Goal: Task Accomplishment & Management: Complete application form

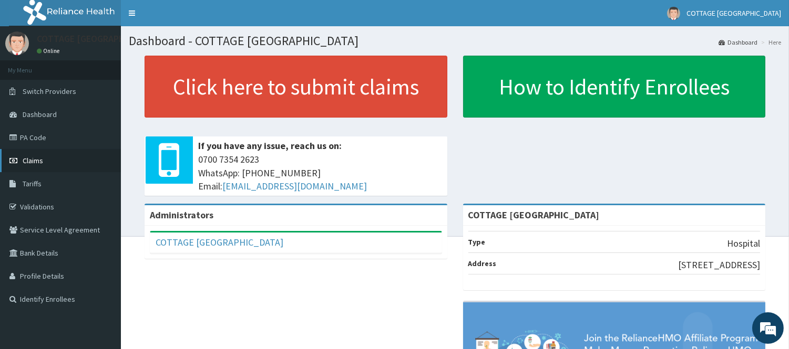
click at [34, 155] on link "Claims" at bounding box center [60, 160] width 121 height 23
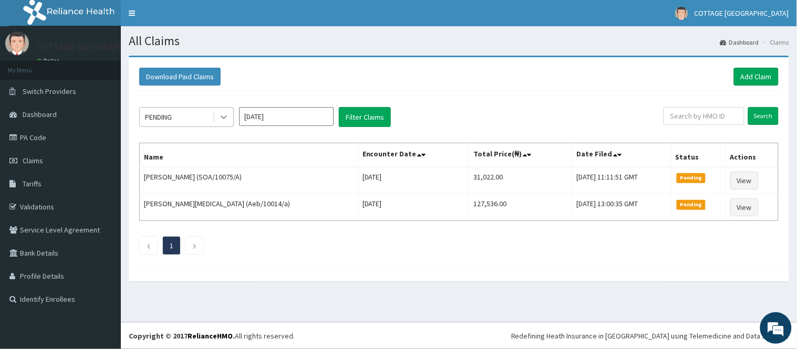
click at [224, 120] on icon at bounding box center [224, 117] width 11 height 11
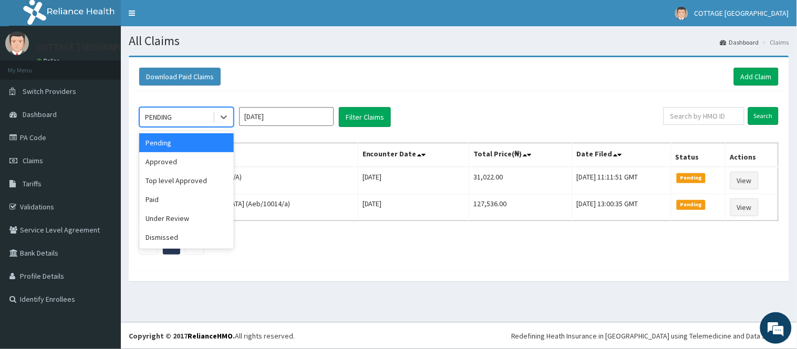
click at [366, 64] on div "Download Paid Claims Add Claim" at bounding box center [459, 77] width 650 height 29
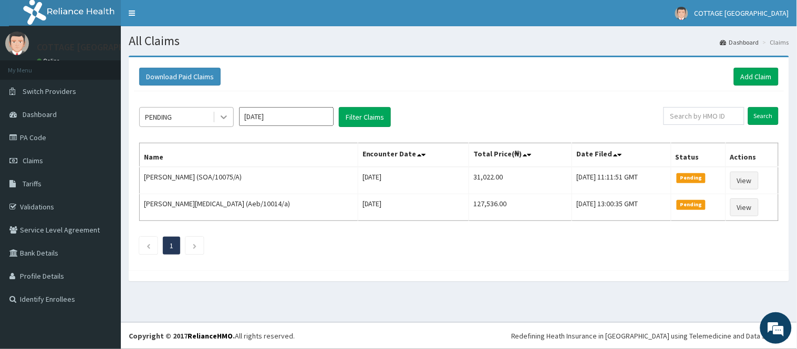
click at [220, 122] on icon at bounding box center [224, 117] width 11 height 11
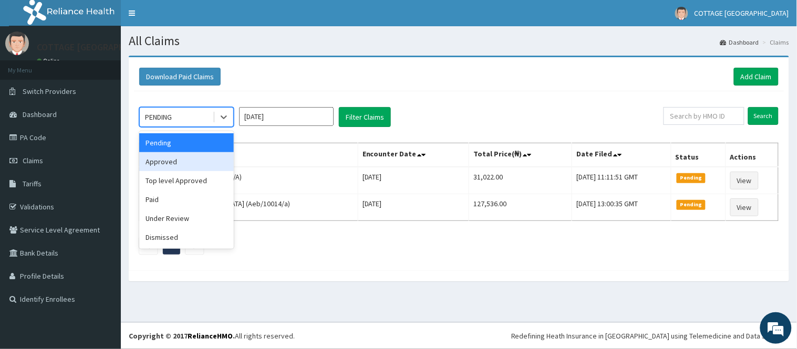
click at [190, 157] on div "Approved" at bounding box center [186, 161] width 95 height 19
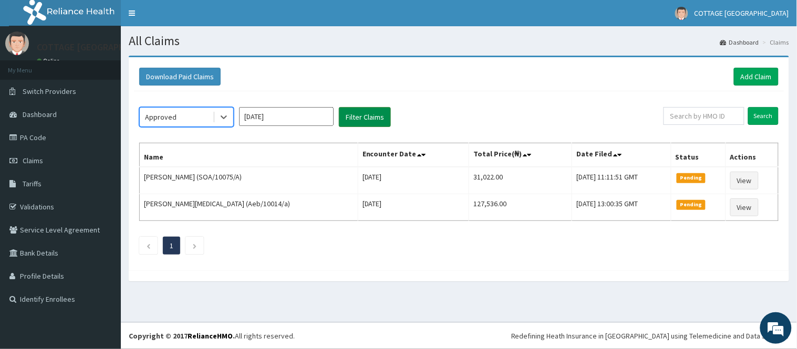
click at [361, 122] on button "Filter Claims" at bounding box center [365, 117] width 52 height 20
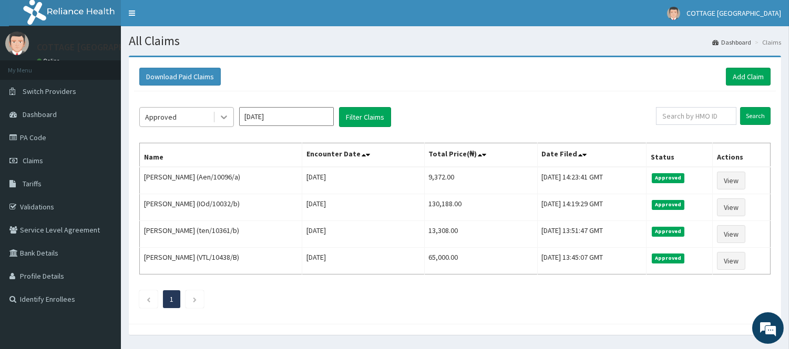
click at [223, 116] on icon at bounding box center [224, 117] width 11 height 11
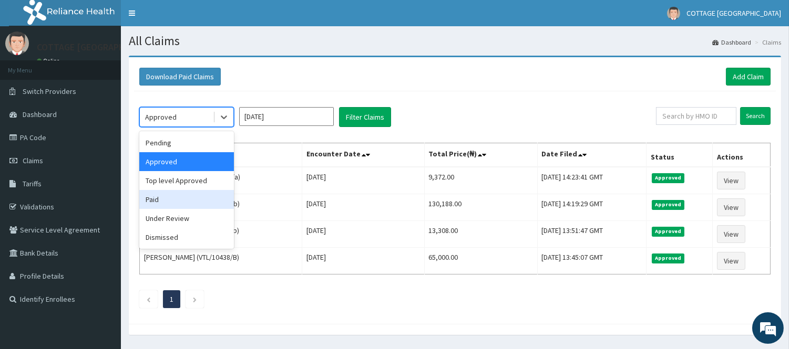
click at [181, 196] on div "Paid" at bounding box center [186, 199] width 95 height 19
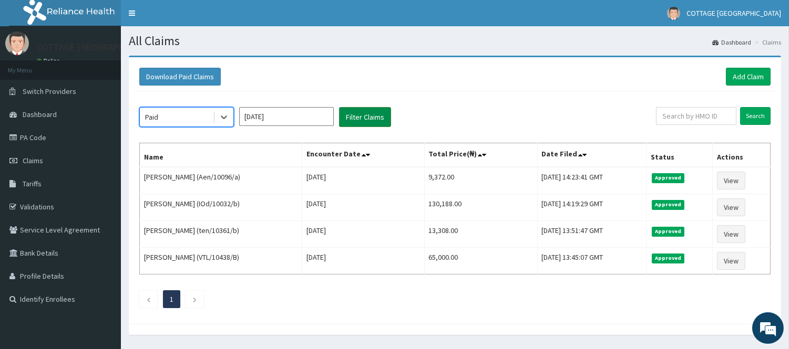
click at [354, 123] on button "Filter Claims" at bounding box center [365, 117] width 52 height 20
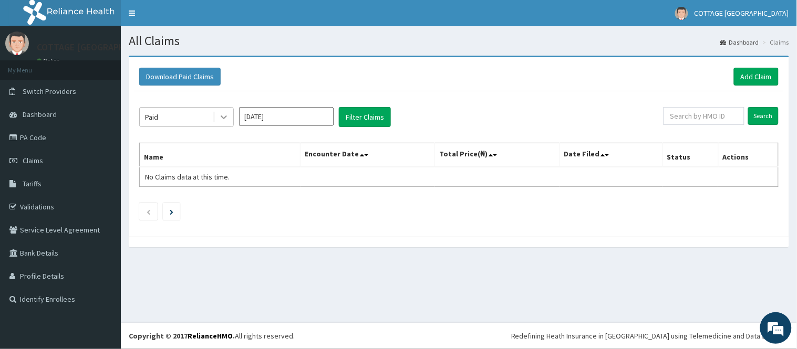
click at [226, 118] on icon at bounding box center [224, 117] width 11 height 11
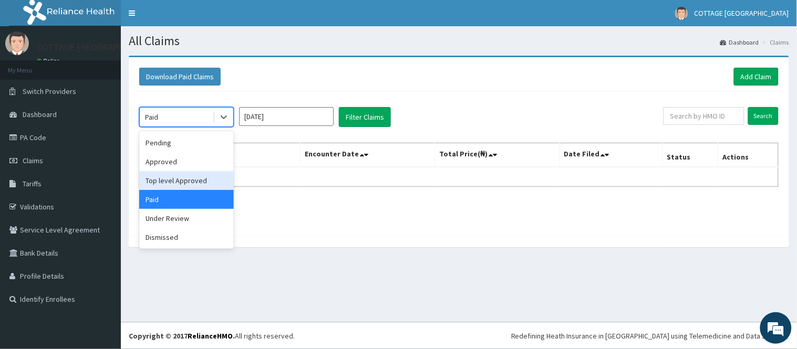
click at [206, 181] on div "Top level Approved" at bounding box center [186, 180] width 95 height 19
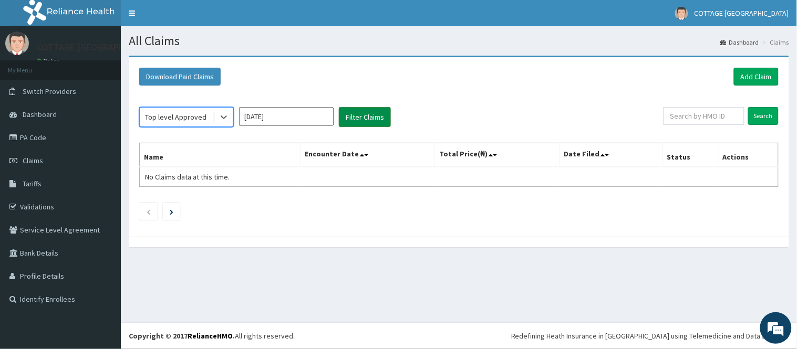
click at [365, 113] on button "Filter Claims" at bounding box center [365, 117] width 52 height 20
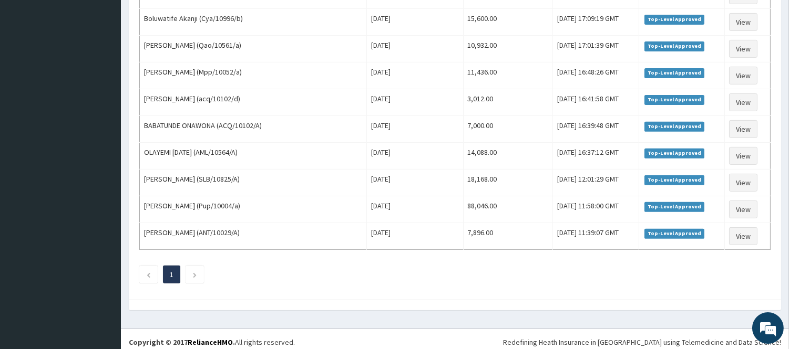
scroll to position [777, 0]
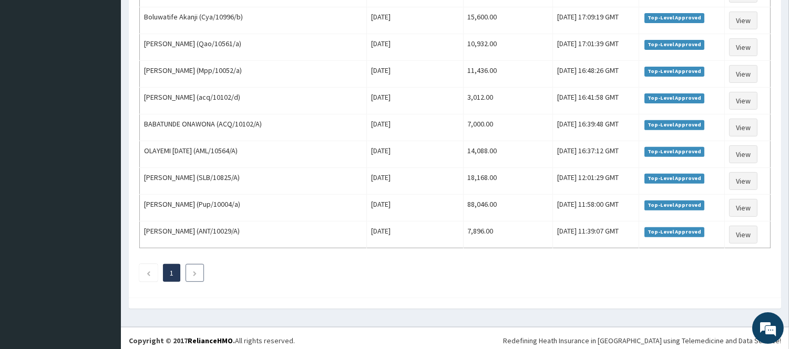
click at [194, 276] on icon "Next page" at bounding box center [194, 274] width 5 height 6
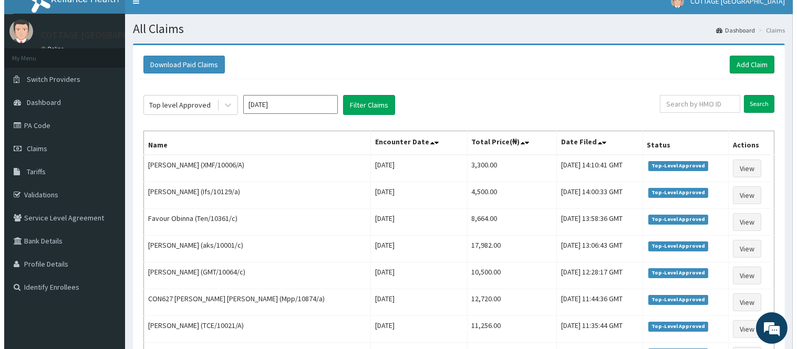
scroll to position [0, 0]
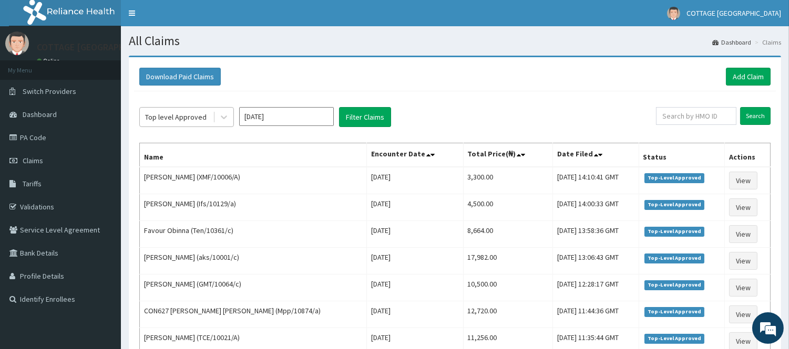
click at [214, 121] on span at bounding box center [214, 117] width 1 height 11
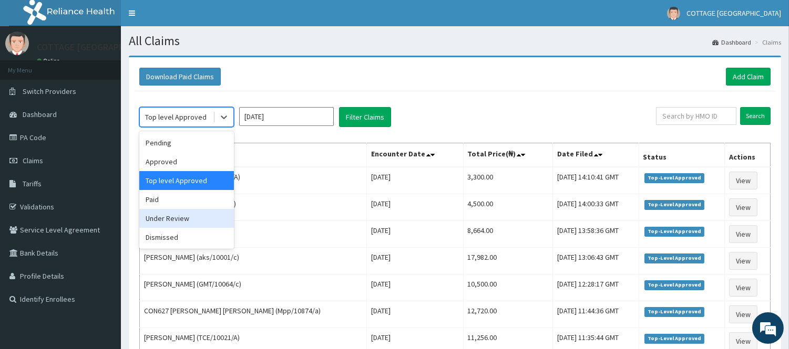
click at [181, 219] on div "Under Review" at bounding box center [186, 218] width 95 height 19
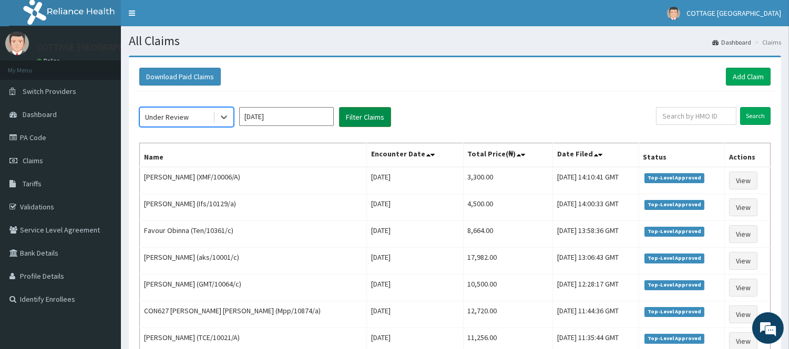
click at [354, 113] on button "Filter Claims" at bounding box center [365, 117] width 52 height 20
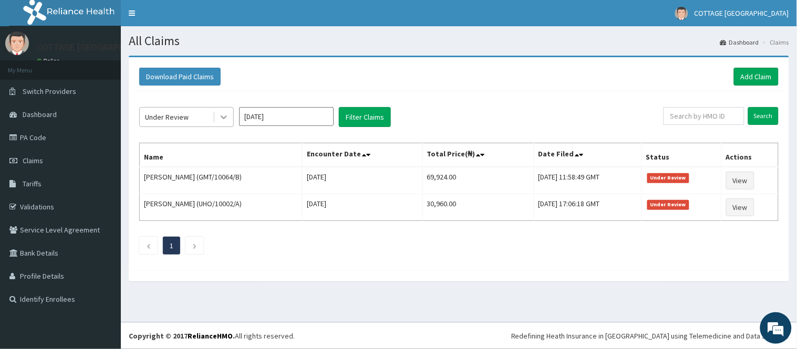
click at [219, 117] on icon at bounding box center [224, 117] width 11 height 11
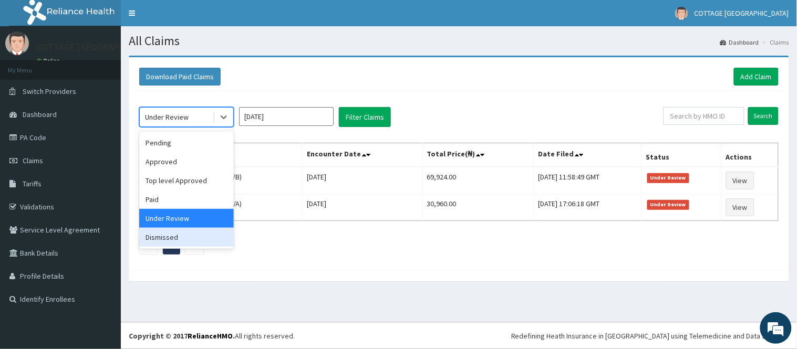
click at [178, 247] on div "Pending Approved Top level Approved Paid Under Review Dismissed" at bounding box center [186, 190] width 95 height 118
click at [196, 242] on div "Dismissed" at bounding box center [186, 237] width 95 height 19
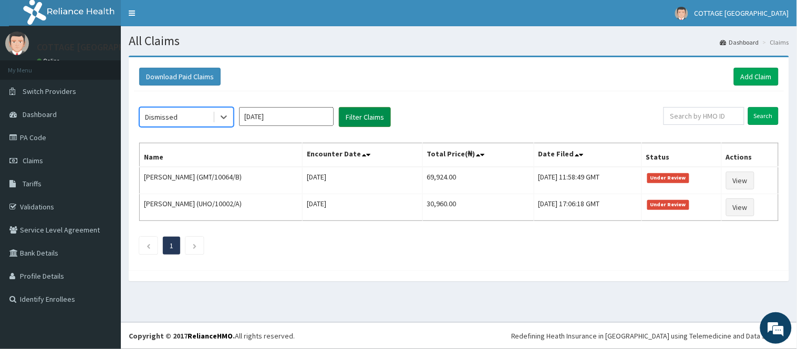
click at [366, 116] on button "Filter Claims" at bounding box center [365, 117] width 52 height 20
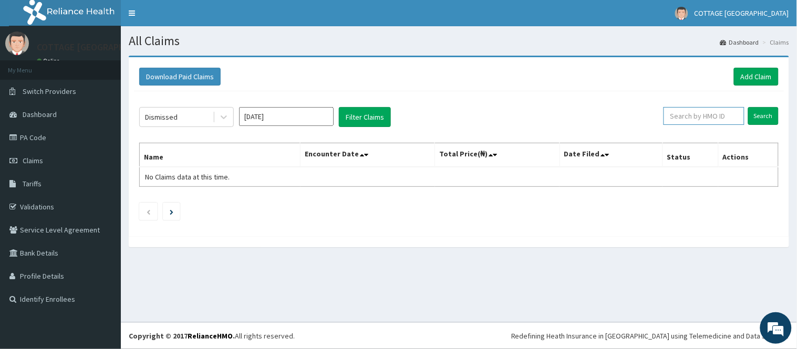
click at [687, 116] on input "text" at bounding box center [704, 116] width 81 height 18
paste input "Qib/10019/a"
type input "Qib/10019/a"
click at [759, 117] on input "Search" at bounding box center [763, 116] width 30 height 18
click at [762, 75] on link "Add Claim" at bounding box center [756, 77] width 45 height 18
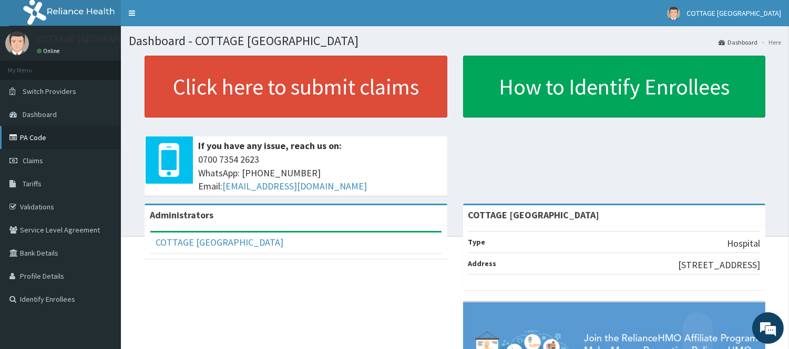
click at [19, 133] on link "PA Code" at bounding box center [60, 137] width 121 height 23
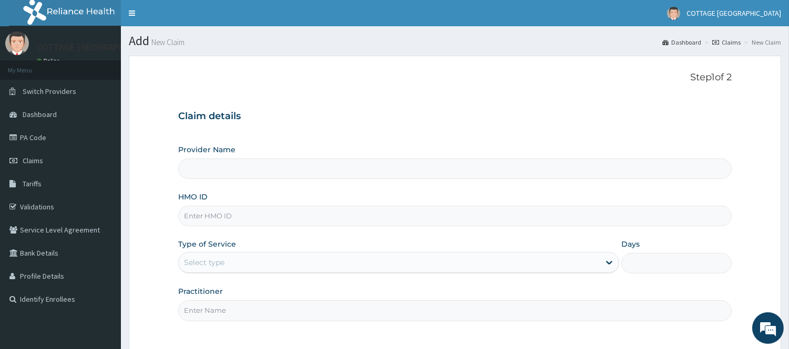
click at [285, 211] on input "HMO ID" at bounding box center [454, 216] width 553 height 20
paste input "Qib/10019/a"
type input "Qib/10019/a"
type input "COTTAGE [GEOGRAPHIC_DATA]"
type input "Qib/10019/a"
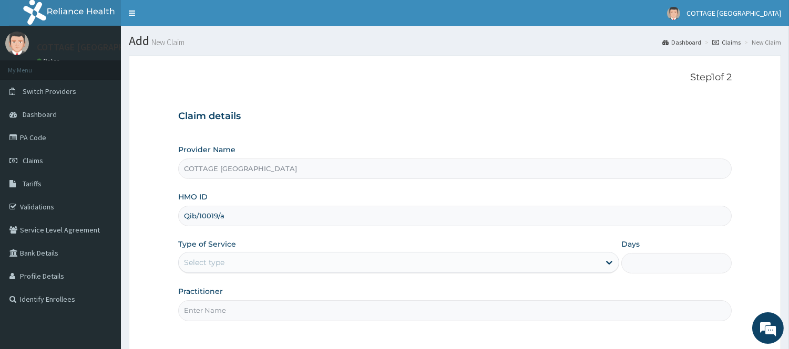
click at [344, 265] on div "Select type" at bounding box center [389, 262] width 421 height 17
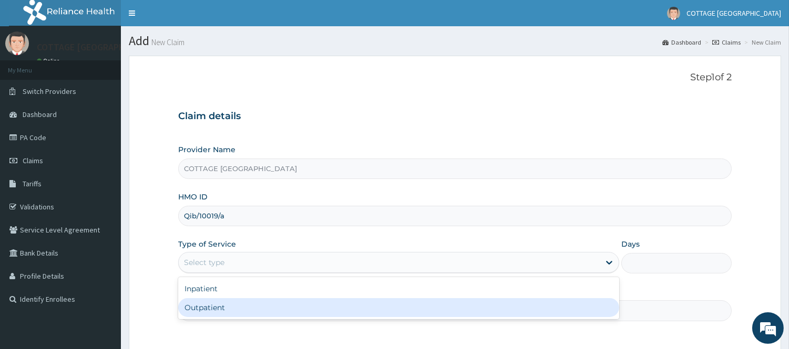
click at [299, 315] on div "Outpatient" at bounding box center [398, 307] width 441 height 19
type input "1"
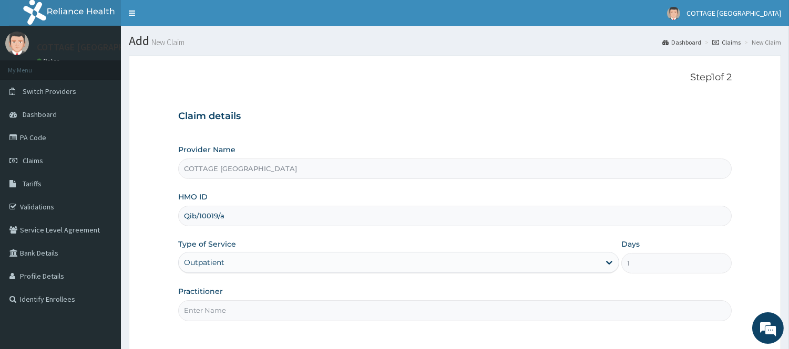
click at [299, 315] on input "Practitioner" at bounding box center [454, 311] width 553 height 20
type input "[PERSON_NAME]"
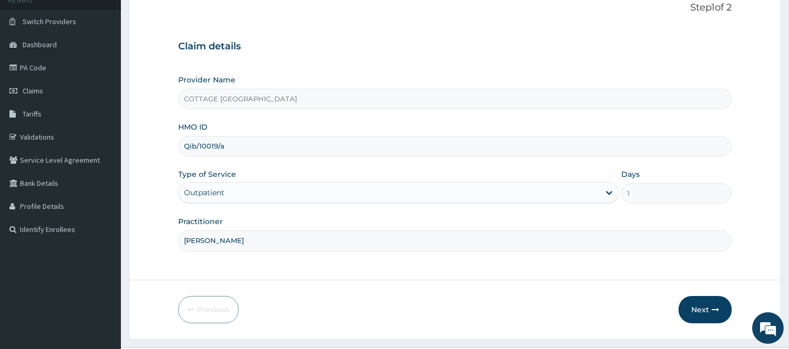
scroll to position [95, 0]
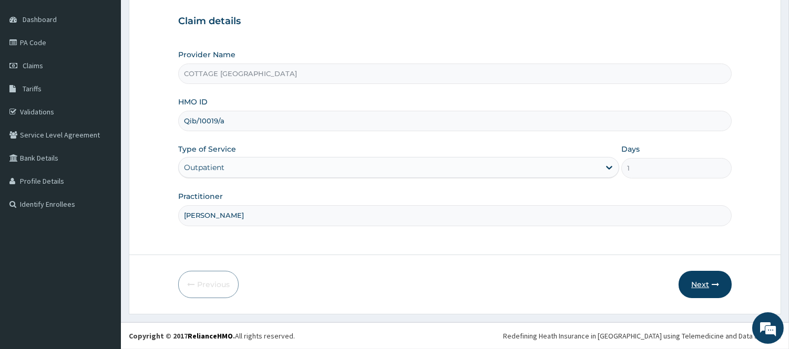
click at [699, 284] on button "Next" at bounding box center [704, 284] width 53 height 27
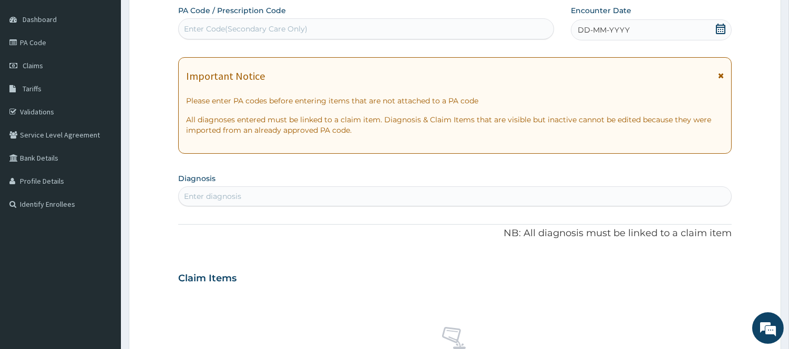
click at [720, 27] on icon at bounding box center [720, 29] width 9 height 11
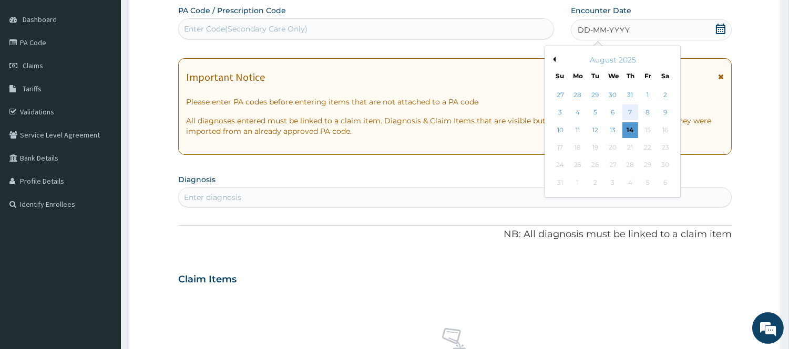
click at [630, 111] on div "7" at bounding box center [630, 113] width 16 height 16
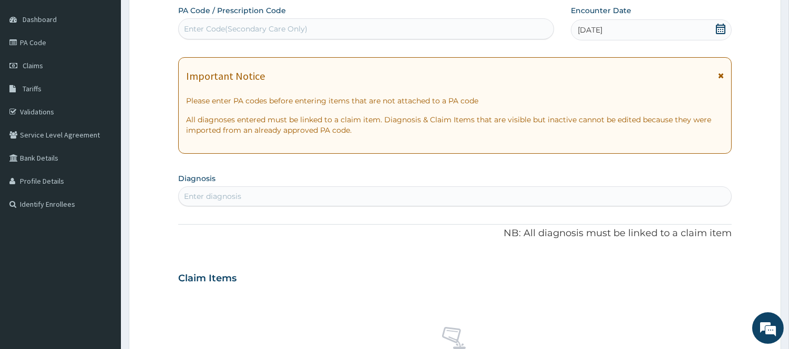
click at [566, 197] on div "Enter diagnosis" at bounding box center [455, 196] width 552 height 17
type input "MALAR"
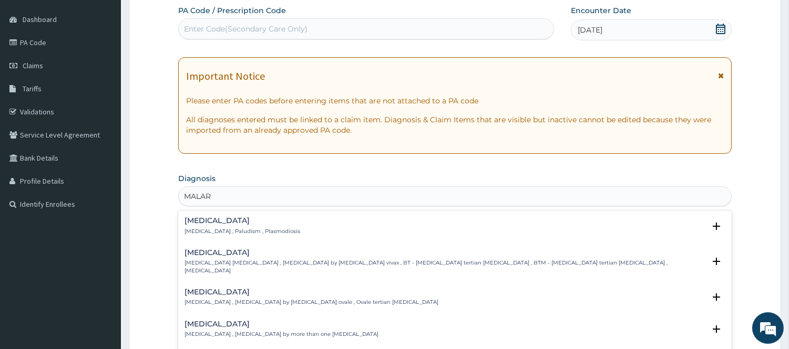
click at [194, 234] on p "[MEDICAL_DATA] , Paludism , Plasmodiosis" at bounding box center [242, 231] width 116 height 7
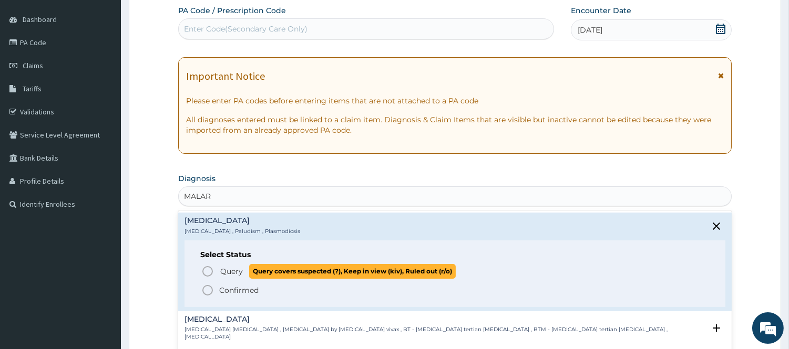
click at [209, 273] on icon "status option query" at bounding box center [207, 271] width 13 height 13
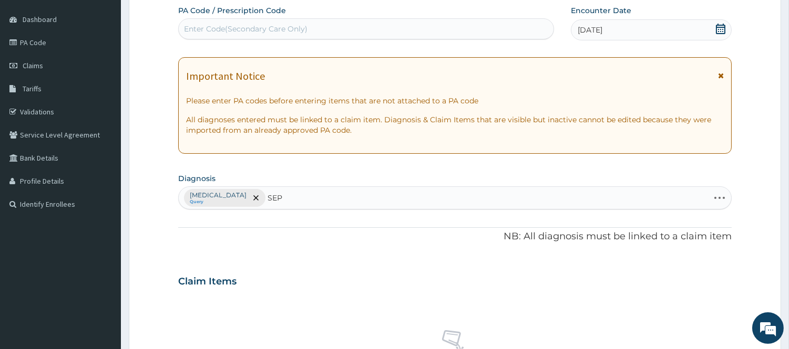
type input "SEPS"
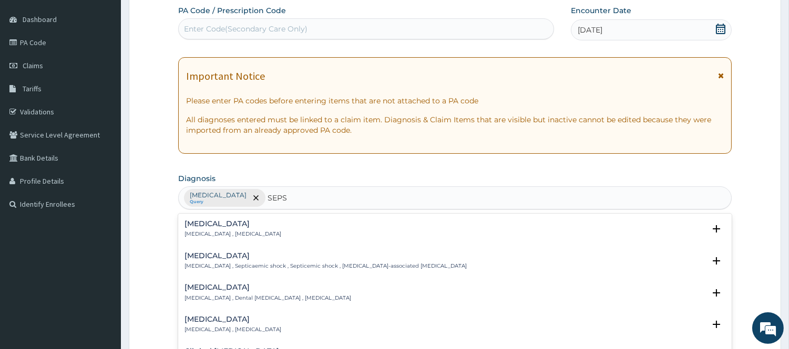
click at [200, 229] on div "Sepsis Systemic infection , Sepsis" at bounding box center [232, 229] width 97 height 18
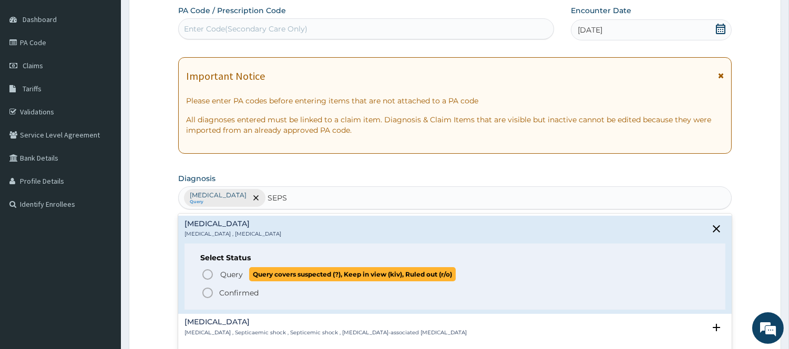
click at [208, 275] on icon "status option query" at bounding box center [207, 274] width 13 height 13
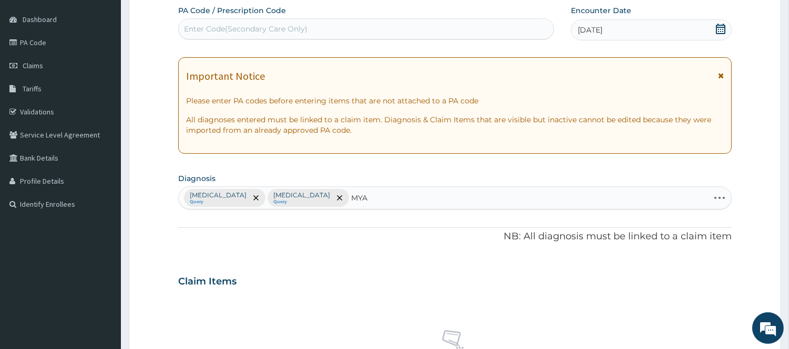
type input "MYAL"
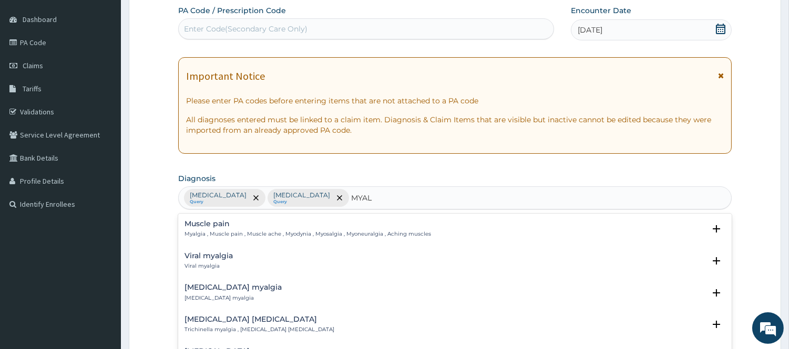
click at [210, 224] on h4 "Muscle pain" at bounding box center [307, 224] width 246 height 8
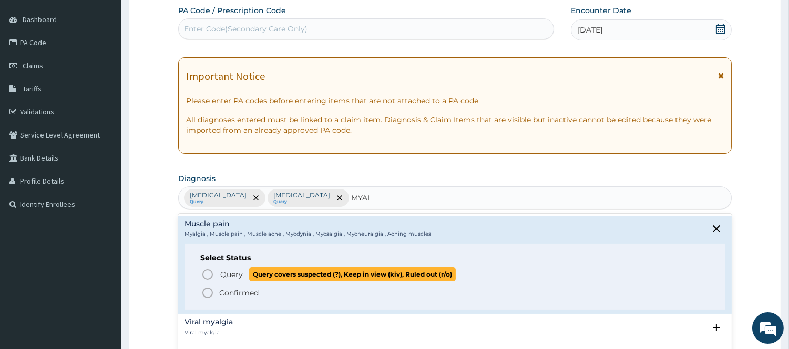
click at [206, 277] on icon "status option query" at bounding box center [207, 274] width 13 height 13
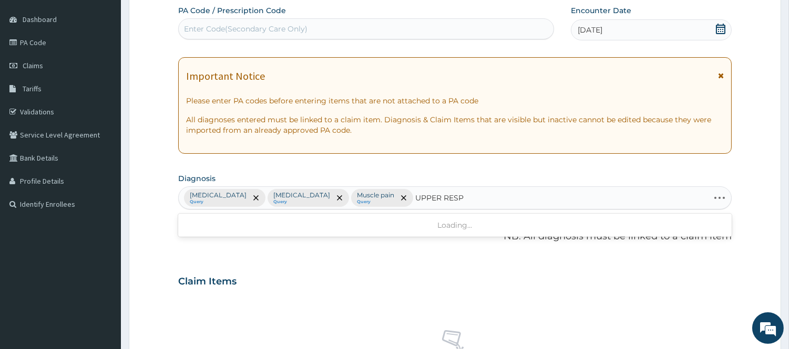
type input "UPPER RESPI"
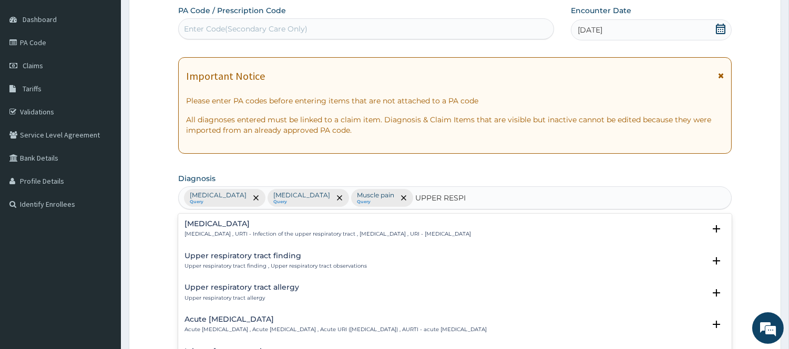
click at [225, 220] on h4 "Upper respiratory infection" at bounding box center [327, 224] width 286 height 8
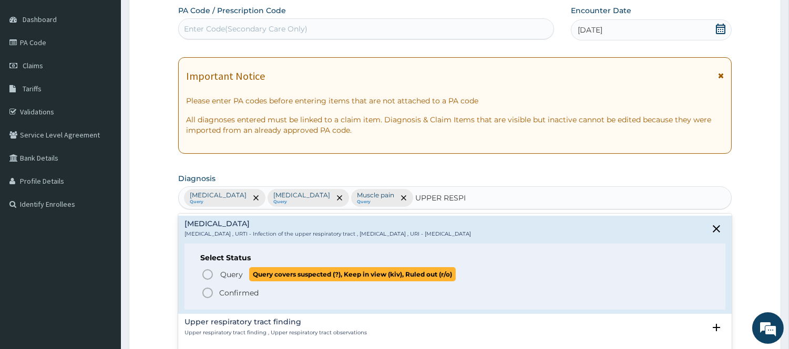
click at [208, 275] on icon "status option query" at bounding box center [207, 274] width 13 height 13
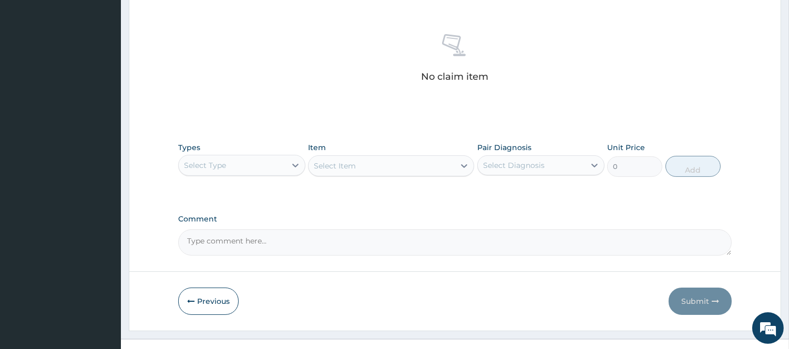
scroll to position [407, 0]
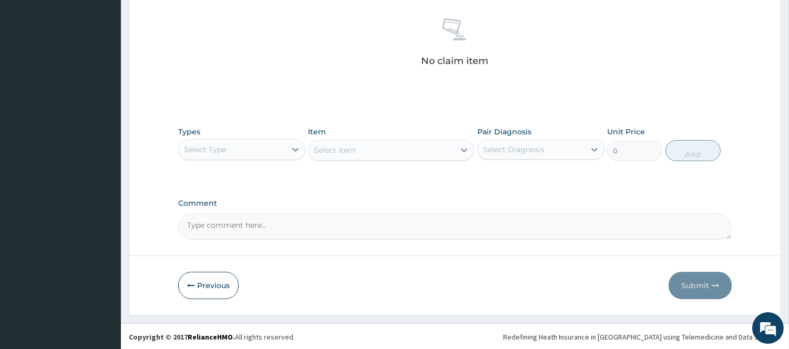
click at [263, 157] on div "Select Type" at bounding box center [232, 149] width 107 height 17
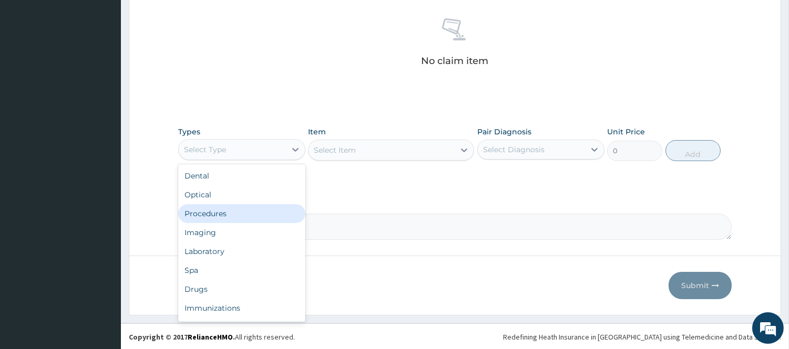
click at [224, 213] on div "Procedures" at bounding box center [241, 213] width 127 height 19
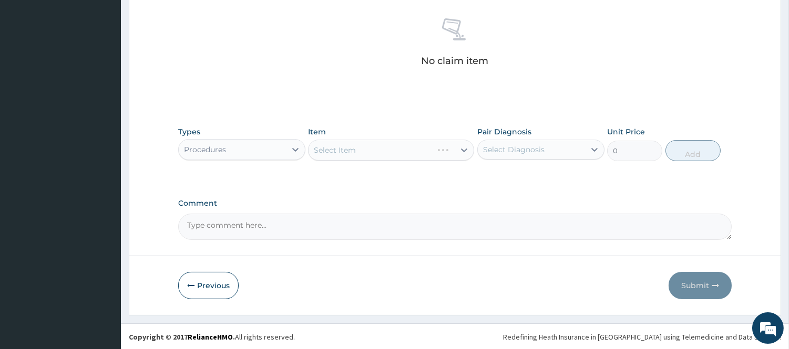
click at [530, 156] on div "Select Diagnosis" at bounding box center [531, 149] width 107 height 17
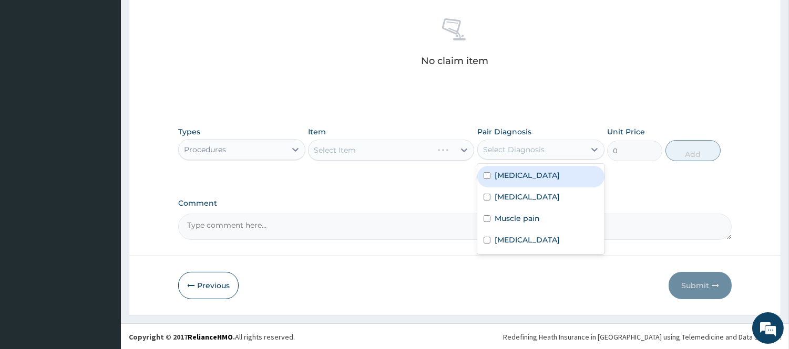
click at [518, 182] on div "Malaria" at bounding box center [540, 177] width 127 height 22
checkbox input "true"
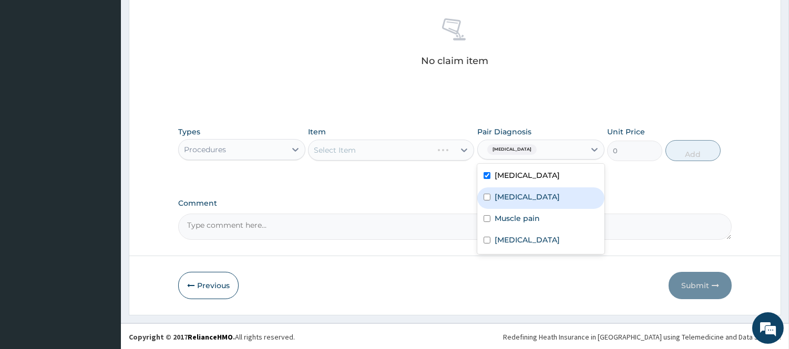
click at [510, 196] on label "Sepsis" at bounding box center [526, 197] width 65 height 11
checkbox input "true"
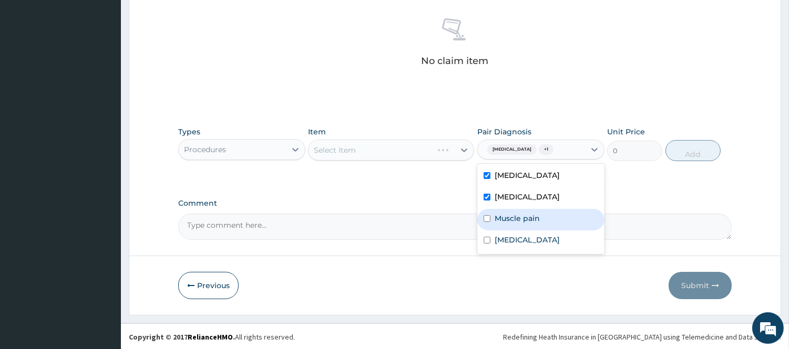
click at [510, 211] on div "Muscle pain" at bounding box center [540, 220] width 127 height 22
checkbox input "true"
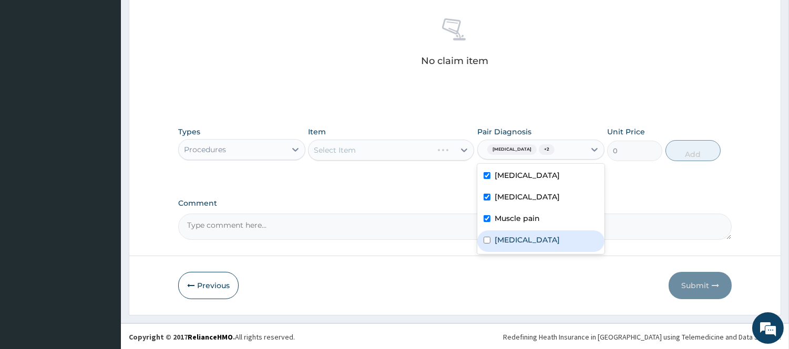
click at [508, 239] on label "Upper respiratory infection" at bounding box center [526, 240] width 65 height 11
checkbox input "true"
click at [458, 155] on div at bounding box center [463, 150] width 19 height 19
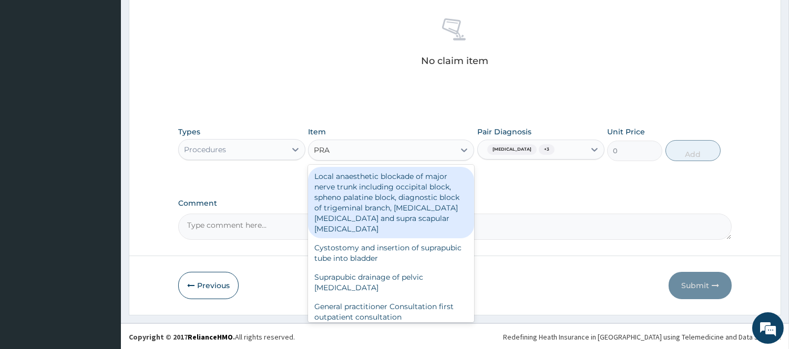
type input "PRAC"
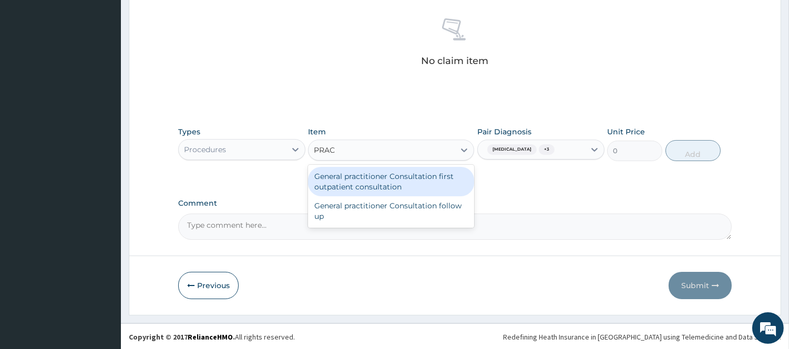
click at [437, 177] on div "General practitioner Consultation first outpatient consultation" at bounding box center [391, 181] width 166 height 29
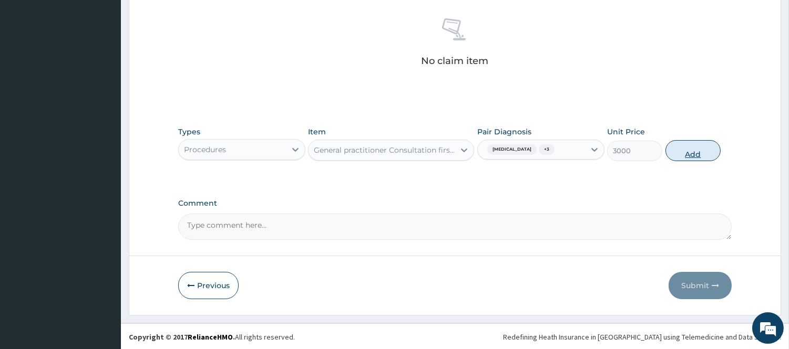
click at [695, 150] on button "Add" at bounding box center [692, 150] width 55 height 21
type input "0"
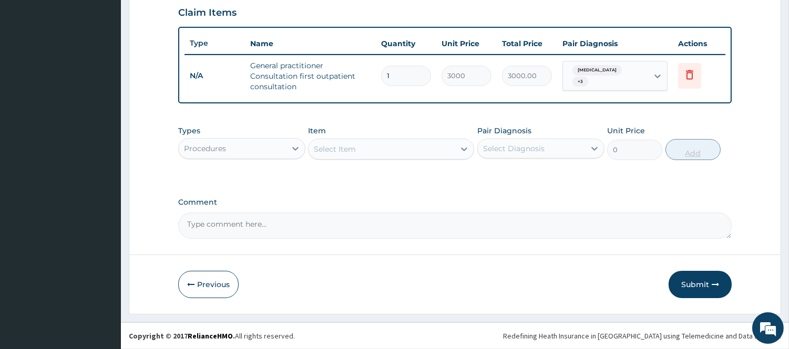
scroll to position [363, 0]
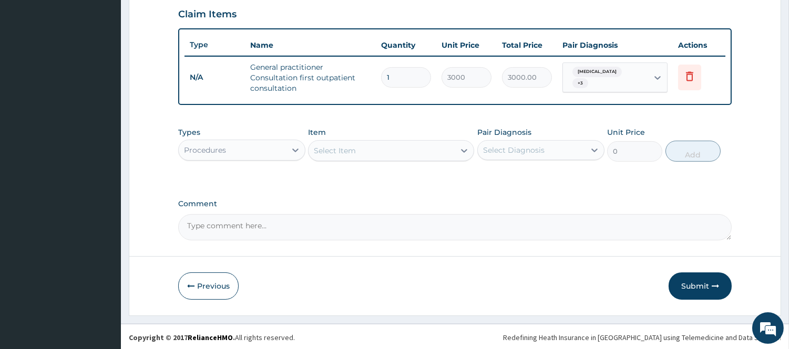
click at [264, 142] on div "Procedures" at bounding box center [232, 150] width 107 height 17
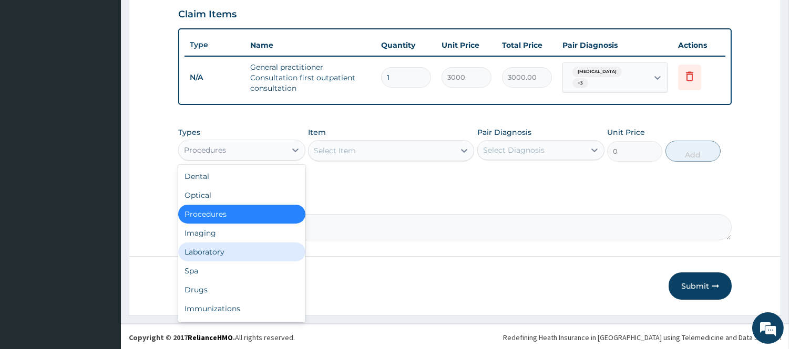
click at [242, 247] on div "Laboratory" at bounding box center [241, 252] width 127 height 19
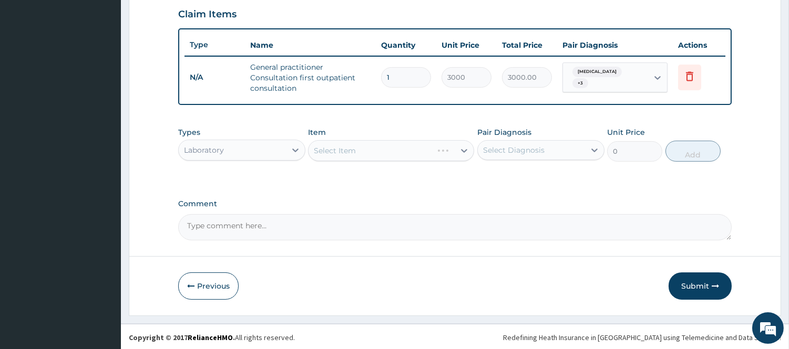
click at [520, 145] on div "Select Diagnosis" at bounding box center [513, 150] width 61 height 11
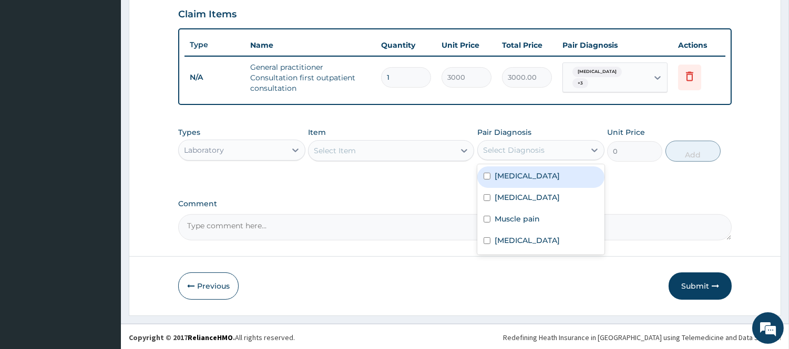
click at [506, 179] on label "Malaria" at bounding box center [526, 176] width 65 height 11
checkbox input "true"
click at [459, 153] on icon at bounding box center [464, 151] width 11 height 11
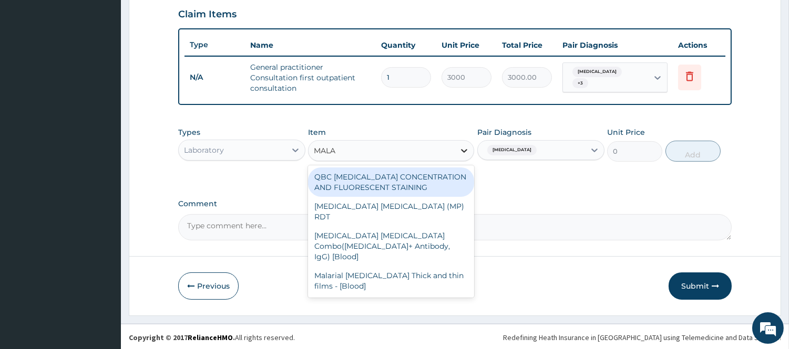
type input "MALAR"
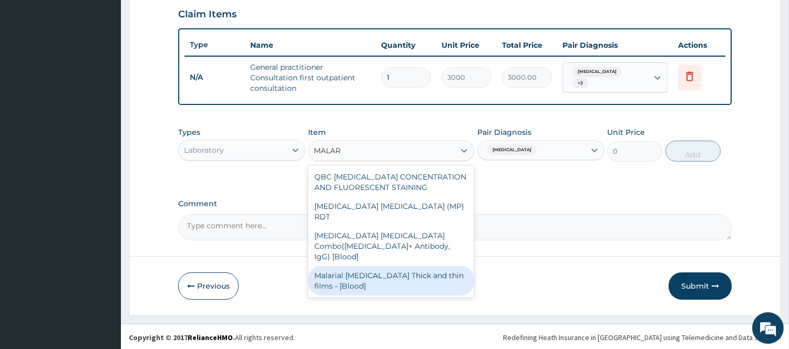
click at [437, 266] on div "Malarial Parasite Thick and thin films - [Blood]" at bounding box center [391, 280] width 166 height 29
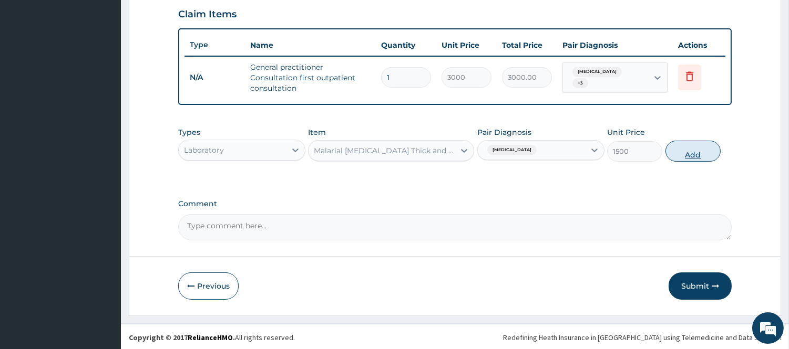
click at [685, 150] on button "Add" at bounding box center [692, 151] width 55 height 21
type input "0"
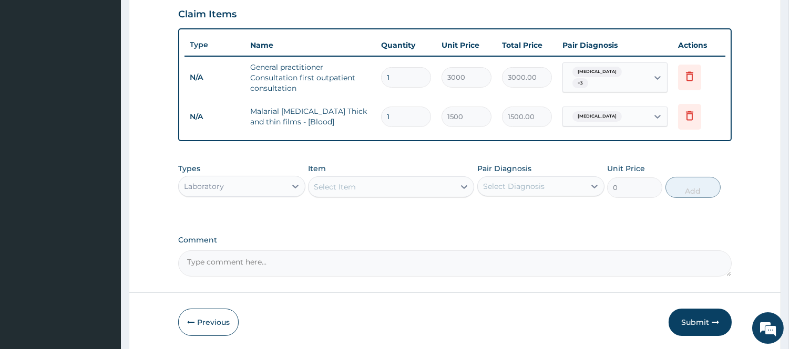
click at [378, 191] on div "Select Item" at bounding box center [381, 187] width 146 height 17
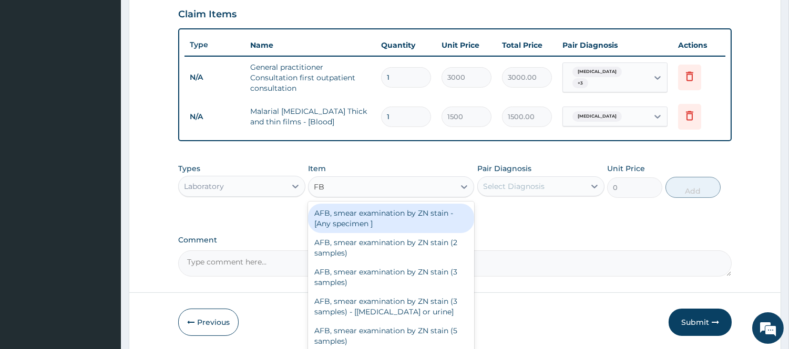
type input "FBC"
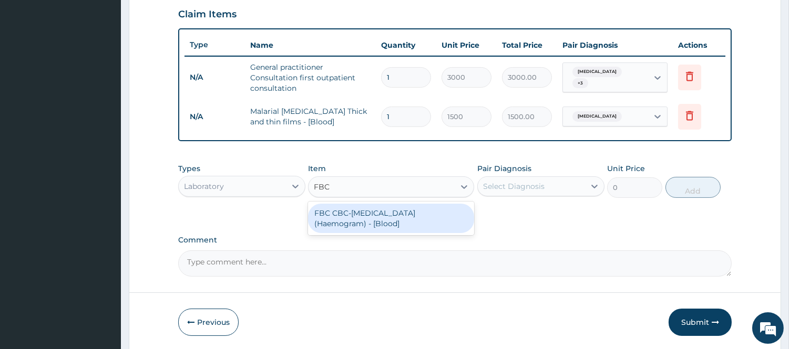
click at [427, 220] on div "FBC CBC-Complete Blood Count (Haemogram) - [Blood]" at bounding box center [391, 218] width 166 height 29
type input "3000"
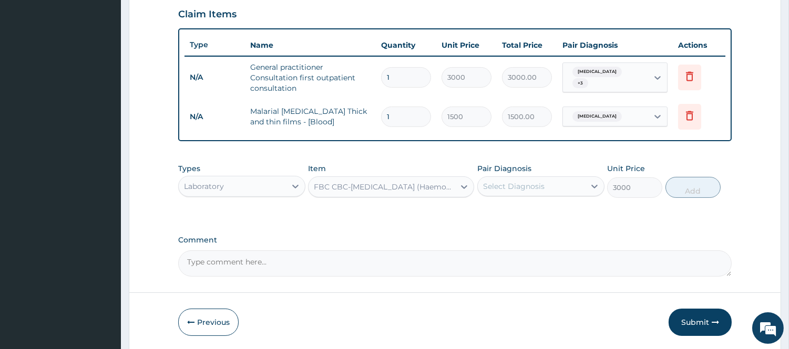
click at [521, 195] on div "Pair Diagnosis Select Diagnosis" at bounding box center [540, 180] width 127 height 35
click at [571, 187] on div "Select Diagnosis" at bounding box center [531, 186] width 107 height 17
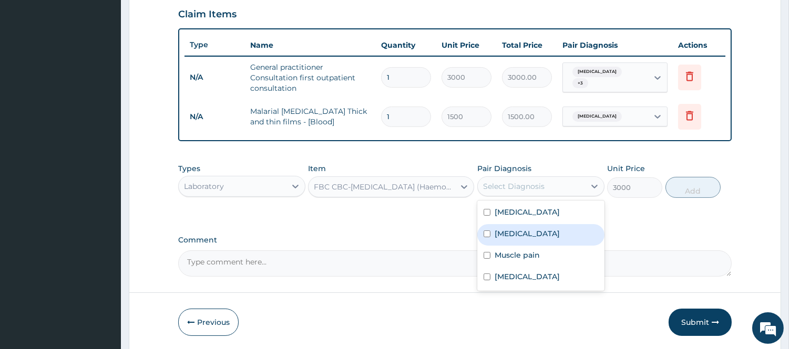
click at [500, 235] on label "Sepsis" at bounding box center [526, 234] width 65 height 11
checkbox input "true"
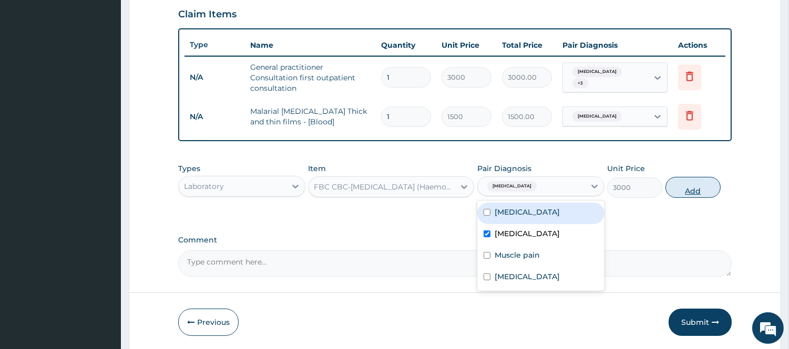
click at [709, 180] on button "Add" at bounding box center [692, 187] width 55 height 21
type input "0"
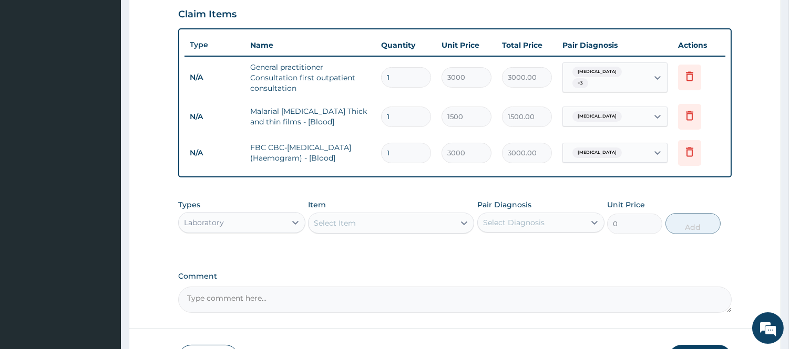
click at [256, 216] on div "Laboratory" at bounding box center [232, 222] width 107 height 17
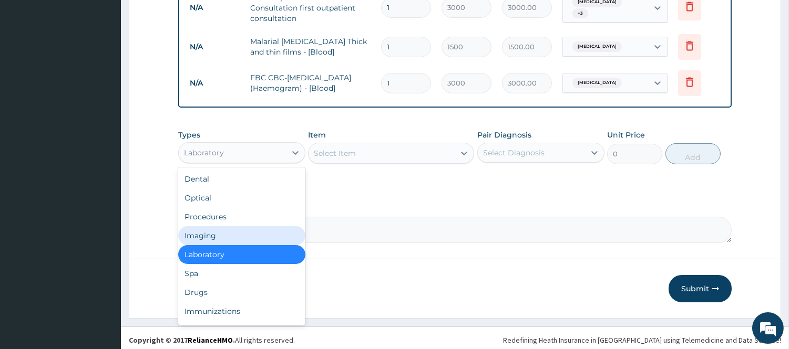
scroll to position [435, 0]
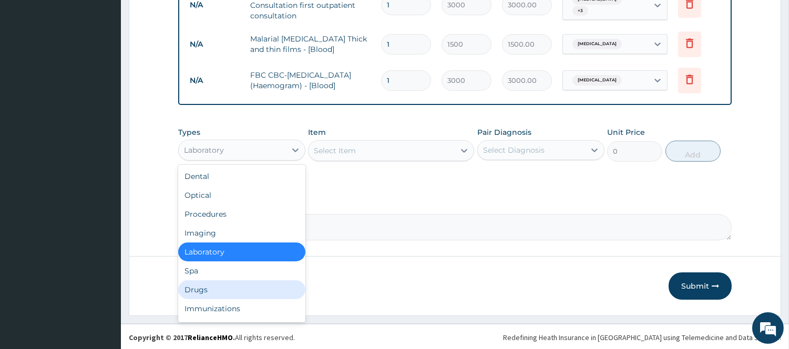
click at [234, 285] on div "Drugs" at bounding box center [241, 290] width 127 height 19
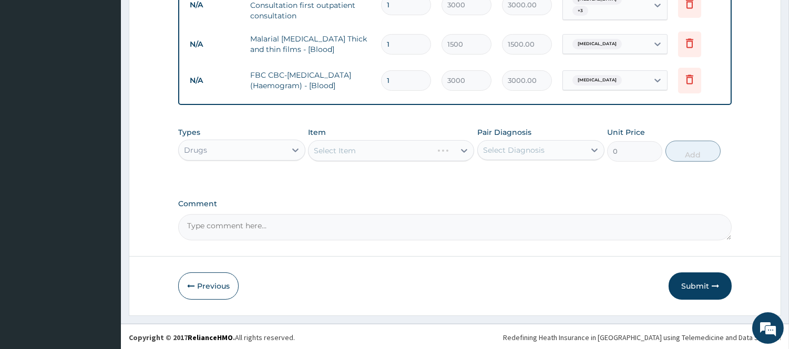
click at [542, 146] on div "Select Diagnosis" at bounding box center [513, 150] width 61 height 11
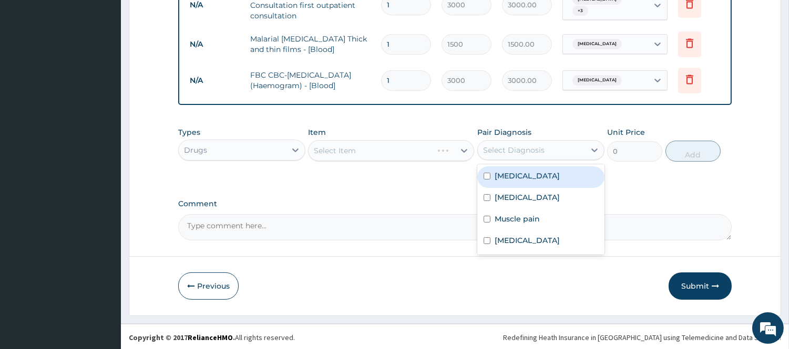
click at [513, 177] on label "Malaria" at bounding box center [526, 176] width 65 height 11
checkbox input "true"
click at [462, 150] on icon at bounding box center [464, 151] width 11 height 11
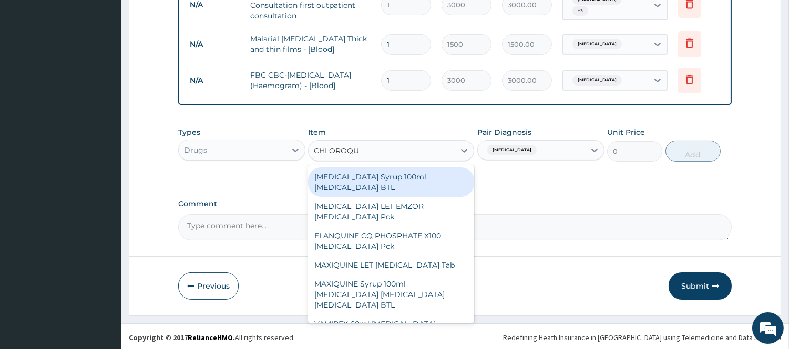
type input "CHLOROQUI"
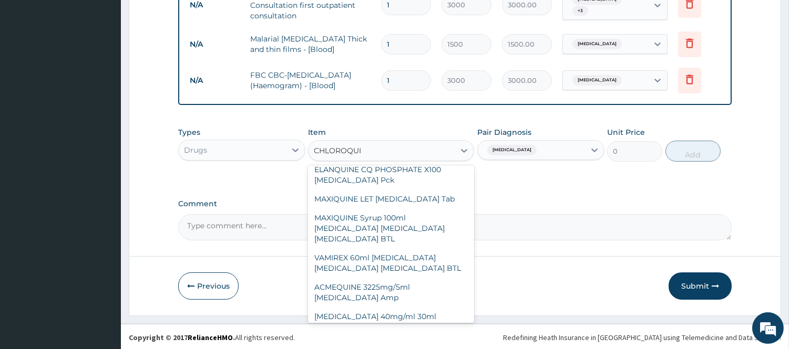
scroll to position [71, 0]
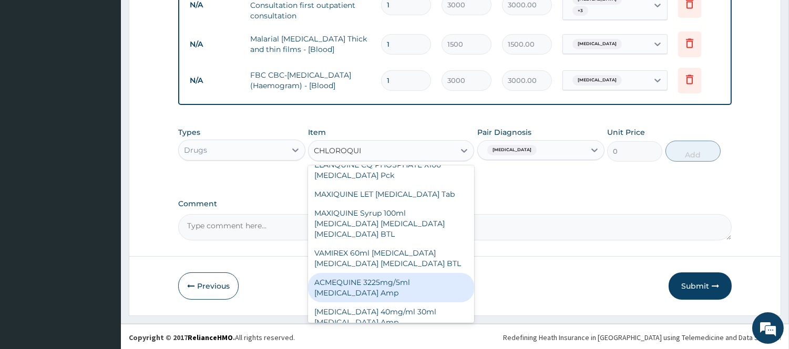
click at [417, 280] on div "ACMEQUINE 3225mg/5ml Chloroquine phosphate Amp" at bounding box center [391, 287] width 166 height 29
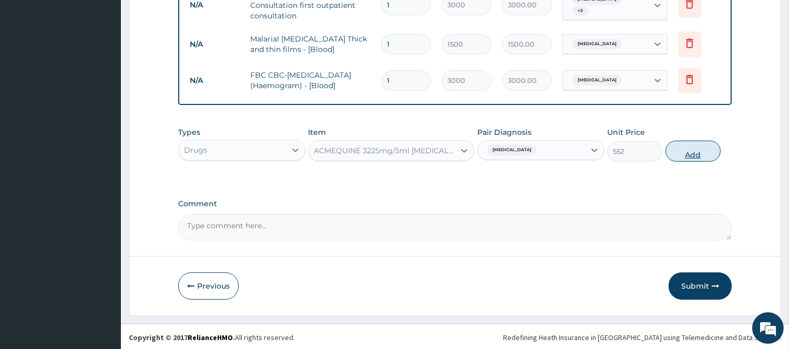
click at [685, 152] on button "Add" at bounding box center [692, 151] width 55 height 21
type input "0"
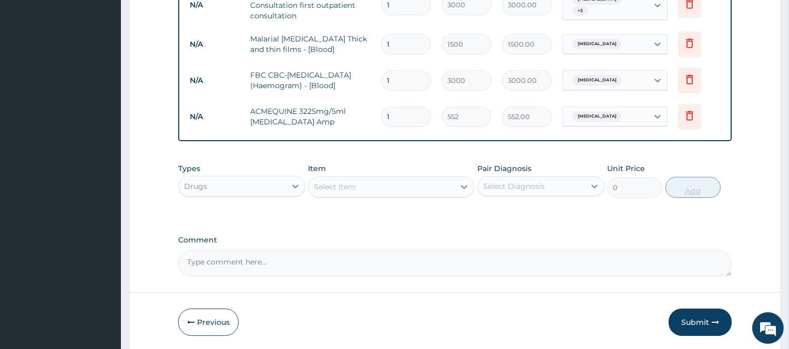
type input "0.00"
type input "3"
type input "1656.00"
type input "3"
click at [388, 186] on div "Select Item" at bounding box center [381, 187] width 146 height 17
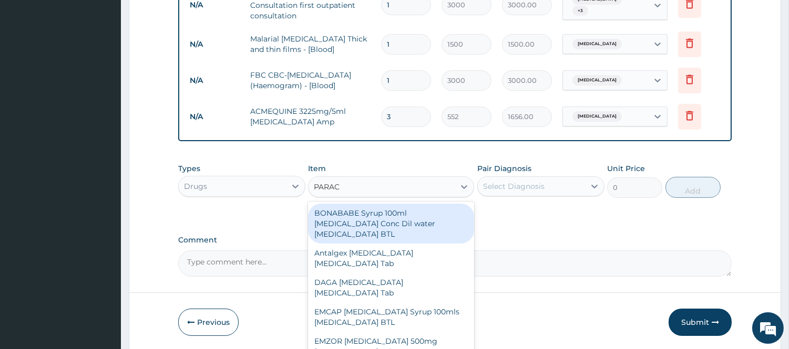
type input "PARACE"
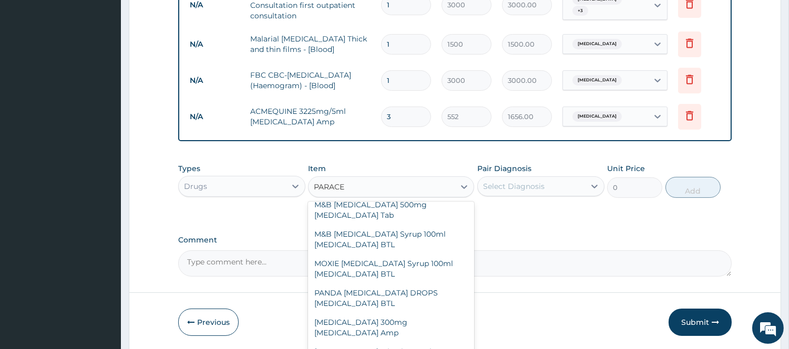
scroll to position [302, 0]
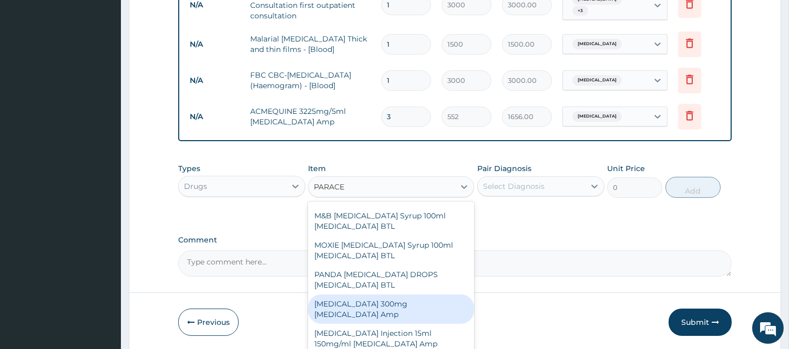
click at [434, 302] on div "Paracetamol 300mg Acetaminophen Amp" at bounding box center [391, 309] width 166 height 29
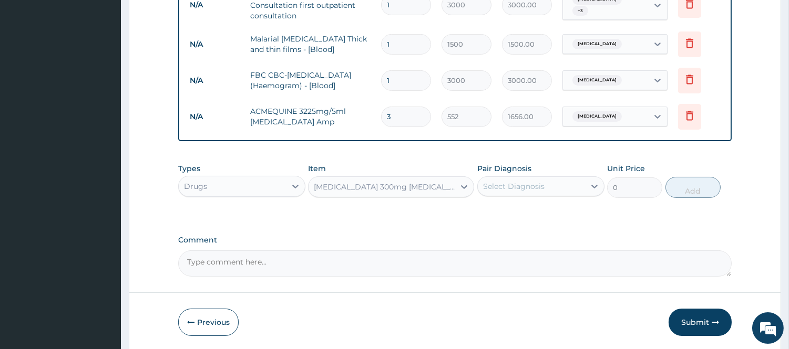
type input "240"
click at [550, 184] on div "Select Diagnosis" at bounding box center [531, 186] width 107 height 17
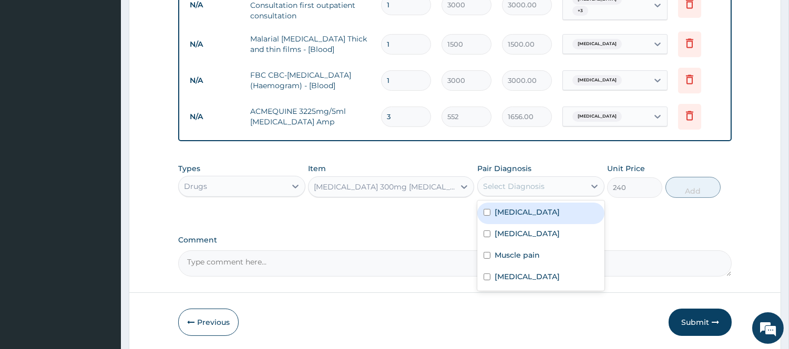
click at [550, 211] on div "Malaria" at bounding box center [540, 214] width 127 height 22
checkbox input "true"
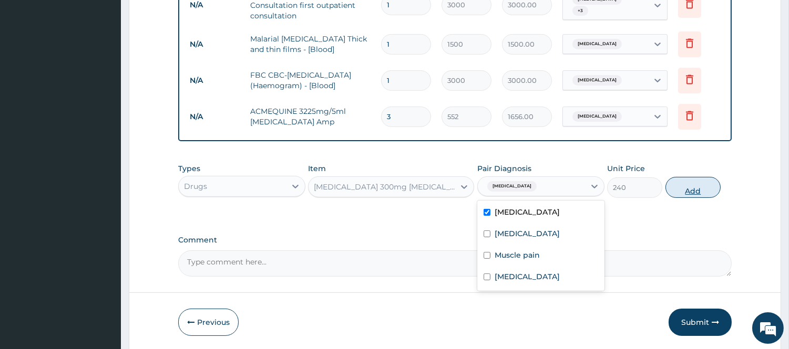
click at [699, 187] on button "Add" at bounding box center [692, 187] width 55 height 21
type input "0"
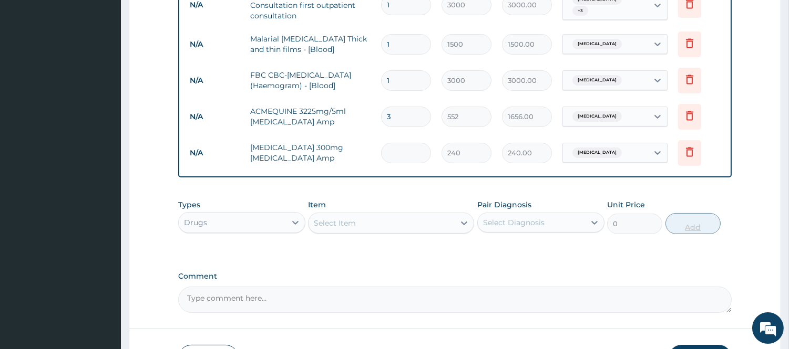
type input "0.00"
type input "2"
type input "480.00"
type input "2"
click at [445, 226] on div "Select Item" at bounding box center [381, 223] width 146 height 17
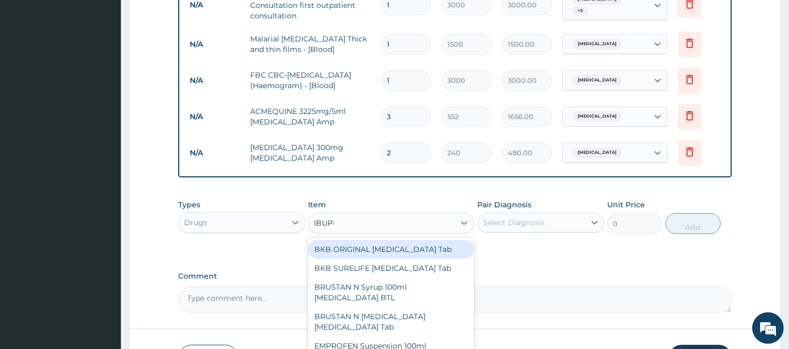
type input "IBUPRO"
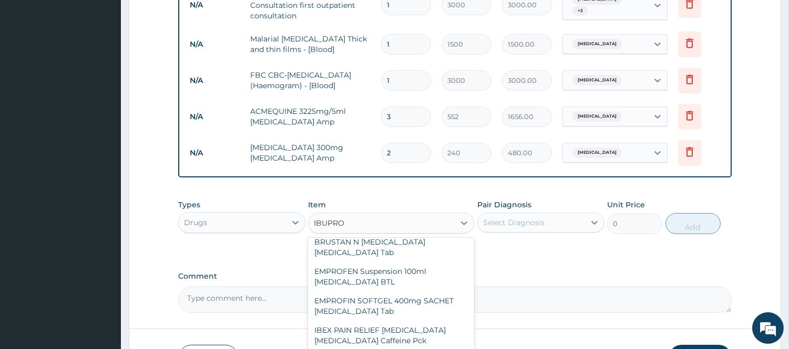
scroll to position [94, 0]
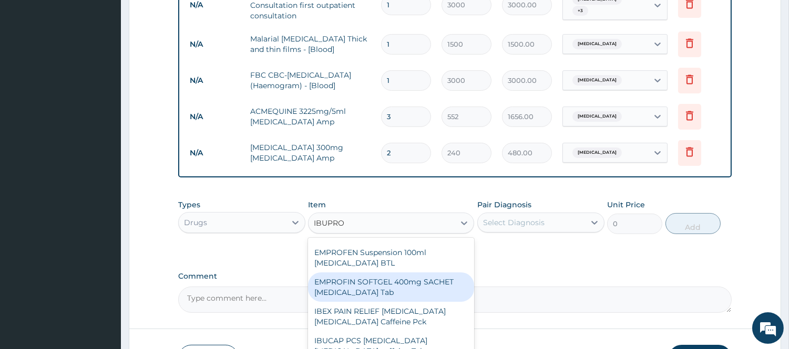
click at [450, 282] on div "EMPROFIN SOFTGEL 400mg SACHET [MEDICAL_DATA] Tab" at bounding box center [391, 287] width 166 height 29
type input "60"
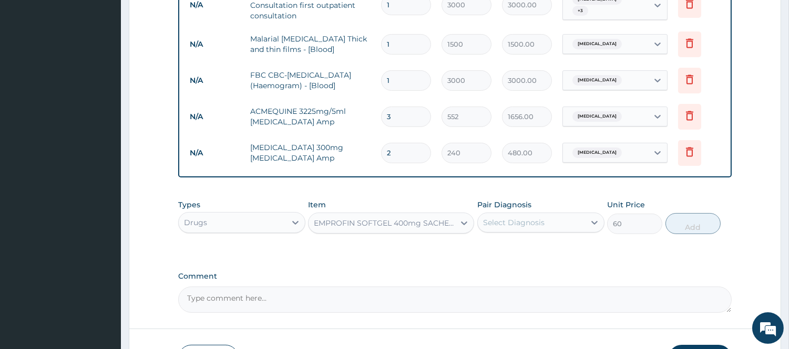
click at [566, 225] on div "Select Diagnosis" at bounding box center [531, 222] width 107 height 17
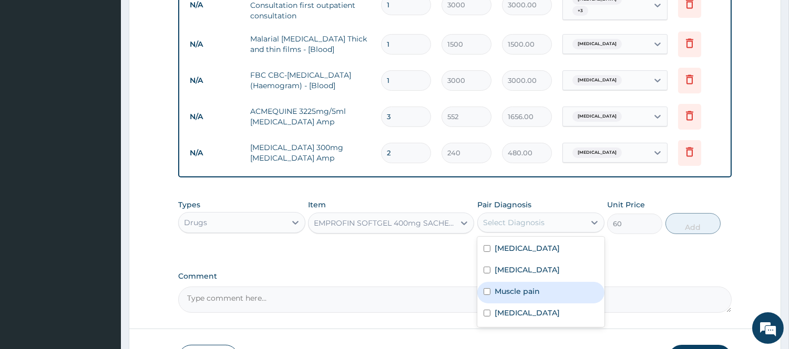
click at [514, 297] on div "Muscle pain" at bounding box center [540, 293] width 127 height 22
checkbox input "true"
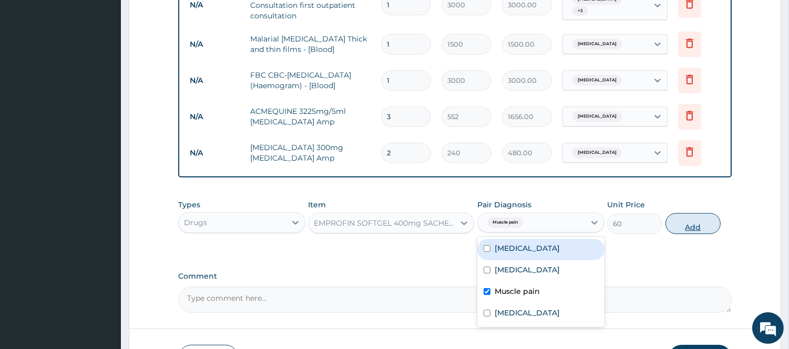
click at [696, 228] on button "Add" at bounding box center [692, 223] width 55 height 21
type input "0"
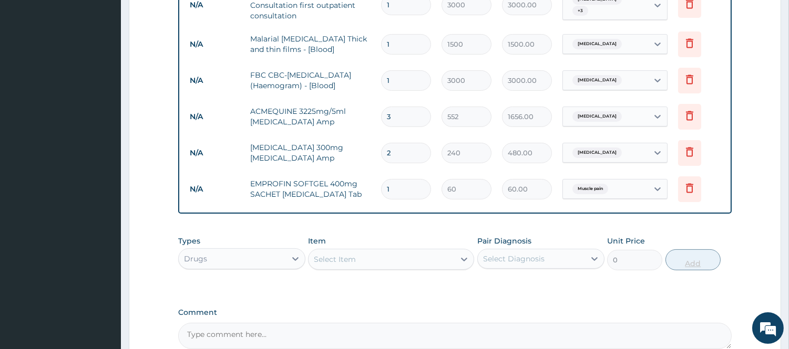
type input "10"
type input "600.00"
type input "10"
click at [466, 257] on icon at bounding box center [464, 259] width 11 height 11
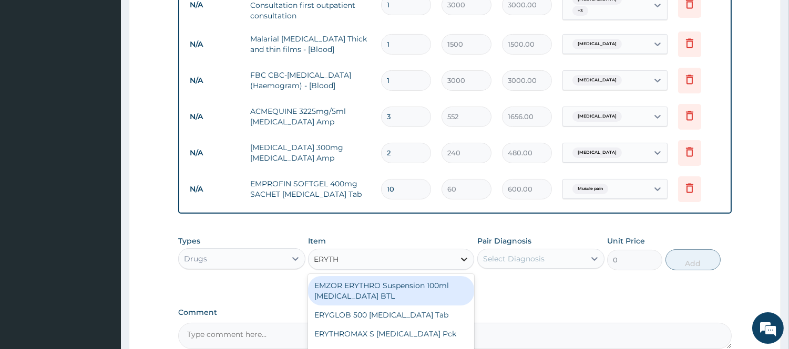
type input "ERYTHR"
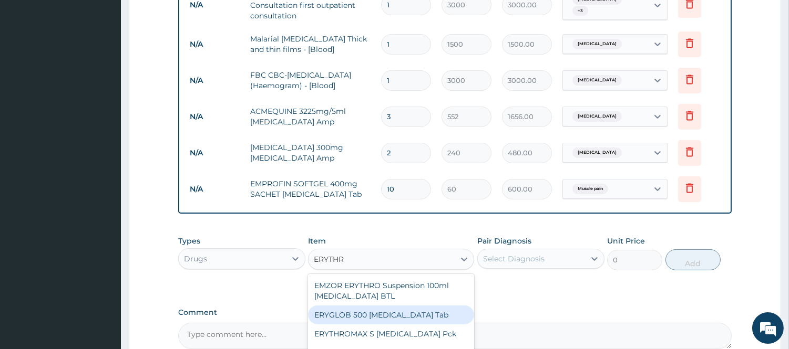
click at [428, 313] on div "ERYGLOB 500 [MEDICAL_DATA] Tab" at bounding box center [391, 315] width 166 height 19
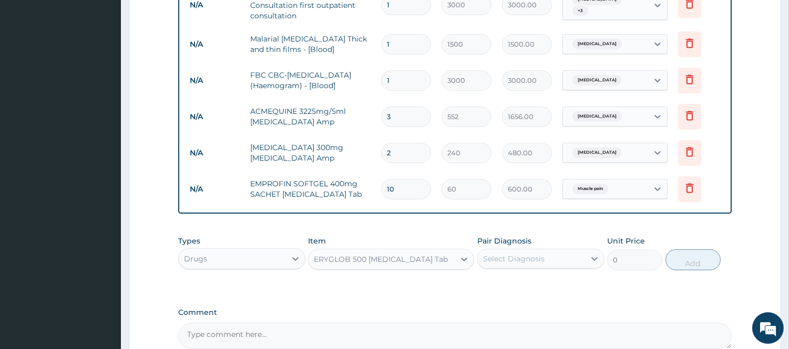
type input "120"
click at [534, 262] on div "Select Diagnosis" at bounding box center [513, 259] width 61 height 11
click at [507, 345] on label "Upper respiratory infection" at bounding box center [526, 349] width 65 height 11
checkbox input "true"
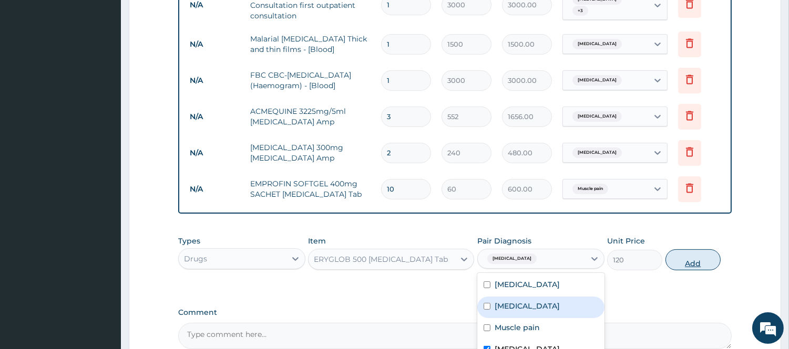
click at [688, 260] on button "Add" at bounding box center [692, 260] width 55 height 21
type input "0"
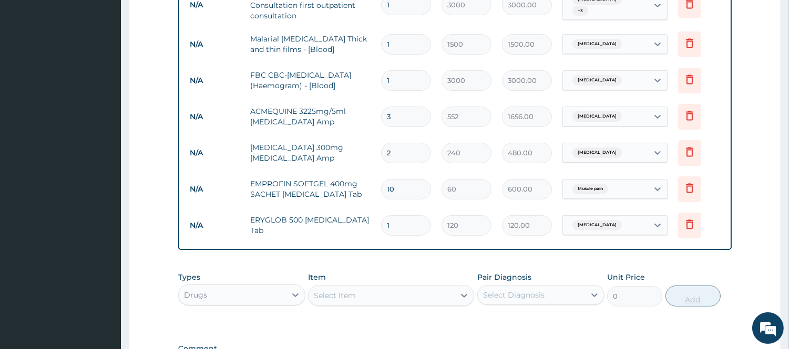
type input "10"
type input "1200.00"
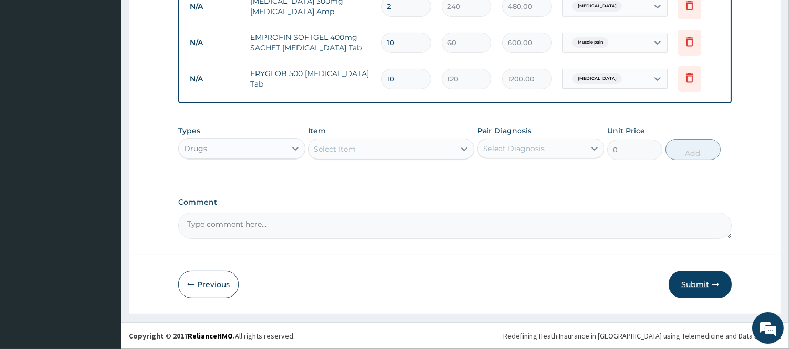
click at [704, 279] on button "Submit" at bounding box center [699, 284] width 63 height 27
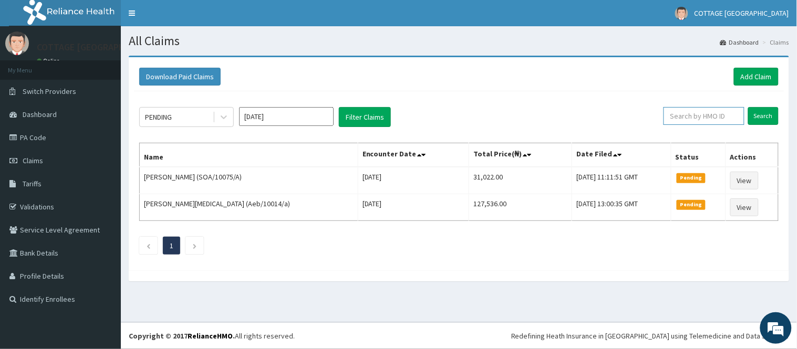
click at [694, 122] on input "text" at bounding box center [704, 116] width 81 height 18
paste input "PPX/10008/B"
type input "PPX/10008/B"
click at [764, 116] on input "Search" at bounding box center [763, 116] width 30 height 18
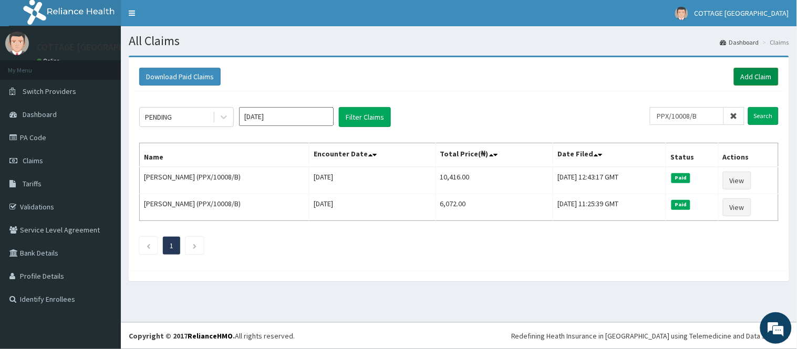
click at [753, 72] on link "Add Claim" at bounding box center [756, 77] width 45 height 18
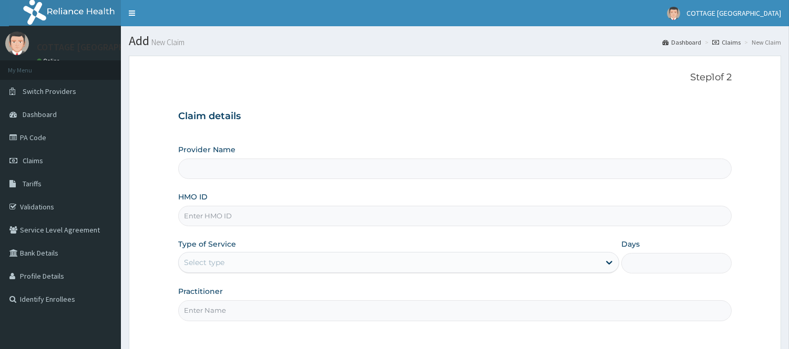
click at [380, 217] on input "HMO ID" at bounding box center [454, 216] width 553 height 20
paste input "PPX/10008/B"
type input "PPX/10008/B"
type input "COTTAGE [GEOGRAPHIC_DATA]"
type input "PPX/10008/B"
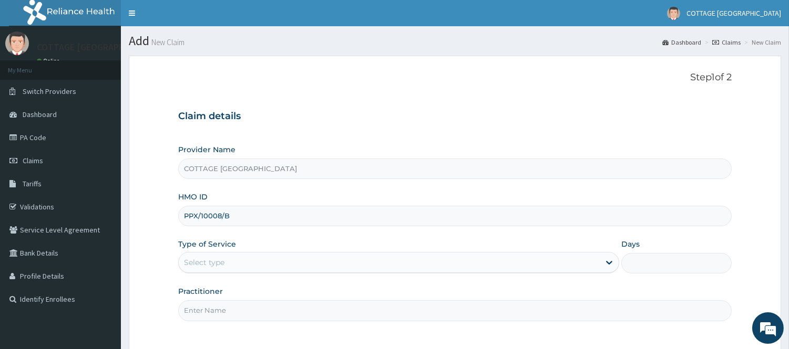
click at [334, 263] on div "Select type" at bounding box center [389, 262] width 421 height 17
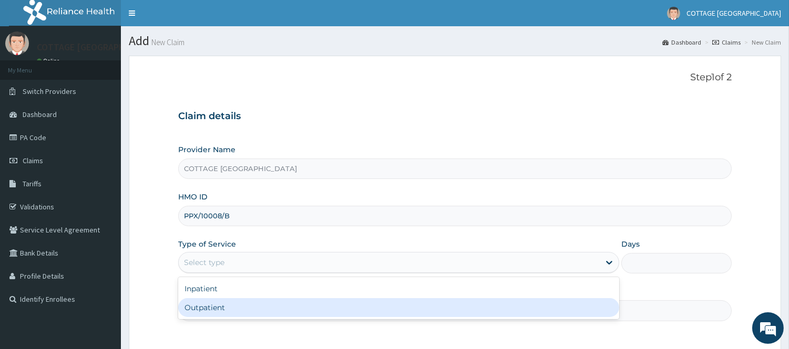
click at [284, 302] on div "Outpatient" at bounding box center [398, 307] width 441 height 19
type input "1"
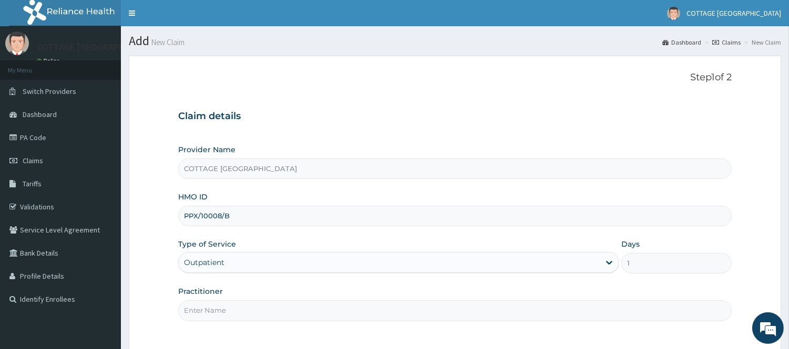
click at [280, 308] on input "Practitioner" at bounding box center [454, 311] width 553 height 20
type input "[PERSON_NAME]"
click at [759, 262] on form "Step 1 of 2 Claim details Provider Name COTTAGE MEDICARE HOSPITAL HMO ID PPX/10…" at bounding box center [455, 233] width 652 height 354
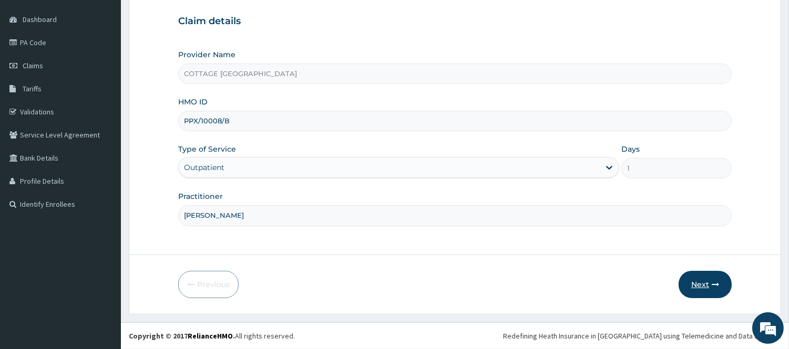
click at [712, 284] on icon "button" at bounding box center [714, 284] width 7 height 7
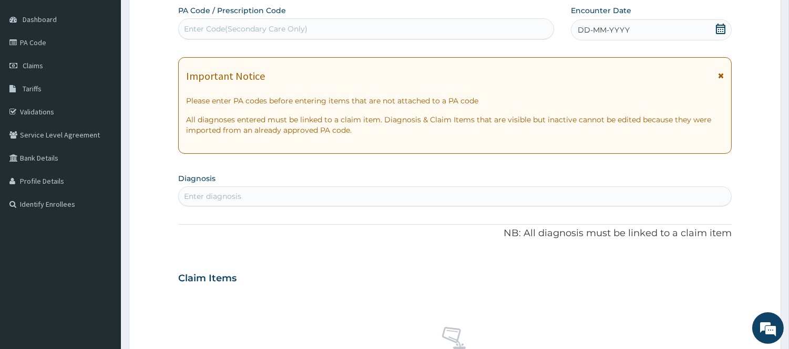
click at [628, 30] on span "DD-MM-YYYY" at bounding box center [603, 30] width 52 height 11
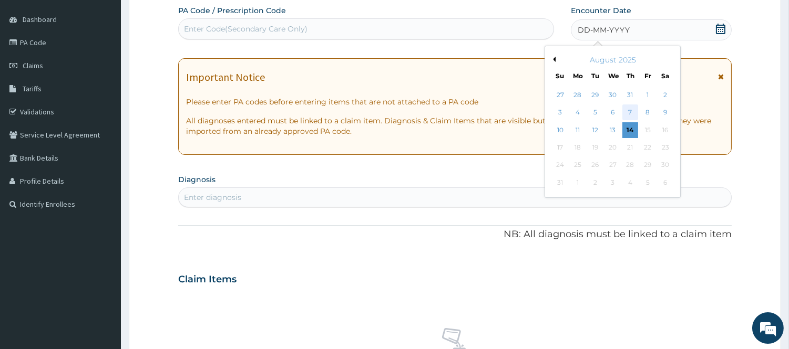
click at [626, 109] on div "7" at bounding box center [630, 113] width 16 height 16
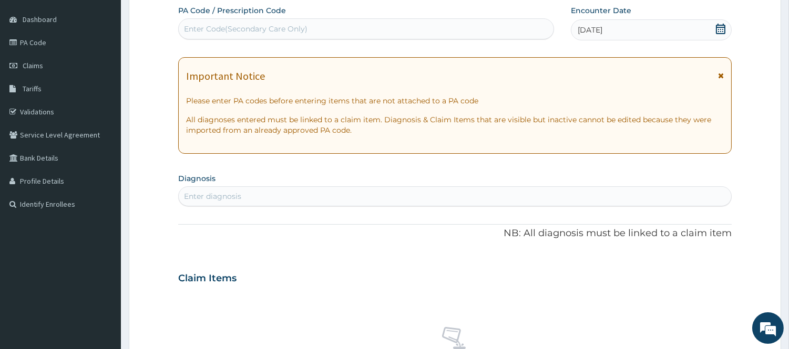
click at [273, 198] on div "Enter diagnosis" at bounding box center [455, 196] width 552 height 17
type input "MALAR"
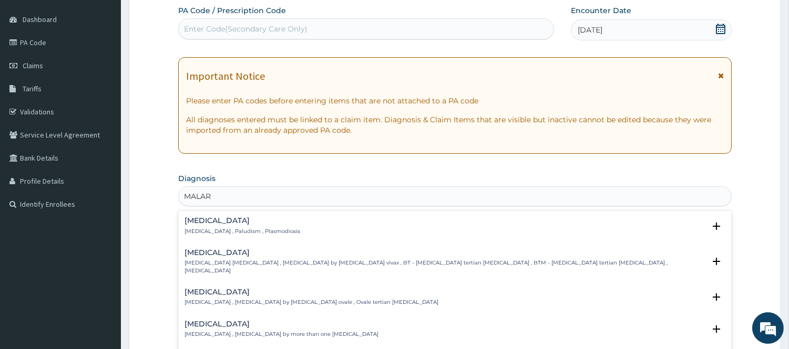
click at [219, 226] on div "Malaria Malaria , Paludism , Plasmodiosis" at bounding box center [242, 226] width 116 height 18
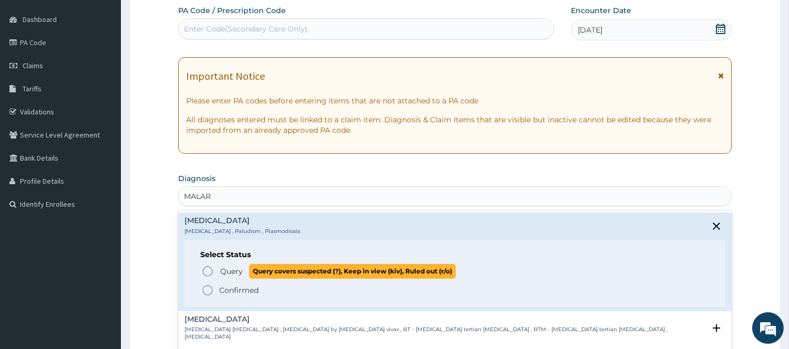
click at [206, 271] on icon "status option query" at bounding box center [207, 271] width 13 height 13
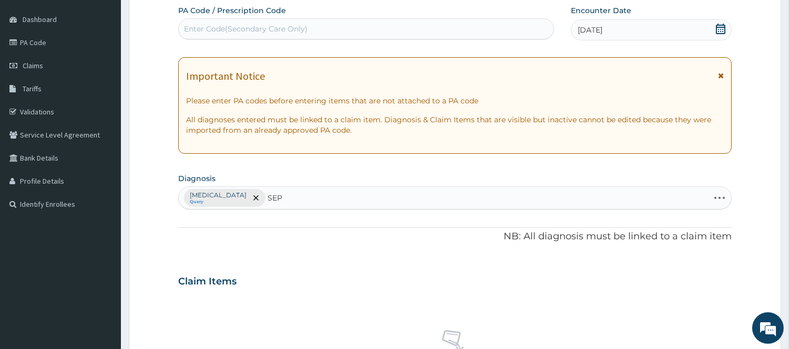
type input "SEPS"
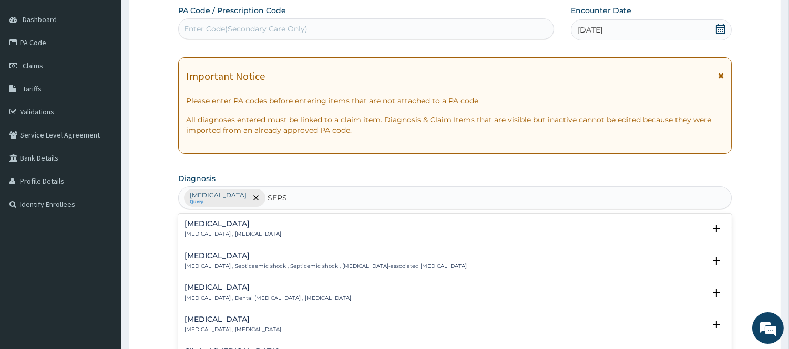
click at [212, 224] on h4 "Sepsis" at bounding box center [232, 224] width 97 height 8
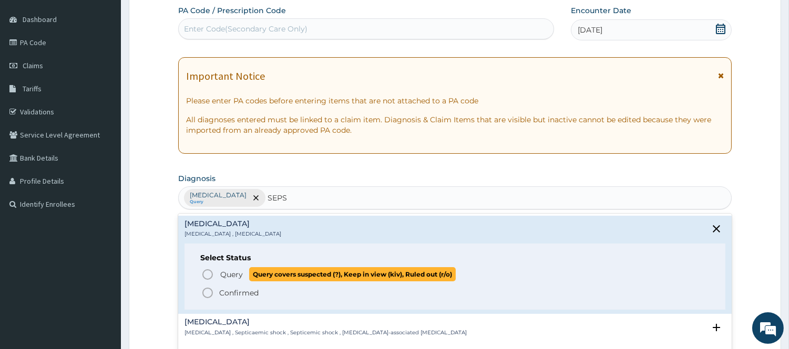
click at [207, 272] on icon "status option query" at bounding box center [207, 274] width 13 height 13
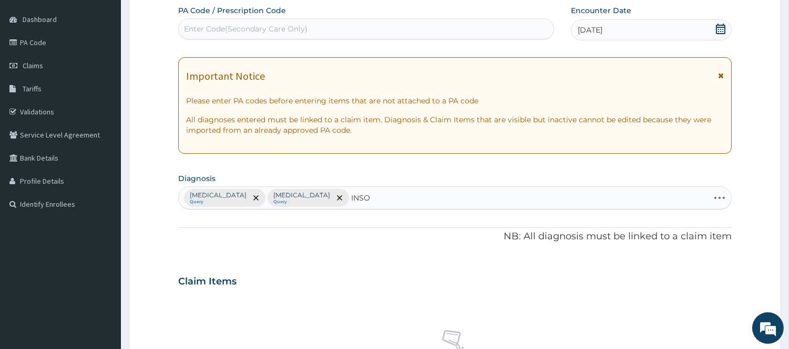
type input "INSOM"
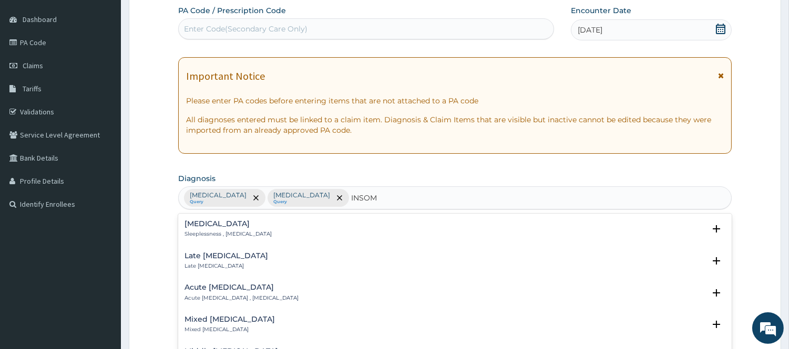
click at [194, 227] on h4 "Insomnia" at bounding box center [227, 224] width 87 height 8
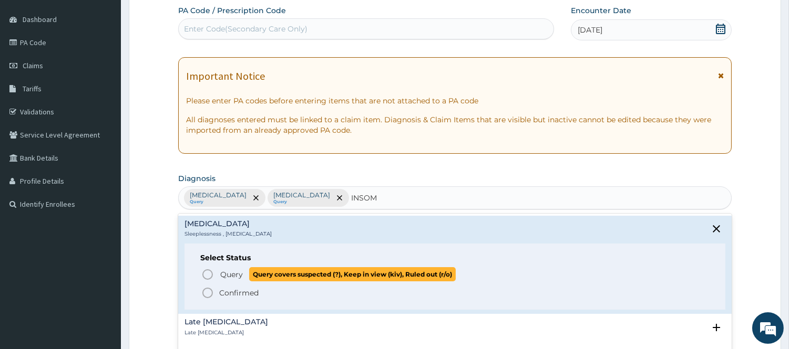
click at [205, 277] on icon "status option query" at bounding box center [207, 274] width 13 height 13
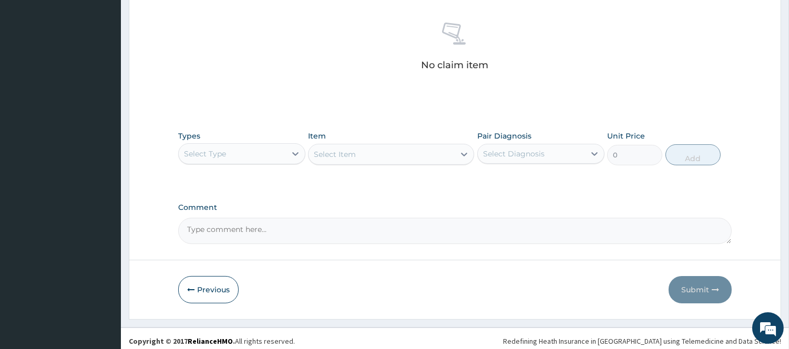
scroll to position [408, 0]
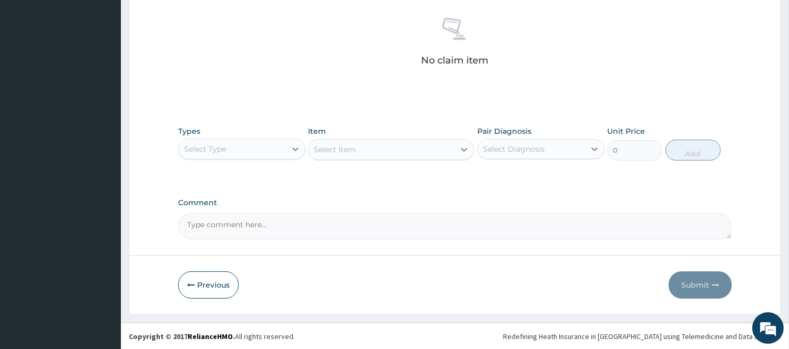
click at [232, 150] on div "Select Type" at bounding box center [232, 149] width 107 height 17
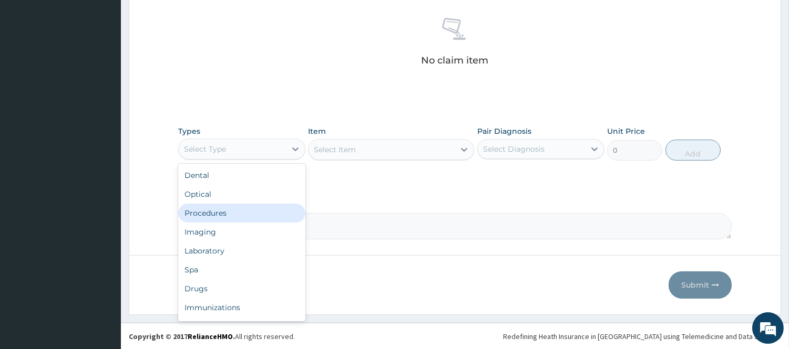
click at [238, 218] on div "Procedures" at bounding box center [241, 213] width 127 height 19
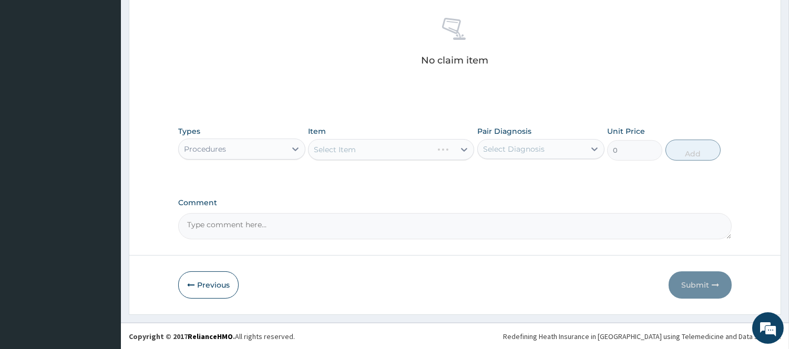
click at [574, 150] on div "Select Diagnosis" at bounding box center [531, 149] width 107 height 17
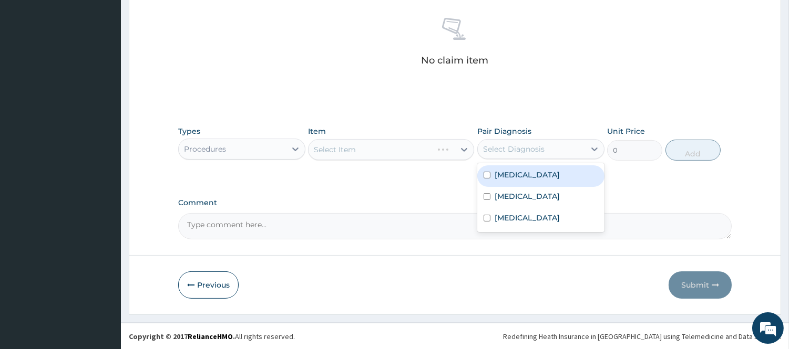
click at [534, 178] on div "Malaria" at bounding box center [540, 177] width 127 height 22
checkbox input "true"
click at [454, 149] on div "Select Item" at bounding box center [391, 149] width 166 height 21
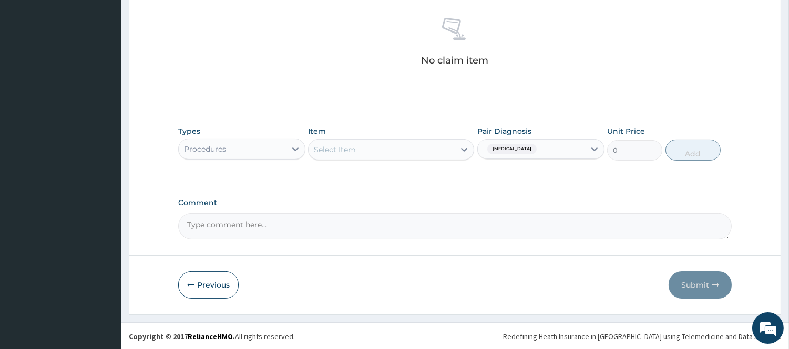
click at [460, 151] on icon at bounding box center [464, 149] width 11 height 11
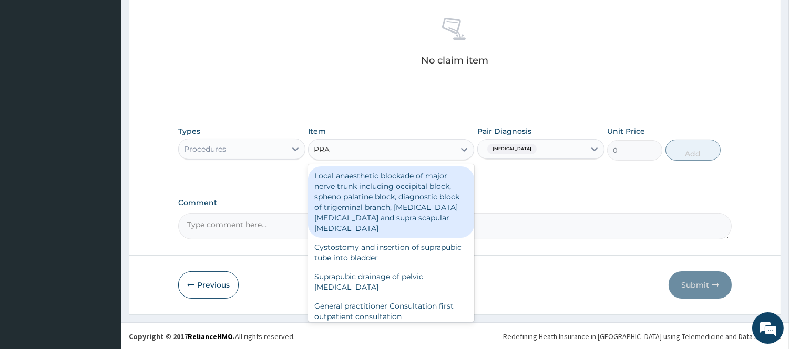
type input "PRAC"
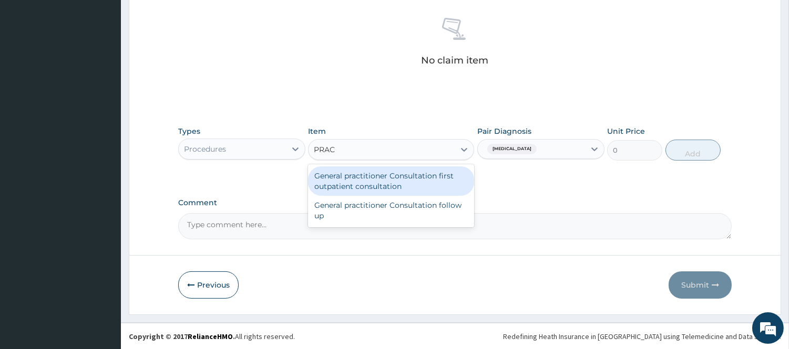
click at [404, 177] on div "General practitioner Consultation first outpatient consultation" at bounding box center [391, 181] width 166 height 29
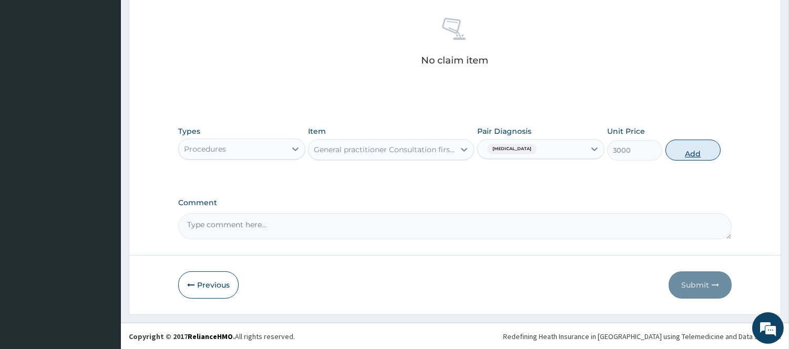
click at [713, 148] on button "Add" at bounding box center [692, 150] width 55 height 21
type input "0"
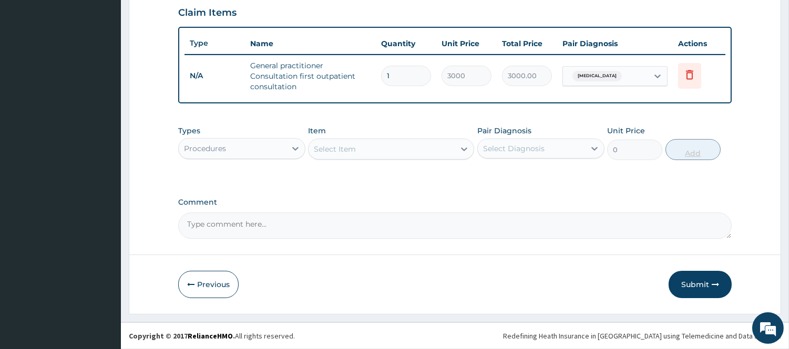
scroll to position [363, 0]
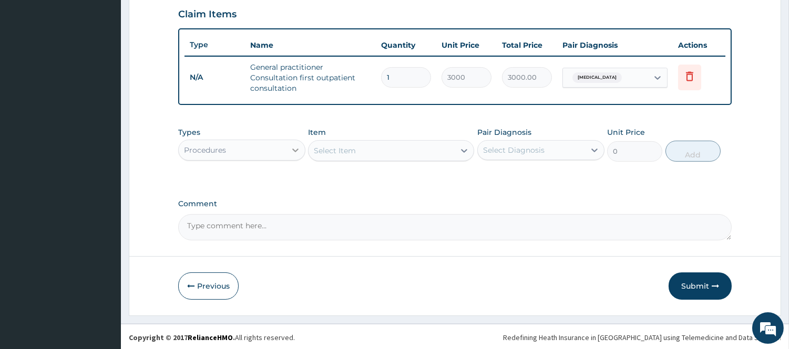
click at [290, 145] on icon at bounding box center [295, 150] width 11 height 11
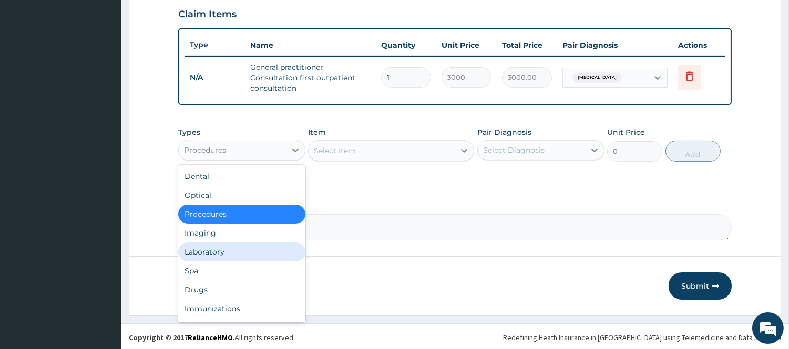
click at [210, 243] on div "Laboratory" at bounding box center [241, 252] width 127 height 19
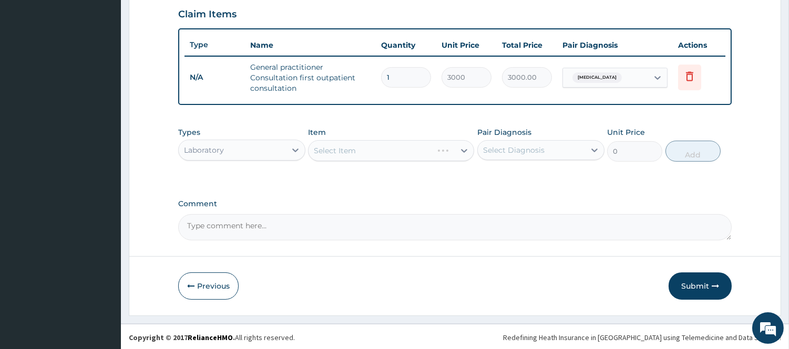
click at [522, 152] on div "Select Diagnosis" at bounding box center [513, 150] width 61 height 11
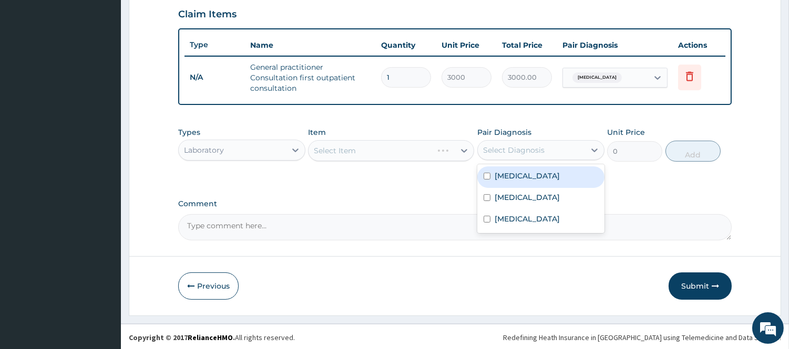
click at [506, 180] on label "Malaria" at bounding box center [526, 176] width 65 height 11
checkbox input "true"
click at [461, 147] on icon at bounding box center [464, 151] width 11 height 11
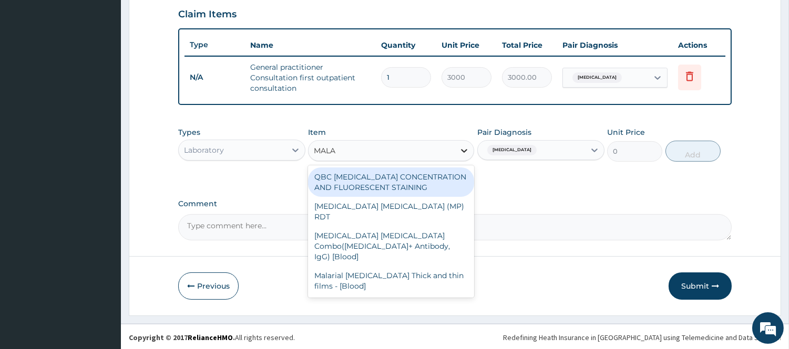
type input "MALAR"
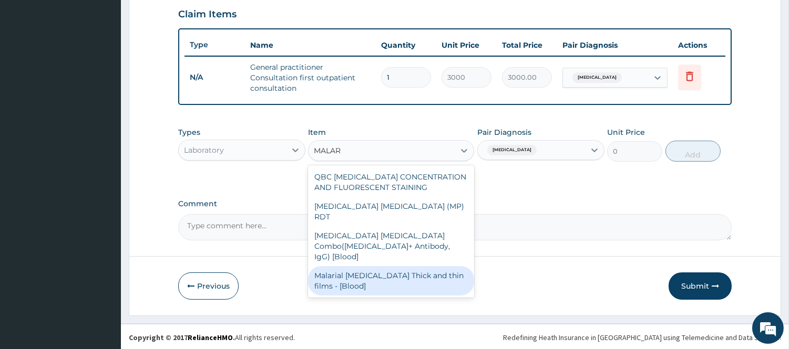
click at [404, 266] on div "Malarial Parasite Thick and thin films - [Blood]" at bounding box center [391, 280] width 166 height 29
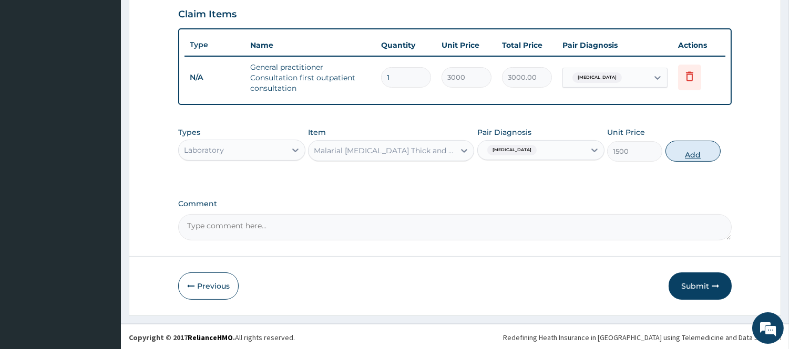
click at [701, 150] on button "Add" at bounding box center [692, 151] width 55 height 21
type input "0"
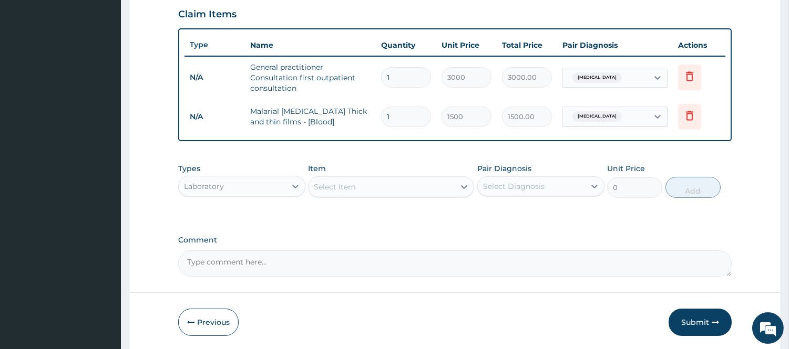
click at [417, 185] on div "Select Item" at bounding box center [381, 187] width 146 height 17
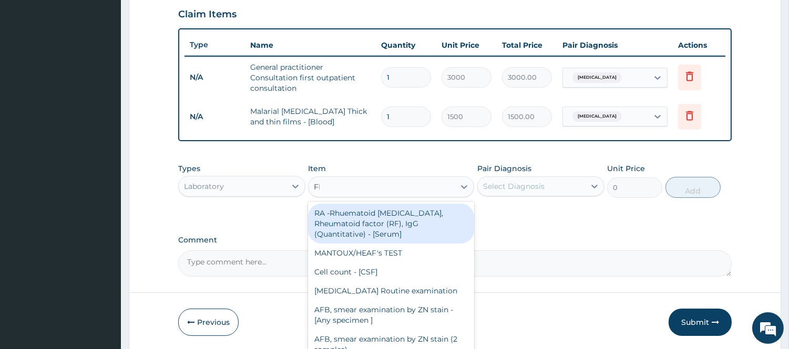
type input "FBC"
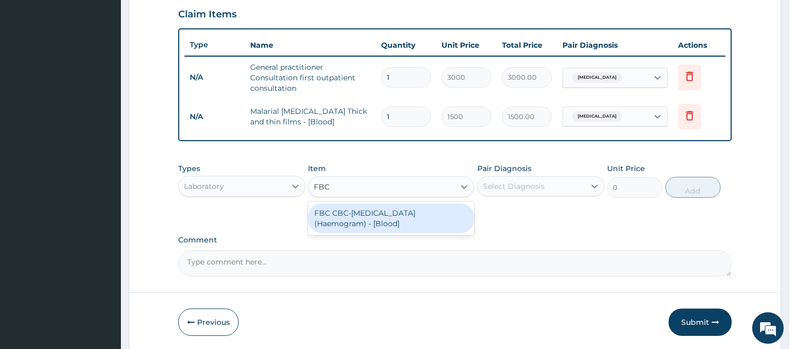
click at [423, 217] on div "FBC CBC-Complete Blood Count (Haemogram) - [Blood]" at bounding box center [391, 218] width 166 height 29
type input "3000"
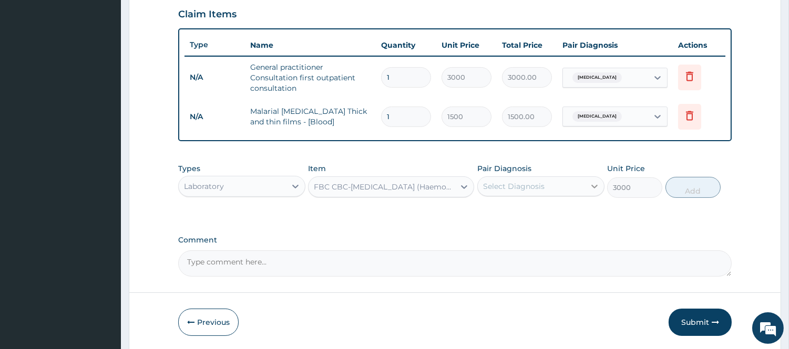
click at [594, 190] on icon at bounding box center [594, 186] width 11 height 11
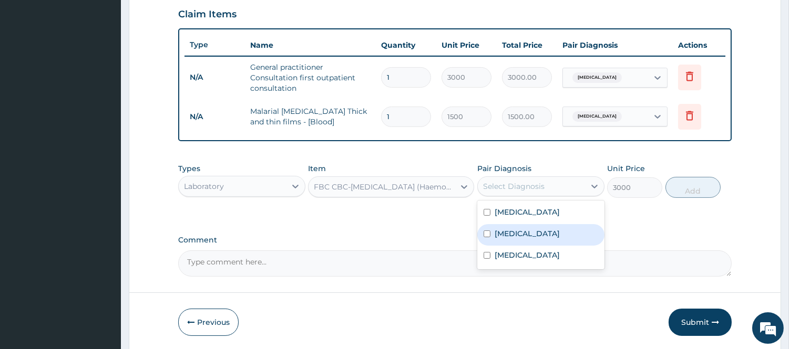
click at [547, 238] on div "Sepsis" at bounding box center [540, 235] width 127 height 22
checkbox input "true"
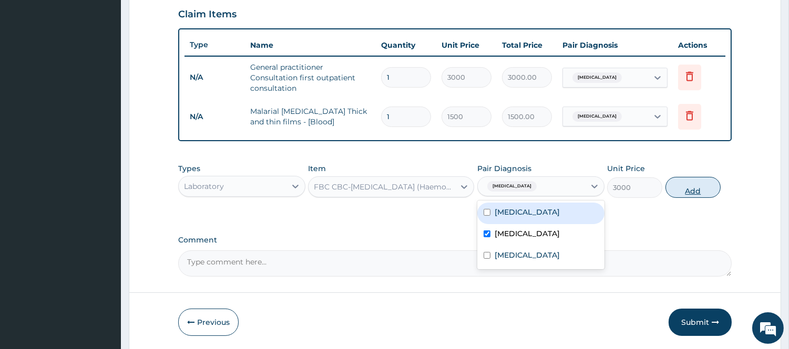
click at [705, 186] on button "Add" at bounding box center [692, 187] width 55 height 21
type input "0"
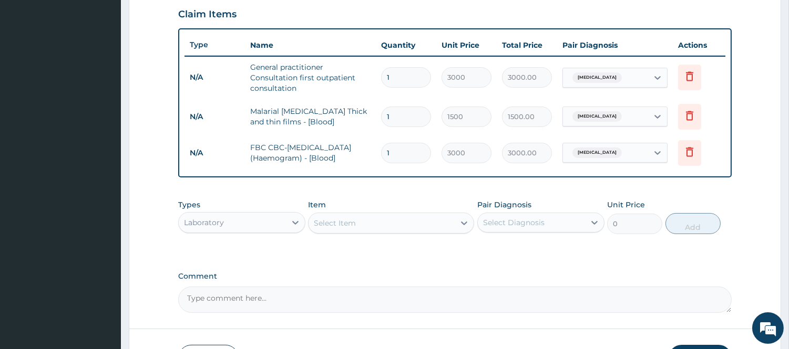
click at [251, 226] on div "Laboratory" at bounding box center [232, 222] width 107 height 17
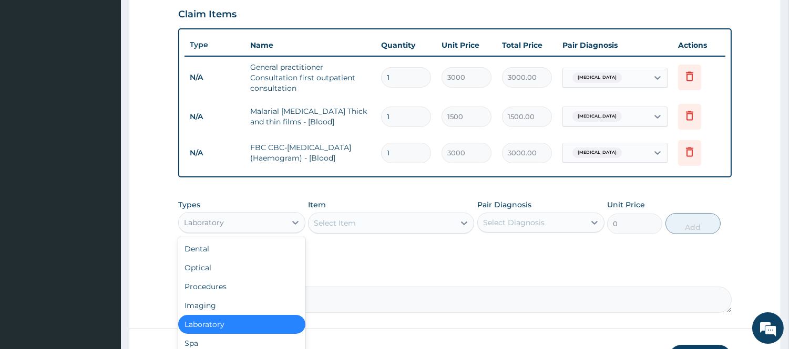
scroll to position [435, 0]
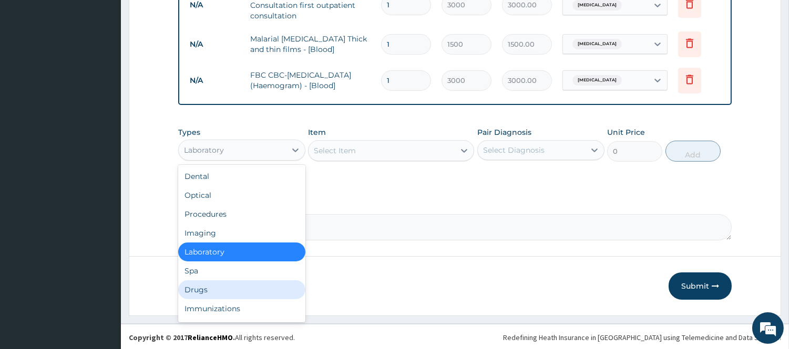
click at [214, 286] on div "Drugs" at bounding box center [241, 290] width 127 height 19
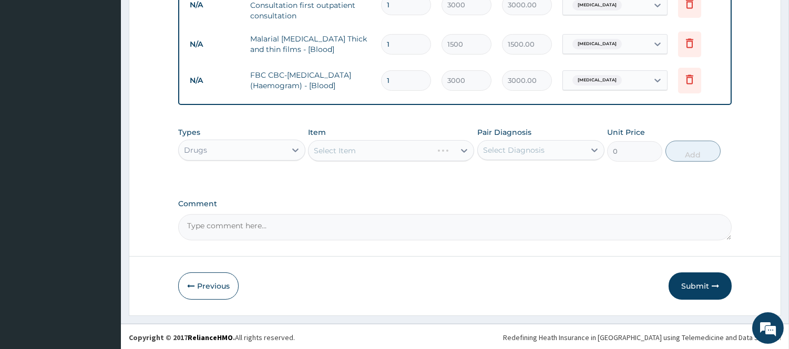
click at [516, 150] on div "Select Diagnosis" at bounding box center [513, 150] width 61 height 11
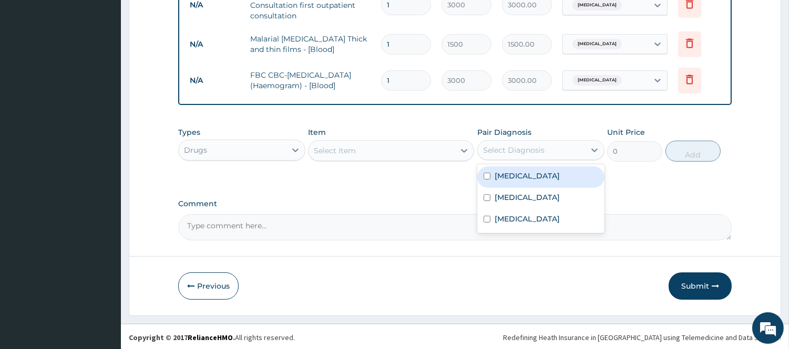
click at [543, 177] on div "Malaria" at bounding box center [540, 178] width 127 height 22
checkbox input "true"
click at [464, 157] on div at bounding box center [463, 150] width 19 height 19
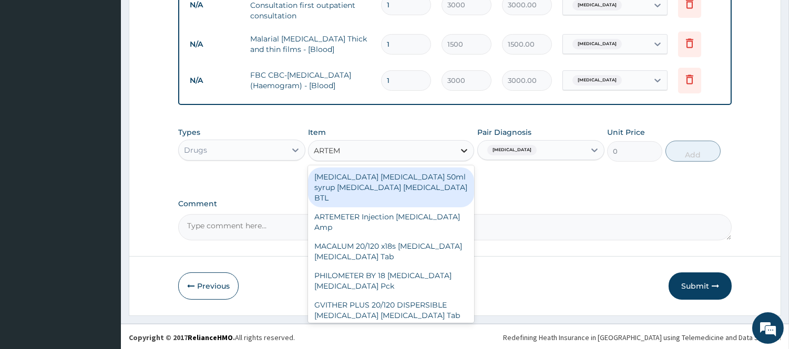
type input "ARTEME"
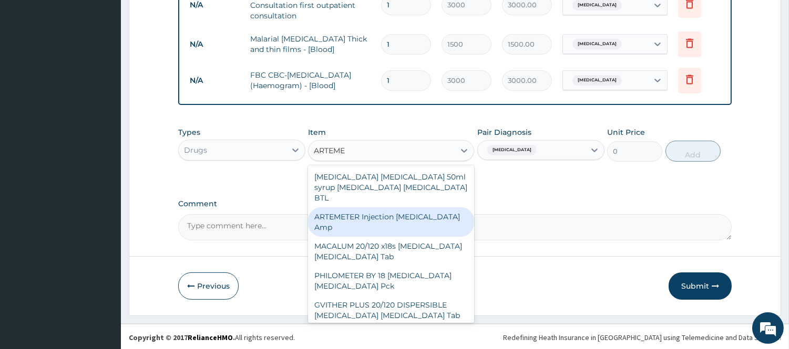
click at [428, 209] on div "ARTEMETER Injection Artemether Amp" at bounding box center [391, 222] width 166 height 29
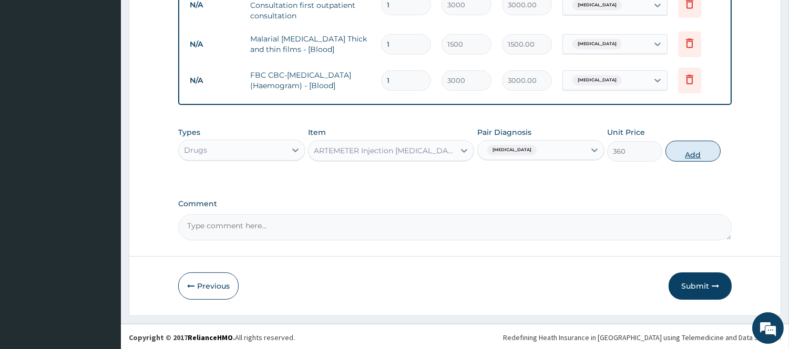
click at [692, 151] on button "Add" at bounding box center [692, 151] width 55 height 21
type input "0"
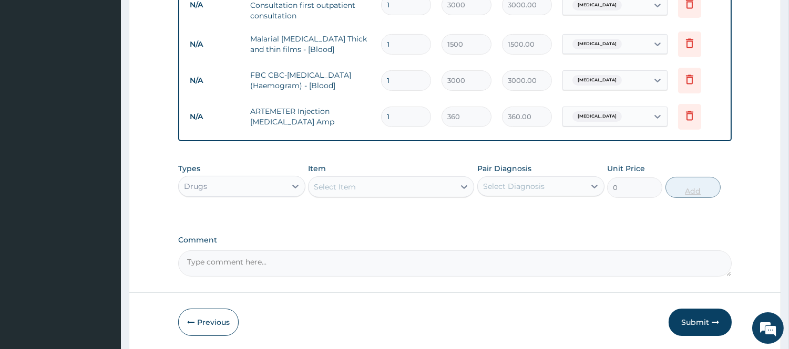
type input "0.00"
type input "2"
type input "720.00"
type input "2"
click at [437, 193] on div "Select Item" at bounding box center [381, 187] width 146 height 17
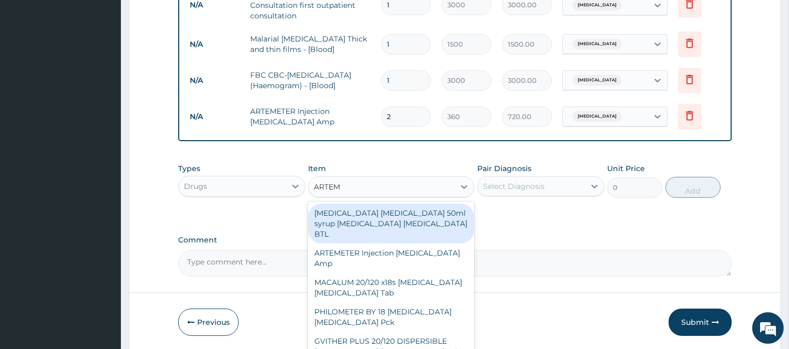
type input "ARTEME"
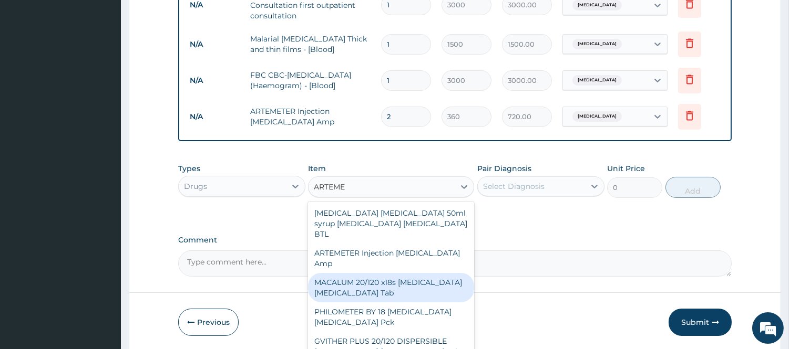
click at [391, 284] on div "MACALUM 20/120 x18s Artemether Lumefantrine Tab" at bounding box center [391, 287] width 166 height 29
type input "348"
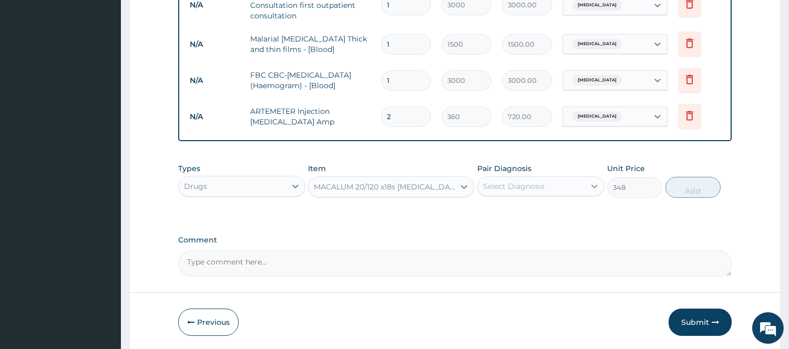
click at [596, 186] on icon at bounding box center [594, 186] width 11 height 11
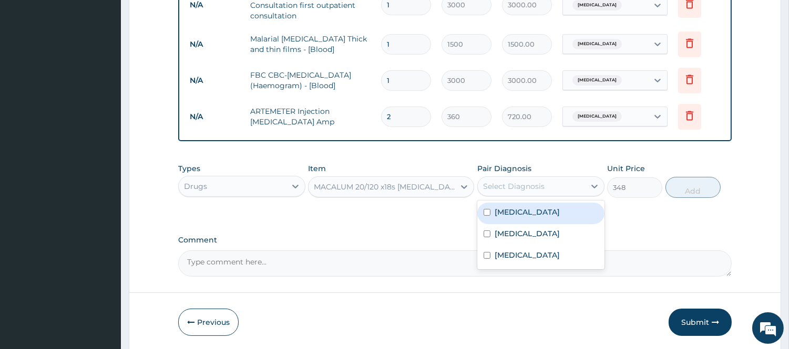
click at [565, 211] on div "Malaria" at bounding box center [540, 214] width 127 height 22
checkbox input "true"
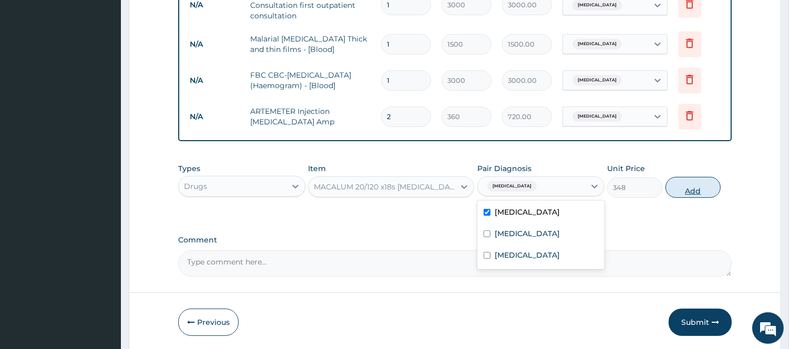
click at [700, 182] on button "Add" at bounding box center [692, 187] width 55 height 21
type input "0"
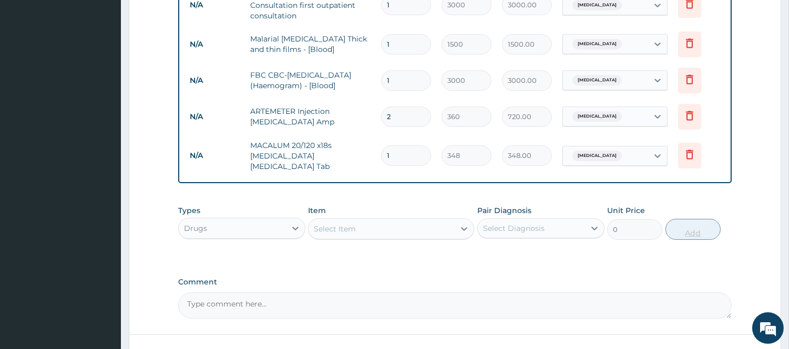
type input "0.00"
type input "2"
type input "696.00"
type input "24"
type input "8352.00"
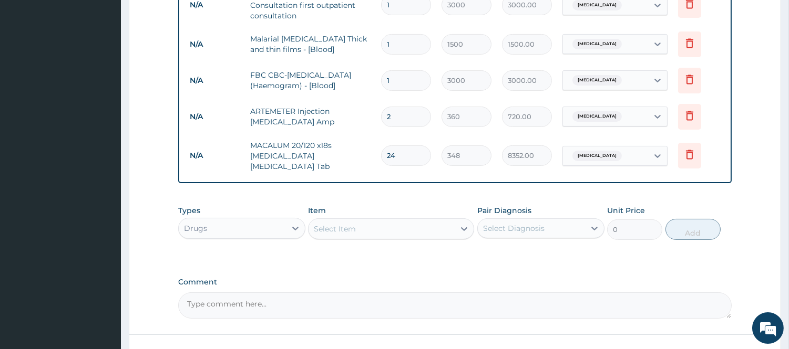
type input "24"
click at [438, 221] on div "Select Item" at bounding box center [381, 229] width 146 height 17
type input "L"
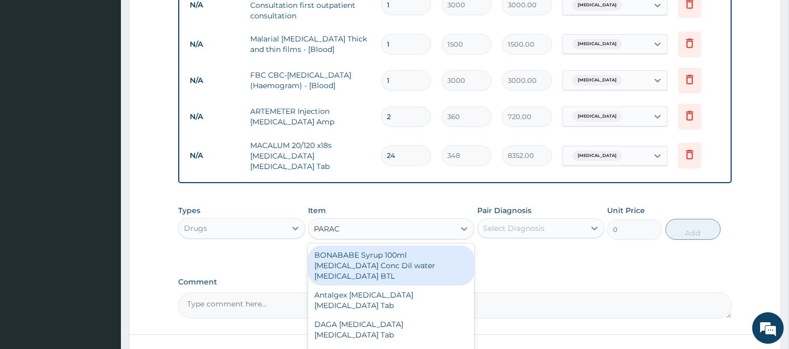
type input "PARACE"
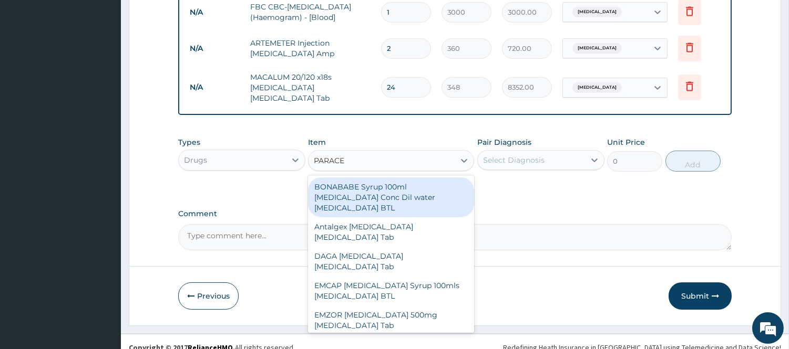
scroll to position [509, 0]
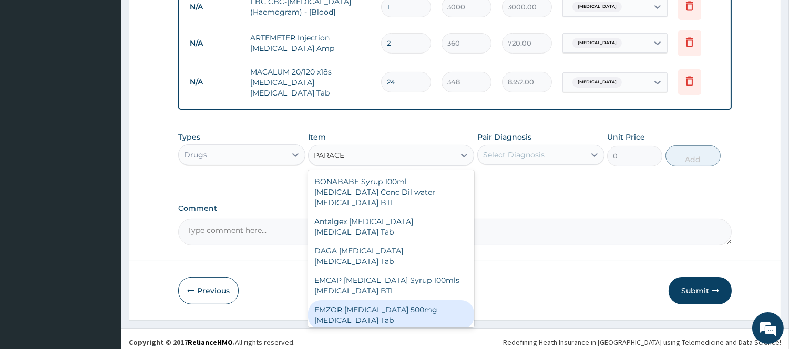
click at [421, 308] on div "EMZOR [MEDICAL_DATA] 500mg [MEDICAL_DATA] Tab" at bounding box center [391, 315] width 166 height 29
type input "12"
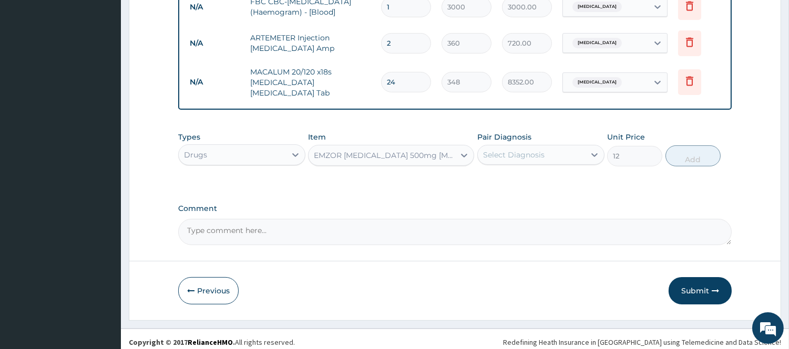
click at [561, 150] on div "Select Diagnosis" at bounding box center [531, 155] width 107 height 17
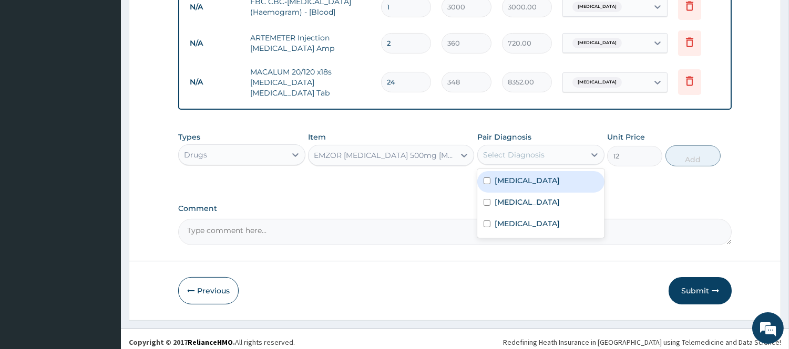
click at [543, 171] on div "Malaria" at bounding box center [540, 182] width 127 height 22
checkbox input "true"
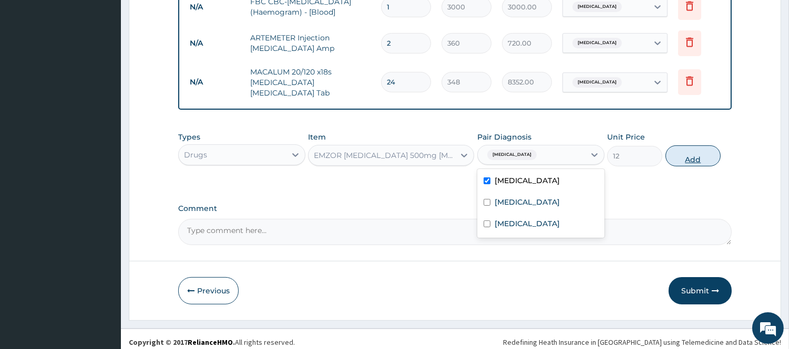
click at [695, 150] on button "Add" at bounding box center [692, 156] width 55 height 21
type input "0"
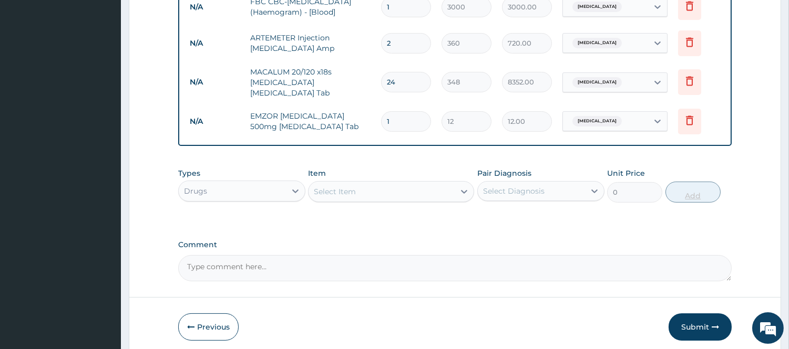
type input "18"
type input "216.00"
type input "18"
click at [459, 187] on icon at bounding box center [464, 192] width 11 height 11
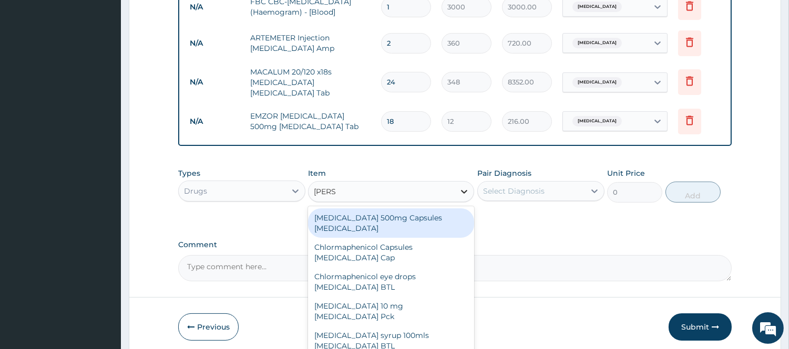
type input "LORAT"
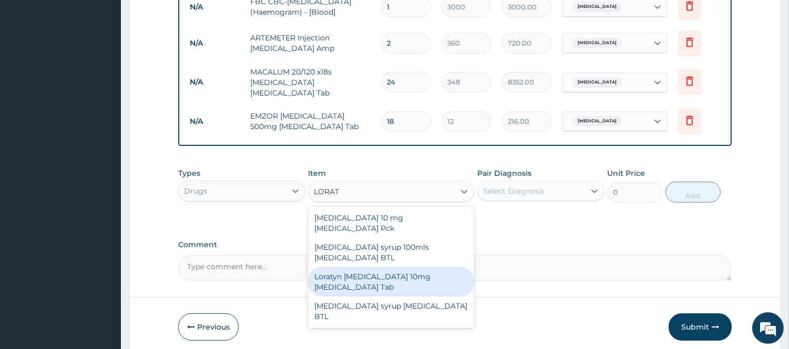
click at [424, 267] on div "Loratyn [MEDICAL_DATA] 10mg [MEDICAL_DATA] Tab" at bounding box center [391, 281] width 166 height 29
type input "54"
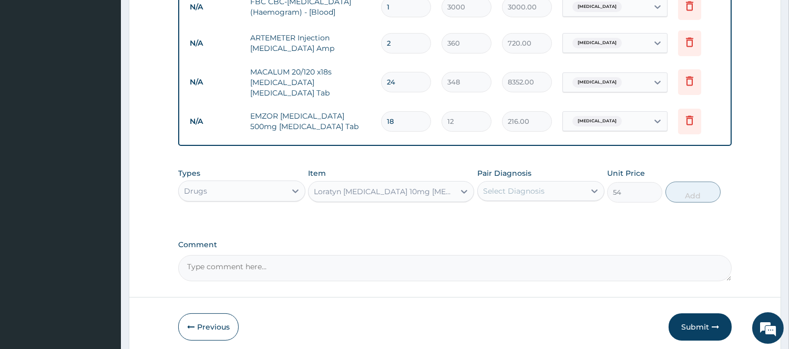
click at [552, 187] on div "Select Diagnosis" at bounding box center [531, 191] width 107 height 17
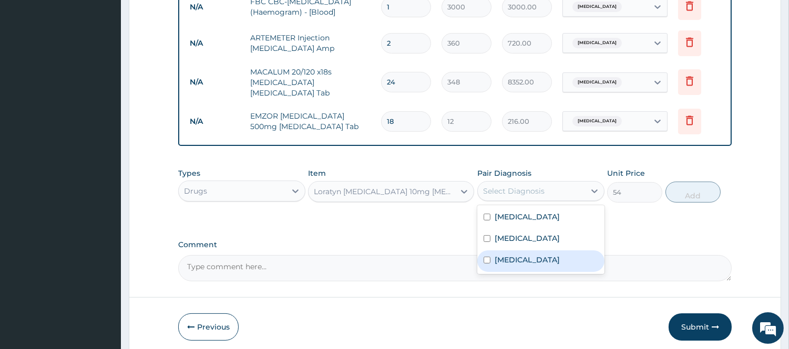
click at [508, 260] on div "Insomnia" at bounding box center [540, 262] width 127 height 22
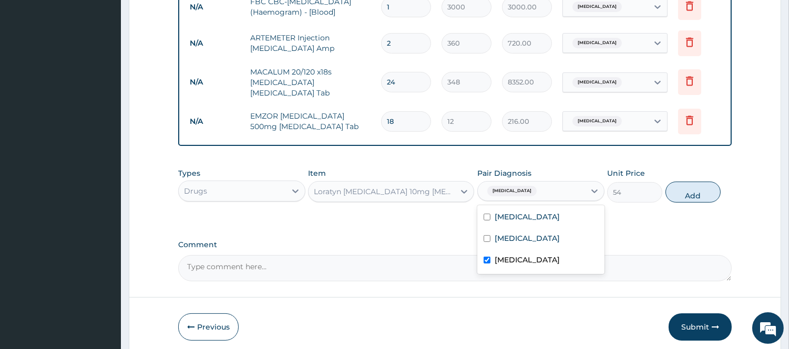
click at [544, 251] on div "Insomnia" at bounding box center [540, 262] width 127 height 22
checkbox input "false"
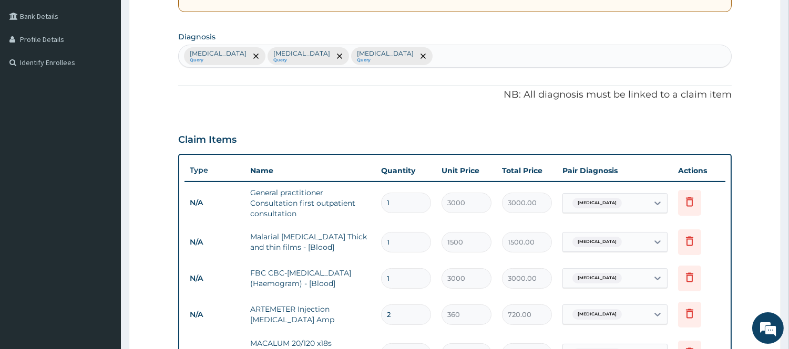
scroll to position [203, 0]
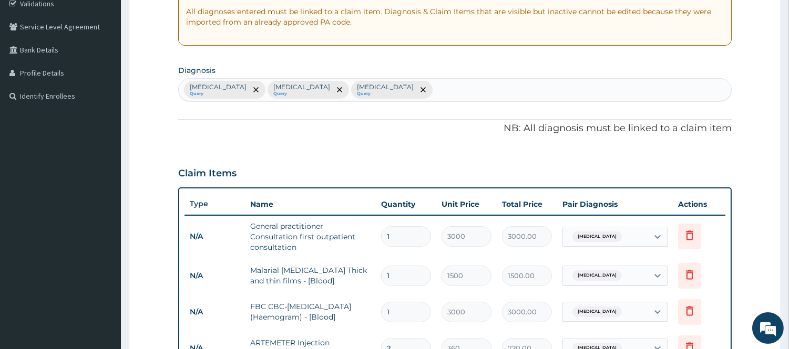
click at [568, 82] on div "Malaria Query Sepsis Query Insomnia Query" at bounding box center [455, 90] width 552 height 22
type input "UPPER RES"
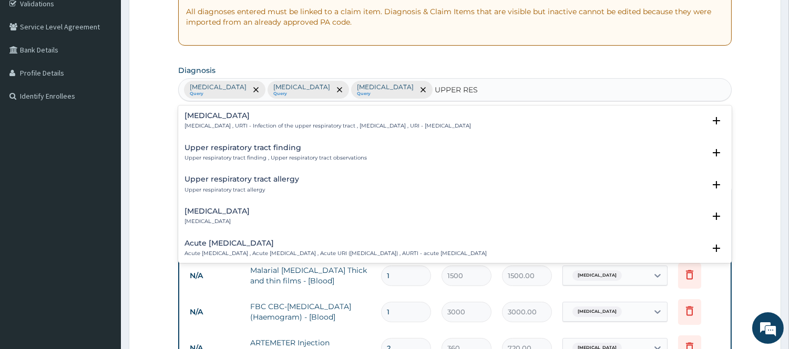
click at [246, 125] on p "Upper respiratory infection , URTI - Infection of the upper respiratory tract ,…" at bounding box center [327, 125] width 286 height 7
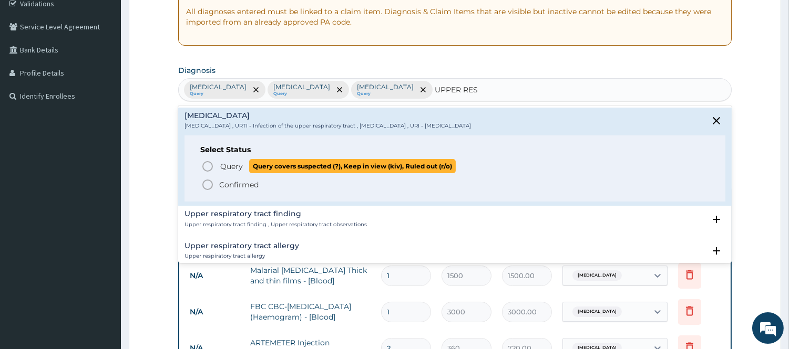
click at [206, 164] on icon "status option query" at bounding box center [207, 166] width 13 height 13
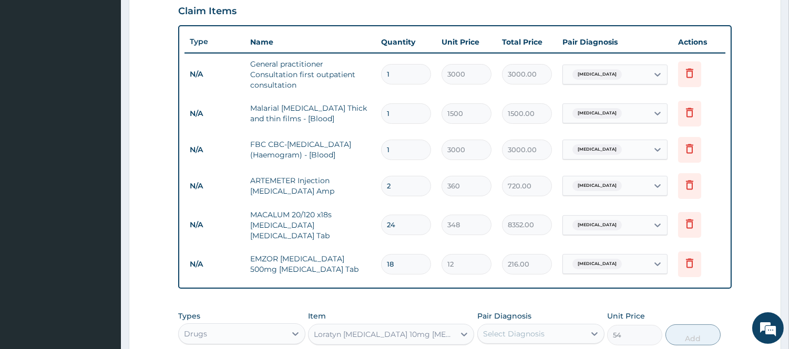
scroll to position [482, 0]
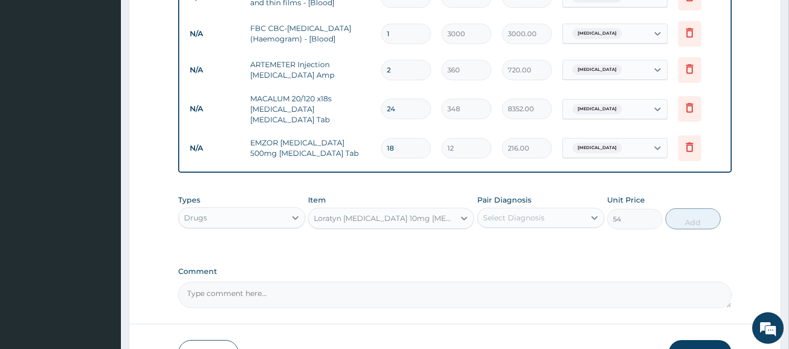
click at [533, 213] on div "Select Diagnosis" at bounding box center [513, 218] width 61 height 11
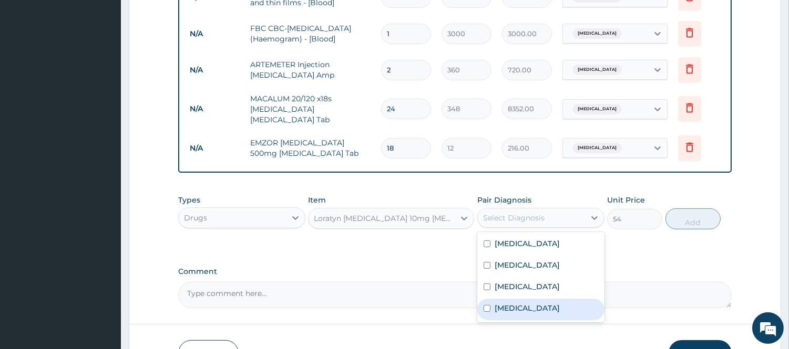
click at [529, 303] on label "Upper respiratory infection" at bounding box center [526, 308] width 65 height 11
checkbox input "true"
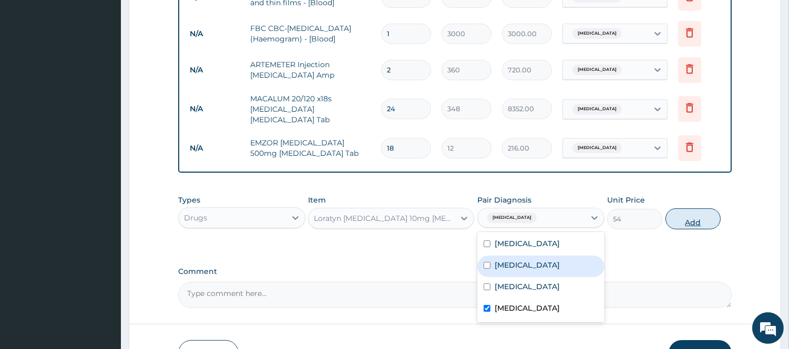
click at [691, 213] on button "Add" at bounding box center [692, 219] width 55 height 21
type input "0"
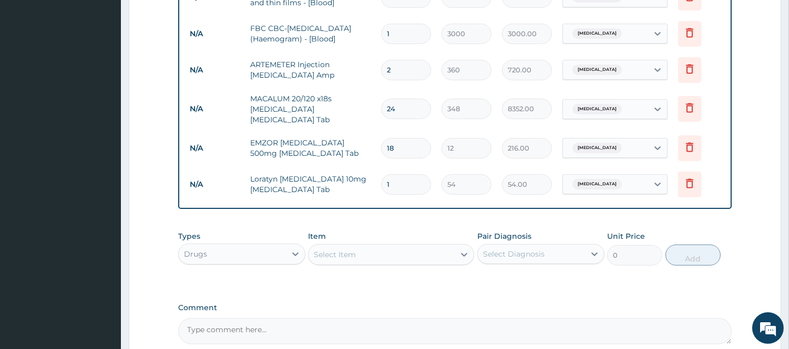
scroll to position [582, 0]
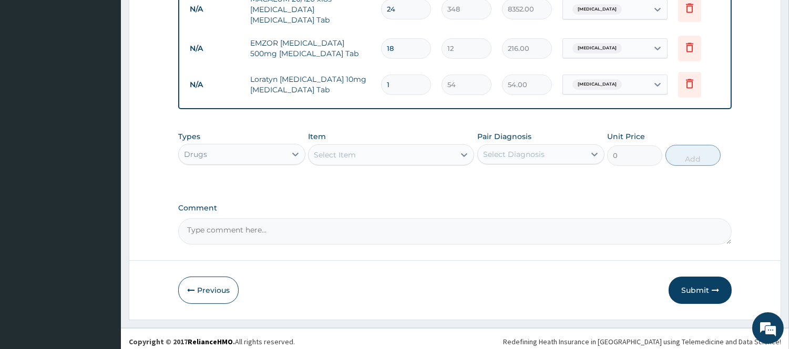
click at [452, 149] on div "Select Item" at bounding box center [381, 155] width 146 height 17
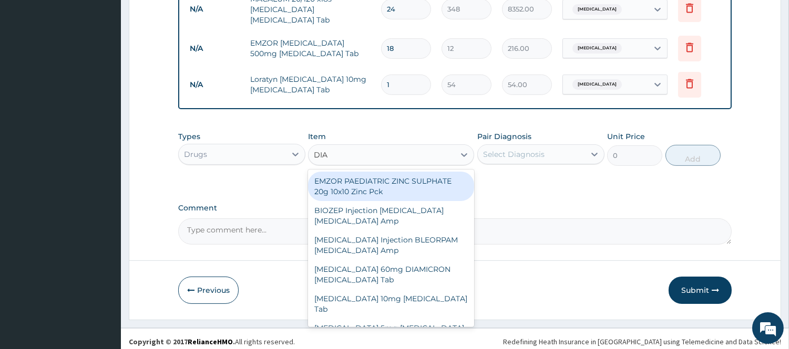
type input "DIAZ"
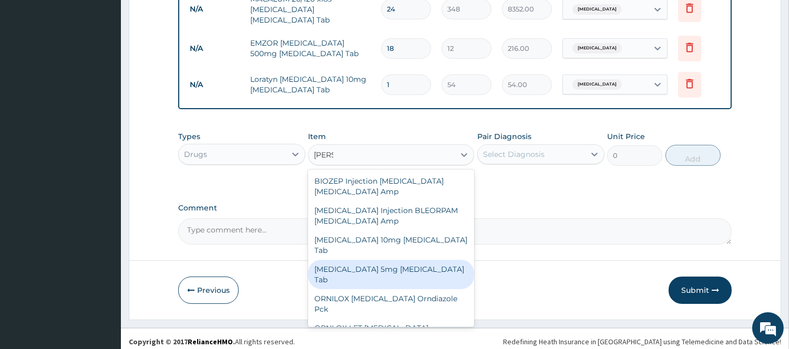
click at [398, 260] on div "Diazepam 5mg Diazepam Tab" at bounding box center [391, 274] width 166 height 29
type input "60"
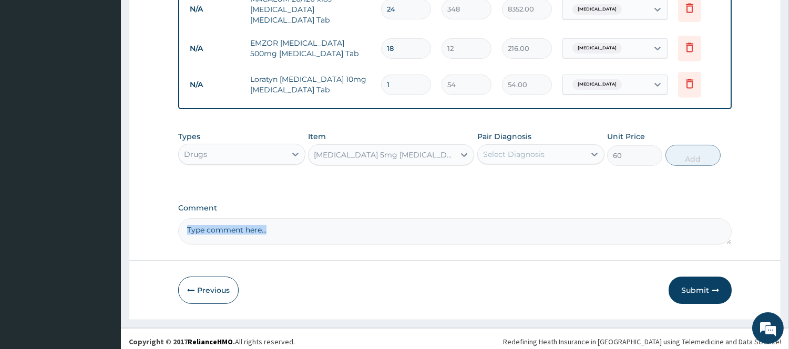
drag, startPoint x: 398, startPoint y: 253, endPoint x: 407, endPoint y: 199, distance: 54.8
click at [405, 82] on input "1" at bounding box center [406, 85] width 50 height 20
type input "0.00"
type input "5"
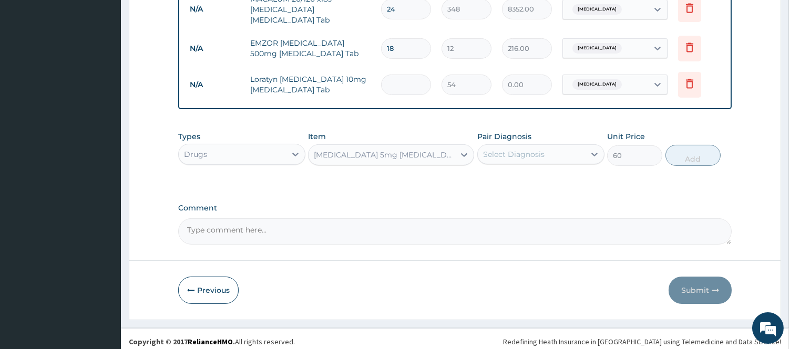
type input "270.00"
type input "5"
click at [574, 156] on div "Select Diagnosis" at bounding box center [531, 154] width 107 height 17
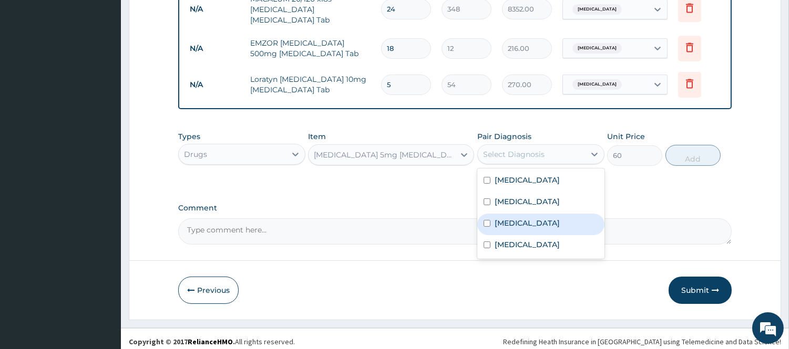
click at [539, 214] on div "Insomnia" at bounding box center [540, 225] width 127 height 22
checkbox input "true"
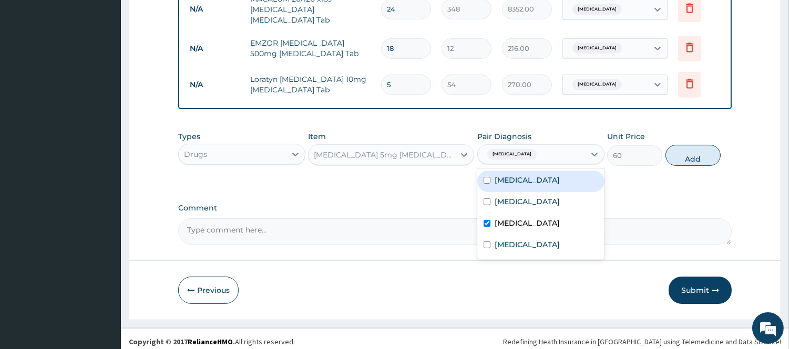
click at [561, 173] on div "Malaria" at bounding box center [540, 182] width 127 height 22
checkbox input "false"
click at [685, 148] on button "Add" at bounding box center [692, 155] width 55 height 21
type input "0"
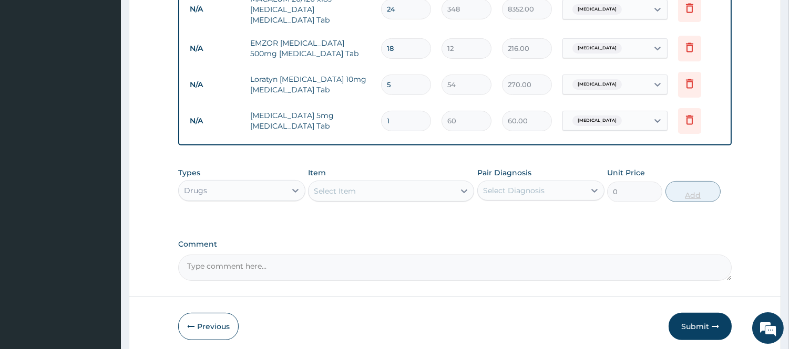
type input "0.00"
type input "5"
type input "300.00"
click at [691, 316] on button "Submit" at bounding box center [699, 326] width 63 height 27
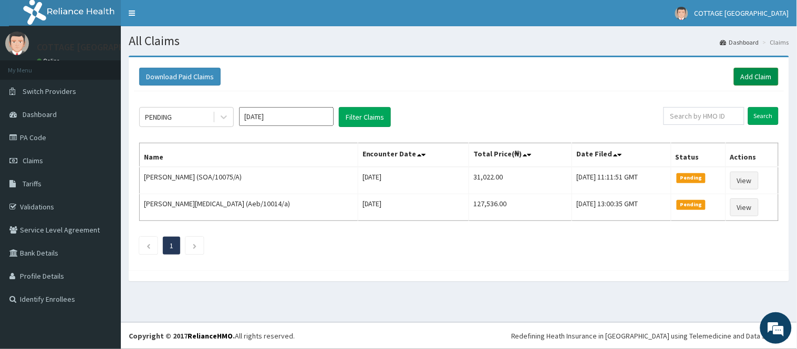
click at [760, 76] on link "Add Claim" at bounding box center [756, 77] width 45 height 18
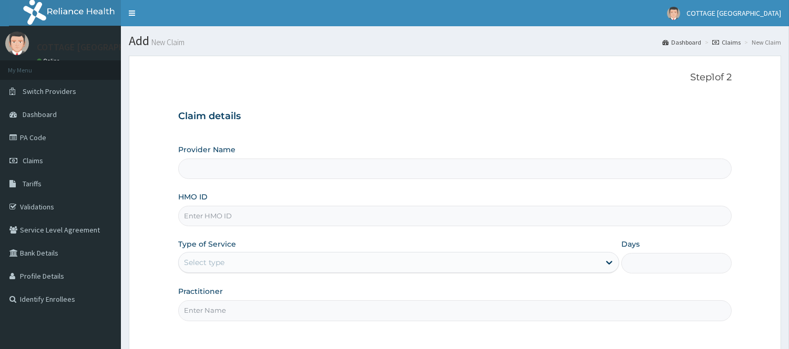
click at [257, 217] on input "HMO ID" at bounding box center [454, 216] width 553 height 20
paste input "Sln/10030/a"
type input "Sln/10030/a"
type input "COTTAGE [GEOGRAPHIC_DATA]"
type input "SLN/10030/A"
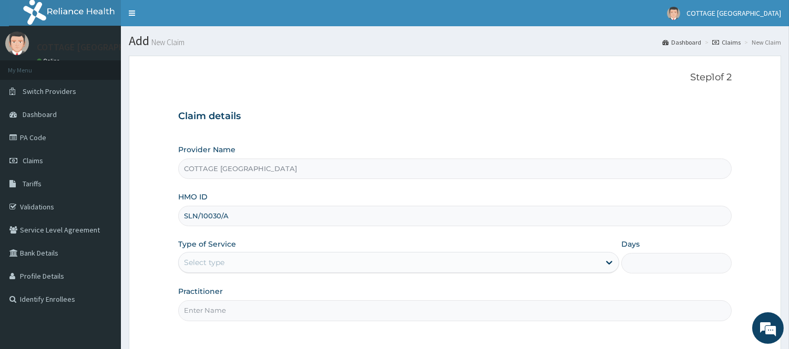
click at [352, 258] on div "Select type" at bounding box center [389, 262] width 421 height 17
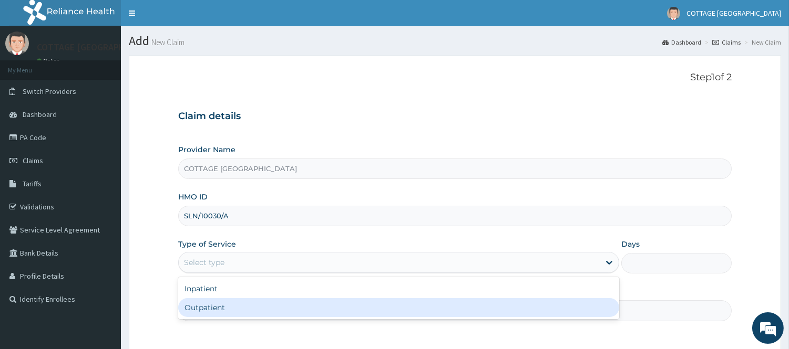
click at [295, 306] on div "Outpatient" at bounding box center [398, 307] width 441 height 19
type input "1"
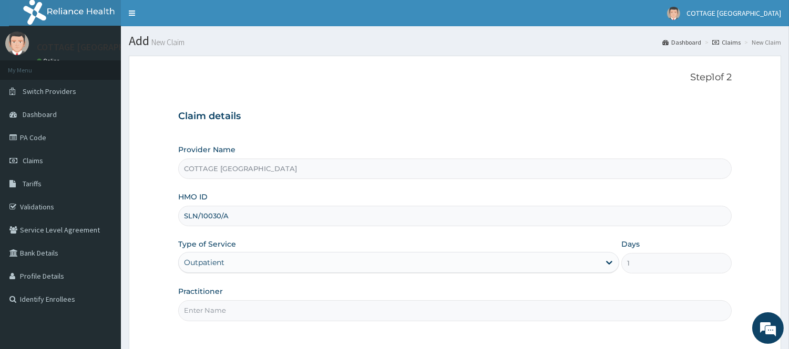
click at [295, 306] on input "Practitioner" at bounding box center [454, 311] width 553 height 20
type input "DR DADA"
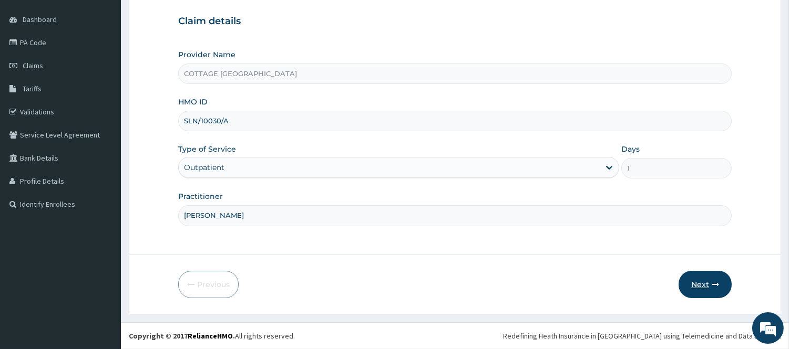
click at [707, 281] on button "Next" at bounding box center [704, 284] width 53 height 27
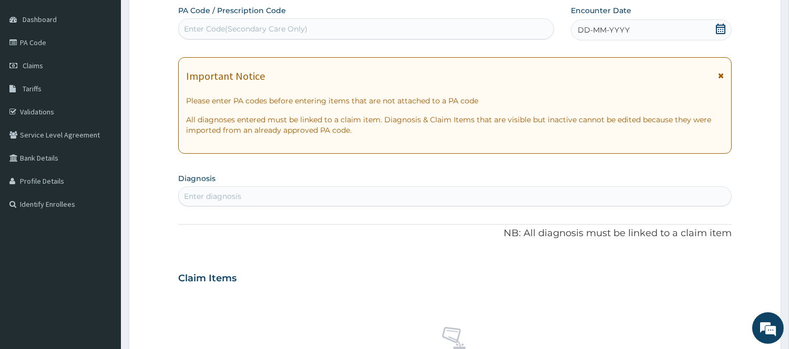
click at [718, 28] on icon at bounding box center [720, 29] width 11 height 11
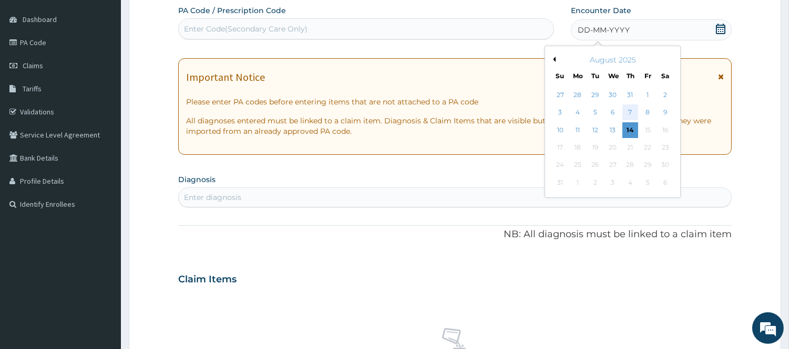
click at [630, 111] on div "7" at bounding box center [630, 113] width 16 height 16
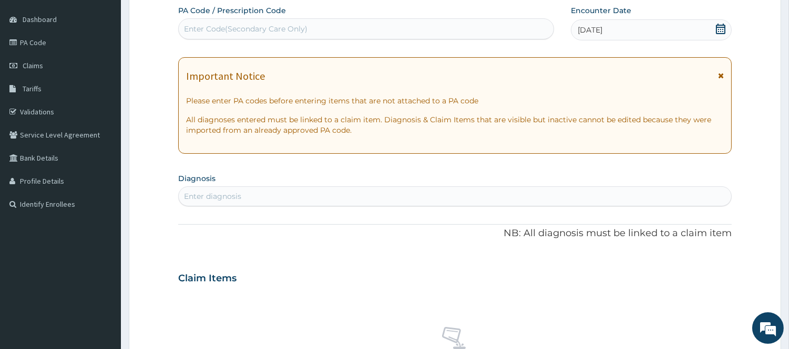
click at [469, 21] on div "Enter Code(Secondary Care Only)" at bounding box center [366, 28] width 375 height 17
paste input "PA/757D08"
type input "PA/757D08"
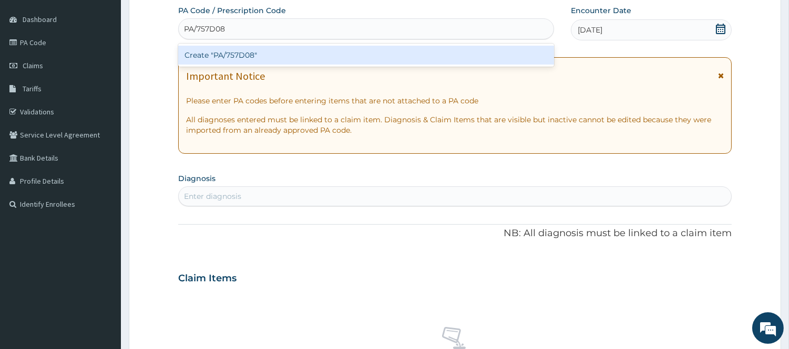
click at [418, 59] on div "Create "PA/757D08"" at bounding box center [366, 55] width 376 height 19
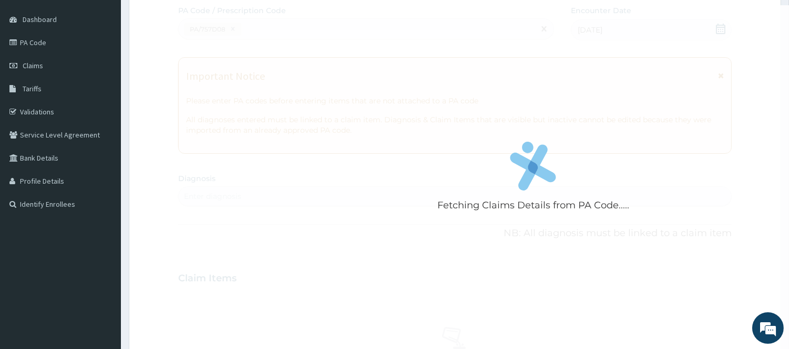
scroll to position [298, 0]
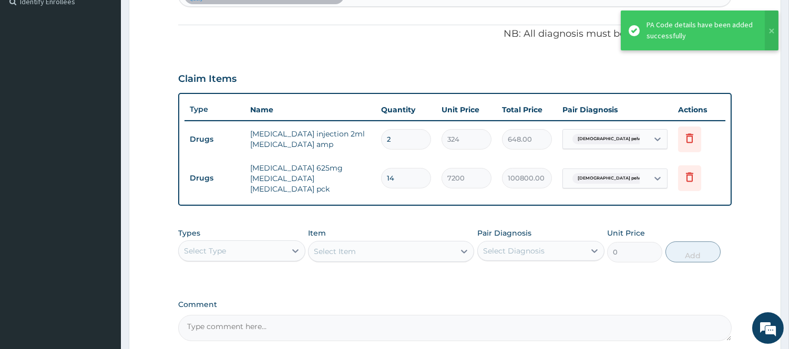
click at [263, 252] on div "Select Type" at bounding box center [241, 251] width 127 height 21
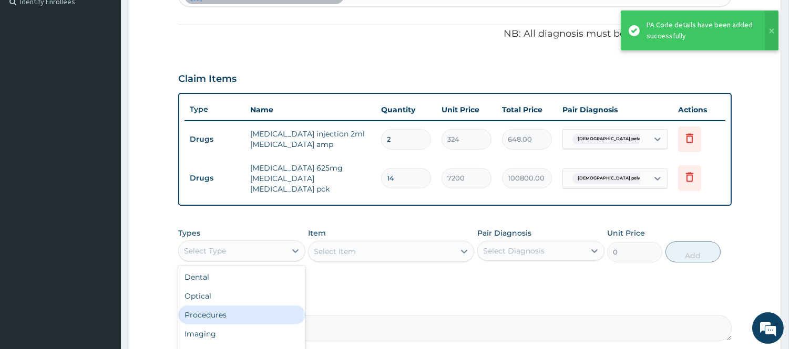
click at [254, 308] on div "Procedures" at bounding box center [241, 315] width 127 height 19
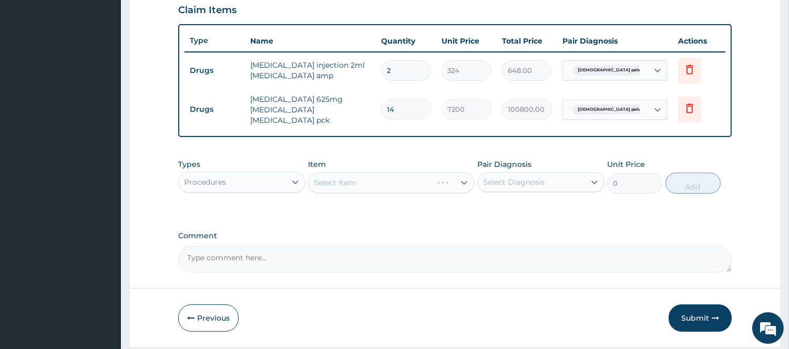
scroll to position [393, 0]
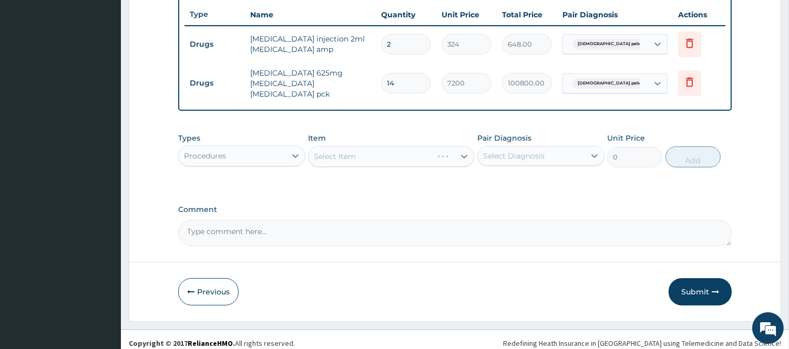
click at [523, 151] on div "Select Diagnosis" at bounding box center [513, 156] width 61 height 11
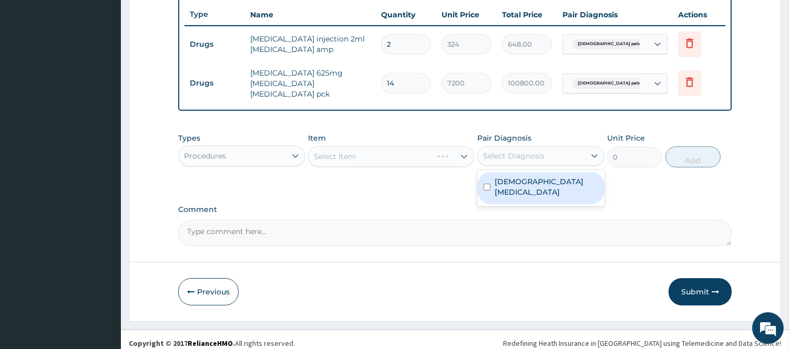
click at [518, 177] on label "Female pelvic inflammatory disease" at bounding box center [546, 187] width 104 height 21
checkbox input "true"
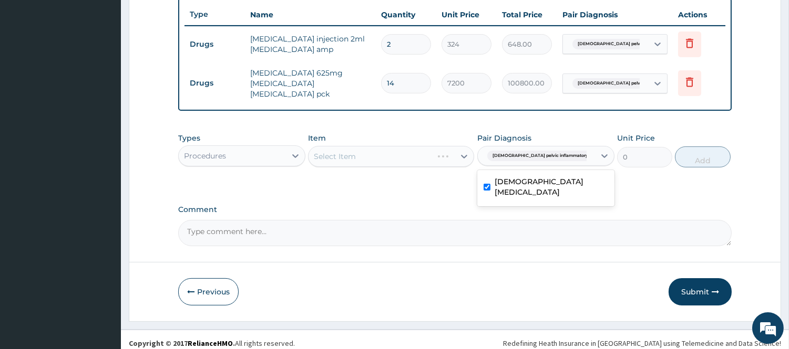
click at [461, 149] on div "Select Item" at bounding box center [391, 156] width 166 height 21
click at [461, 155] on icon at bounding box center [464, 157] width 6 height 4
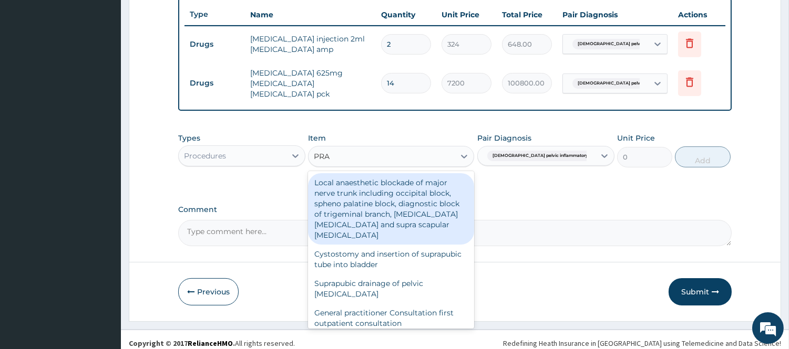
type input "PRAC"
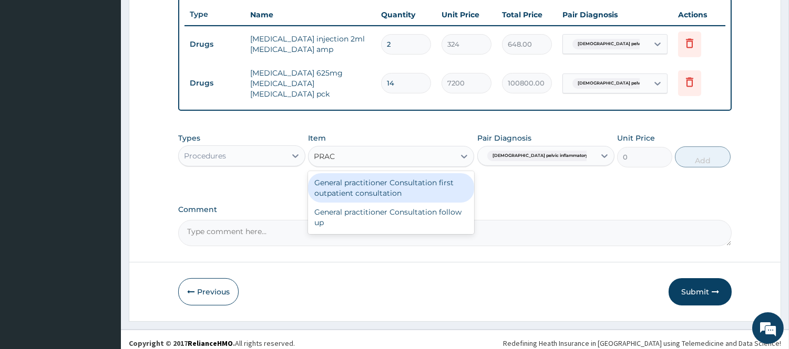
click at [428, 179] on div "General practitioner Consultation first outpatient consultation" at bounding box center [391, 187] width 166 height 29
type input "3000"
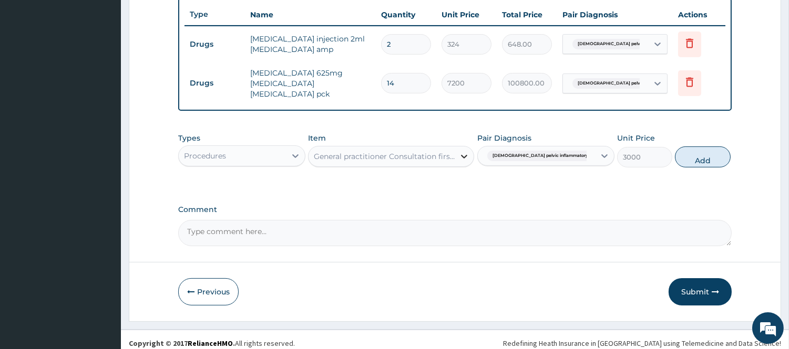
click at [456, 149] on div at bounding box center [463, 156] width 19 height 19
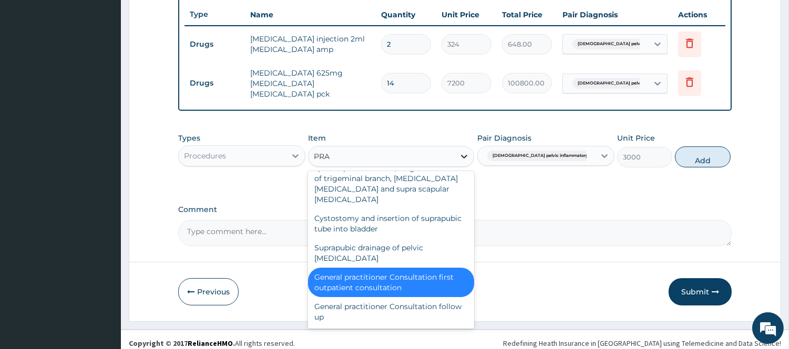
scroll to position [3, 0]
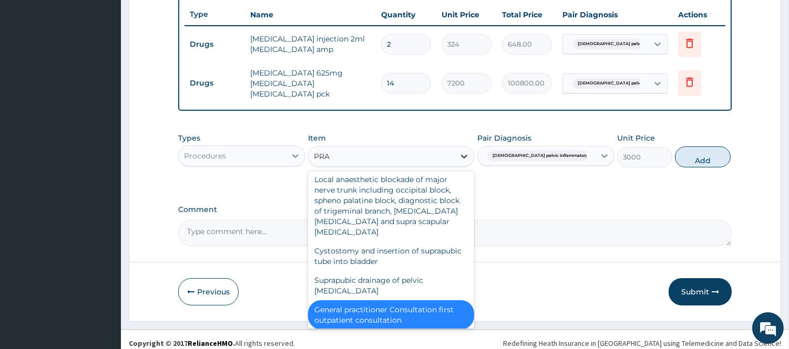
type input "PRAC"
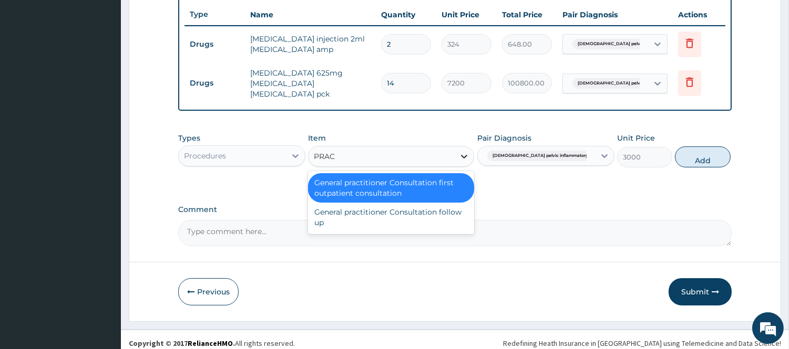
scroll to position [0, 0]
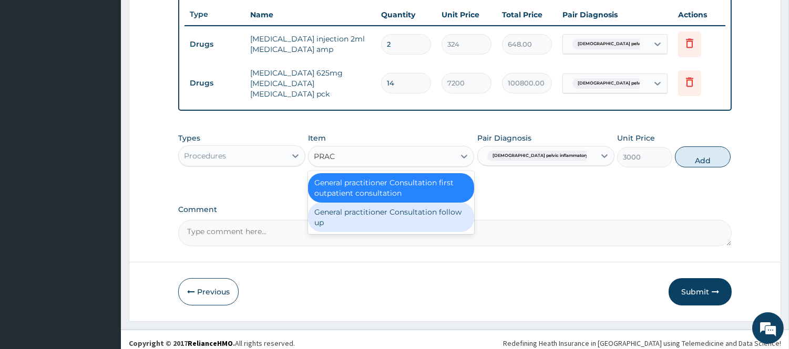
click at [415, 204] on div "General practitioner Consultation follow up" at bounding box center [391, 217] width 166 height 29
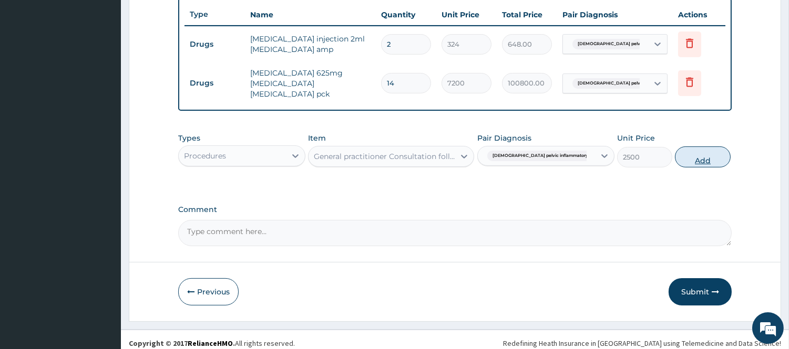
click at [689, 151] on button "Add" at bounding box center [702, 157] width 55 height 21
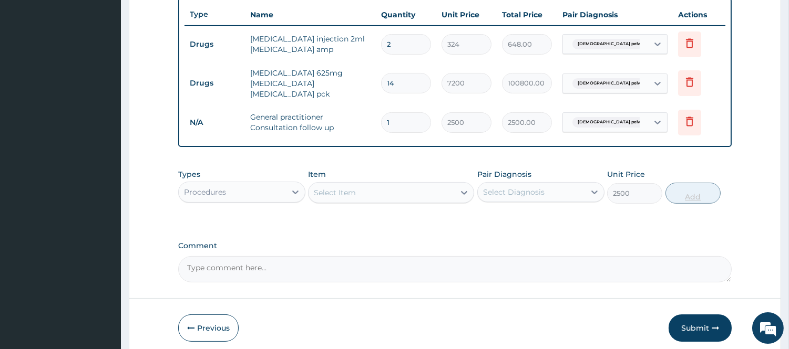
type input "0"
click at [292, 187] on icon at bounding box center [295, 192] width 11 height 11
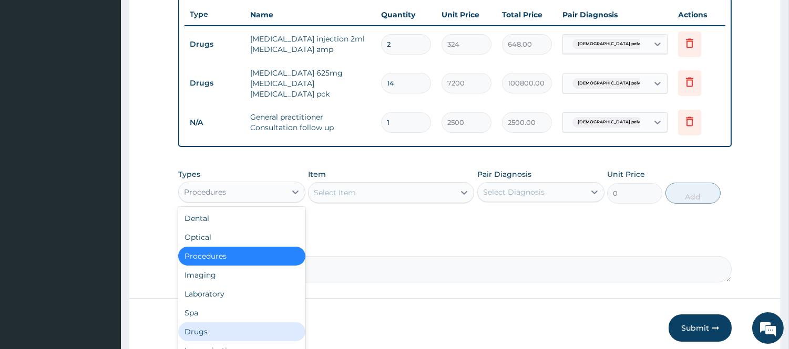
click at [213, 327] on div "Drugs" at bounding box center [241, 332] width 127 height 19
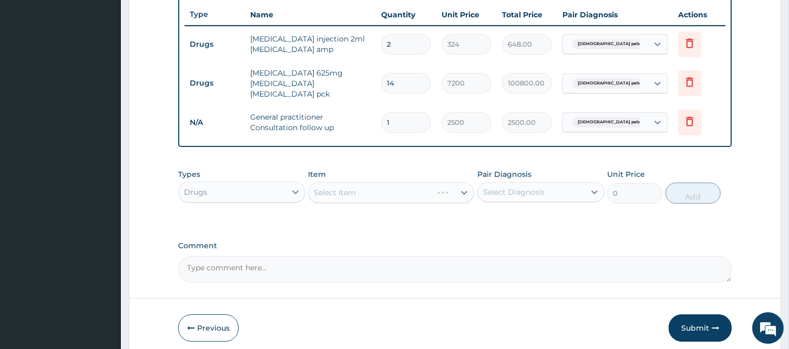
click at [511, 188] on div "Select Diagnosis" at bounding box center [513, 192] width 61 height 11
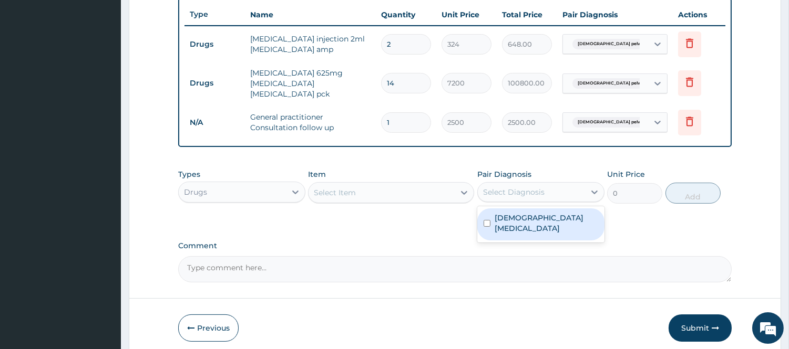
click at [521, 219] on label "Female pelvic inflammatory disease" at bounding box center [546, 223] width 104 height 21
checkbox input "true"
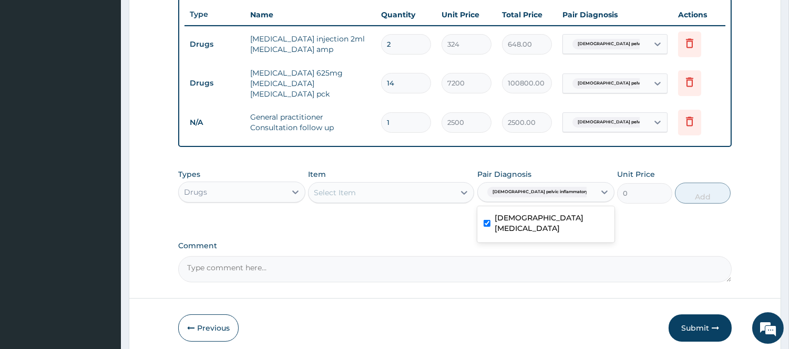
click at [453, 189] on div "Select Item" at bounding box center [381, 192] width 146 height 17
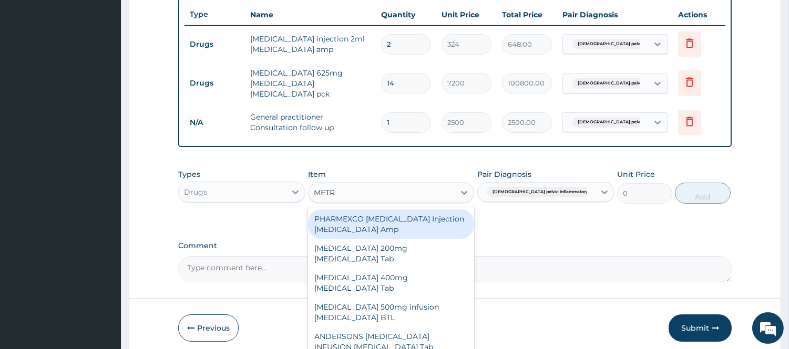
type input "METRO"
click at [450, 212] on div "Flagyl 200mg Metronidazole Tab" at bounding box center [391, 224] width 166 height 29
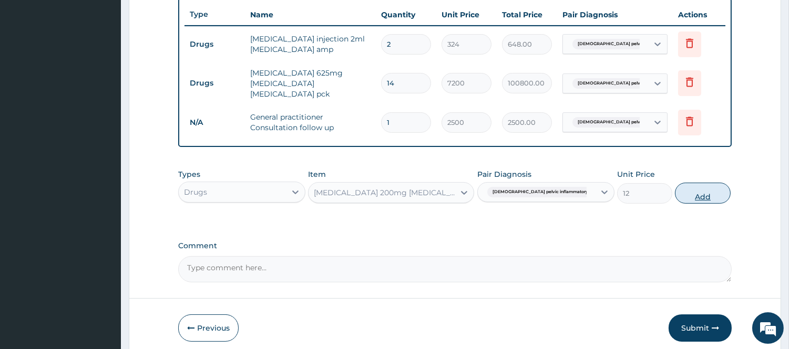
click at [686, 183] on button "Add" at bounding box center [702, 193] width 55 height 21
type input "0"
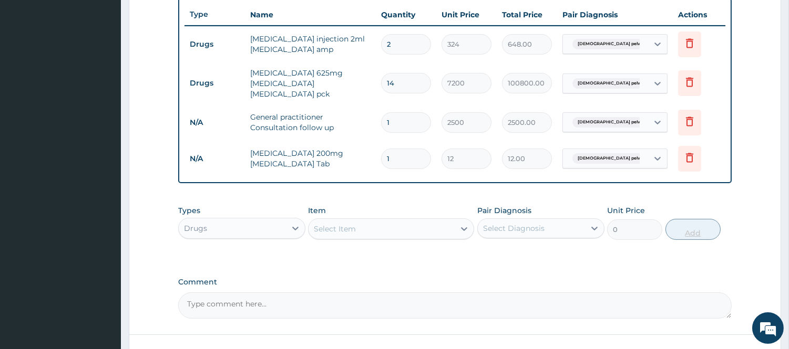
type input "0.00"
type input "3"
type input "36.00"
type input "30"
type input "360.00"
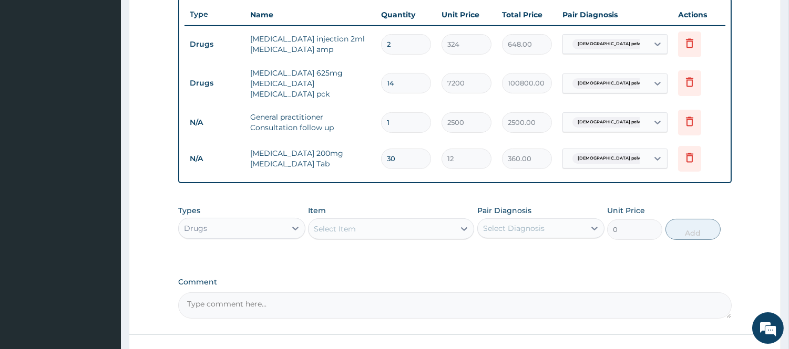
type input "30"
click at [409, 227] on div "Select Item" at bounding box center [381, 229] width 146 height 17
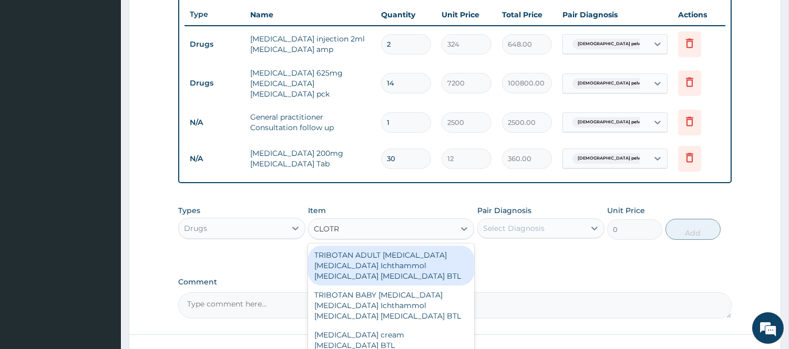
type input "CLOTRI"
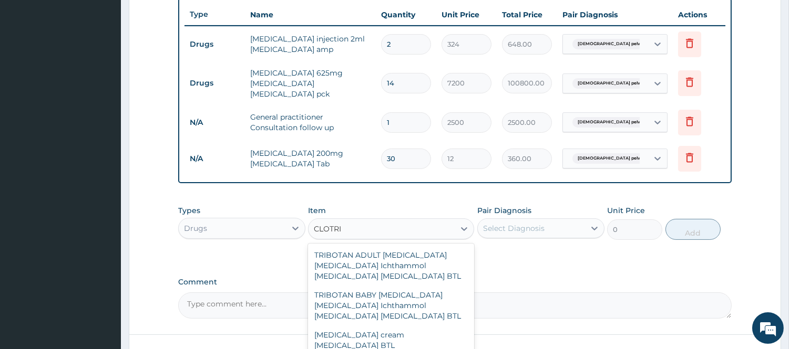
type input "840"
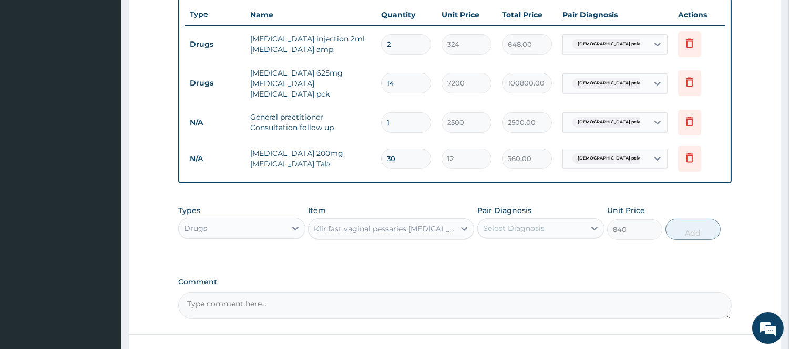
click at [573, 220] on div "Select Diagnosis" at bounding box center [531, 228] width 107 height 17
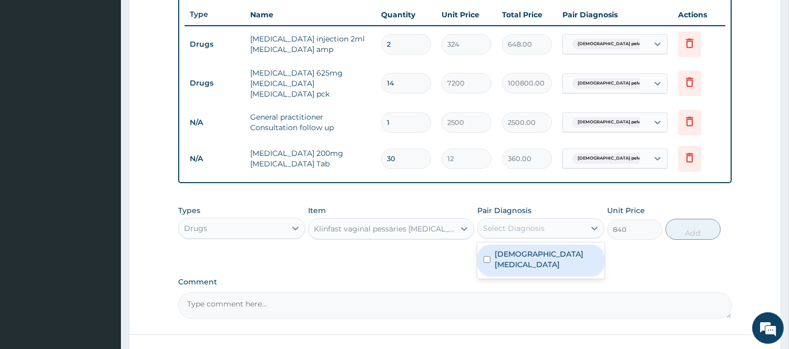
click at [537, 255] on label "[DEMOGRAPHIC_DATA] [MEDICAL_DATA]" at bounding box center [546, 259] width 104 height 21
checkbox input "true"
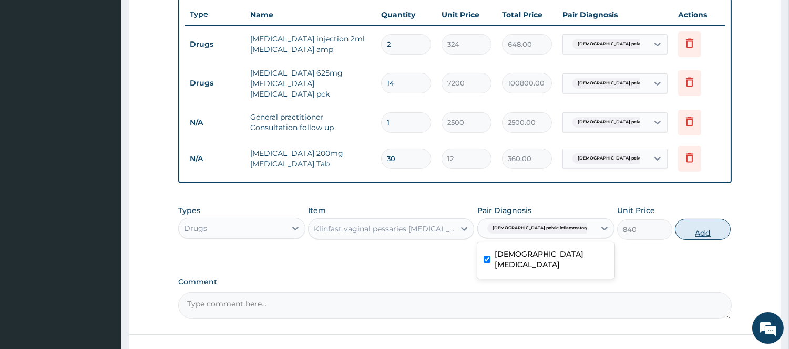
click at [690, 221] on button "Add" at bounding box center [702, 229] width 55 height 21
type input "0"
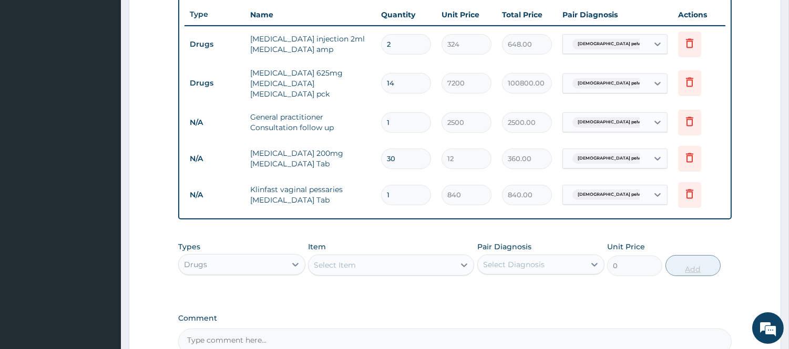
type input "0.00"
type input "6"
type input "5040.00"
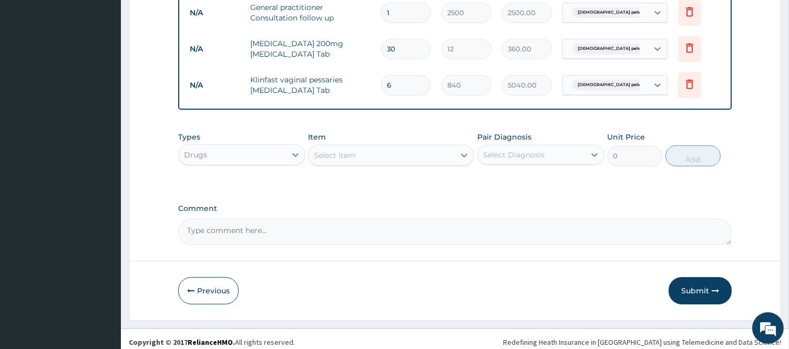
type input "6"
click at [707, 286] on button "Submit" at bounding box center [699, 290] width 63 height 27
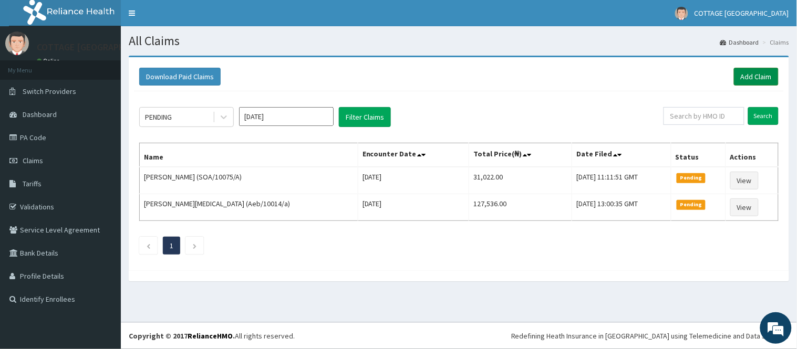
click at [763, 76] on link "Add Claim" at bounding box center [756, 77] width 45 height 18
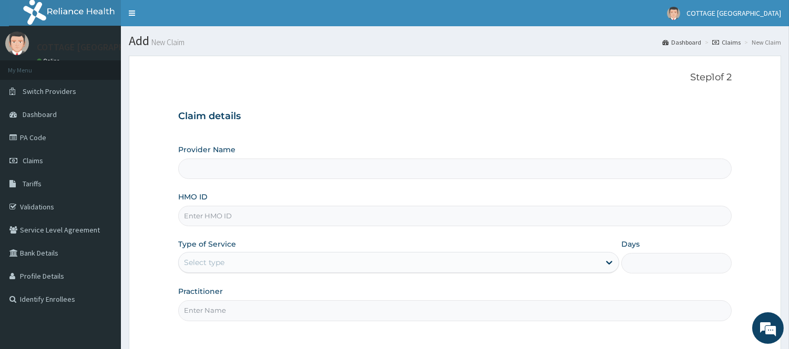
click at [286, 224] on input "HMO ID" at bounding box center [454, 216] width 553 height 20
paste input "AKS/10001/G"
type input "COTTAGE [GEOGRAPHIC_DATA]"
type input "AKS/10001/G"
click at [251, 262] on div "Select type" at bounding box center [389, 262] width 421 height 17
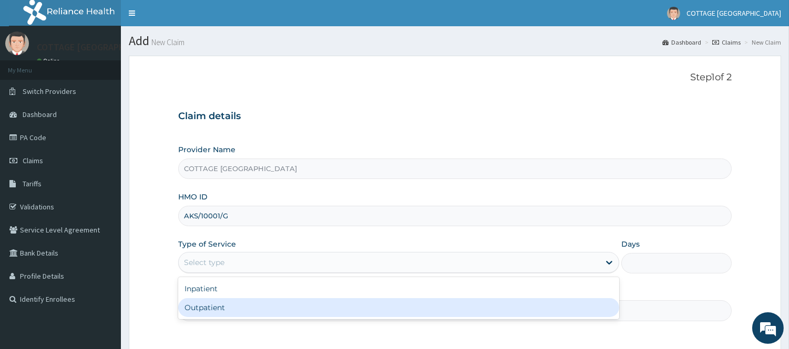
click at [222, 305] on div "Outpatient" at bounding box center [398, 307] width 441 height 19
type input "1"
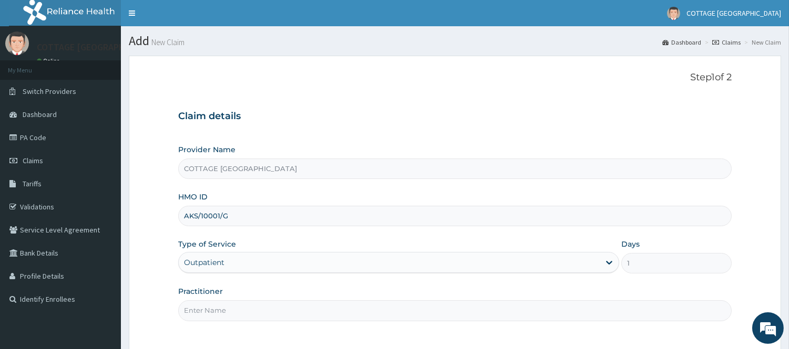
click at [222, 305] on input "Practitioner" at bounding box center [454, 311] width 553 height 20
type input "[PERSON_NAME]"
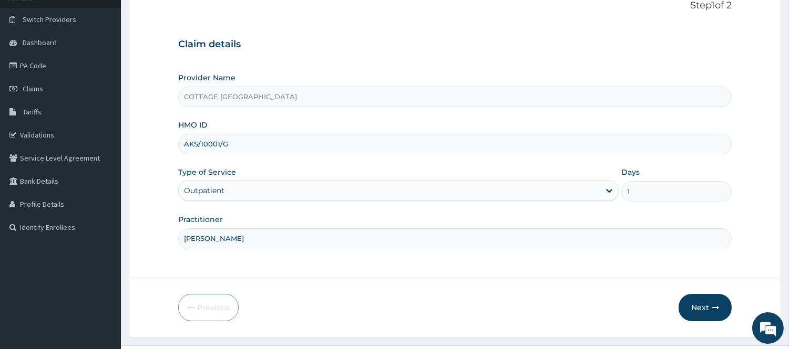
scroll to position [95, 0]
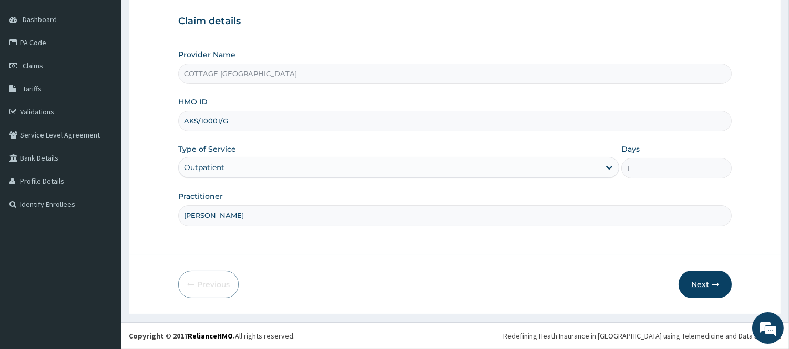
click at [700, 288] on button "Next" at bounding box center [704, 284] width 53 height 27
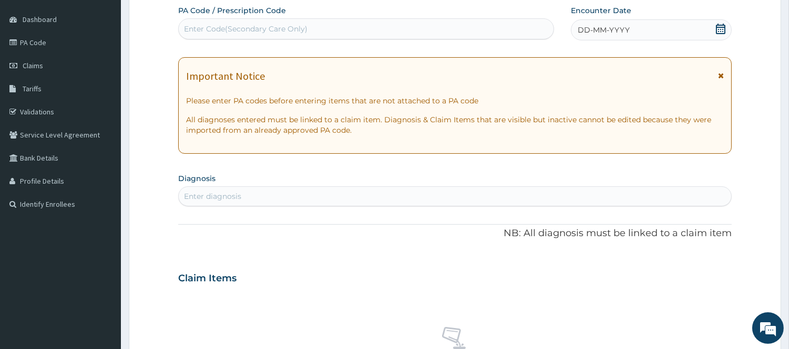
click at [721, 28] on icon at bounding box center [720, 29] width 11 height 11
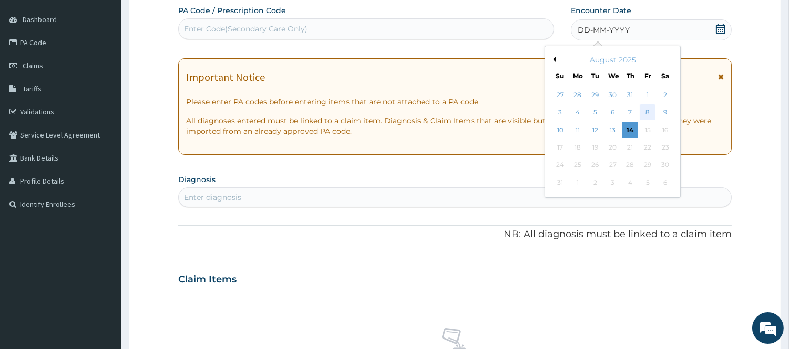
click at [645, 113] on div "8" at bounding box center [647, 113] width 16 height 16
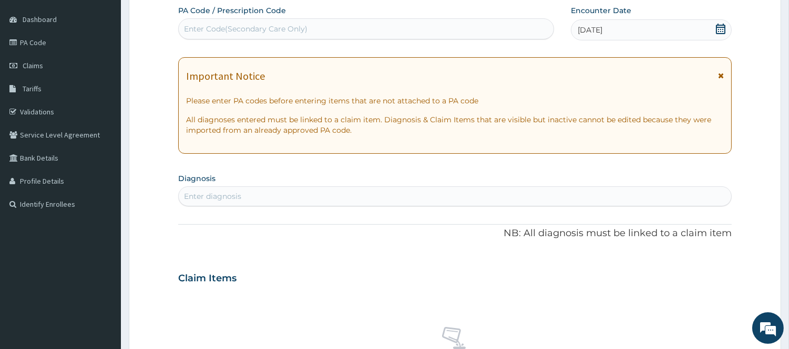
click at [412, 192] on div "Enter diagnosis" at bounding box center [455, 196] width 552 height 17
type input "MALAR"
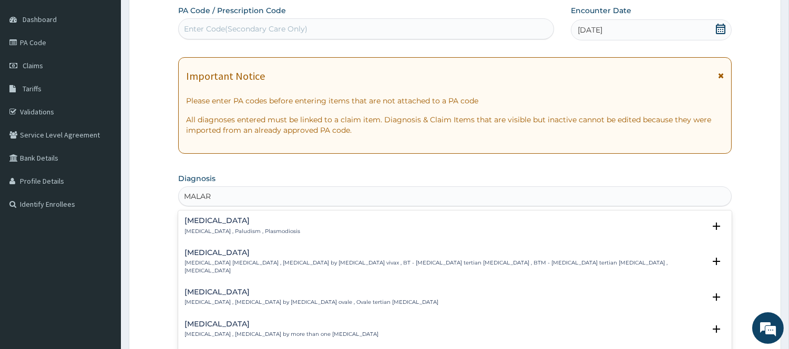
click at [198, 226] on div "Malaria Malaria , Paludism , Plasmodiosis" at bounding box center [242, 226] width 116 height 18
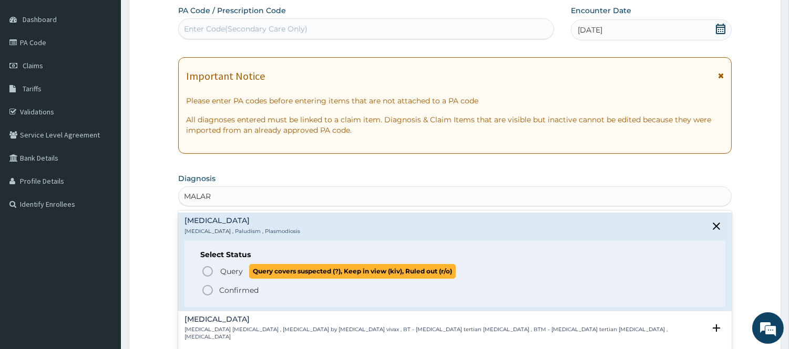
click at [205, 275] on icon "status option query" at bounding box center [207, 271] width 13 height 13
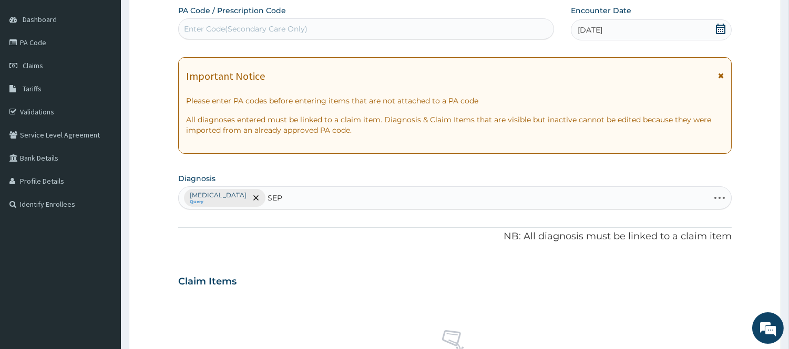
type input "SEPS"
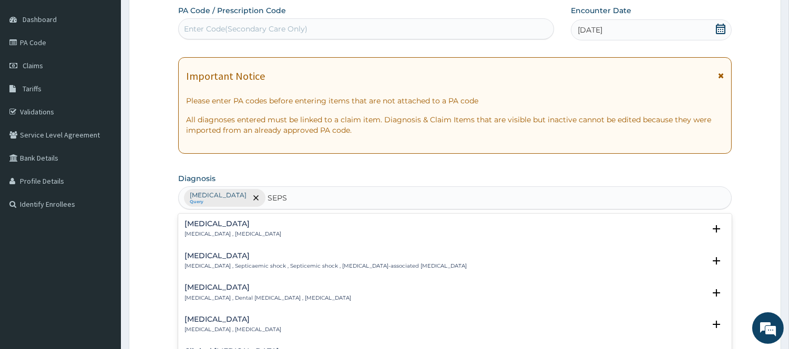
click at [200, 221] on h4 "[MEDICAL_DATA]" at bounding box center [232, 224] width 97 height 8
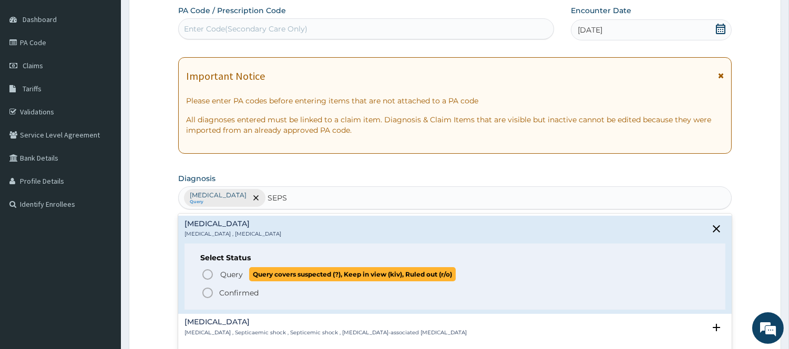
click at [211, 273] on icon "status option query" at bounding box center [207, 274] width 13 height 13
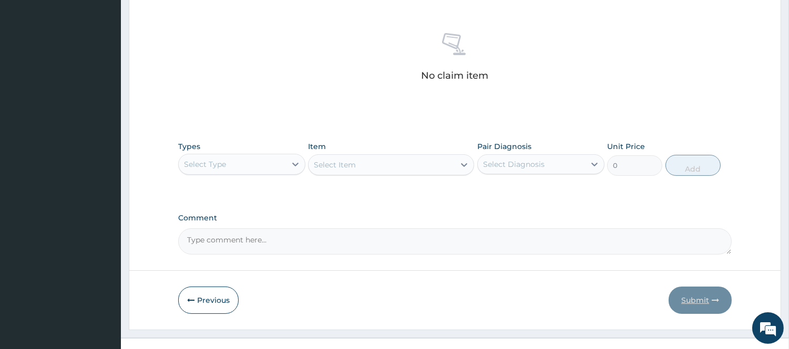
scroll to position [408, 0]
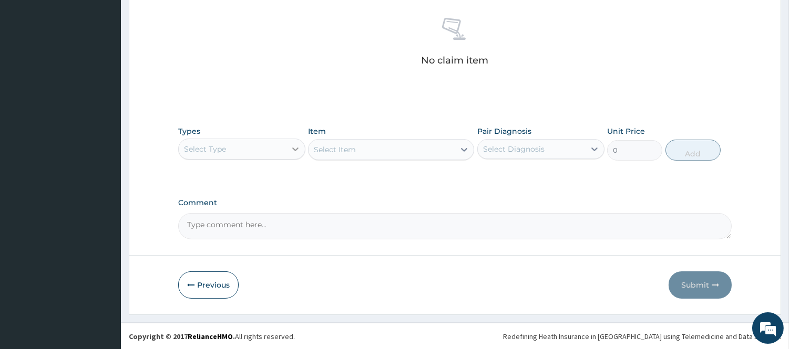
click at [289, 145] on div at bounding box center [295, 149] width 19 height 19
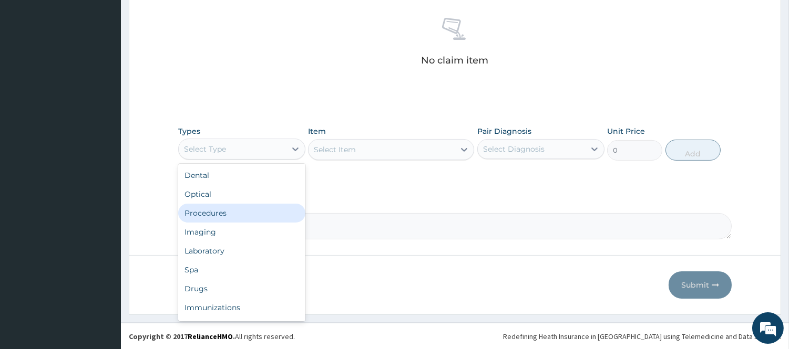
click at [247, 212] on div "Procedures" at bounding box center [241, 213] width 127 height 19
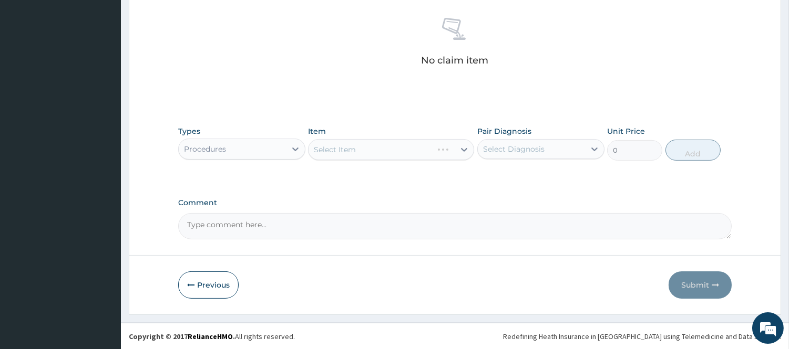
click at [508, 146] on div "Select Diagnosis" at bounding box center [513, 149] width 61 height 11
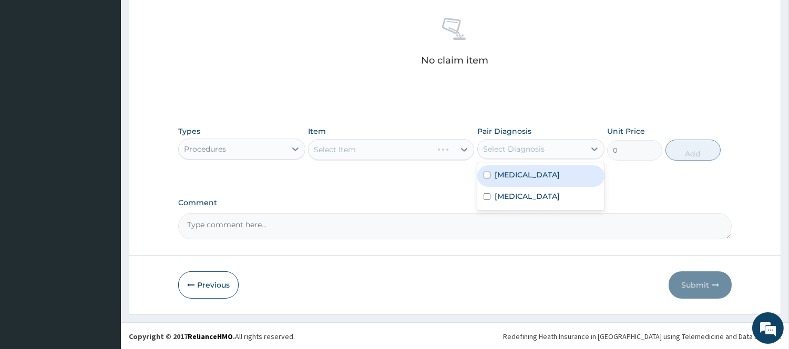
click at [513, 169] on div "Malaria" at bounding box center [540, 177] width 127 height 22
checkbox input "true"
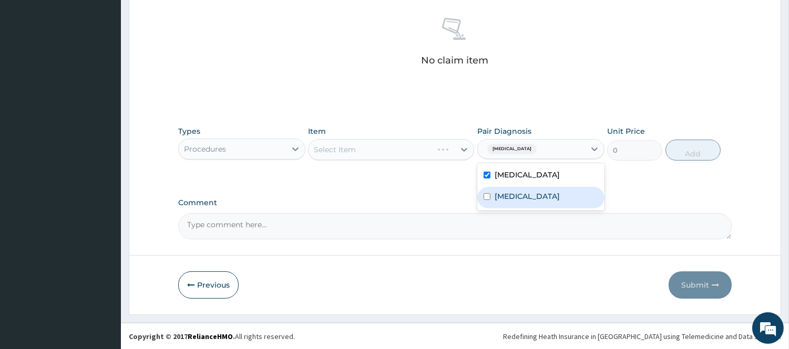
click at [512, 199] on label "Sepsis" at bounding box center [526, 196] width 65 height 11
checkbox input "true"
click at [454, 151] on div "Select Item" at bounding box center [381, 149] width 146 height 17
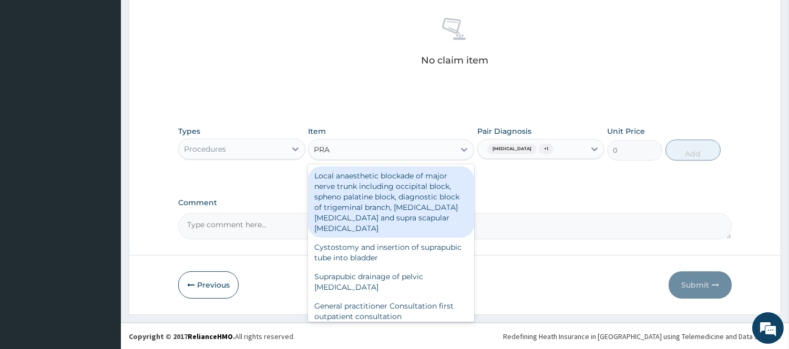
type input "PRAC"
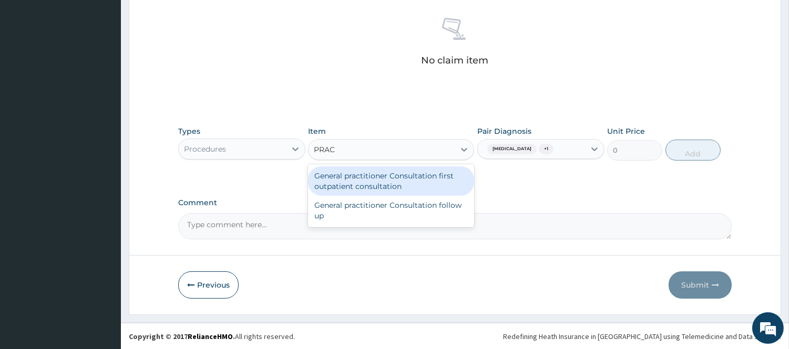
click at [441, 171] on div "General practitioner Consultation first outpatient consultation" at bounding box center [391, 181] width 166 height 29
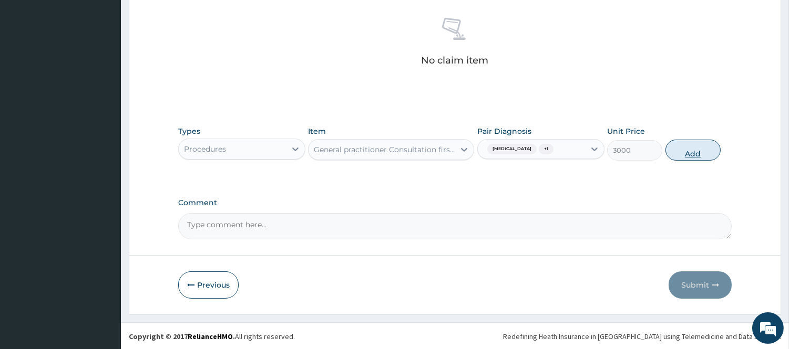
click at [694, 140] on button "Add" at bounding box center [692, 150] width 55 height 21
type input "0"
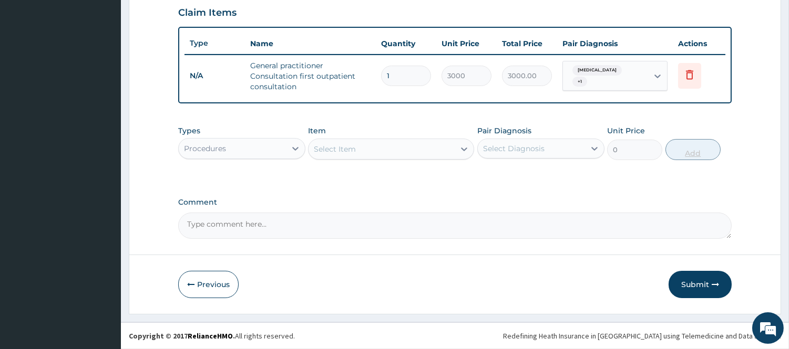
scroll to position [363, 0]
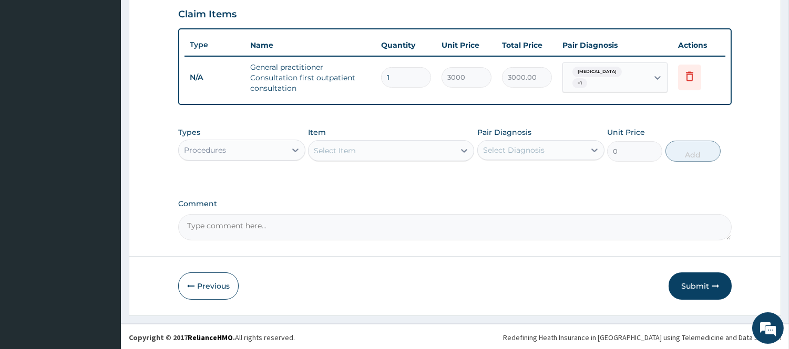
click at [229, 159] on div "Types Procedures" at bounding box center [241, 144] width 127 height 35
click at [284, 151] on div "Procedures" at bounding box center [232, 150] width 107 height 17
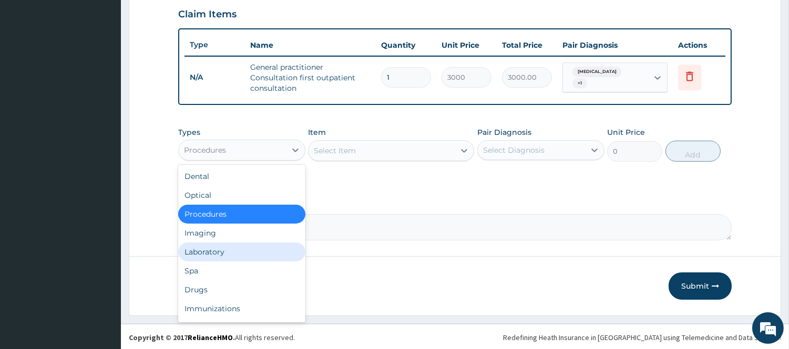
click at [214, 249] on div "Laboratory" at bounding box center [241, 252] width 127 height 19
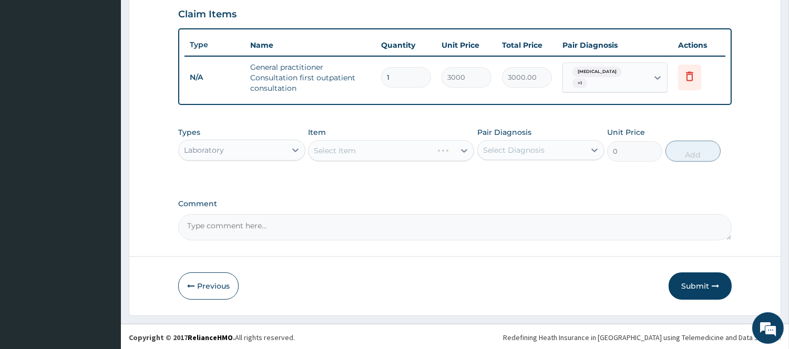
click at [461, 149] on div "Select Item" at bounding box center [391, 150] width 166 height 21
click at [461, 150] on icon at bounding box center [464, 151] width 11 height 11
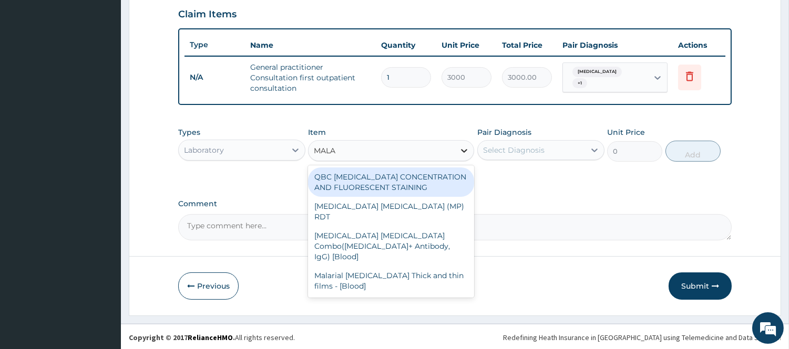
type input "MALAR"
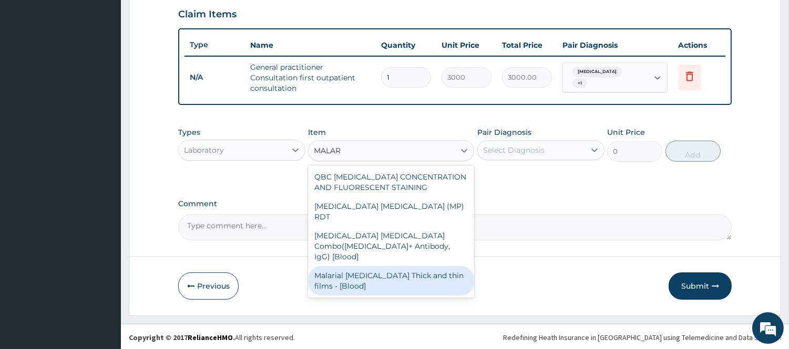
click at [413, 266] on div "Malarial Parasite Thick and thin films - [Blood]" at bounding box center [391, 280] width 166 height 29
type input "1500"
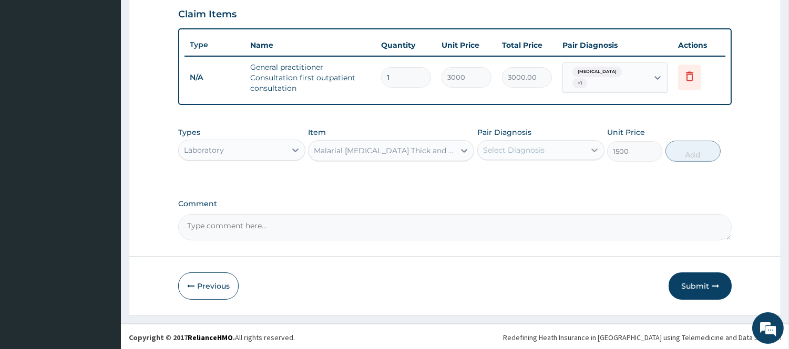
click at [589, 145] on icon at bounding box center [594, 150] width 11 height 11
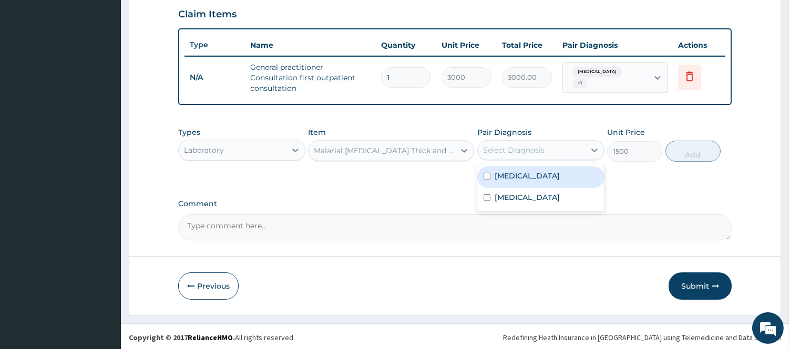
click at [557, 177] on div "Malaria" at bounding box center [540, 178] width 127 height 22
checkbox input "true"
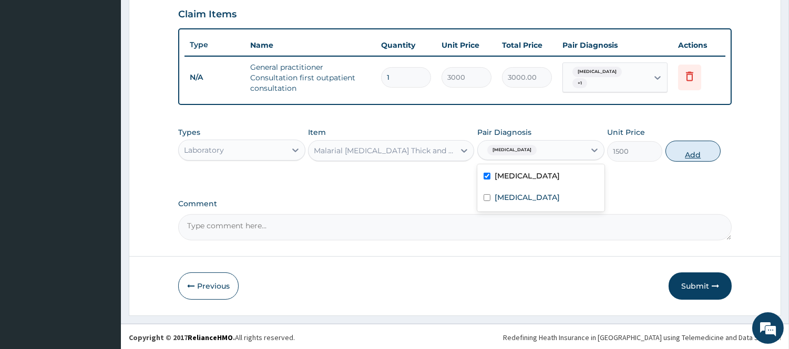
click at [679, 153] on button "Add" at bounding box center [692, 151] width 55 height 21
type input "0"
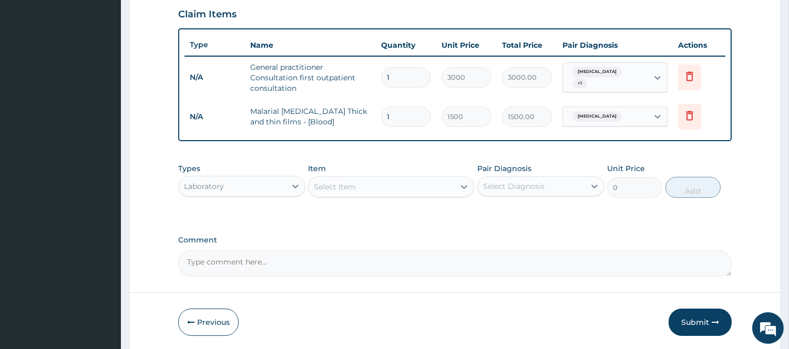
click at [433, 179] on div "Select Item" at bounding box center [381, 187] width 146 height 17
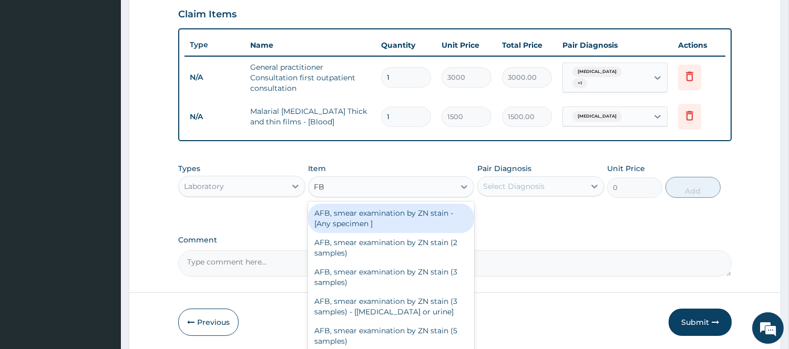
type input "FBC"
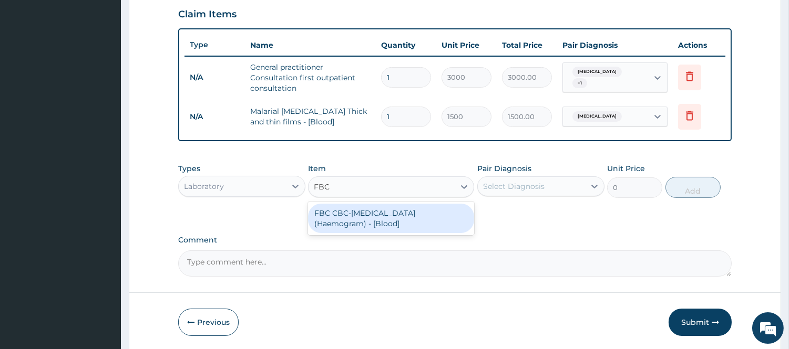
click at [412, 224] on div "FBC CBC-Complete Blood Count (Haemogram) - [Blood]" at bounding box center [391, 218] width 166 height 29
type input "3000"
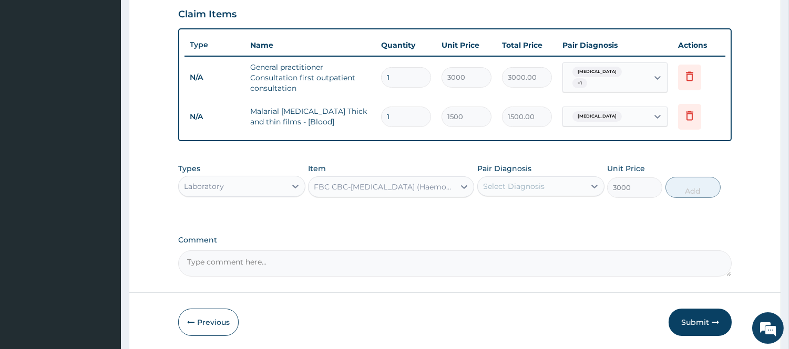
click at [557, 183] on div "Select Diagnosis" at bounding box center [531, 186] width 107 height 17
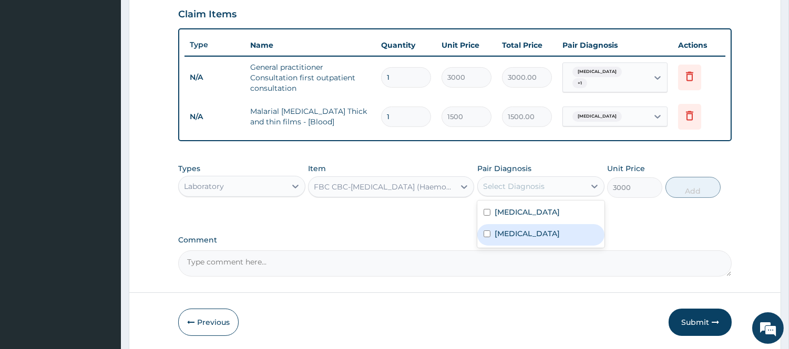
click at [510, 233] on label "Sepsis" at bounding box center [526, 234] width 65 height 11
checkbox input "true"
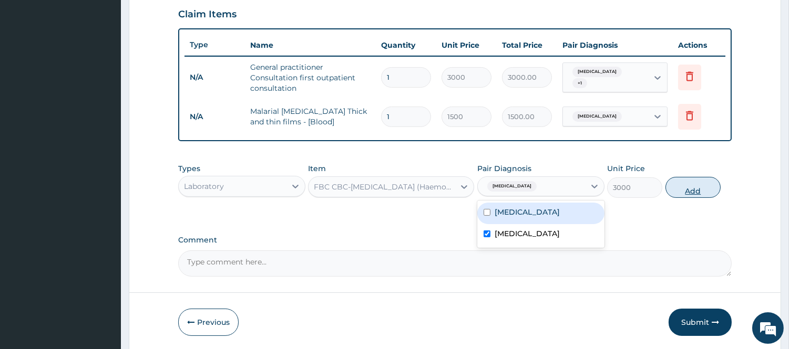
click at [697, 190] on button "Add" at bounding box center [692, 187] width 55 height 21
type input "0"
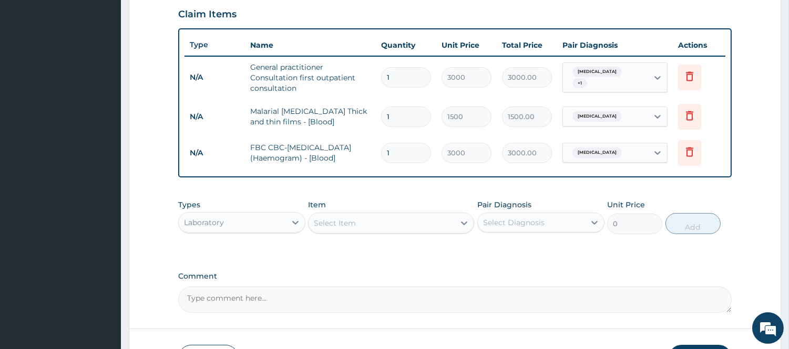
click at [267, 222] on div "Laboratory" at bounding box center [232, 222] width 107 height 17
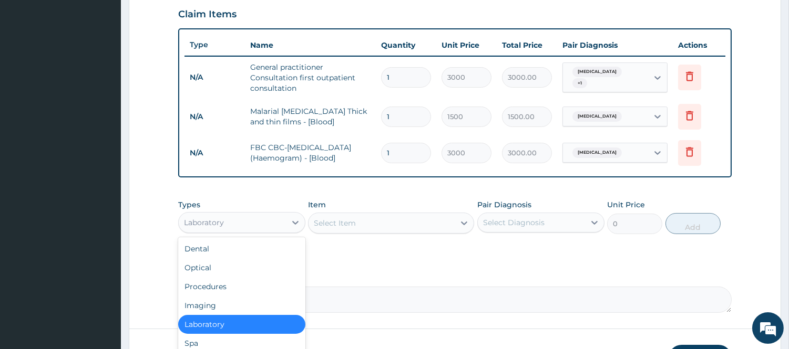
scroll to position [435, 0]
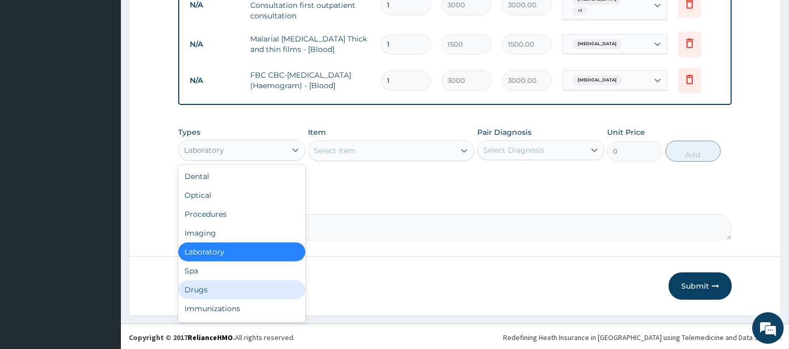
click at [222, 291] on div "Drugs" at bounding box center [241, 290] width 127 height 19
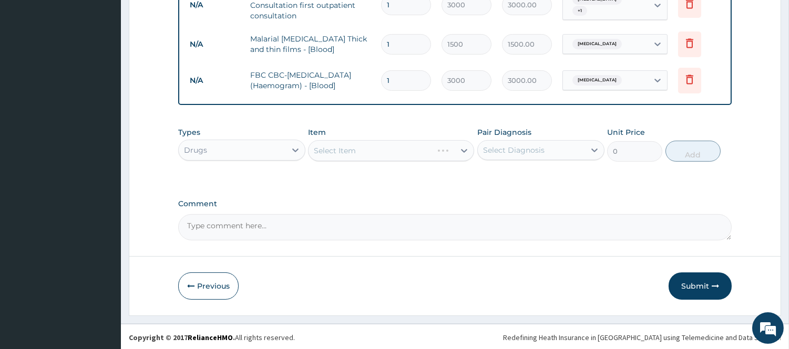
click at [584, 152] on div "Select Diagnosis" at bounding box center [531, 150] width 107 height 17
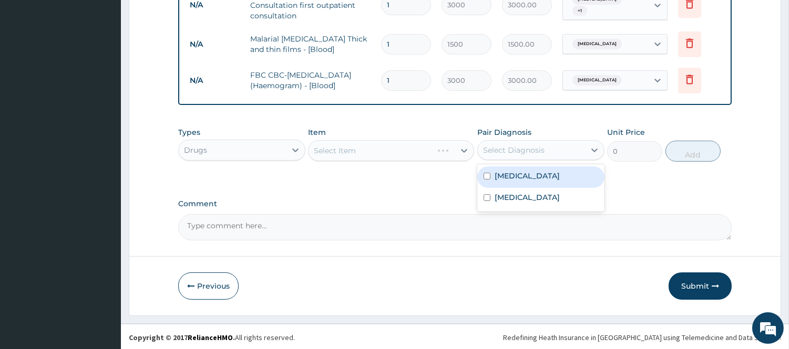
click at [552, 180] on div "Malaria" at bounding box center [540, 178] width 127 height 22
checkbox input "true"
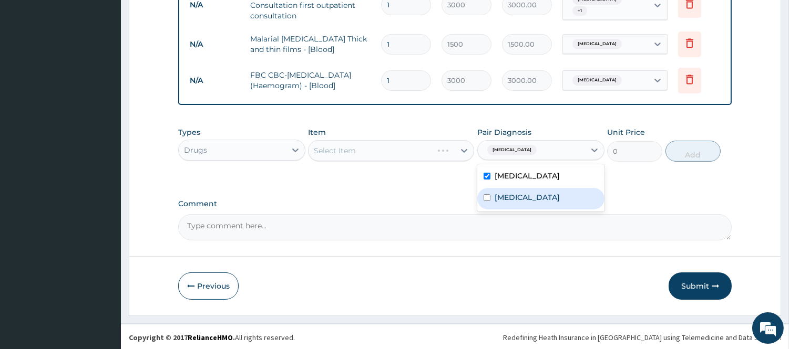
click at [533, 194] on div "Sepsis" at bounding box center [540, 199] width 127 height 22
click at [511, 195] on label "Sepsis" at bounding box center [526, 197] width 65 height 11
checkbox input "false"
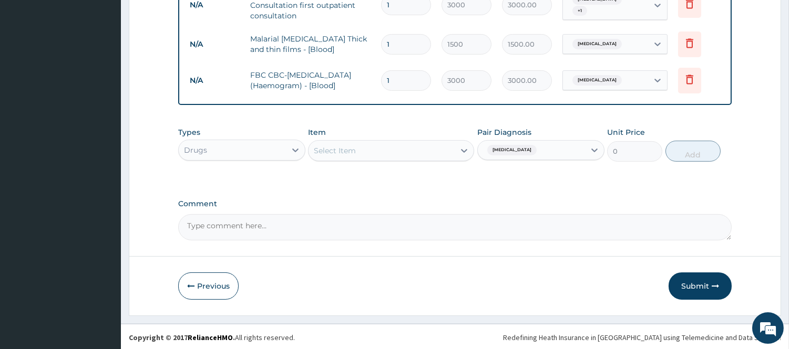
click at [376, 153] on div "Select Item" at bounding box center [381, 150] width 146 height 17
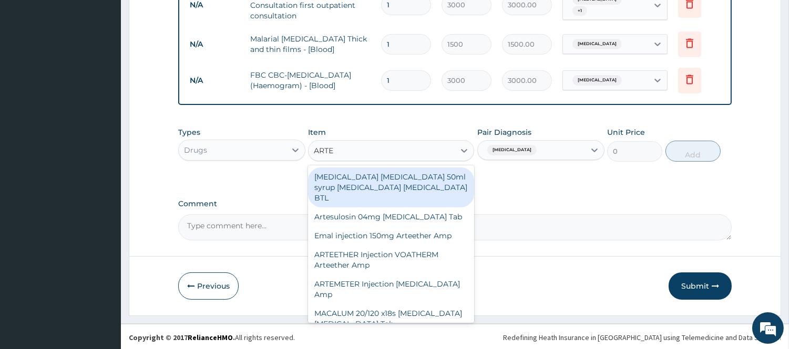
type input "ARTEM"
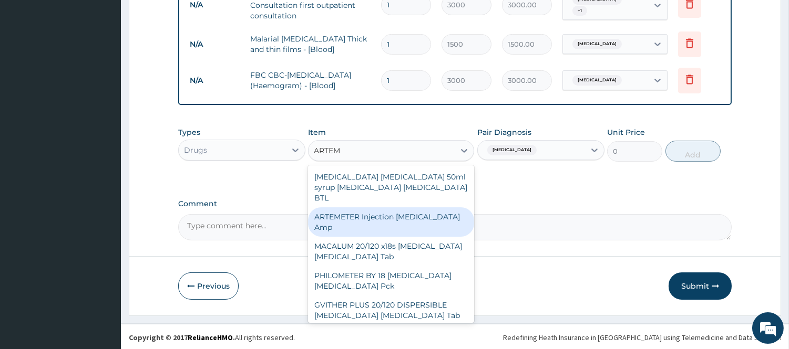
click at [380, 208] on div "ARTEMETER Injection Artemether Amp" at bounding box center [391, 222] width 166 height 29
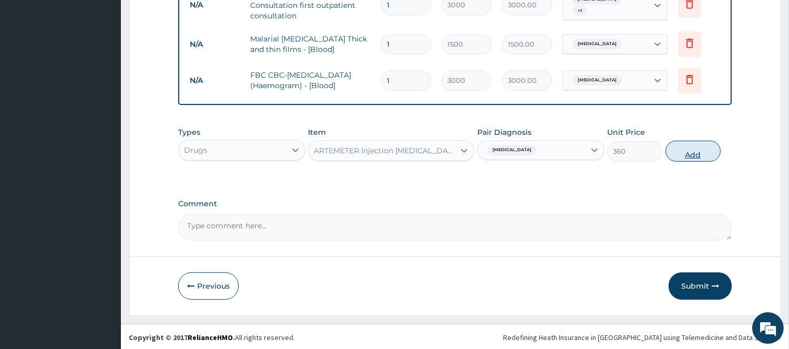
click at [684, 150] on button "Add" at bounding box center [692, 151] width 55 height 21
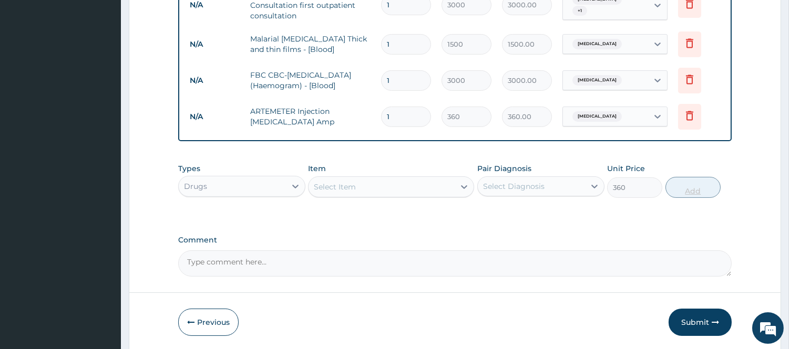
type input "0"
type input "0.00"
type input "3"
type input "1080.00"
type input "3"
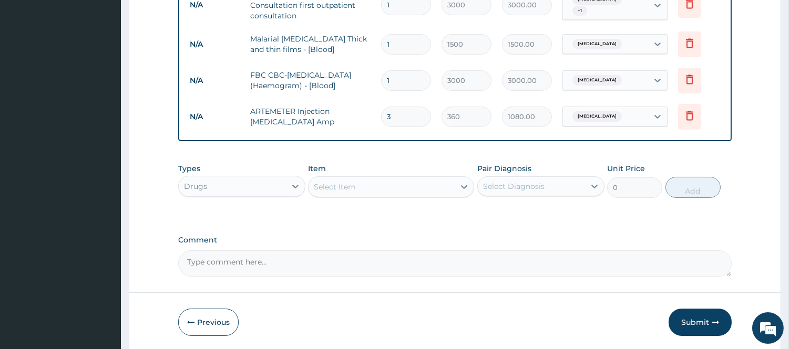
click at [418, 184] on div "Select Item" at bounding box center [381, 187] width 146 height 17
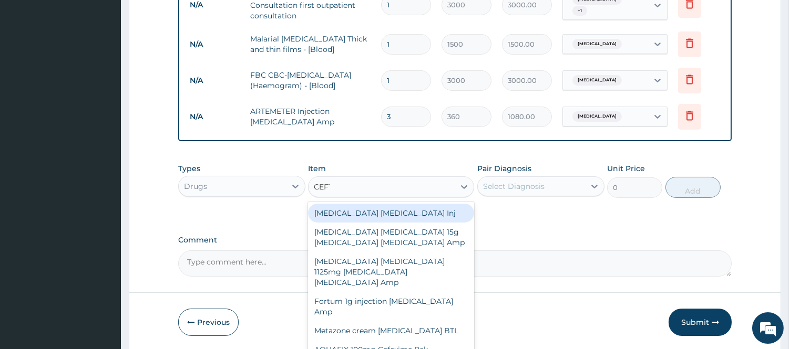
type input "CEFTR"
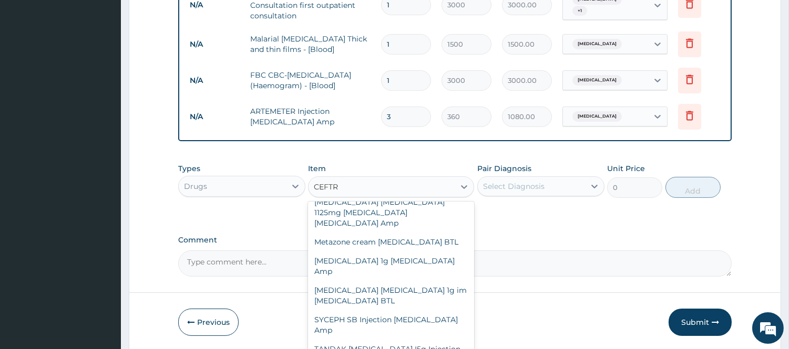
scroll to position [58, 0]
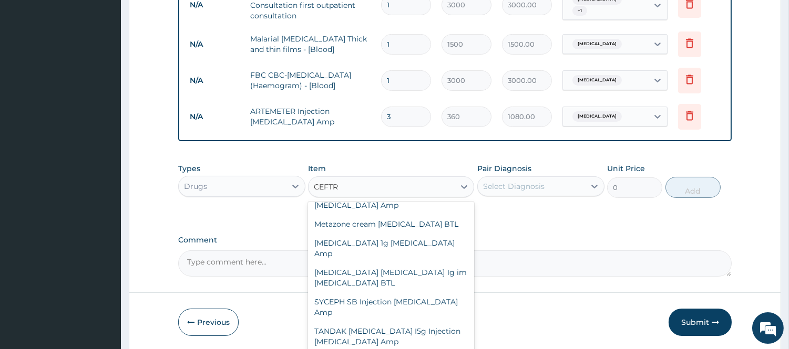
type input "900"
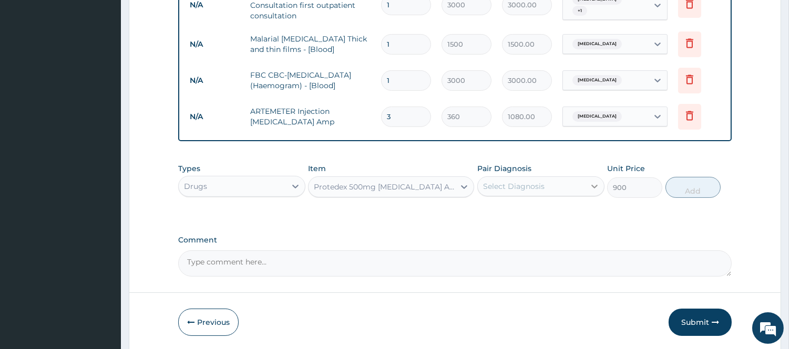
click at [589, 188] on icon at bounding box center [594, 186] width 11 height 11
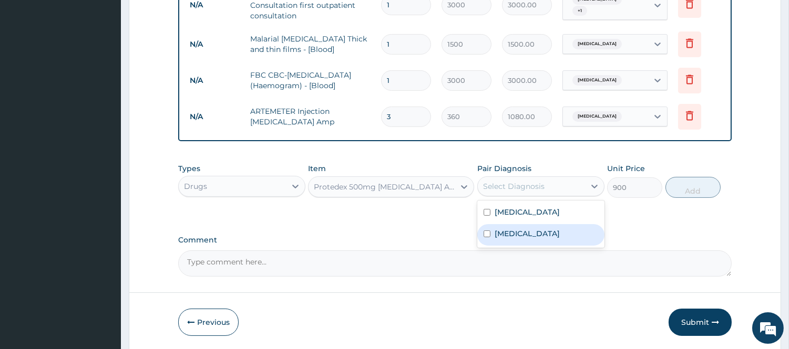
click at [544, 230] on div "[MEDICAL_DATA]" at bounding box center [540, 235] width 127 height 22
checkbox input "true"
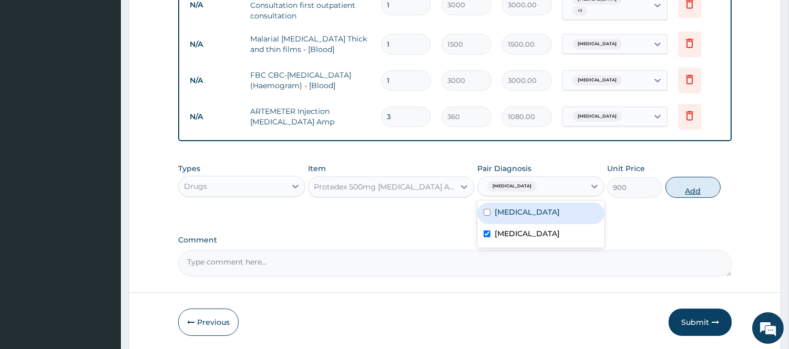
click at [698, 179] on button "Add" at bounding box center [692, 187] width 55 height 21
type input "0"
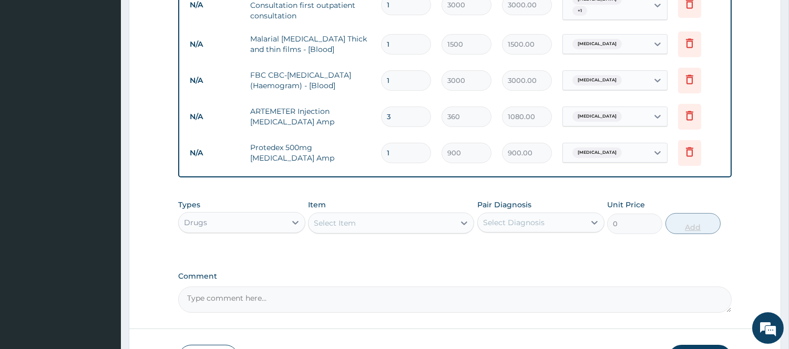
type input "0.00"
type input "2"
type input "1800.00"
type input "2"
click at [374, 224] on div "Select Item" at bounding box center [381, 223] width 146 height 17
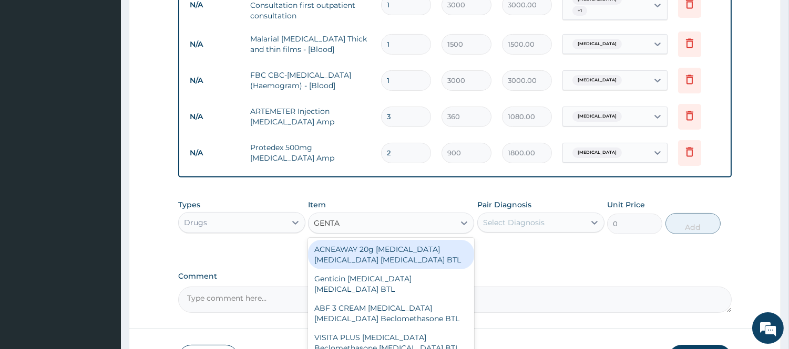
type input "GENTA"
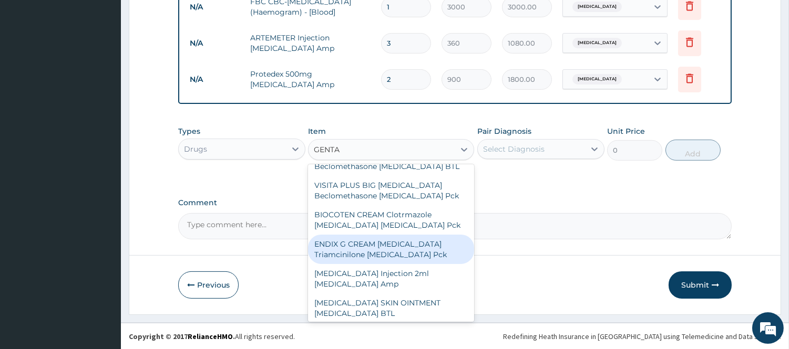
scroll to position [110, 0]
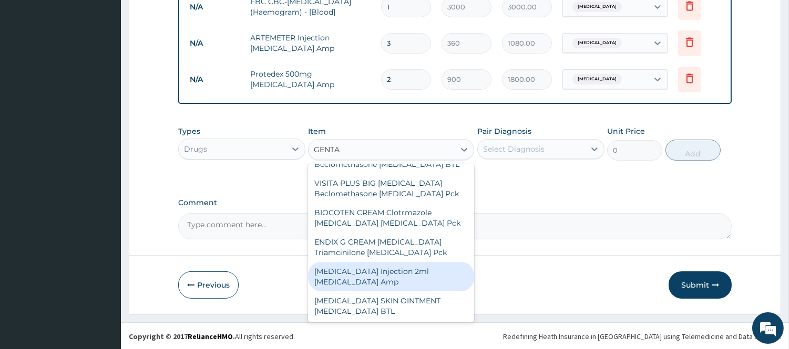
click at [445, 262] on div "[MEDICAL_DATA] Injection 2ml [MEDICAL_DATA] Amp" at bounding box center [391, 276] width 166 height 29
type input "324"
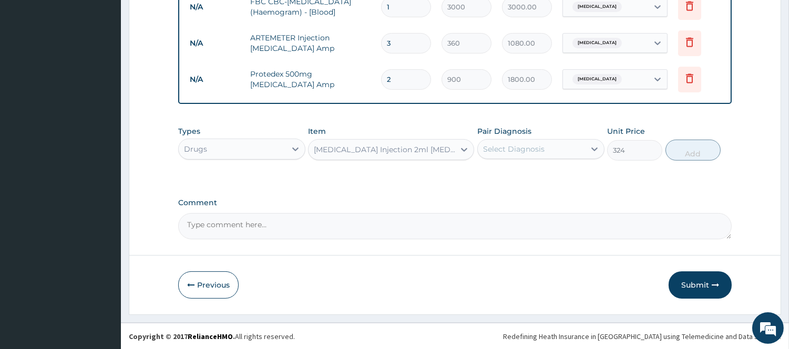
click at [574, 149] on div "Select Diagnosis" at bounding box center [531, 149] width 107 height 17
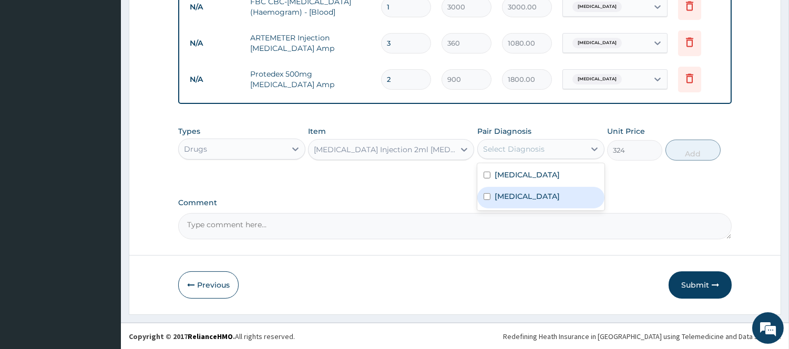
click at [528, 195] on div "[MEDICAL_DATA]" at bounding box center [540, 198] width 127 height 22
checkbox input "true"
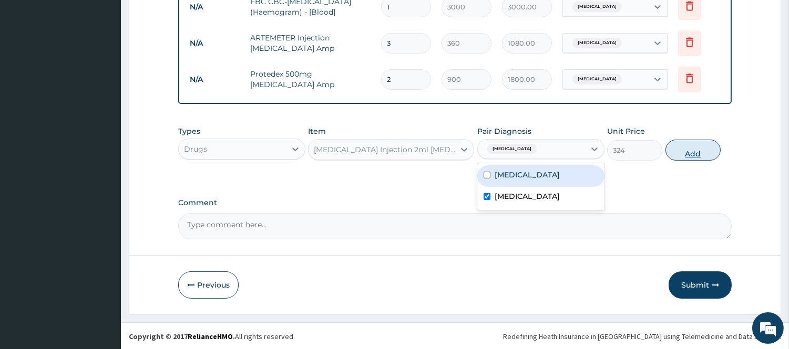
click at [683, 152] on button "Add" at bounding box center [692, 150] width 55 height 21
type input "0"
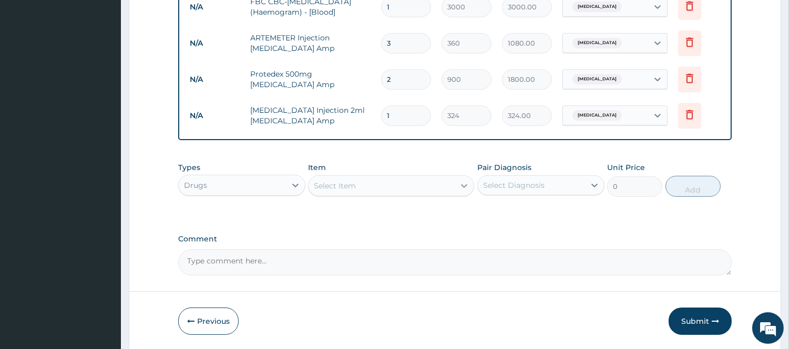
click at [462, 190] on icon at bounding box center [464, 186] width 11 height 11
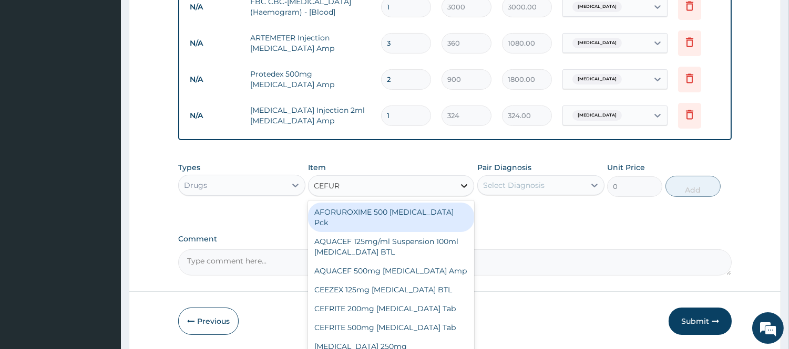
type input "CEFURO"
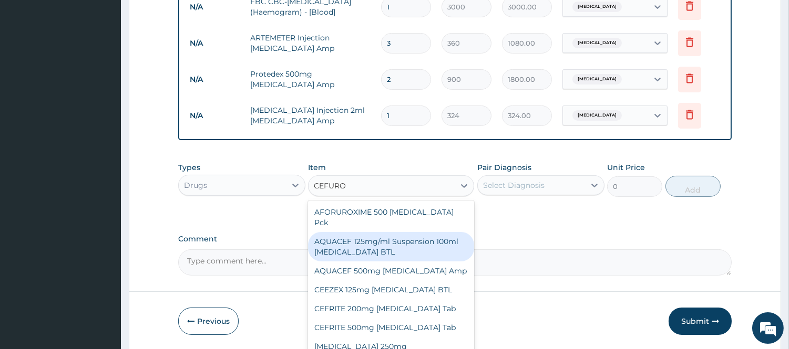
click at [421, 236] on div "AQUACEF 125mg/ml Suspension 100ml [MEDICAL_DATA] BTL" at bounding box center [391, 246] width 166 height 29
type input "360"
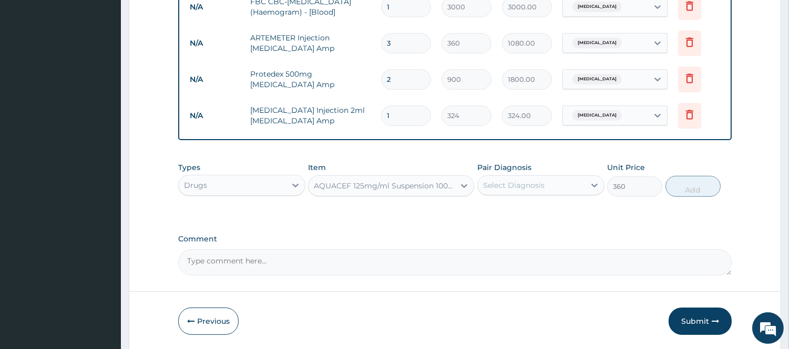
click at [535, 187] on div "Select Diagnosis" at bounding box center [513, 185] width 61 height 11
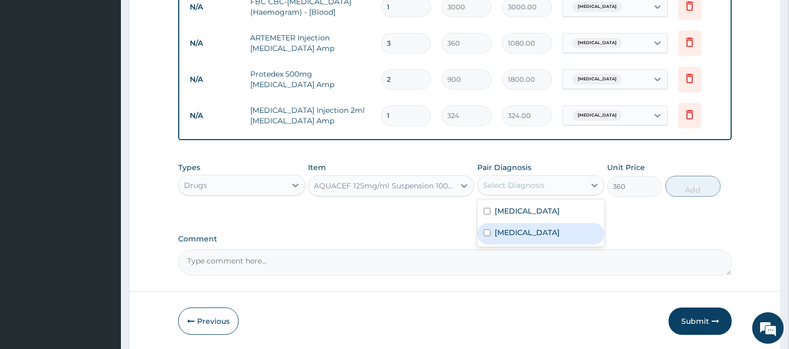
click at [512, 234] on label "[MEDICAL_DATA]" at bounding box center [526, 232] width 65 height 11
checkbox input "true"
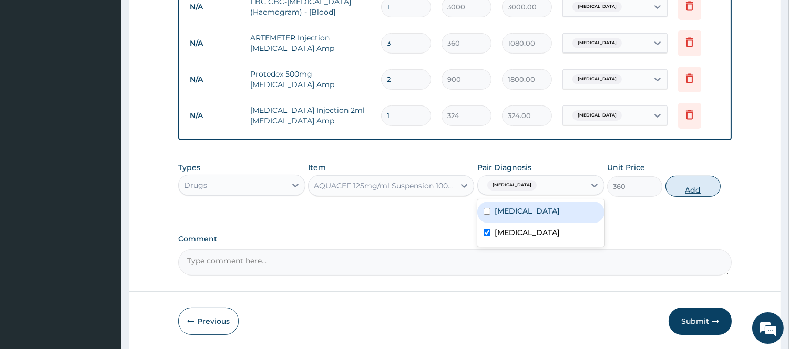
click at [684, 180] on button "Add" at bounding box center [692, 186] width 55 height 21
type input "0"
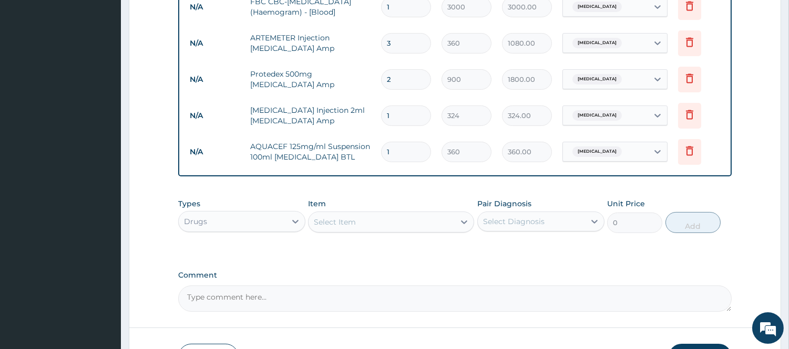
click at [431, 224] on div "Select Item" at bounding box center [381, 222] width 146 height 17
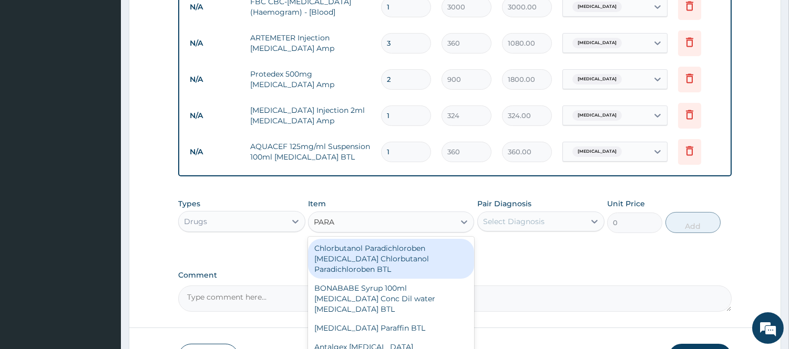
type input "PARAC"
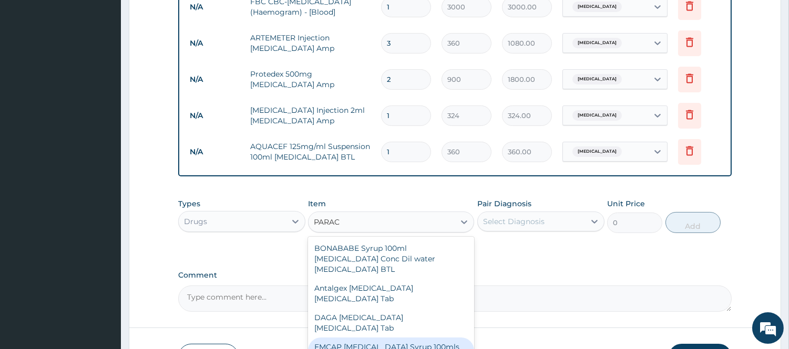
click at [432, 345] on div "EMCAP [MEDICAL_DATA] Syrup 100mls [MEDICAL_DATA] BTL" at bounding box center [391, 352] width 166 height 29
type input "420"
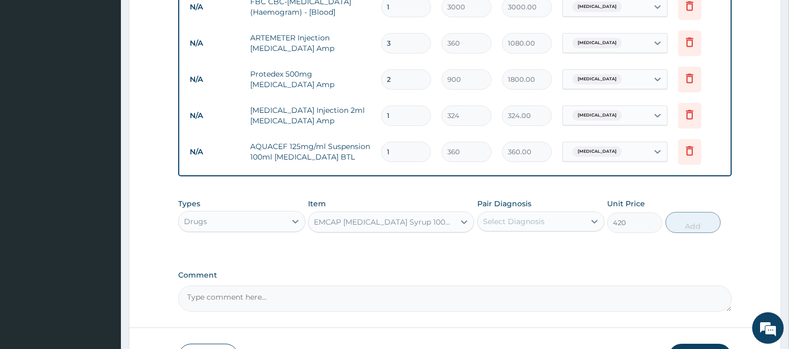
click at [570, 226] on div "Select Diagnosis" at bounding box center [531, 221] width 107 height 17
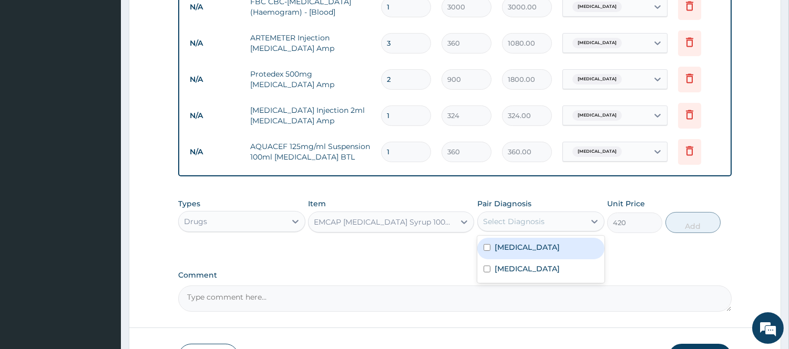
click at [536, 255] on div "[MEDICAL_DATA]" at bounding box center [540, 249] width 127 height 22
checkbox input "true"
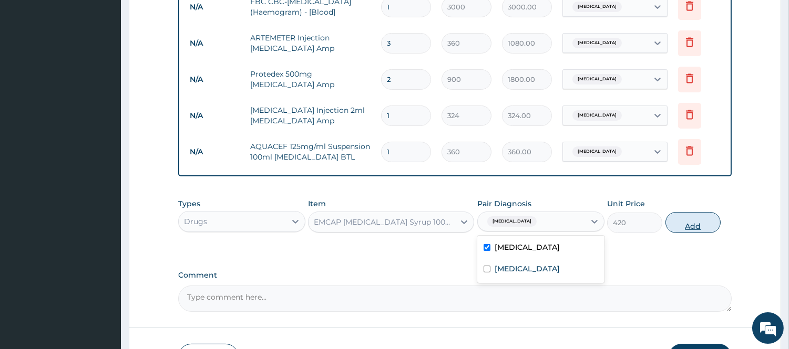
click at [694, 224] on button "Add" at bounding box center [692, 222] width 55 height 21
type input "0"
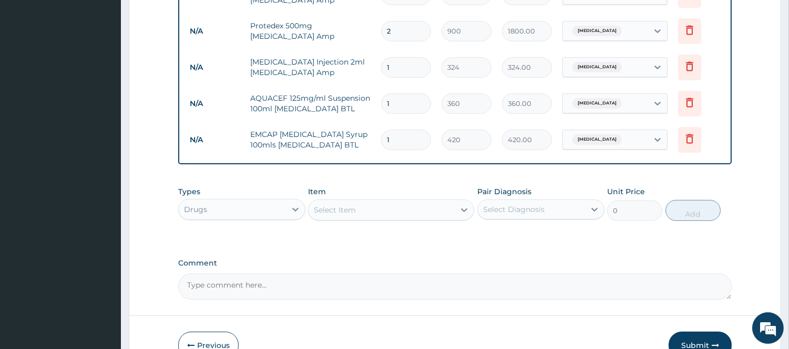
scroll to position [618, 0]
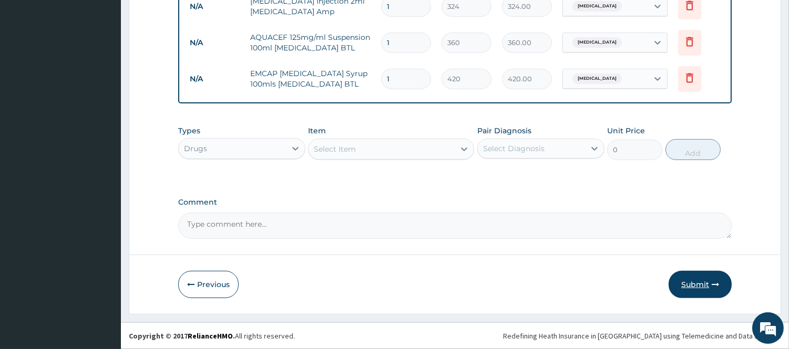
click at [689, 281] on button "Submit" at bounding box center [699, 284] width 63 height 27
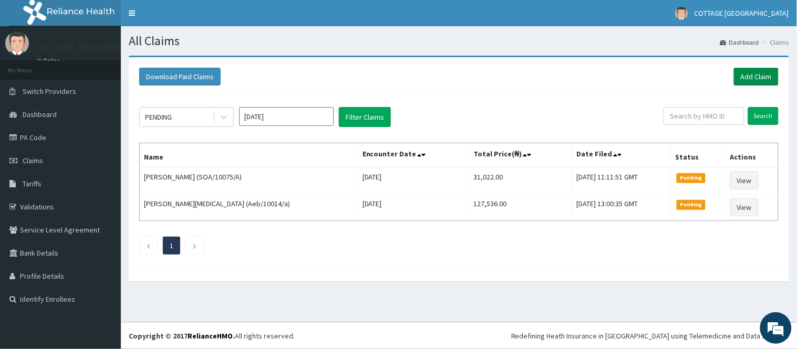
click at [754, 74] on link "Add Claim" at bounding box center [756, 77] width 45 height 18
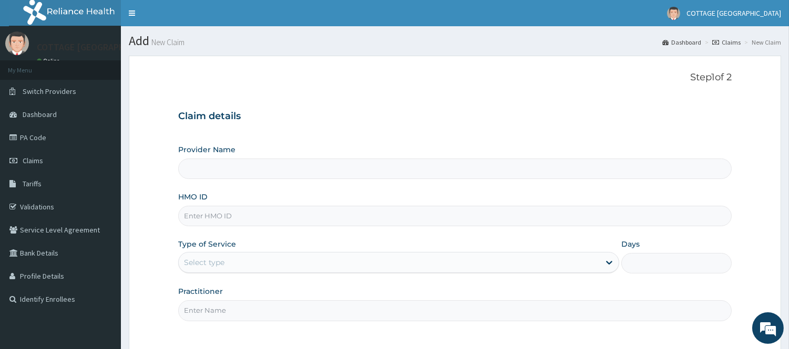
click at [277, 214] on input "HMO ID" at bounding box center [454, 216] width 553 height 20
paste input "AKS/10001/D"
type input "COTTAGE [GEOGRAPHIC_DATA]"
type input "AKS/10001/D"
click at [319, 263] on div "Select type" at bounding box center [389, 262] width 421 height 17
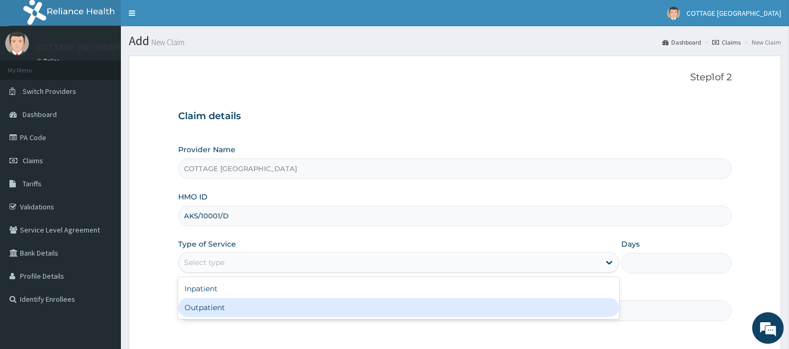
click at [274, 313] on div "Outpatient" at bounding box center [398, 307] width 441 height 19
type input "1"
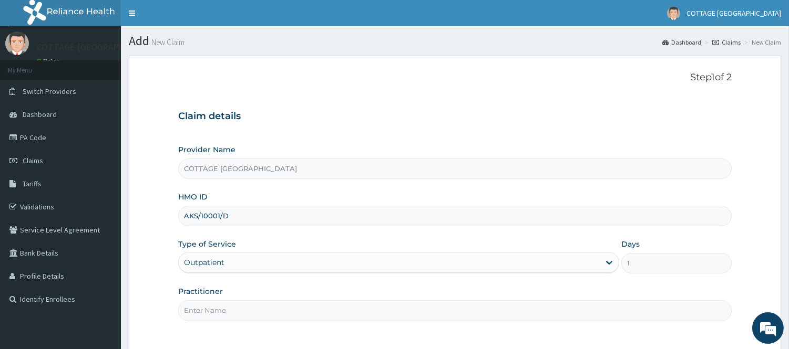
click at [274, 313] on input "Practitioner" at bounding box center [454, 311] width 553 height 20
type input "[PERSON_NAME]"
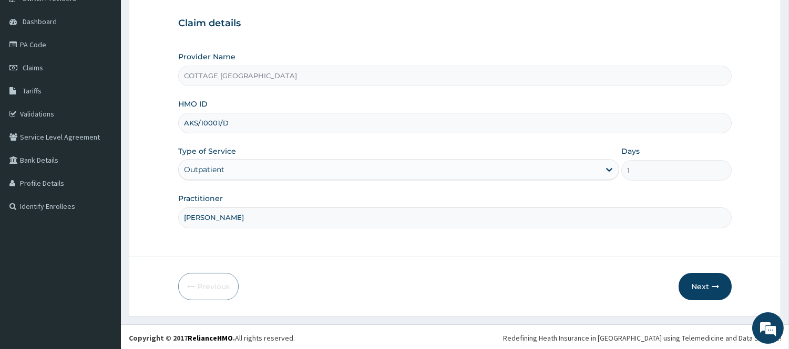
scroll to position [95, 0]
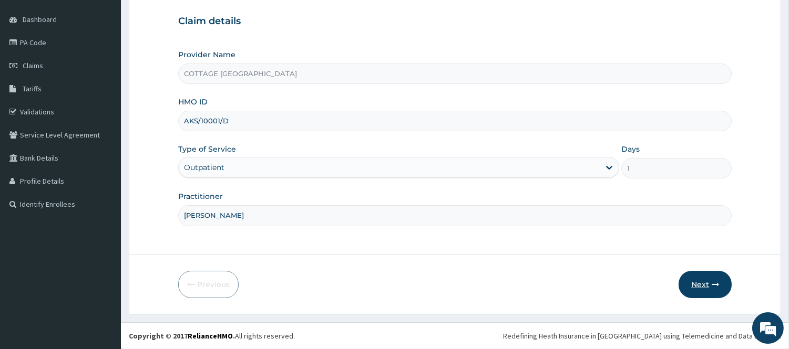
click at [702, 289] on button "Next" at bounding box center [704, 284] width 53 height 27
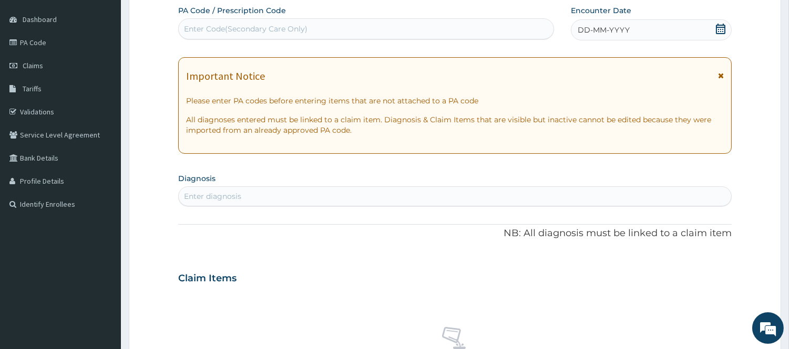
click at [668, 28] on div "DD-MM-YYYY" at bounding box center [651, 29] width 161 height 21
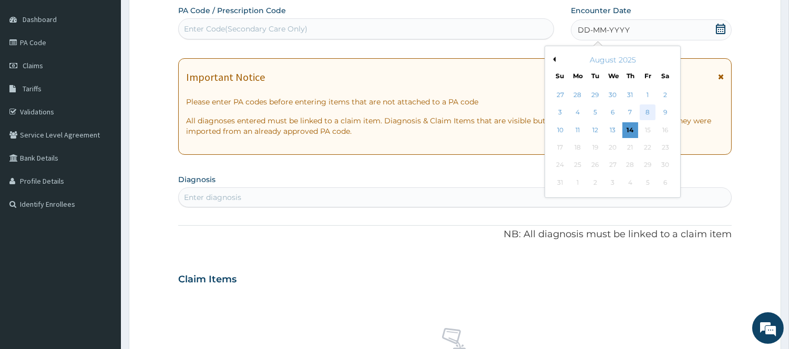
click at [644, 114] on div "8" at bounding box center [647, 113] width 16 height 16
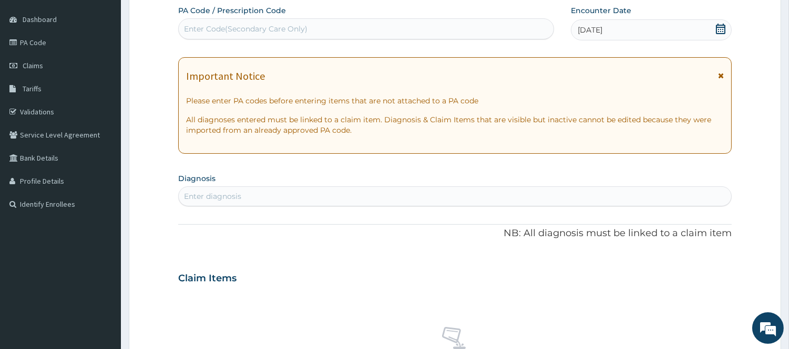
click at [432, 199] on div "Enter diagnosis" at bounding box center [455, 196] width 552 height 17
type input "MALAR"
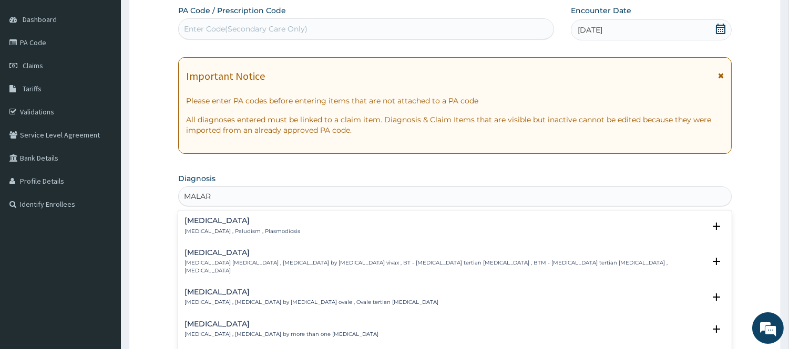
click at [212, 216] on div "[MEDICAL_DATA] [MEDICAL_DATA] , Paludism , Plasmodiosis Select Status Query Que…" at bounding box center [454, 229] width 553 height 32
drag, startPoint x: 205, startPoint y: 213, endPoint x: 201, endPoint y: 223, distance: 10.8
click at [201, 223] on div "[MEDICAL_DATA] [MEDICAL_DATA] , Paludism , Plasmodiosis Select Status Query Que…" at bounding box center [454, 229] width 553 height 32
click at [201, 223] on h4 "[MEDICAL_DATA]" at bounding box center [242, 221] width 116 height 8
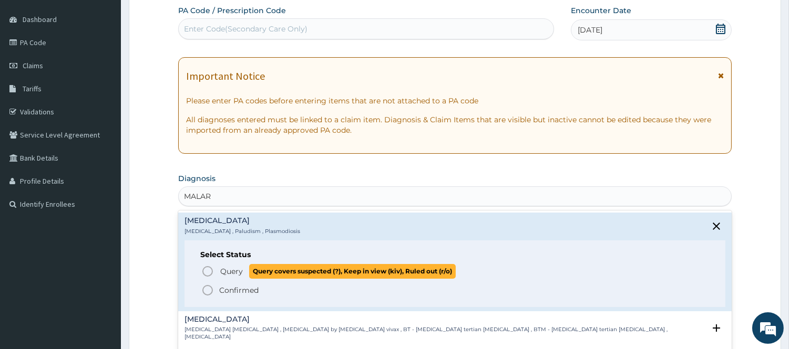
click at [207, 272] on icon "status option query" at bounding box center [207, 271] width 13 height 13
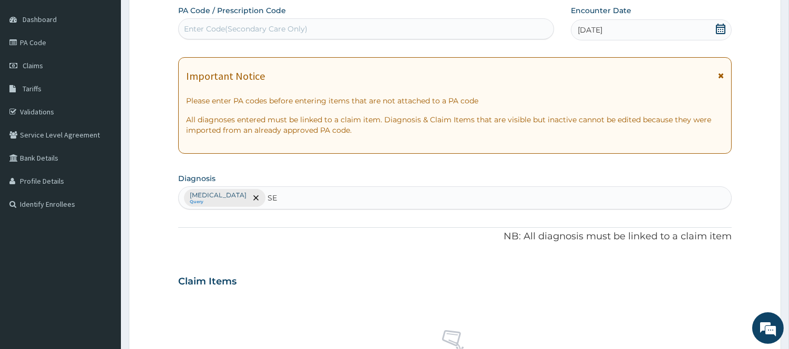
type input "SEP"
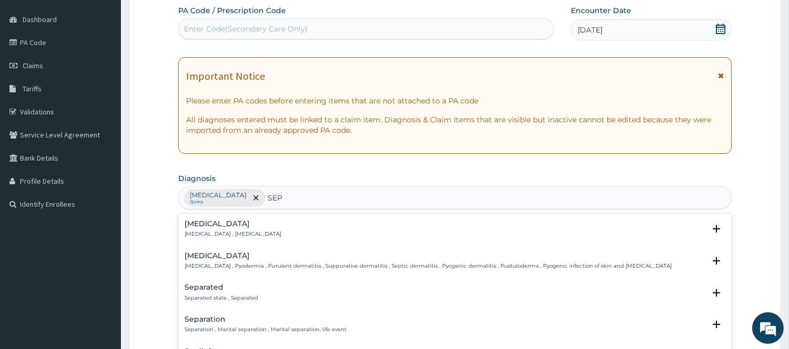
click at [210, 227] on h4 "[MEDICAL_DATA]" at bounding box center [232, 224] width 97 height 8
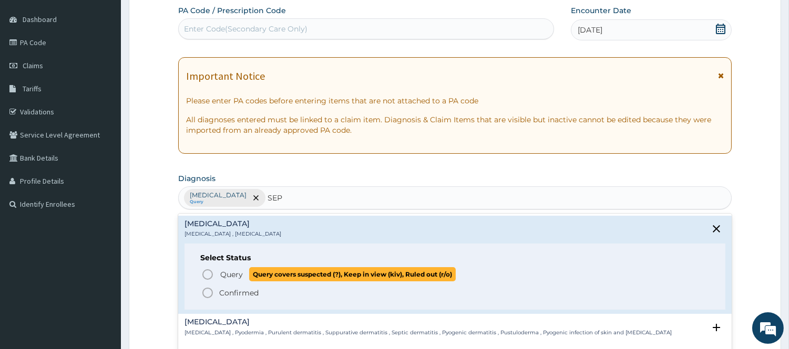
click at [205, 275] on icon "status option query" at bounding box center [207, 274] width 13 height 13
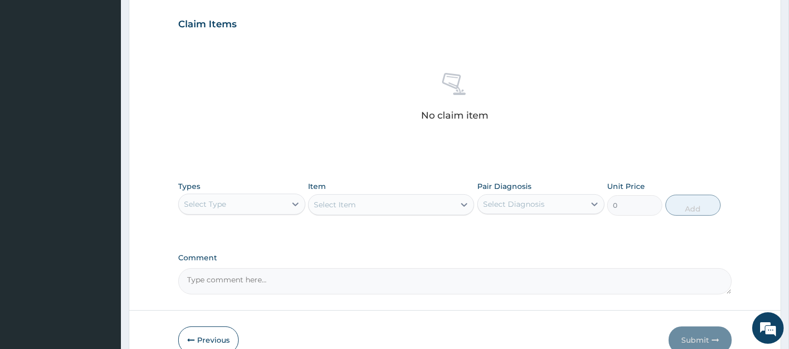
scroll to position [408, 0]
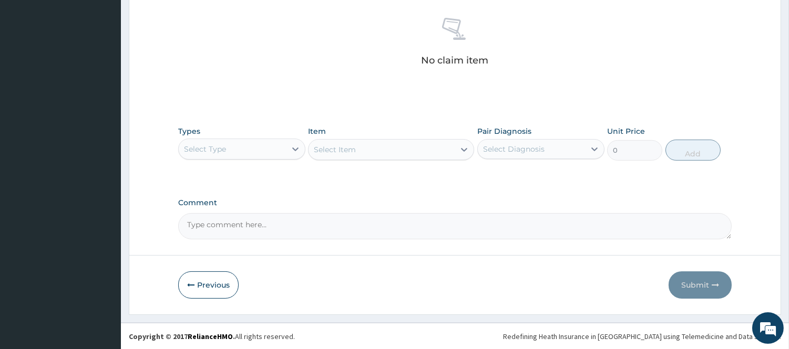
click at [277, 143] on div "Select Type" at bounding box center [232, 149] width 107 height 17
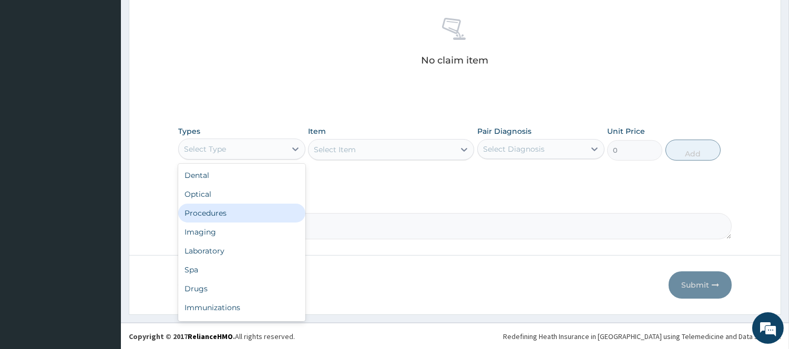
click at [244, 214] on div "Procedures" at bounding box center [241, 213] width 127 height 19
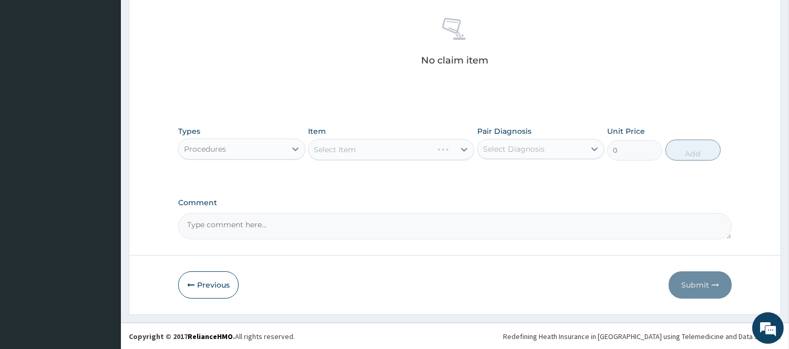
click at [575, 150] on div "Select Diagnosis" at bounding box center [531, 149] width 107 height 17
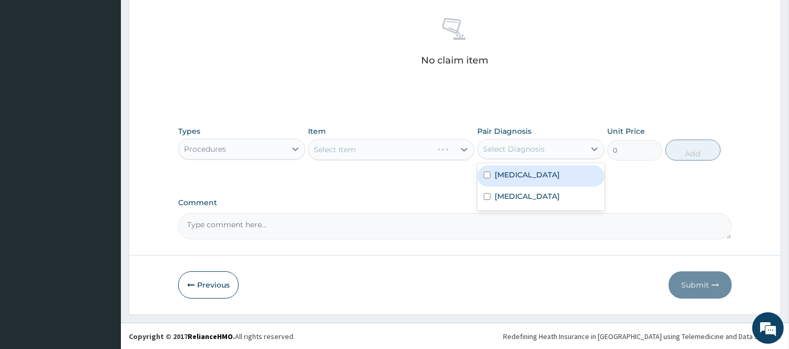
click at [549, 177] on div "[MEDICAL_DATA]" at bounding box center [540, 177] width 127 height 22
checkbox input "true"
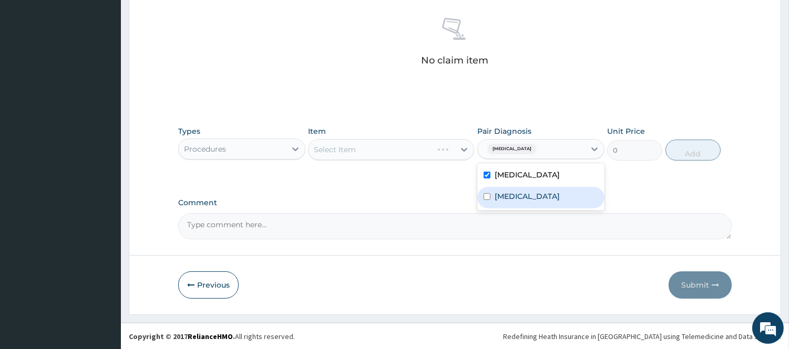
click at [537, 195] on div "[MEDICAL_DATA]" at bounding box center [540, 198] width 127 height 22
checkbox input "true"
click at [451, 148] on div "Select Item" at bounding box center [391, 149] width 166 height 21
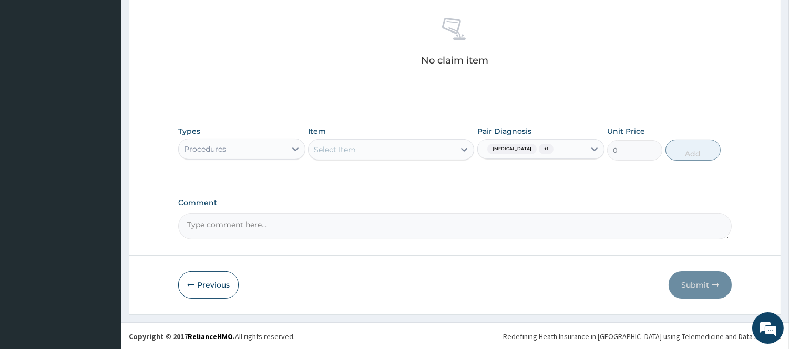
click at [451, 148] on div "Select Item" at bounding box center [381, 149] width 146 height 17
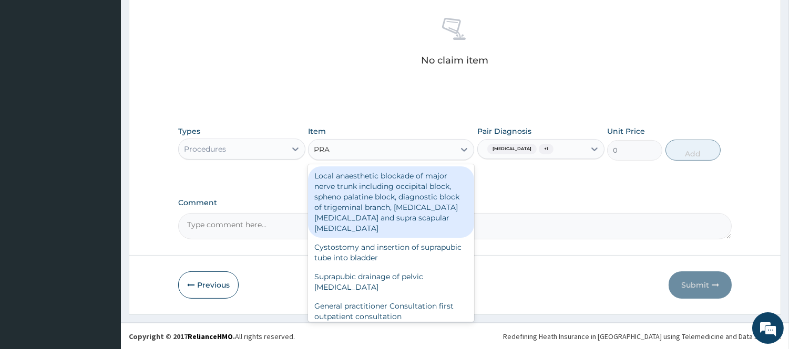
type input "PRAC"
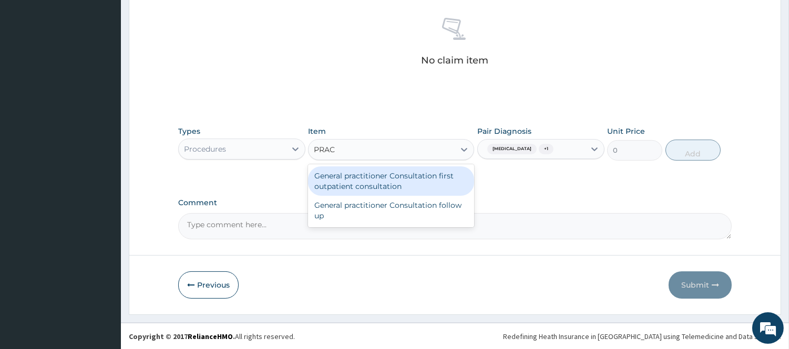
click at [431, 183] on div "General practitioner Consultation first outpatient consultation" at bounding box center [391, 181] width 166 height 29
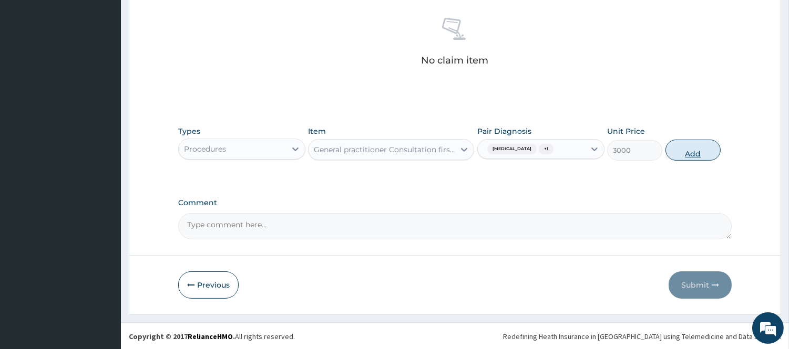
click at [708, 152] on button "Add" at bounding box center [692, 150] width 55 height 21
type input "0"
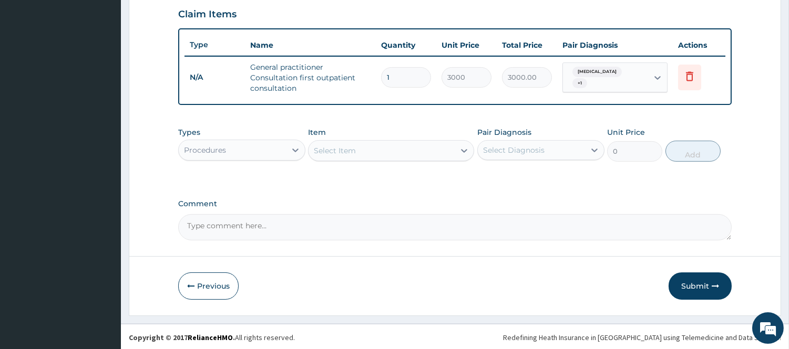
click at [281, 142] on div "Procedures" at bounding box center [232, 150] width 107 height 17
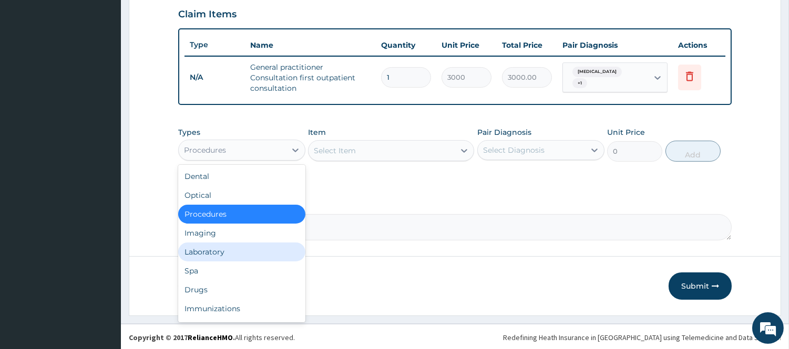
click at [224, 253] on div "Laboratory" at bounding box center [241, 252] width 127 height 19
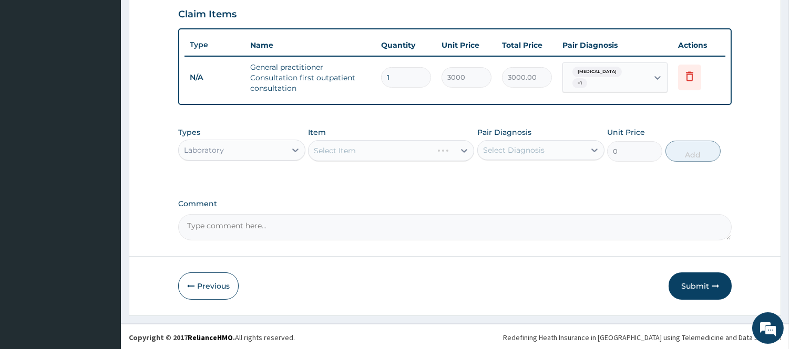
click at [558, 149] on div "Select Diagnosis" at bounding box center [531, 150] width 107 height 17
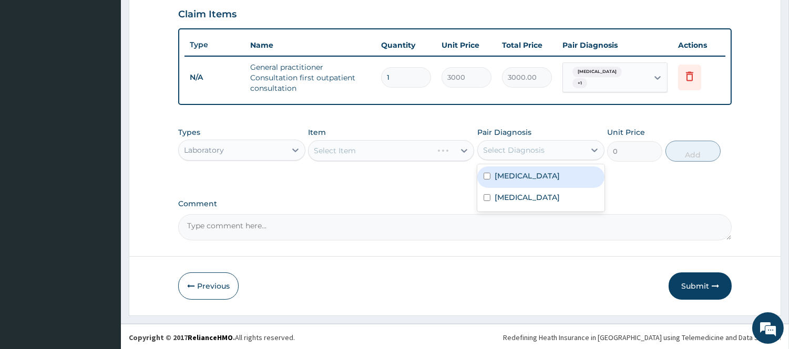
click at [531, 179] on div "Malaria" at bounding box center [540, 178] width 127 height 22
checkbox input "true"
click at [453, 146] on div "Select Item" at bounding box center [381, 150] width 146 height 17
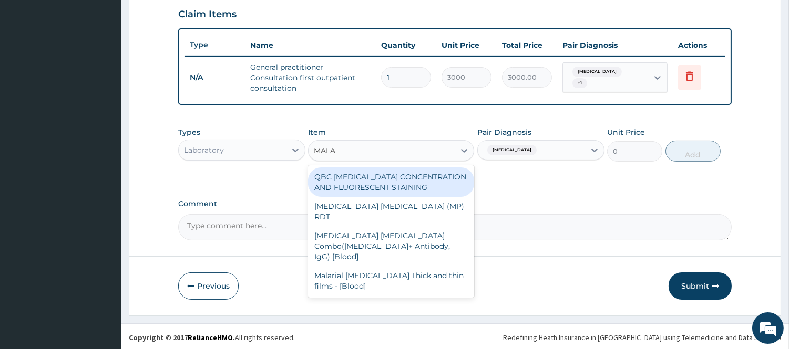
type input "MALAR"
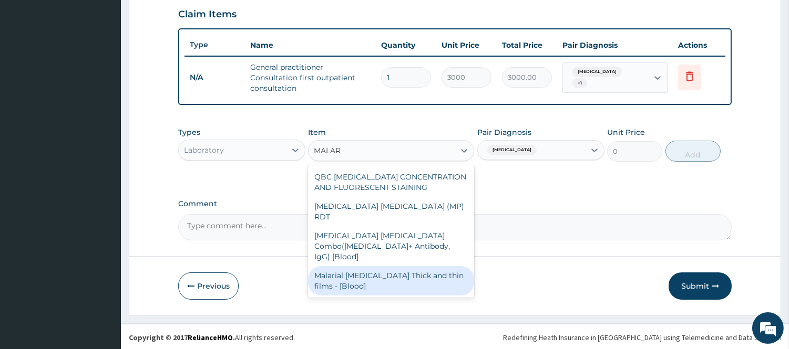
click at [408, 266] on div "Malarial Parasite Thick and thin films - [Blood]" at bounding box center [391, 280] width 166 height 29
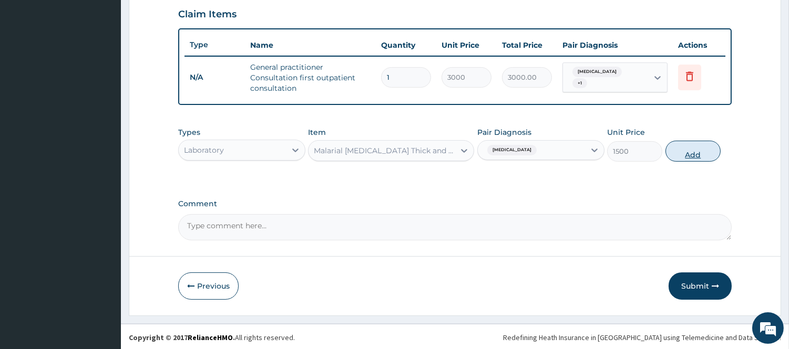
click at [699, 157] on button "Add" at bounding box center [692, 151] width 55 height 21
type input "0"
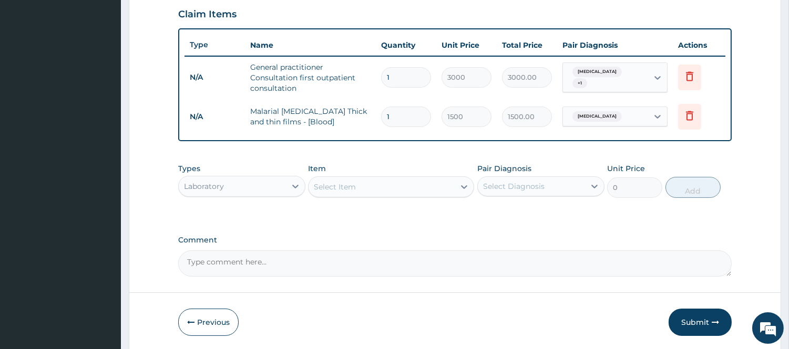
click at [445, 187] on div "Select Item" at bounding box center [381, 187] width 146 height 17
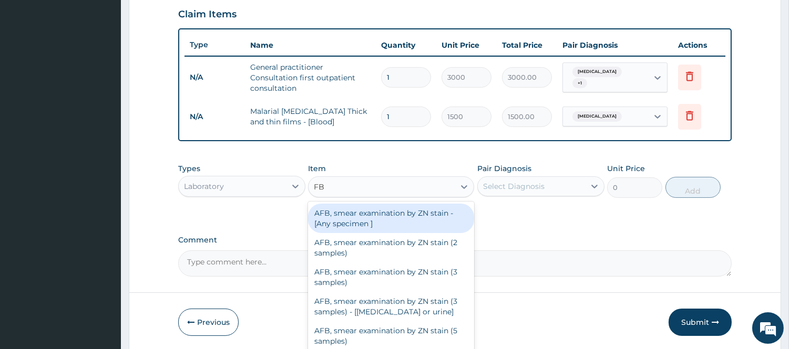
type input "FBC"
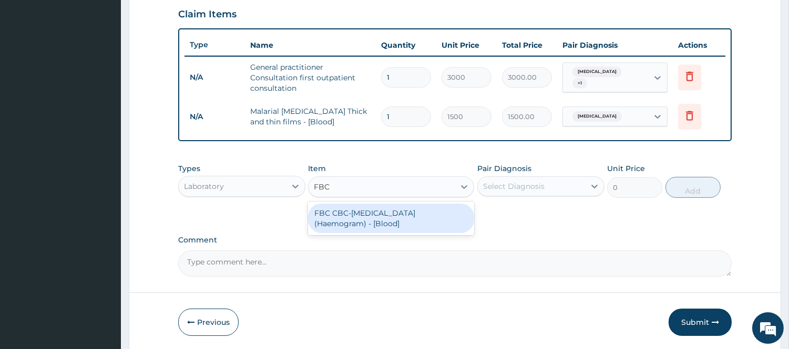
click at [433, 221] on div "FBC CBC-Complete Blood Count (Haemogram) - [Blood]" at bounding box center [391, 218] width 166 height 29
type input "3000"
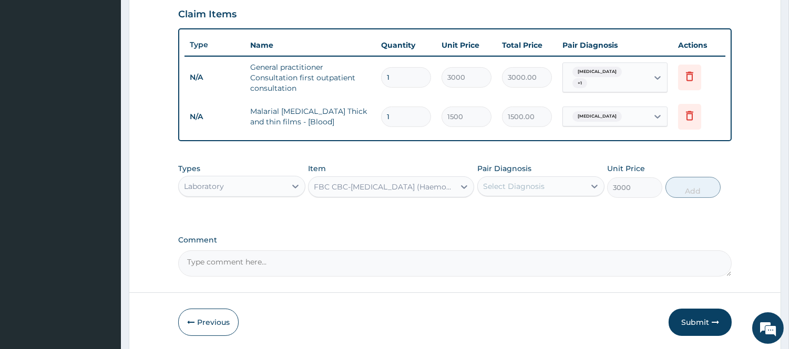
click at [570, 184] on div "Select Diagnosis" at bounding box center [531, 186] width 107 height 17
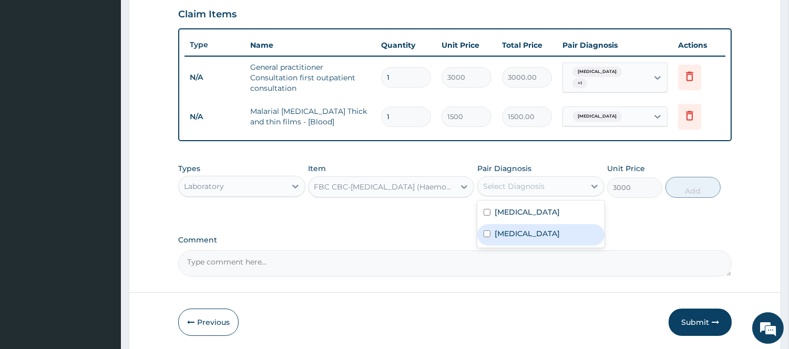
click at [522, 231] on div "Sepsis" at bounding box center [540, 235] width 127 height 22
checkbox input "true"
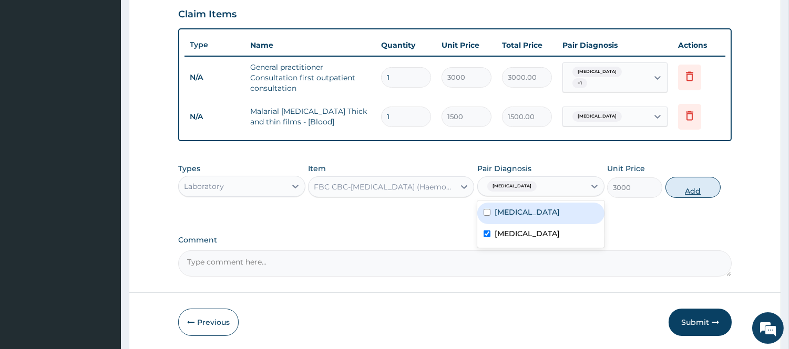
click at [696, 185] on button "Add" at bounding box center [692, 187] width 55 height 21
type input "0"
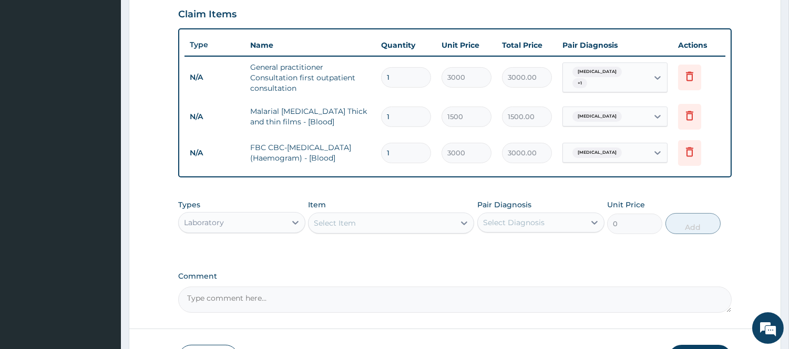
scroll to position [435, 0]
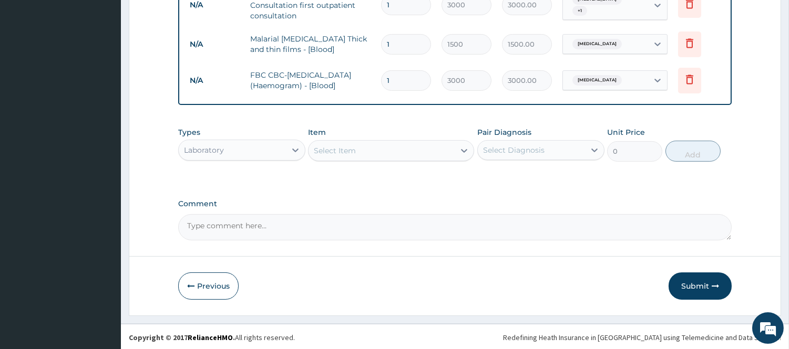
click at [284, 151] on div "Laboratory" at bounding box center [232, 150] width 107 height 17
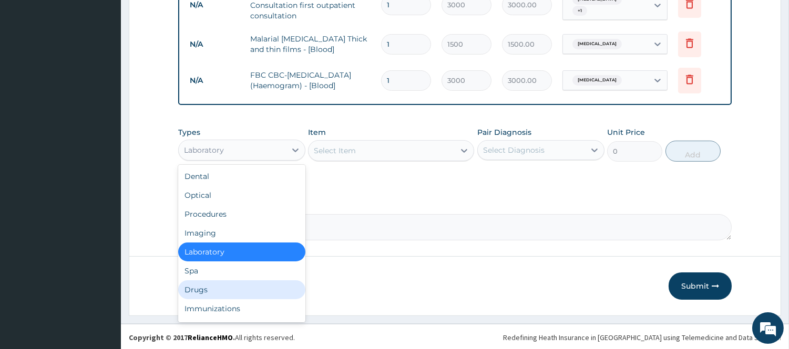
click at [201, 291] on div "Drugs" at bounding box center [241, 290] width 127 height 19
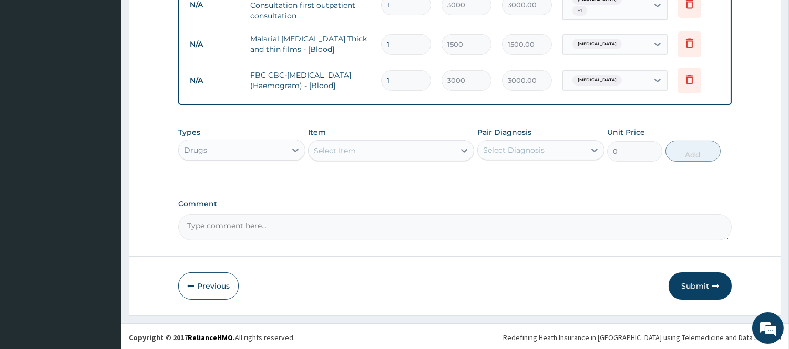
click at [519, 145] on div "Select Diagnosis" at bounding box center [513, 150] width 61 height 11
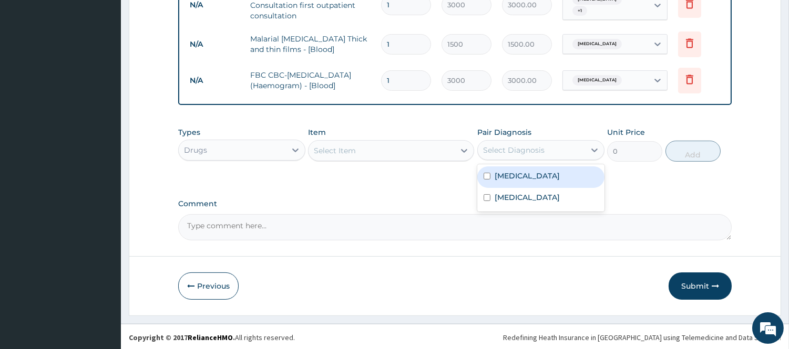
click at [522, 177] on div "Malaria" at bounding box center [540, 178] width 127 height 22
checkbox input "true"
click at [445, 151] on div "Select Item" at bounding box center [381, 150] width 146 height 17
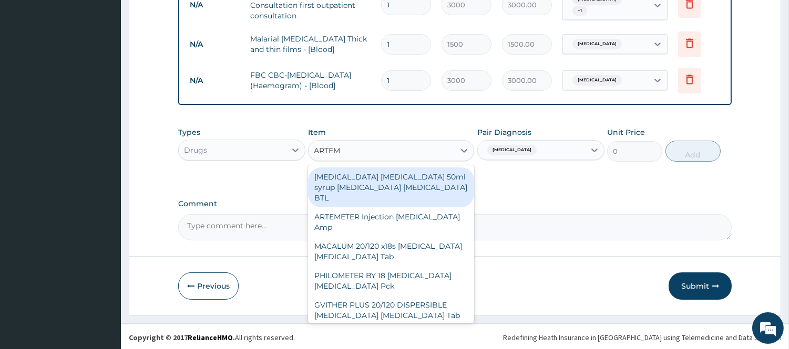
type input "ARTEME"
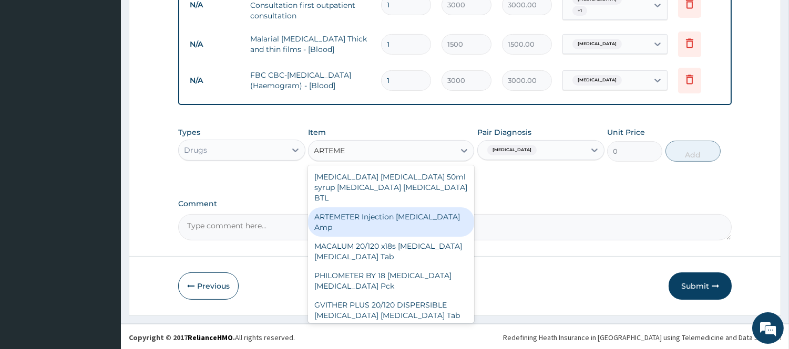
click at [380, 218] on div "ARTEMETER Injection Artemether Amp" at bounding box center [391, 222] width 166 height 29
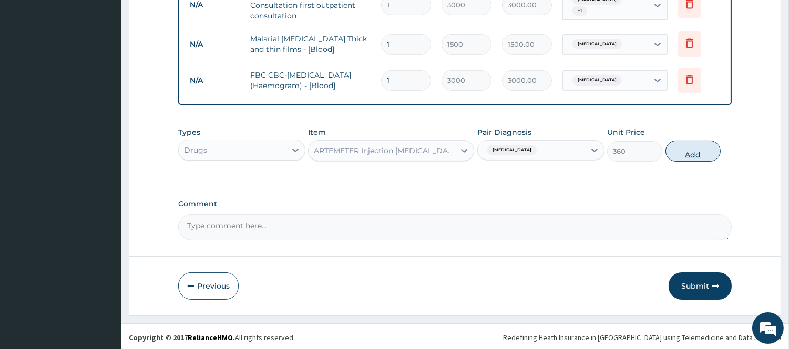
click at [695, 150] on button "Add" at bounding box center [692, 151] width 55 height 21
type input "0"
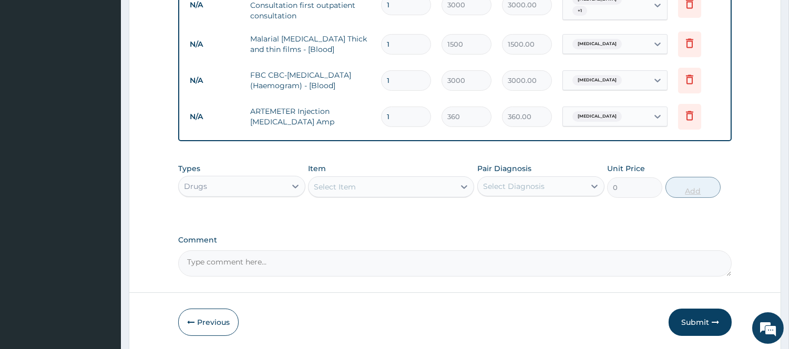
type input "0.00"
type input "3"
type input "1080.00"
type input "3"
click at [427, 188] on div "Select Item" at bounding box center [381, 187] width 146 height 17
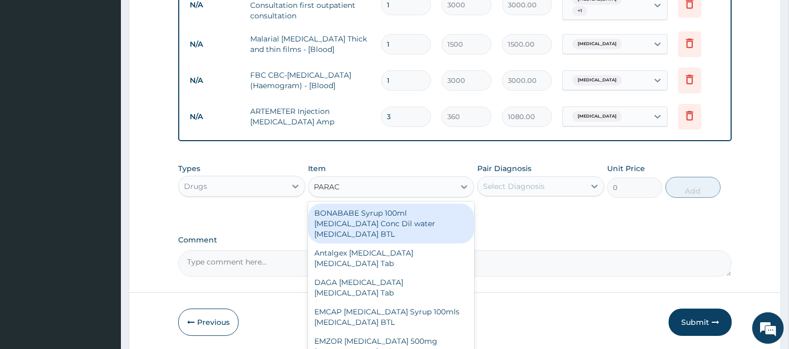
type input "PARACE"
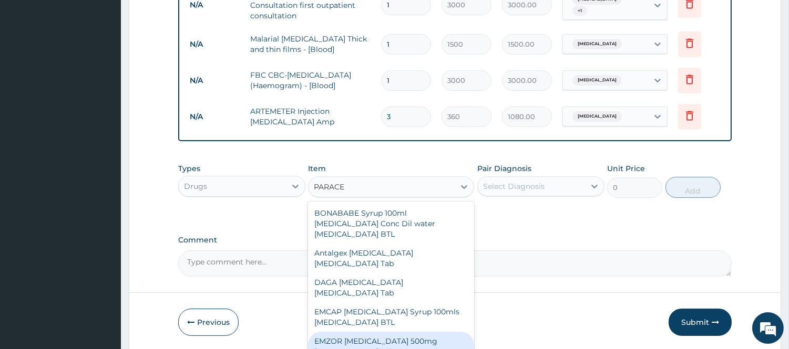
click at [402, 338] on div "EMZOR [MEDICAL_DATA] 500mg [MEDICAL_DATA] Tab" at bounding box center [391, 346] width 166 height 29
type input "12"
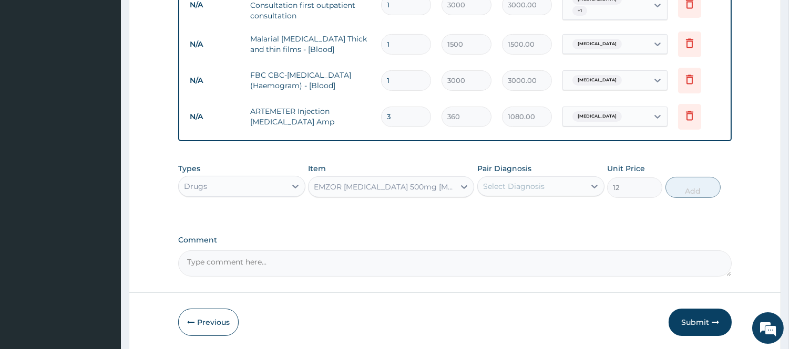
click at [555, 190] on div "Select Diagnosis" at bounding box center [531, 186] width 107 height 17
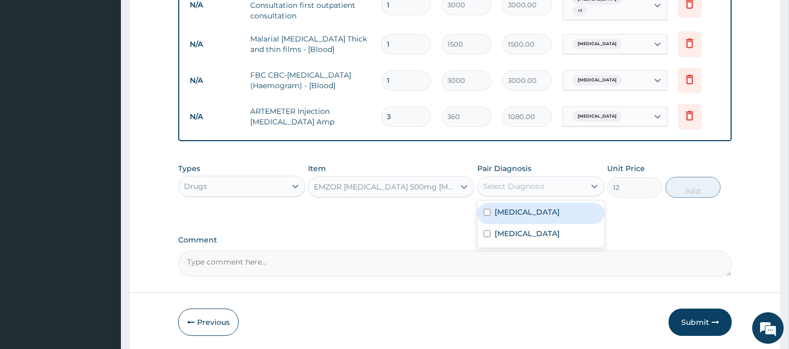
click at [534, 212] on div "[MEDICAL_DATA]" at bounding box center [540, 214] width 127 height 22
checkbox input "true"
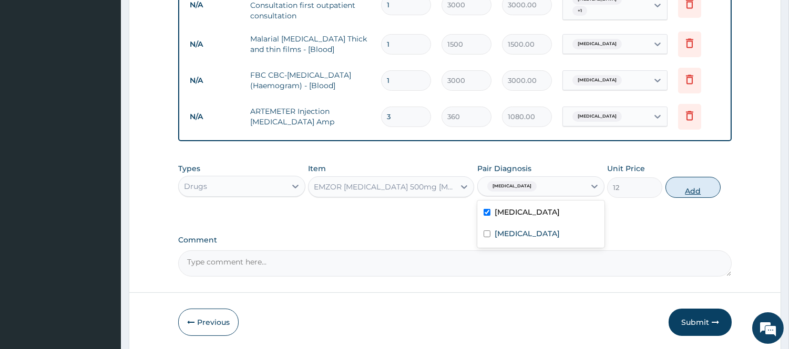
click at [715, 184] on button "Add" at bounding box center [692, 187] width 55 height 21
type input "0"
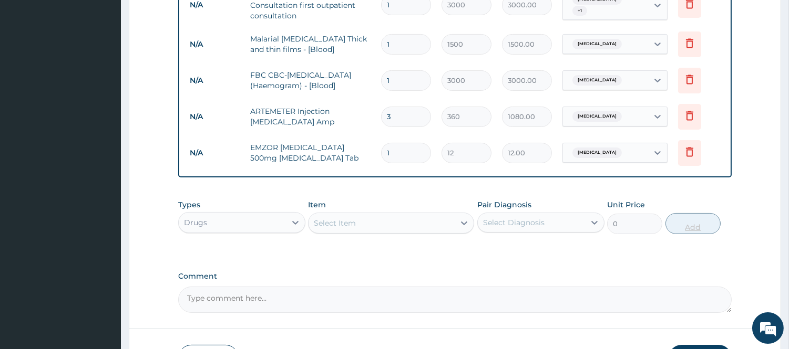
type input "0.00"
type input "6"
type input "72.00"
type input "6"
click at [450, 223] on div "Select Item" at bounding box center [381, 223] width 146 height 17
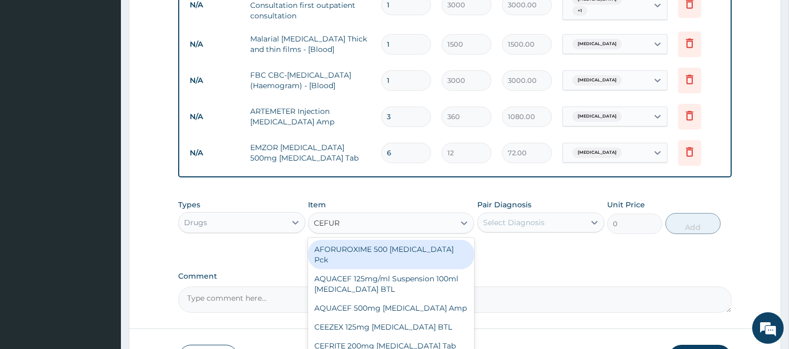
type input "CEFURO"
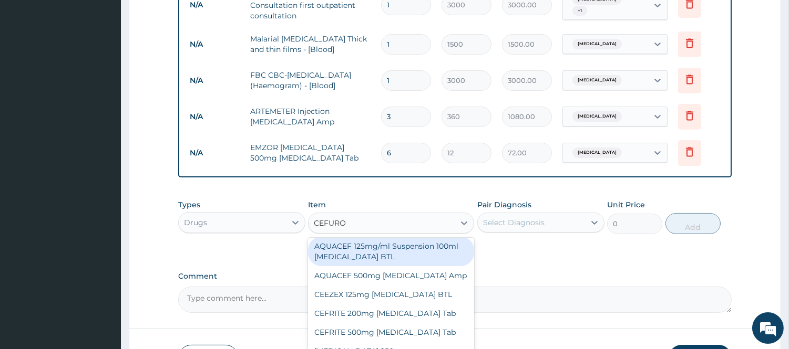
scroll to position [40, 0]
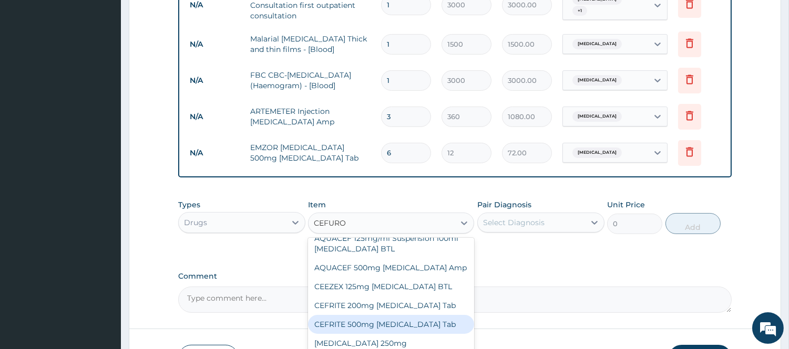
click at [443, 315] on div "CEFRITE 500mg [MEDICAL_DATA] Tab" at bounding box center [391, 324] width 166 height 19
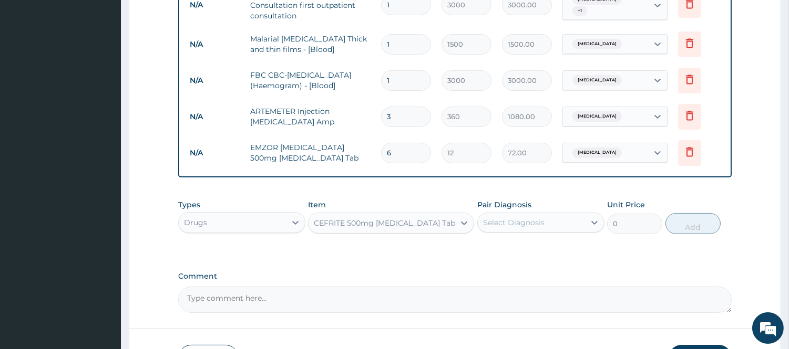
type input "240"
click at [587, 223] on div at bounding box center [594, 222] width 19 height 19
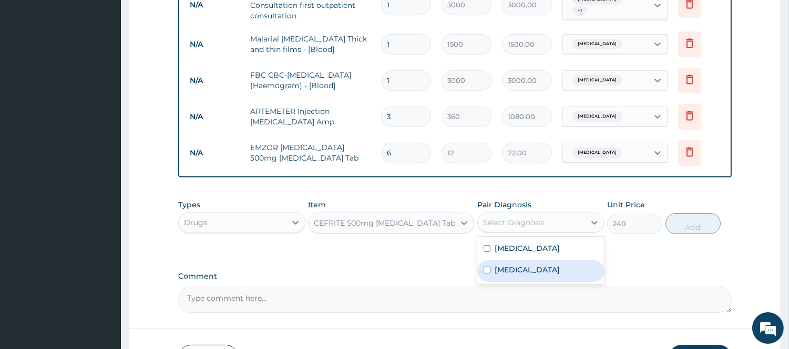
click at [542, 267] on div "[MEDICAL_DATA]" at bounding box center [540, 272] width 127 height 22
checkbox input "true"
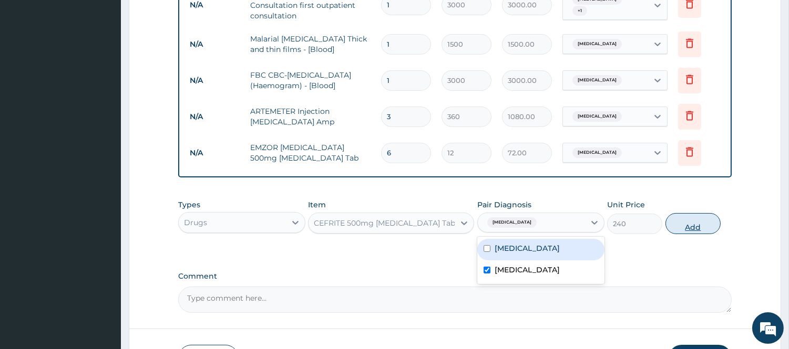
click at [692, 224] on button "Add" at bounding box center [692, 223] width 55 height 21
type input "0"
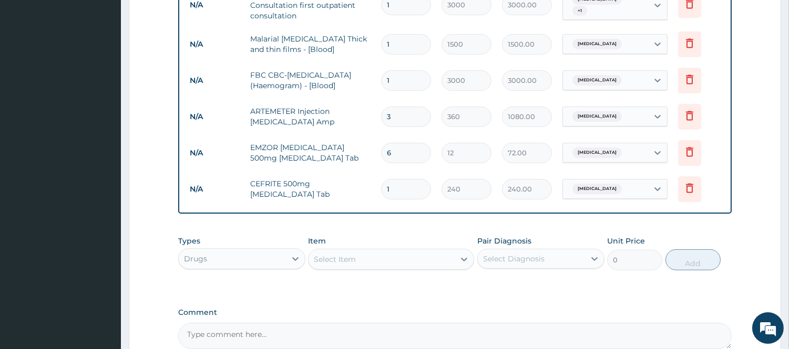
click at [434, 260] on div "Select Item" at bounding box center [381, 259] width 146 height 17
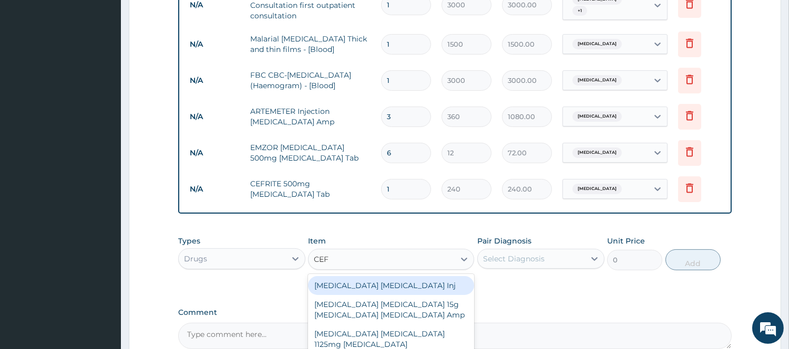
type input "CEFU"
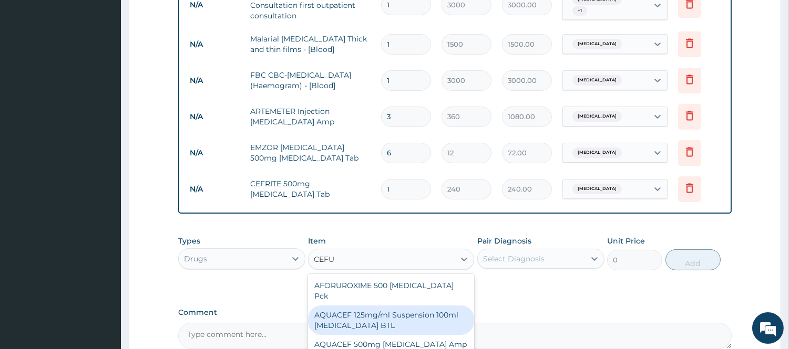
click at [414, 308] on div "AQUACEF 125mg/ml Suspension 100ml [MEDICAL_DATA] BTL" at bounding box center [391, 320] width 166 height 29
type input "360"
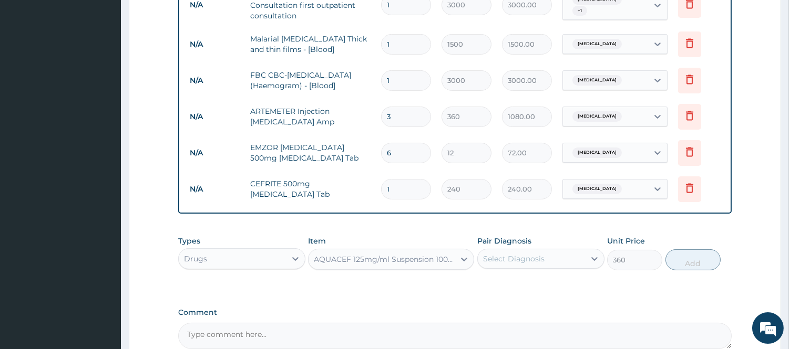
click at [582, 256] on div "Select Diagnosis" at bounding box center [531, 259] width 107 height 17
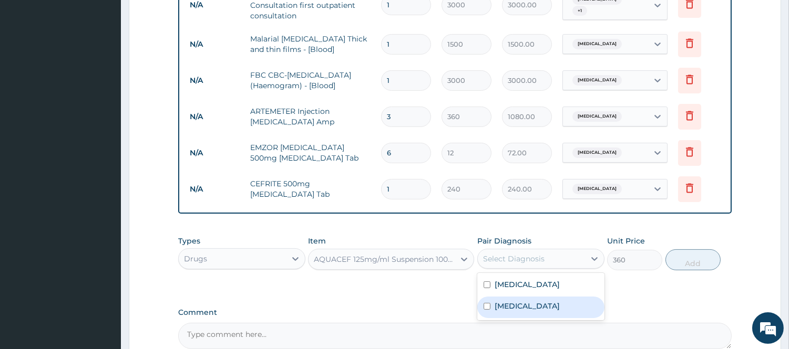
click at [538, 312] on div "[MEDICAL_DATA]" at bounding box center [540, 308] width 127 height 22
checkbox input "true"
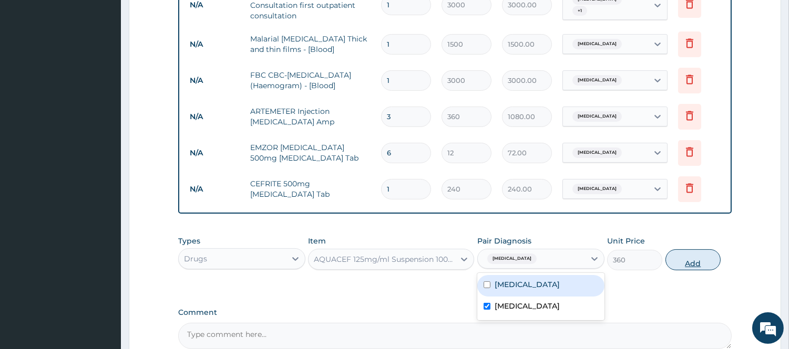
click at [694, 253] on button "Add" at bounding box center [692, 260] width 55 height 21
type input "0"
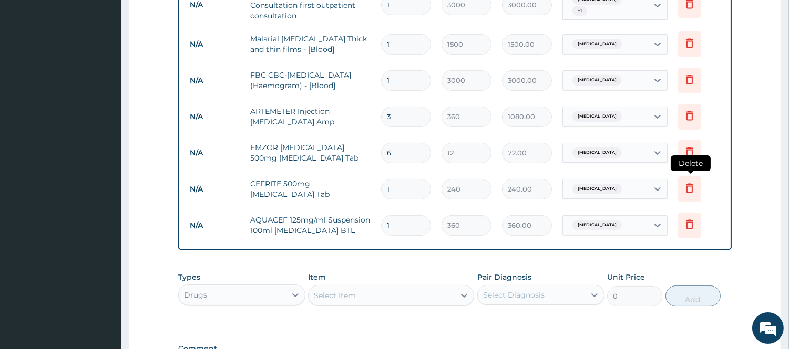
click at [688, 188] on icon at bounding box center [689, 188] width 13 height 13
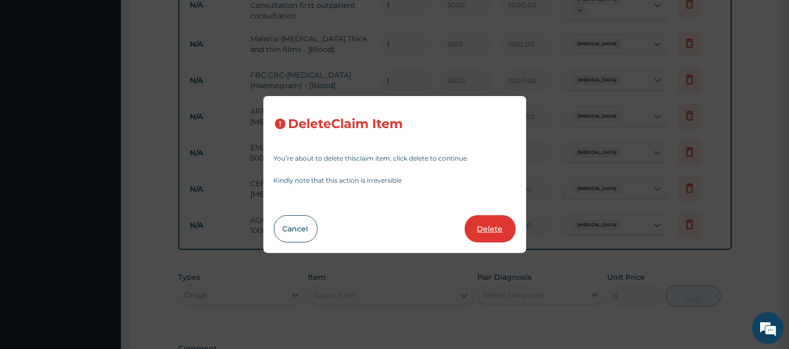
click at [489, 232] on button "Delete" at bounding box center [489, 228] width 51 height 27
type input "360"
type input "360.00"
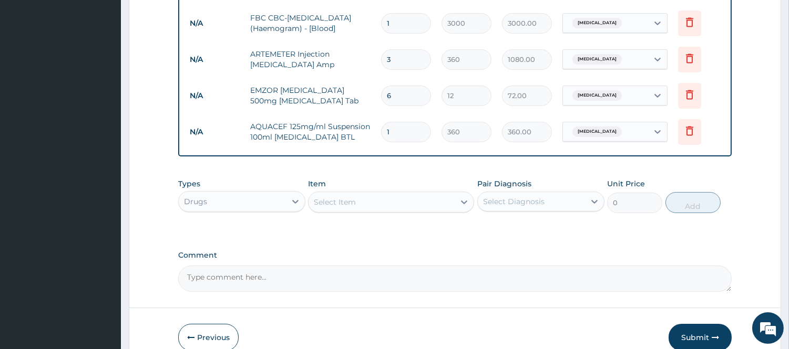
scroll to position [545, 0]
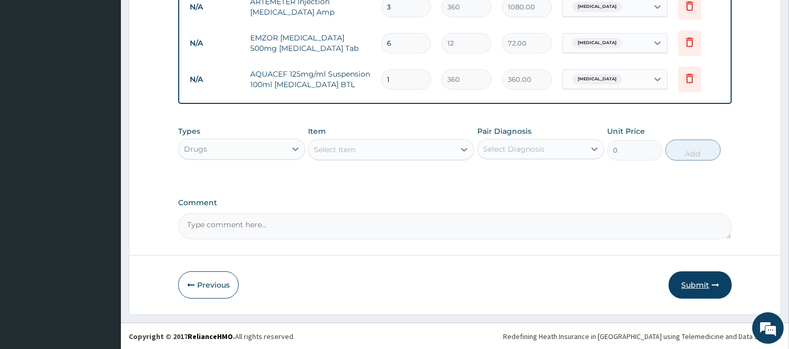
click at [690, 283] on button "Submit" at bounding box center [699, 285] width 63 height 27
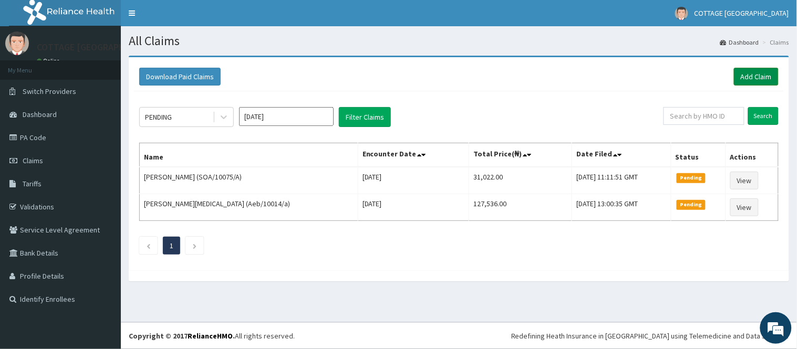
click at [749, 76] on link "Add Claim" at bounding box center [756, 77] width 45 height 18
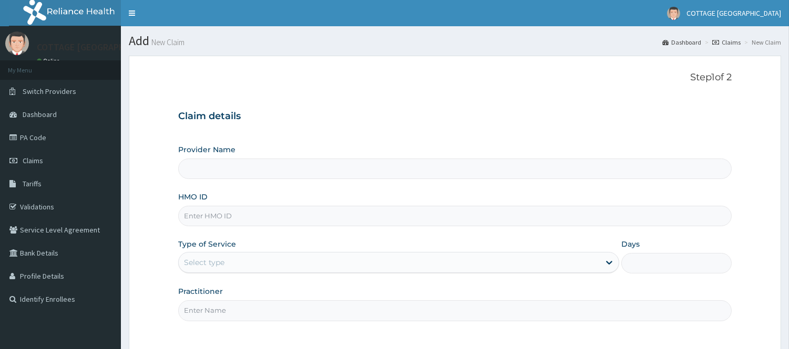
click at [302, 218] on input "HMO ID" at bounding box center [454, 216] width 553 height 20
paste input "AKS/10001/B"
type input "AKS/10001/B"
click at [268, 258] on div "Select type" at bounding box center [389, 262] width 421 height 17
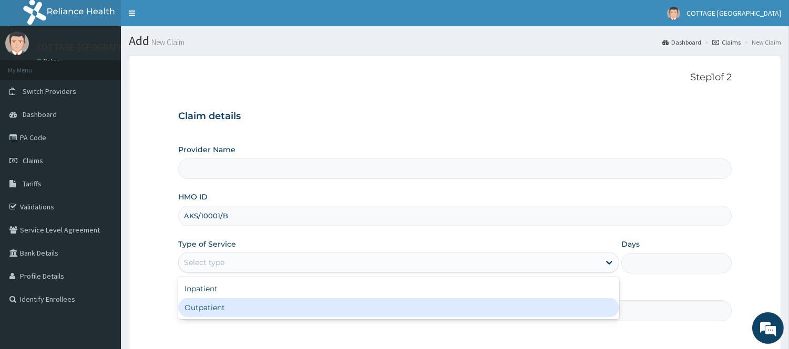
type input "COTTAGE [GEOGRAPHIC_DATA]"
click at [234, 304] on div "Outpatient" at bounding box center [398, 307] width 441 height 19
type input "1"
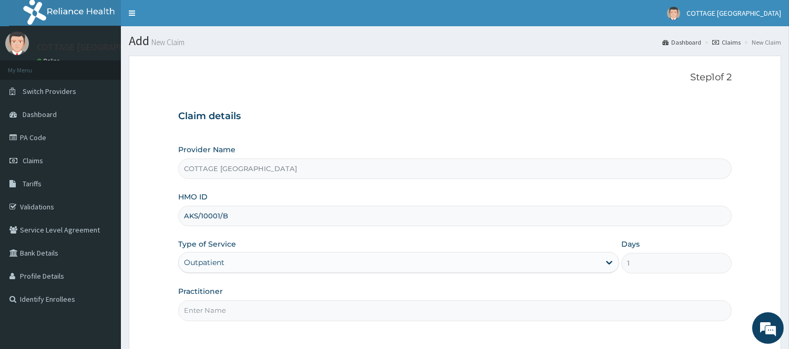
click at [234, 304] on input "Practitioner" at bounding box center [454, 311] width 553 height 20
type input "[PERSON_NAME]"
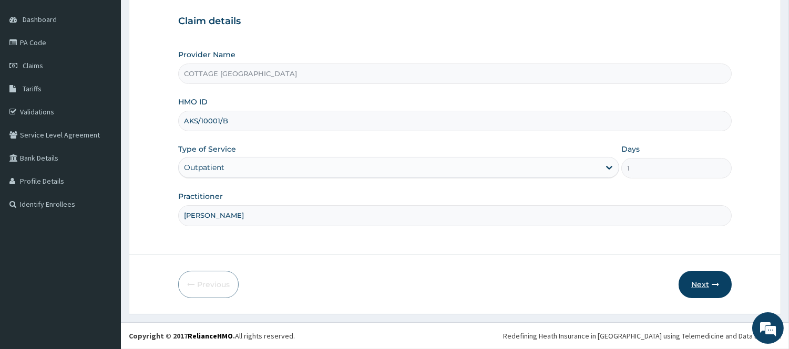
click at [708, 276] on button "Next" at bounding box center [704, 284] width 53 height 27
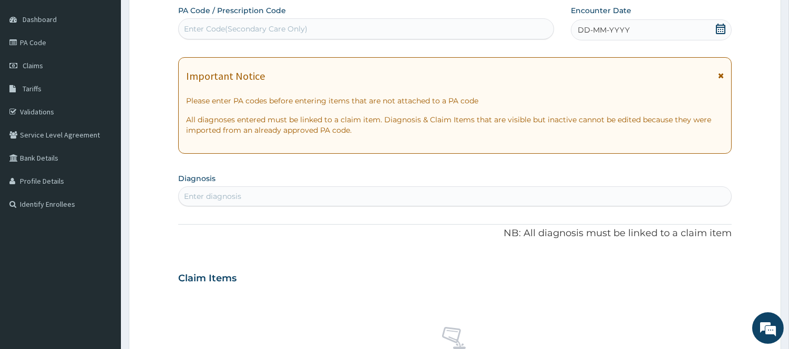
click at [662, 32] on div "DD-MM-YYYY" at bounding box center [651, 29] width 161 height 21
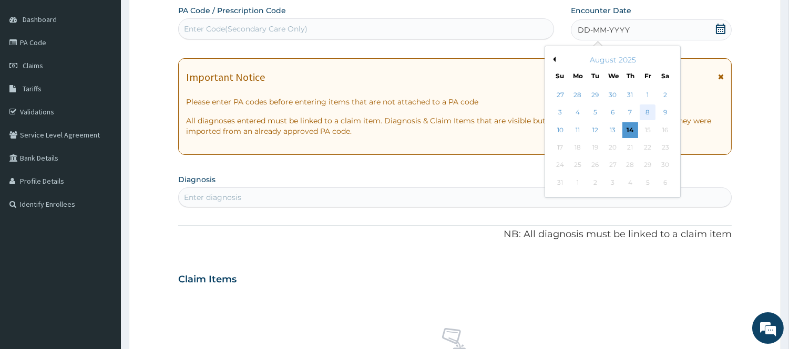
click at [648, 111] on div "8" at bounding box center [647, 113] width 16 height 16
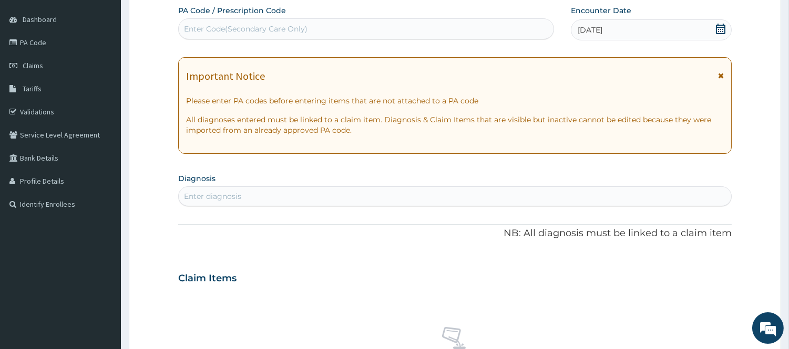
click at [453, 202] on div "Enter diagnosis" at bounding box center [455, 196] width 552 height 17
type input "MALAR"
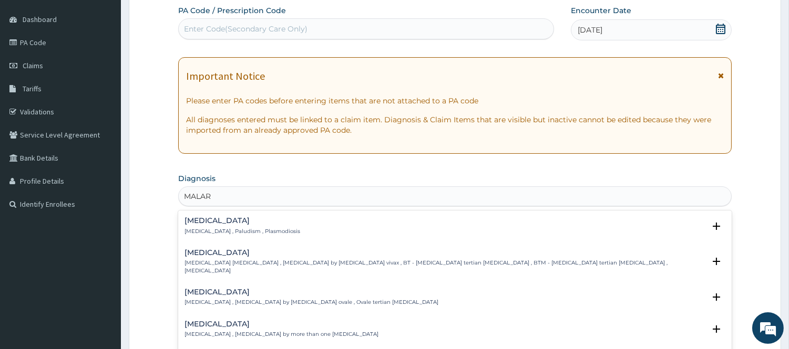
click at [182, 226] on div "Malaria Malaria , Paludism , Plasmodiosis Select Status Query Query covers susp…" at bounding box center [454, 229] width 553 height 32
click at [203, 228] on p "Malaria , Paludism , Plasmodiosis" at bounding box center [242, 231] width 116 height 7
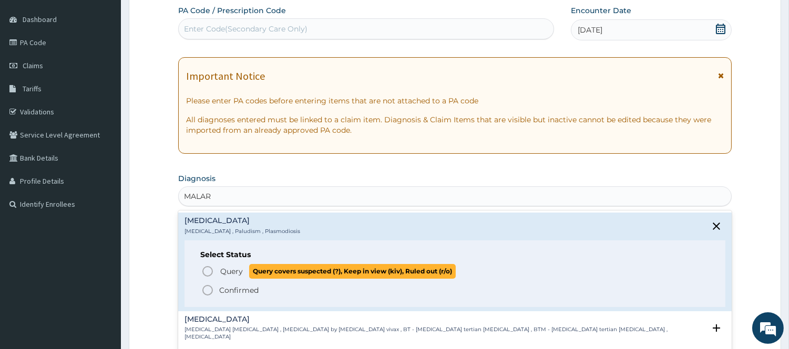
click at [207, 268] on icon "status option query" at bounding box center [207, 271] width 13 height 13
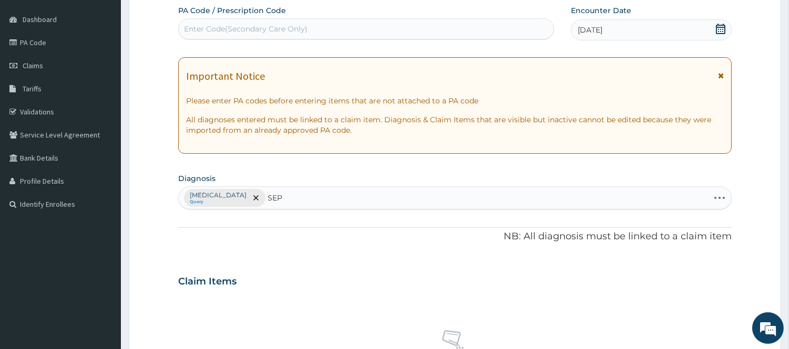
type input "SEPS"
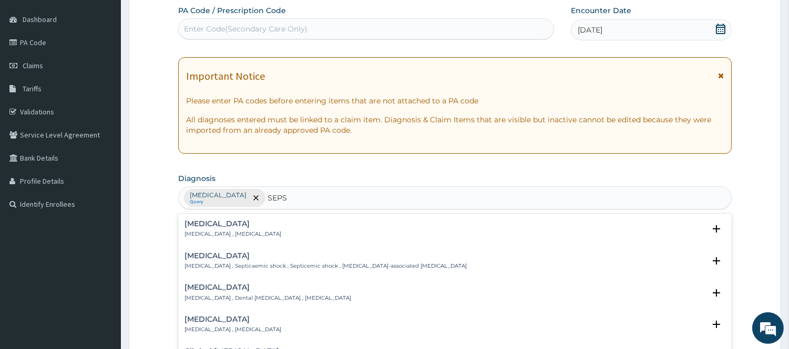
click at [199, 226] on h4 "Sepsis" at bounding box center [232, 224] width 97 height 8
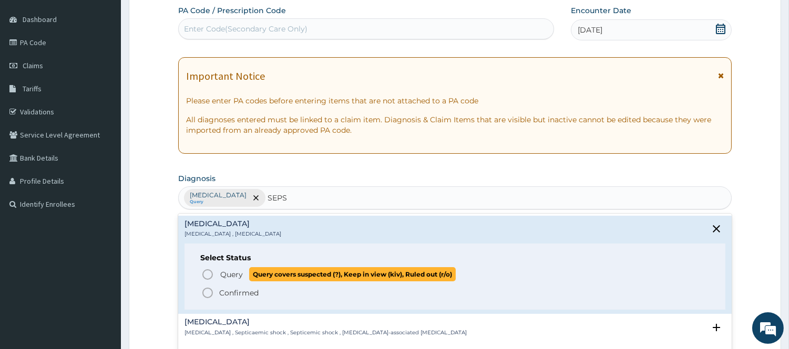
click at [207, 277] on icon "status option query" at bounding box center [207, 274] width 13 height 13
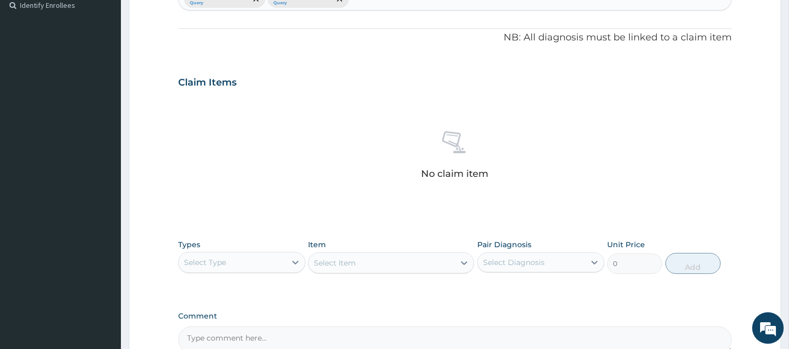
scroll to position [377, 0]
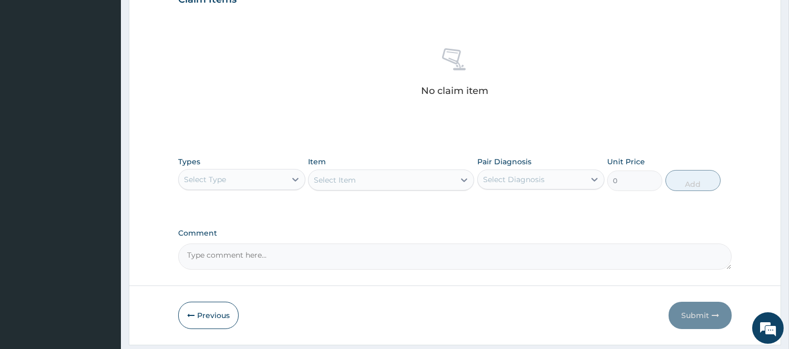
click at [278, 178] on div "Select Type" at bounding box center [232, 179] width 107 height 17
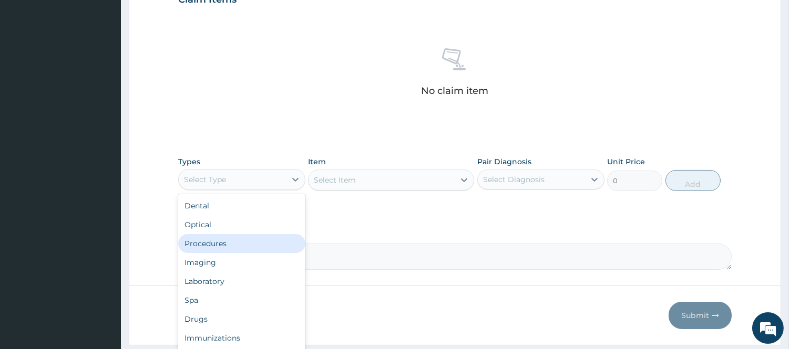
click at [232, 246] on div "Procedures" at bounding box center [241, 243] width 127 height 19
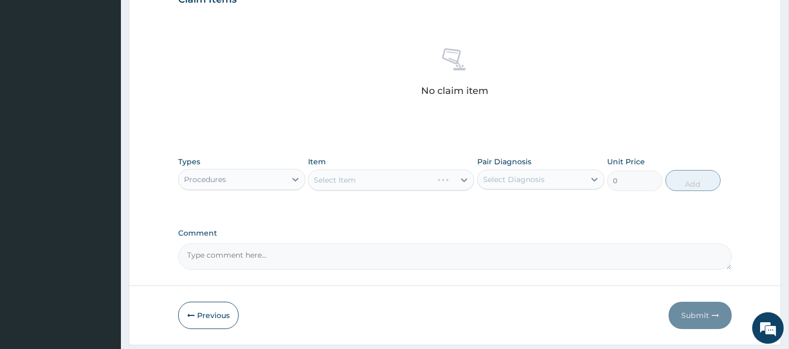
click at [523, 181] on div "Select Diagnosis" at bounding box center [513, 179] width 61 height 11
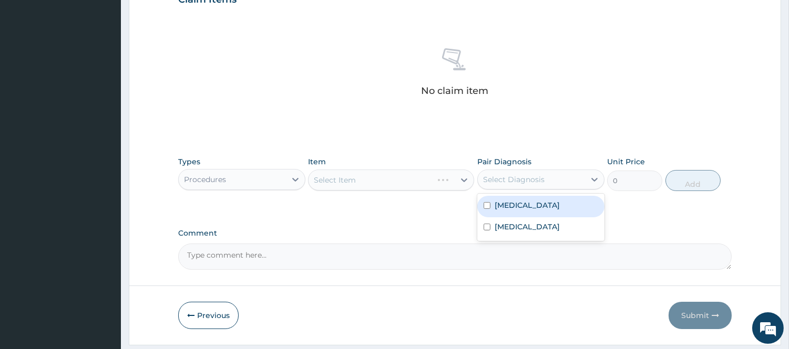
click at [518, 211] on div "[MEDICAL_DATA]" at bounding box center [540, 207] width 127 height 22
checkbox input "true"
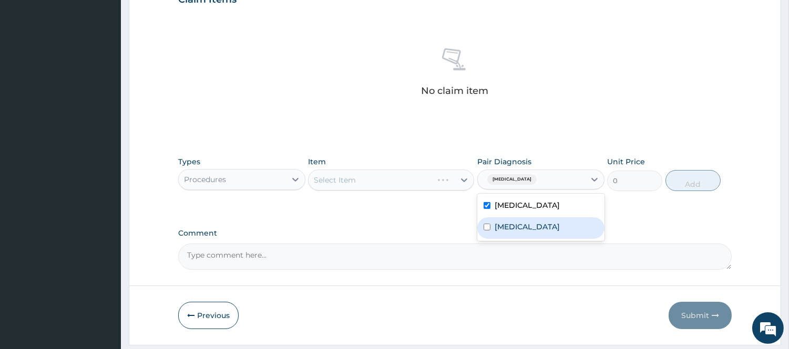
click at [506, 230] on label "[MEDICAL_DATA]" at bounding box center [526, 227] width 65 height 11
checkbox input "true"
click at [460, 182] on icon at bounding box center [464, 180] width 11 height 11
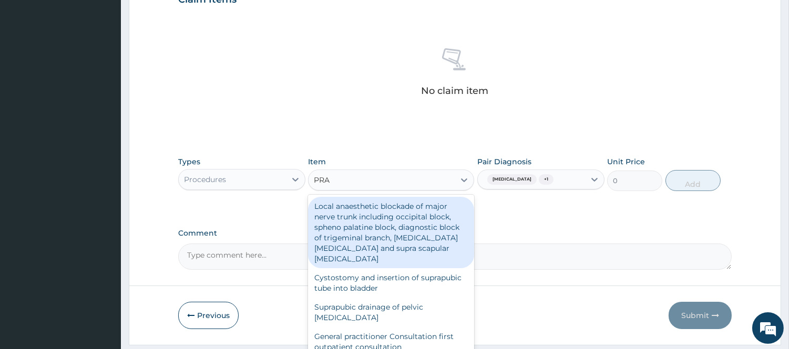
type input "PRAC"
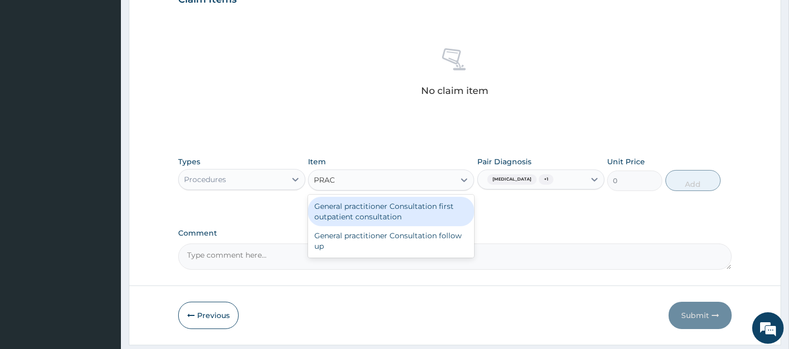
click at [422, 221] on div "General practitioner Consultation first outpatient consultation" at bounding box center [391, 211] width 166 height 29
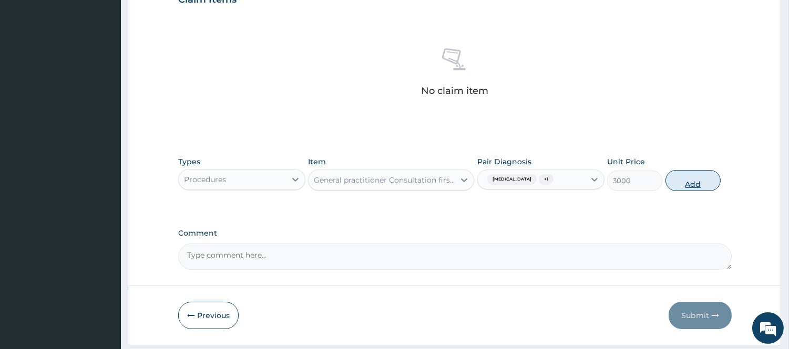
click at [683, 181] on button "Add" at bounding box center [692, 180] width 55 height 21
type input "0"
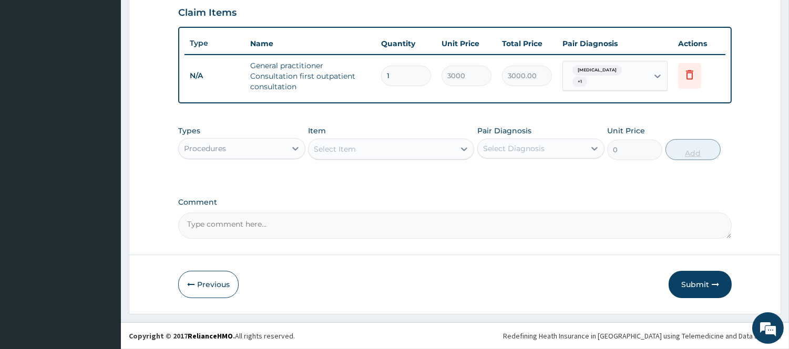
scroll to position [363, 0]
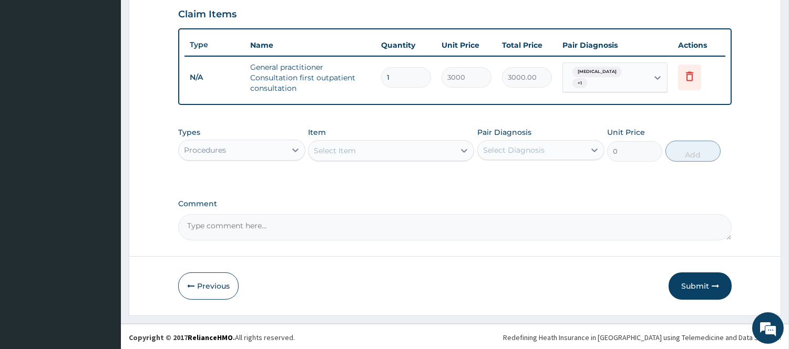
click at [284, 148] on div "Procedures" at bounding box center [232, 150] width 107 height 17
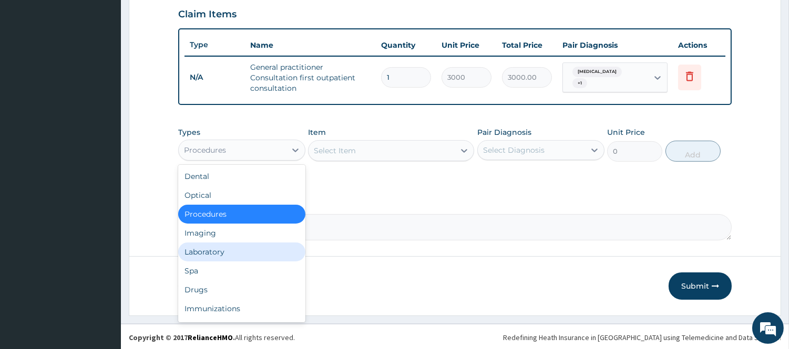
click at [222, 245] on div "Laboratory" at bounding box center [241, 252] width 127 height 19
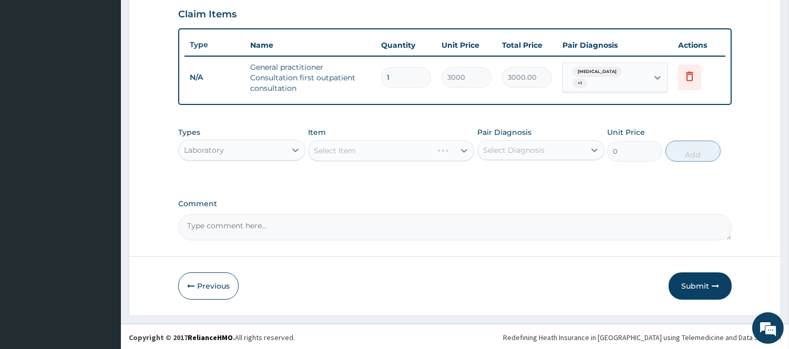
click at [568, 154] on div "Select Diagnosis" at bounding box center [531, 150] width 107 height 17
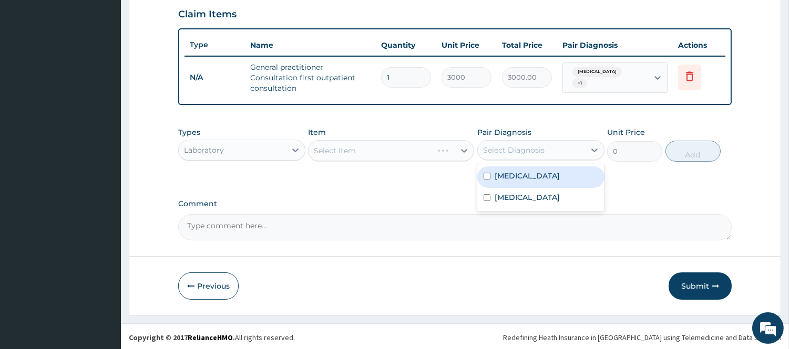
click at [545, 174] on div "[MEDICAL_DATA]" at bounding box center [540, 178] width 127 height 22
checkbox input "true"
click at [465, 151] on icon at bounding box center [464, 151] width 11 height 11
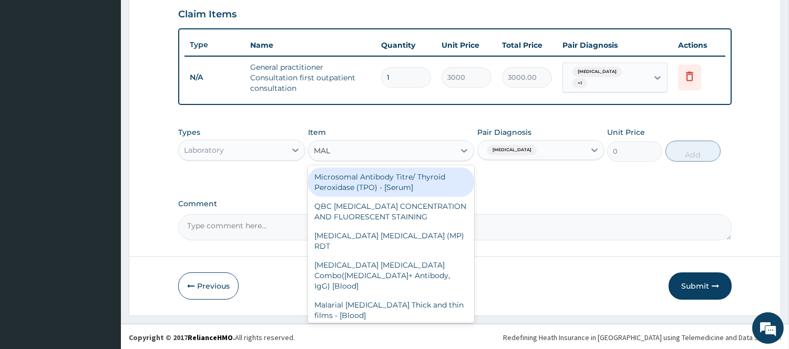
type input "MALA"
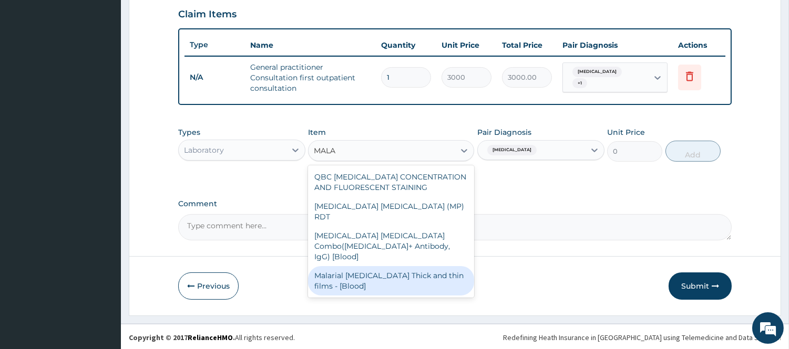
click at [406, 266] on div "Malarial [MEDICAL_DATA] Thick and thin films - [Blood]" at bounding box center [391, 280] width 166 height 29
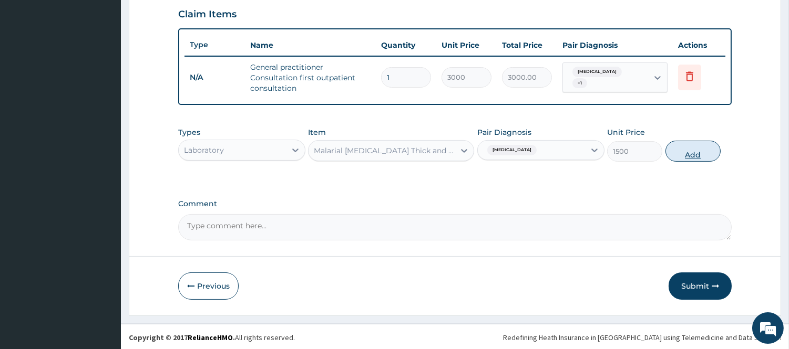
click at [695, 147] on button "Add" at bounding box center [692, 151] width 55 height 21
type input "0"
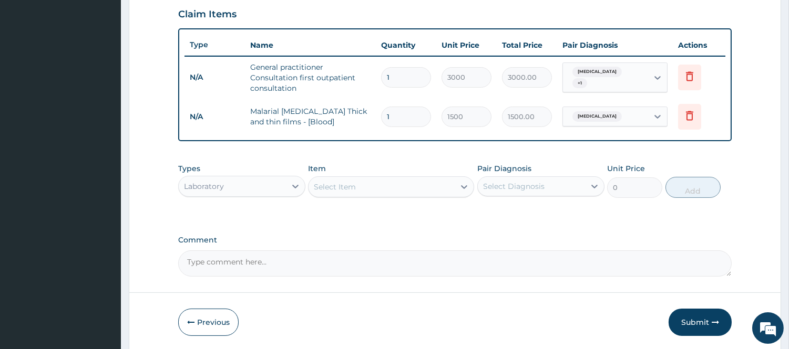
click at [423, 185] on div "Select Item" at bounding box center [381, 187] width 146 height 17
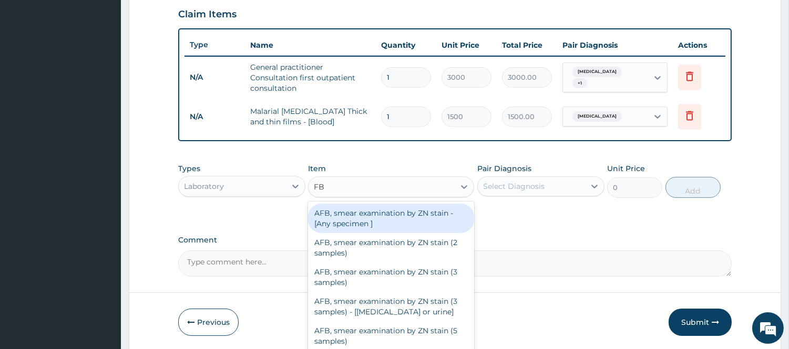
type input "FBC"
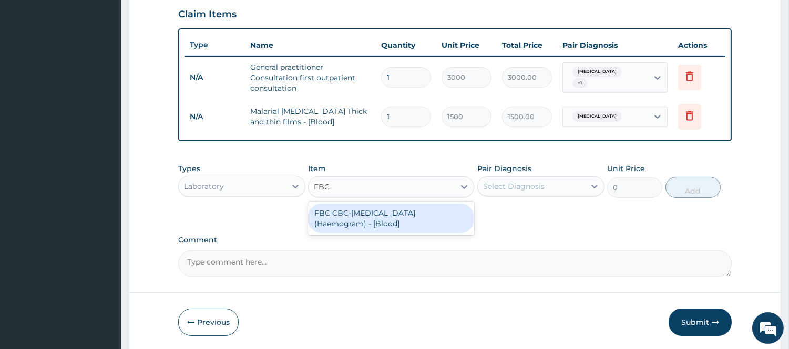
click at [437, 216] on div "FBC CBC-[MEDICAL_DATA] (Haemogram) - [Blood]" at bounding box center [391, 218] width 166 height 29
type input "3000"
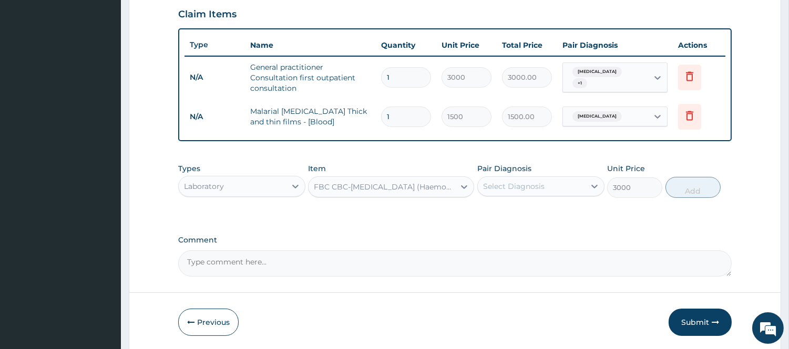
click at [558, 184] on div "Select Diagnosis" at bounding box center [531, 186] width 107 height 17
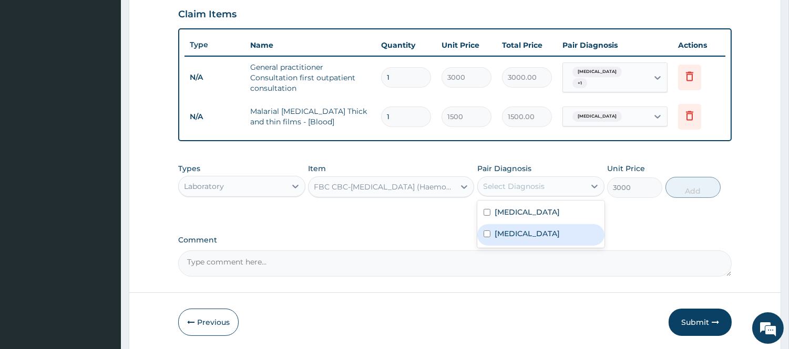
click at [531, 240] on div "[MEDICAL_DATA]" at bounding box center [540, 235] width 127 height 22
checkbox input "true"
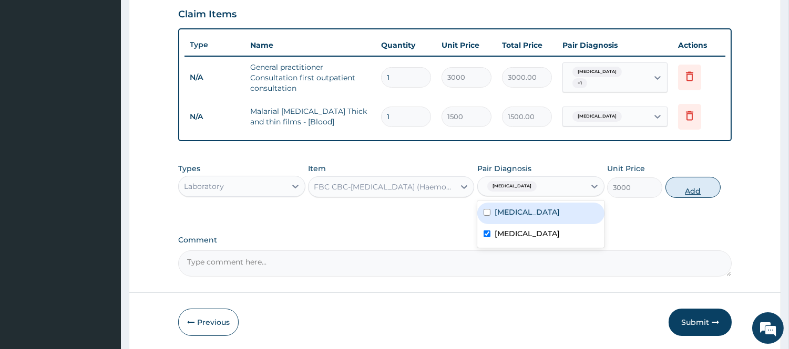
click at [699, 185] on button "Add" at bounding box center [692, 187] width 55 height 21
type input "0"
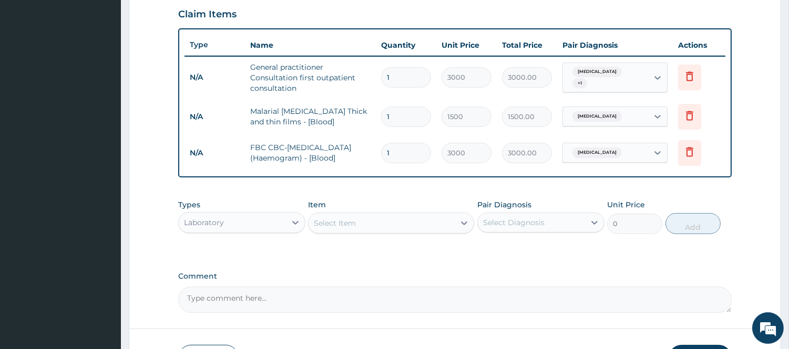
click at [263, 221] on div "Laboratory" at bounding box center [232, 222] width 107 height 17
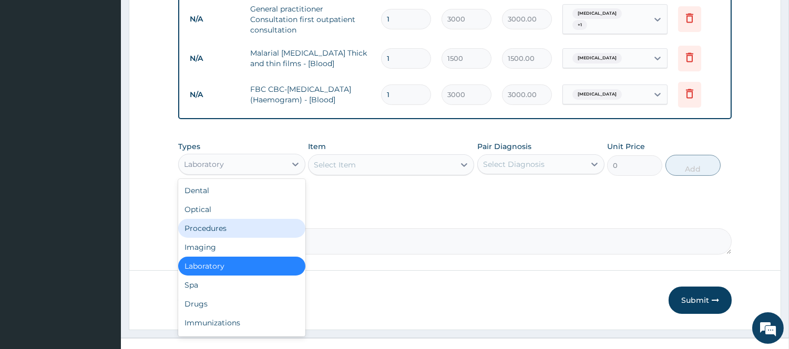
scroll to position [435, 0]
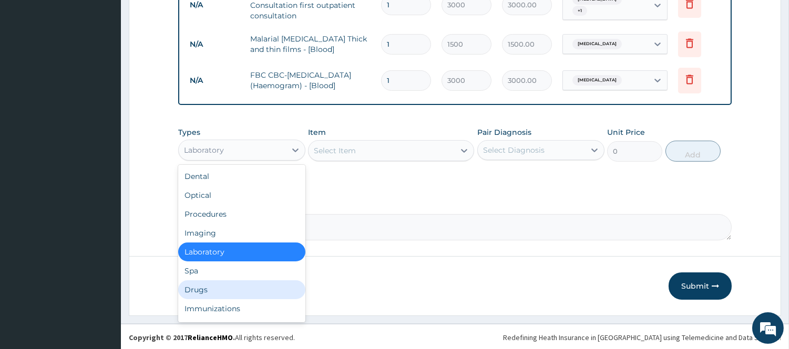
click at [204, 289] on div "Drugs" at bounding box center [241, 290] width 127 height 19
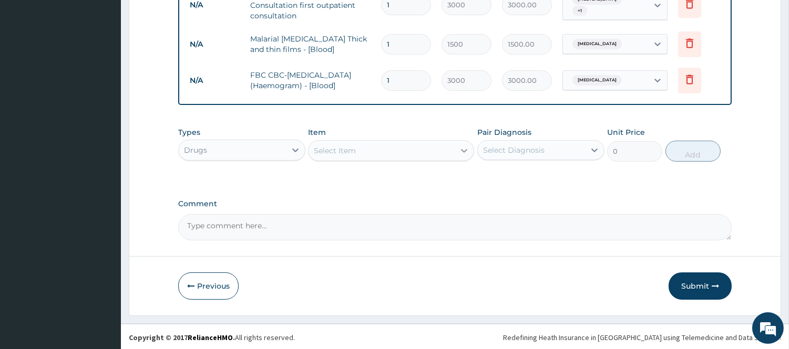
click at [459, 152] on icon at bounding box center [464, 151] width 11 height 11
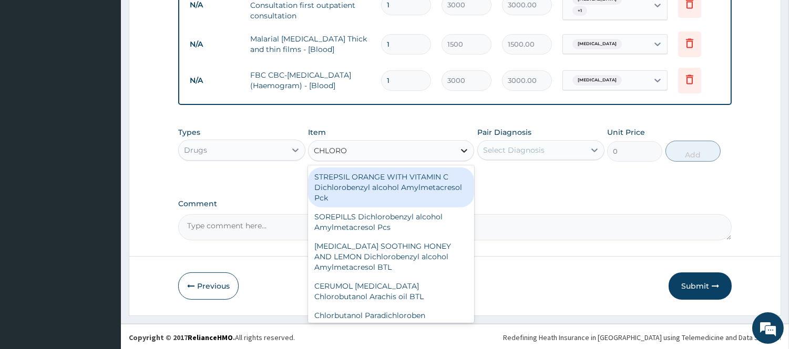
type input "CHLOROQ"
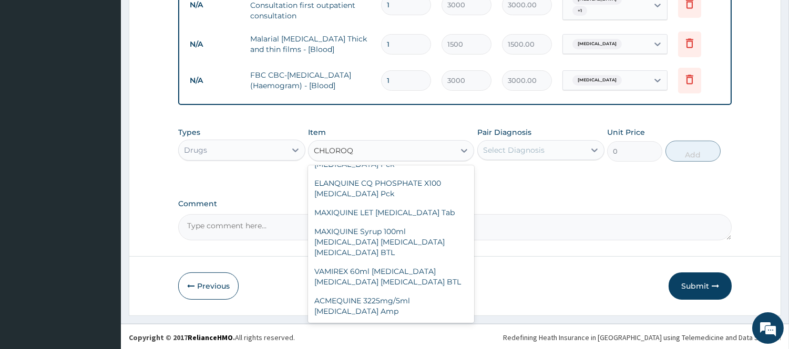
scroll to position [71, 0]
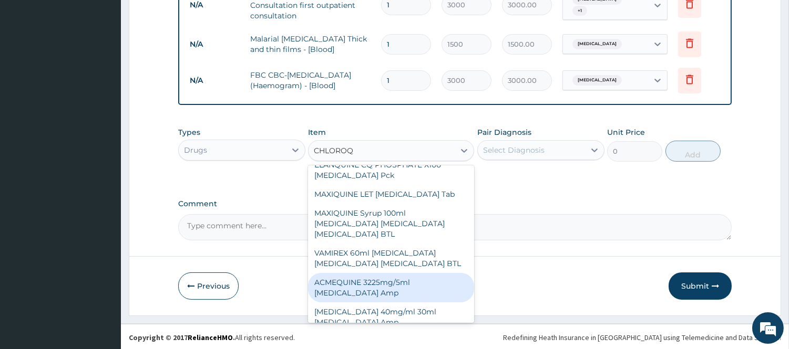
click at [422, 275] on div "ACMEQUINE 3225mg/5ml [MEDICAL_DATA] Amp" at bounding box center [391, 287] width 166 height 29
type input "552"
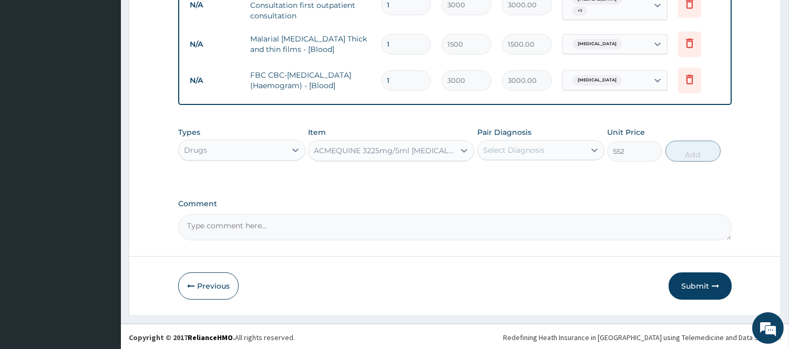
click at [567, 150] on div "Select Diagnosis" at bounding box center [531, 150] width 107 height 17
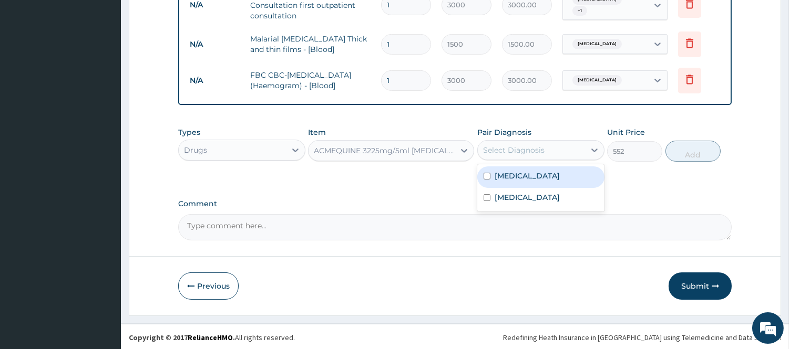
click at [547, 173] on div "[MEDICAL_DATA]" at bounding box center [540, 178] width 127 height 22
checkbox input "true"
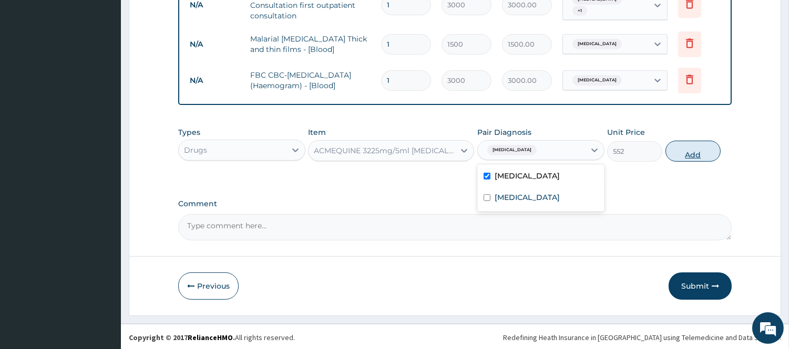
click at [694, 149] on button "Add" at bounding box center [692, 151] width 55 height 21
type input "0"
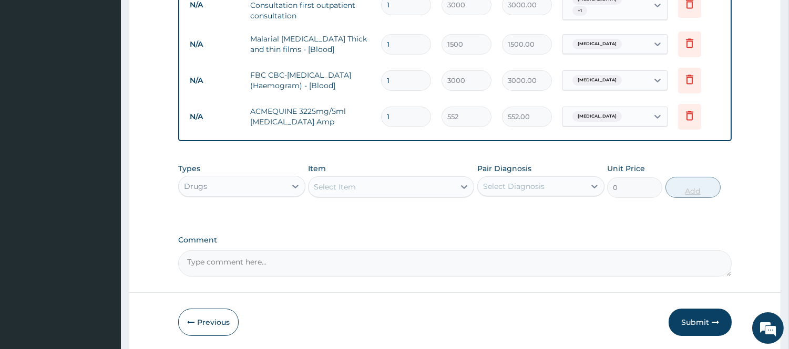
type input "0.00"
type input "3"
type input "1656.00"
type input "3"
click at [437, 188] on div "Select Item" at bounding box center [381, 187] width 146 height 17
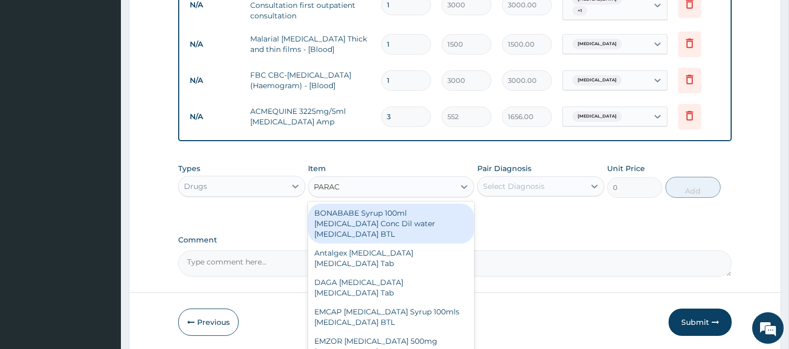
type input "PARACE"
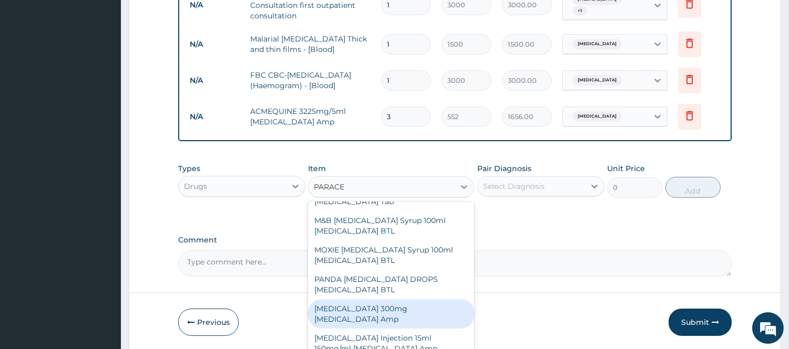
scroll to position [300, 0]
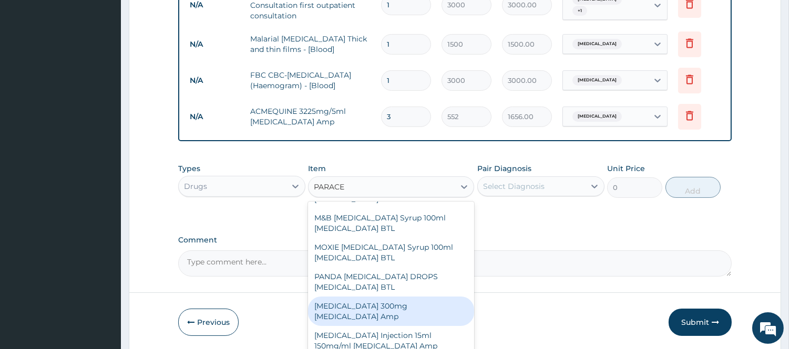
click at [431, 305] on div "[MEDICAL_DATA] 300mg [MEDICAL_DATA] Amp" at bounding box center [391, 311] width 166 height 29
type input "240"
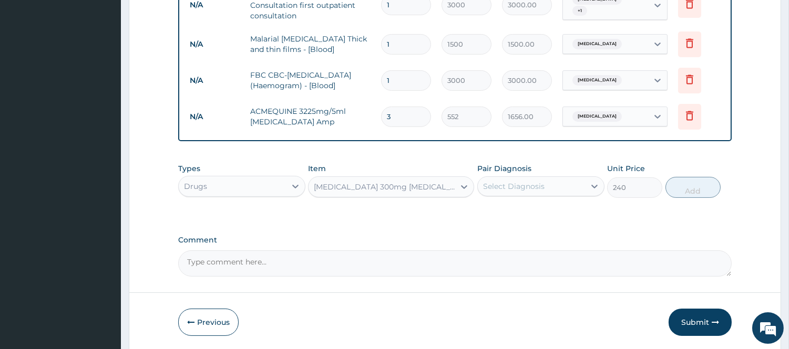
click at [582, 184] on div "Select Diagnosis" at bounding box center [531, 186] width 107 height 17
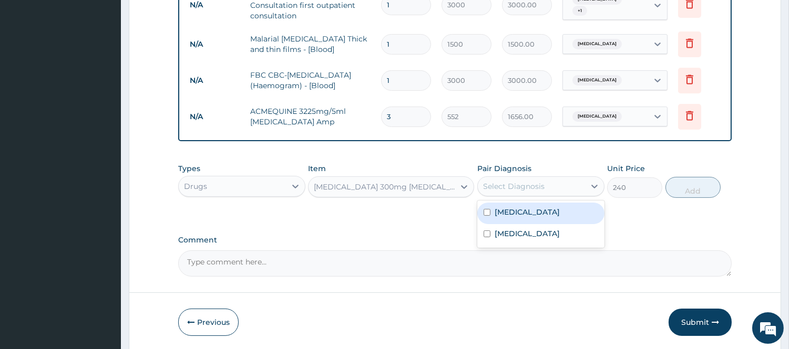
click at [536, 215] on div "[MEDICAL_DATA]" at bounding box center [540, 214] width 127 height 22
checkbox input "true"
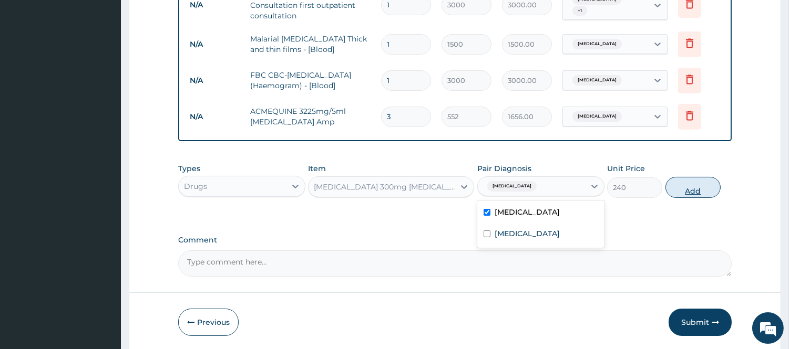
click at [686, 190] on button "Add" at bounding box center [692, 187] width 55 height 21
type input "0"
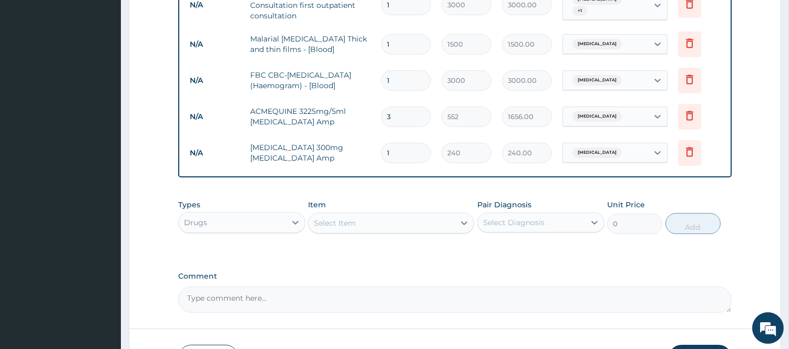
click at [448, 224] on div "Select Item" at bounding box center [381, 223] width 146 height 17
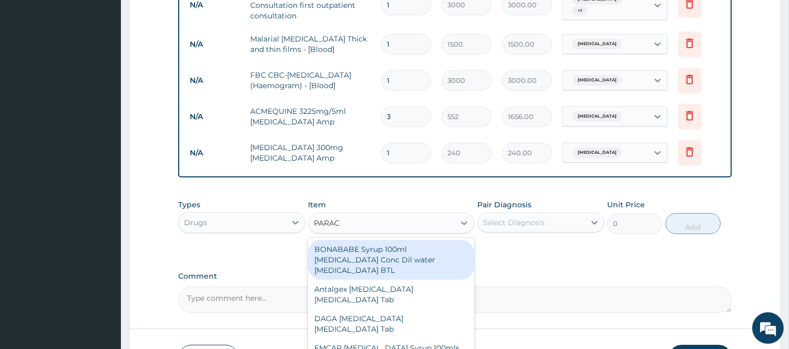
type input "PARACE"
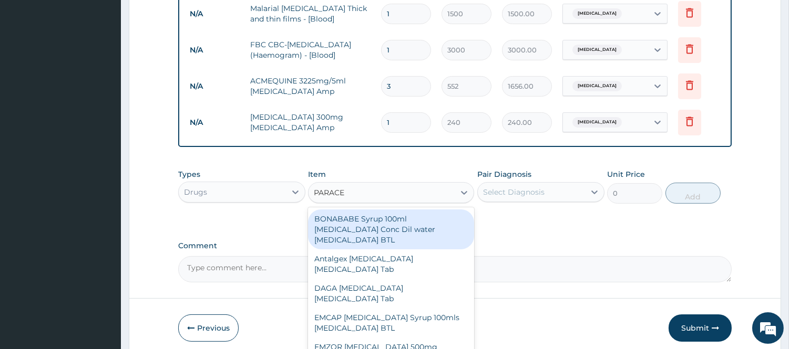
scroll to position [509, 0]
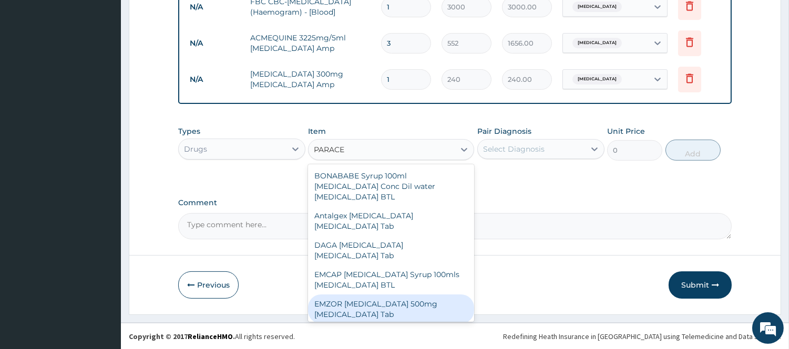
click at [387, 309] on div "EMZOR PARACETAMOL 500mg Acetaminophen Tab" at bounding box center [391, 309] width 166 height 29
type input "12"
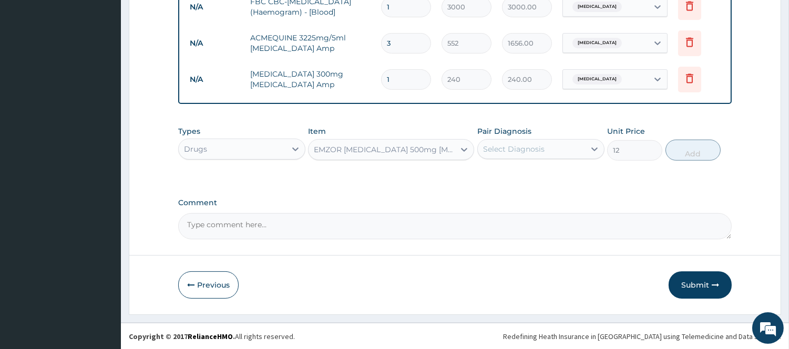
click at [563, 144] on div "Select Diagnosis" at bounding box center [531, 149] width 107 height 17
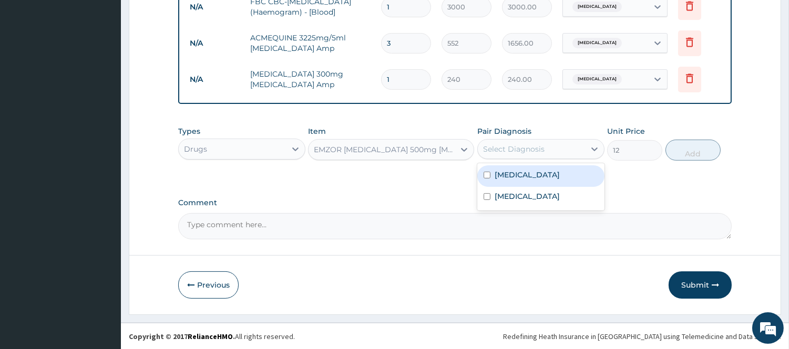
click at [535, 173] on div "Malaria" at bounding box center [540, 177] width 127 height 22
checkbox input "true"
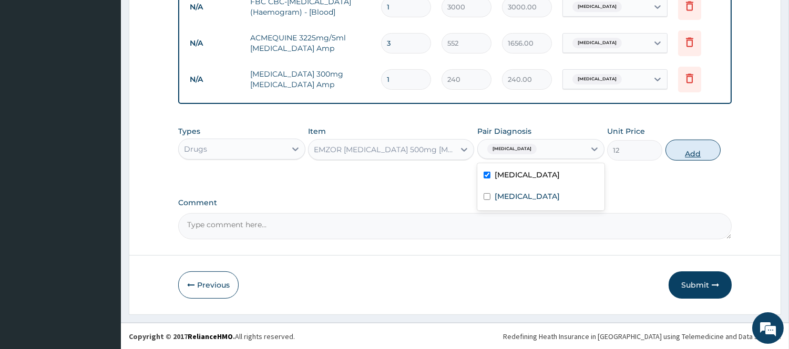
click at [692, 148] on button "Add" at bounding box center [692, 150] width 55 height 21
type input "0"
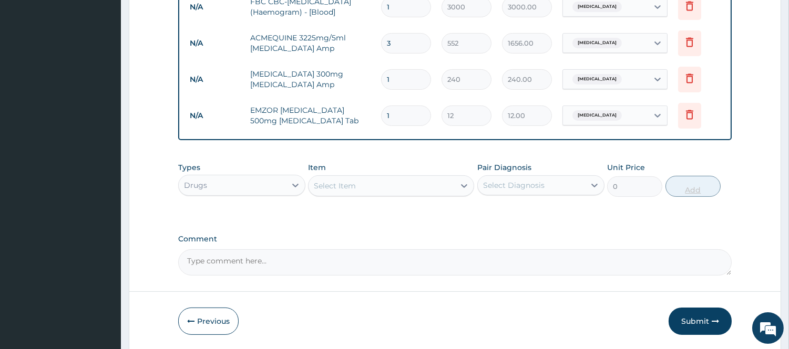
type input "0.00"
type input "9"
type input "108.00"
click at [694, 327] on button "Submit" at bounding box center [699, 321] width 63 height 27
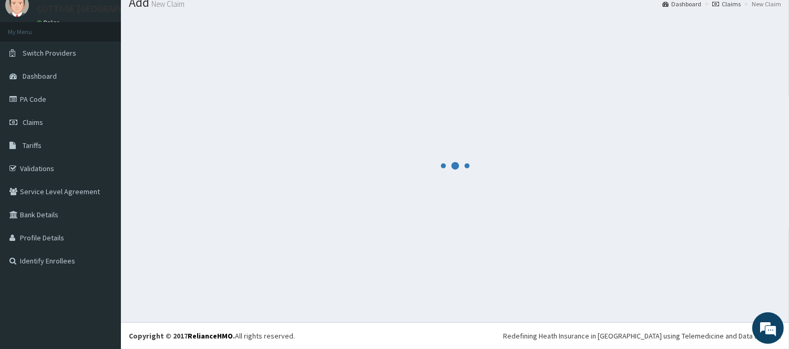
scroll to position [38, 0]
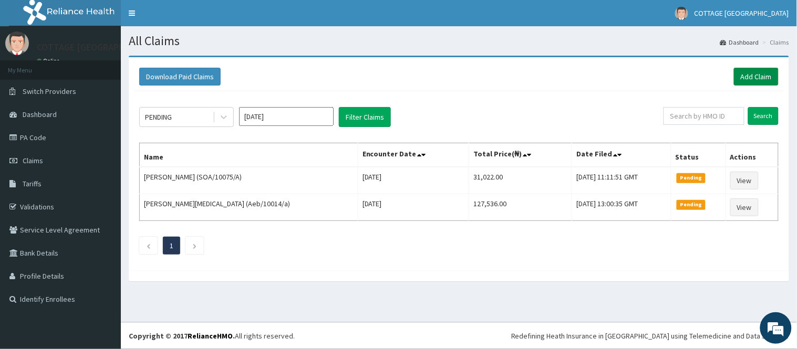
click at [755, 74] on link "Add Claim" at bounding box center [756, 77] width 45 height 18
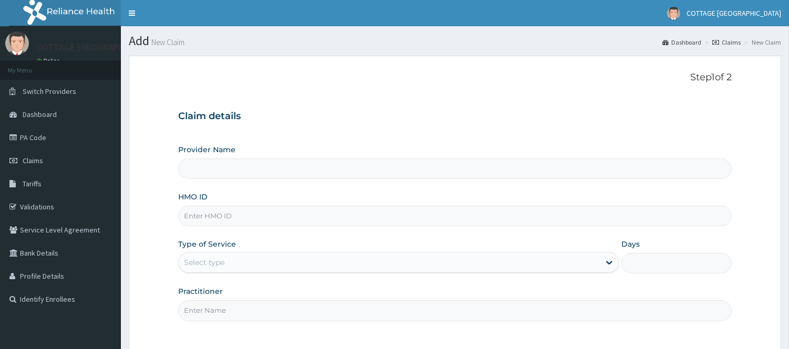
click at [286, 214] on input "HMO ID" at bounding box center [454, 216] width 553 height 20
paste input "gmt/10064/c"
type input "GMT/10064/c"
type input "COTTAGE [GEOGRAPHIC_DATA]"
click at [319, 265] on div "Select type" at bounding box center [389, 262] width 421 height 17
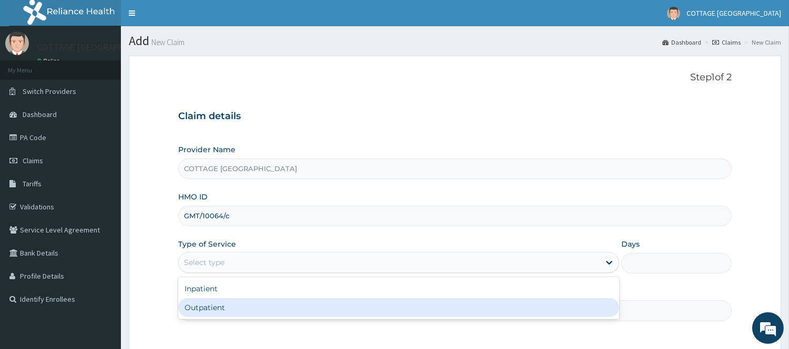
click at [271, 313] on div "Outpatient" at bounding box center [398, 307] width 441 height 19
type input "1"
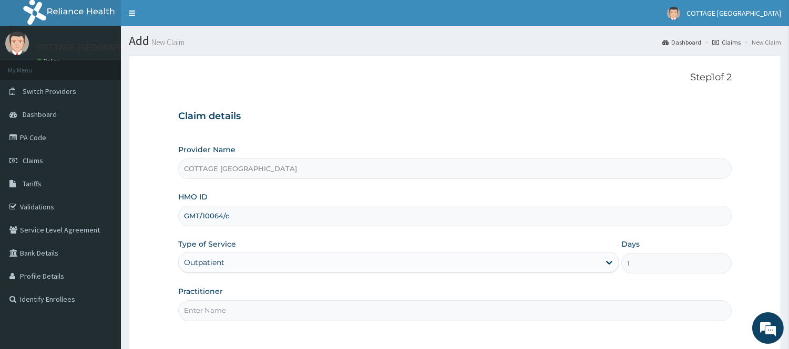
click at [271, 313] on input "Practitioner" at bounding box center [454, 311] width 553 height 20
type input "[PERSON_NAME]"
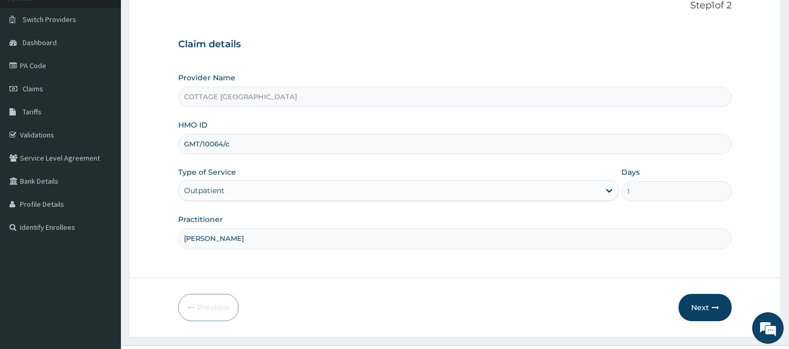
scroll to position [95, 0]
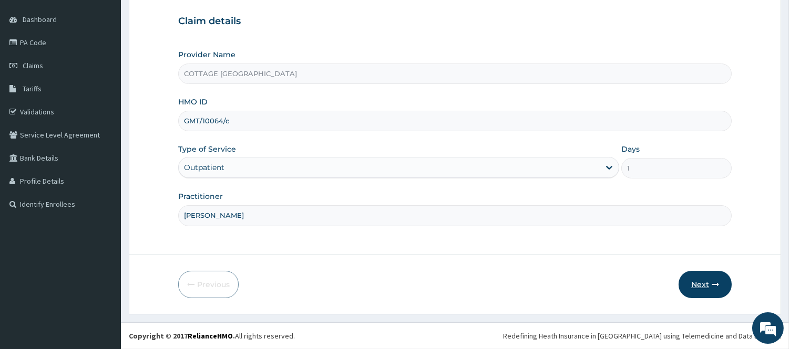
click at [701, 287] on button "Next" at bounding box center [704, 284] width 53 height 27
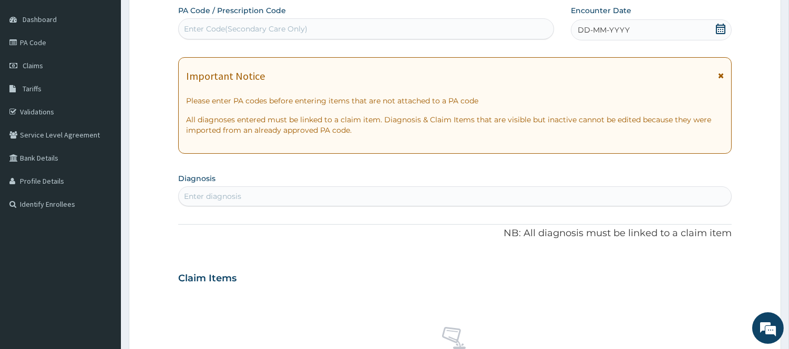
click at [639, 29] on div "DD-MM-YYYY" at bounding box center [651, 29] width 161 height 21
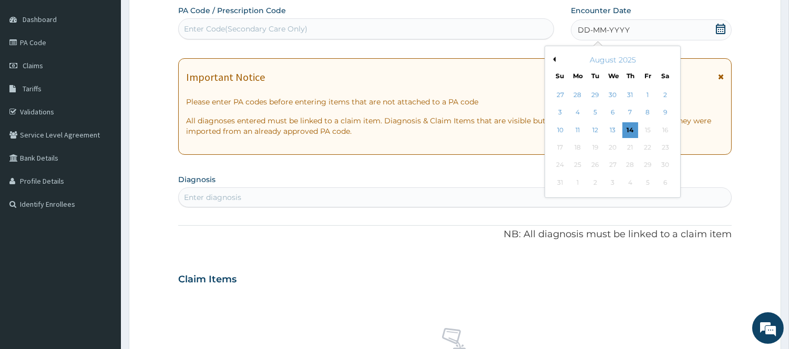
scroll to position [0, 0]
click at [641, 110] on div "8" at bounding box center [647, 113] width 16 height 16
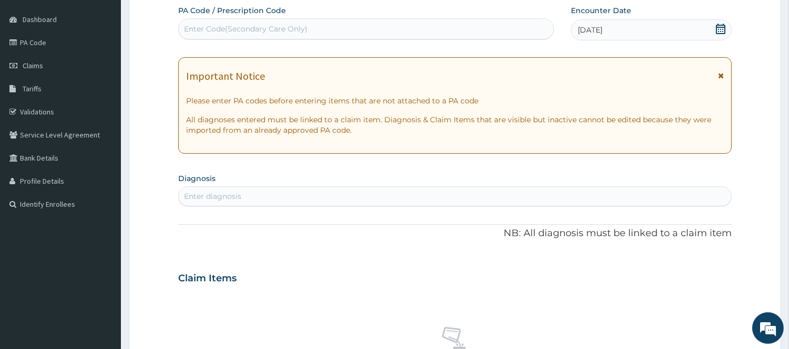
click at [369, 197] on div "Enter diagnosis" at bounding box center [455, 196] width 552 height 17
type input "A"
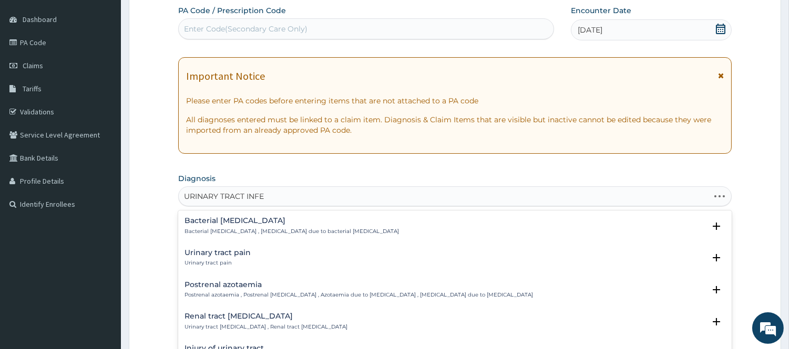
type input "URINARY TRACT INFEC"
click at [250, 288] on h4 "Acute urinary tract infection" at bounding box center [335, 285] width 303 height 8
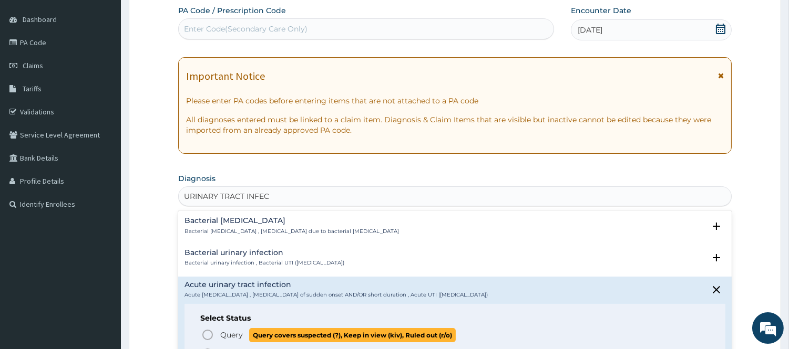
click at [210, 337] on icon "status option query" at bounding box center [207, 335] width 13 height 13
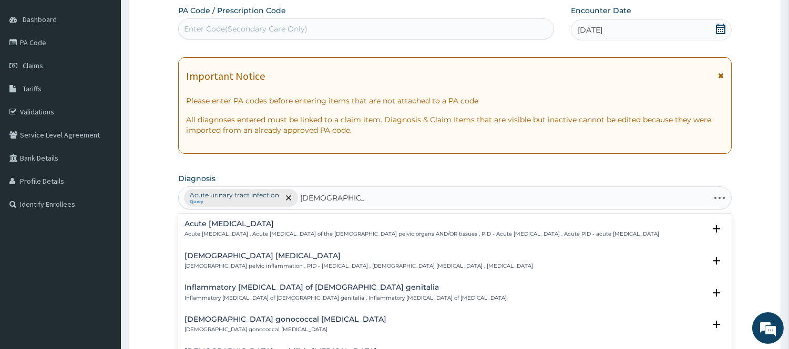
type input "[DEMOGRAPHIC_DATA] INFLAM"
click at [261, 260] on h4 "[DEMOGRAPHIC_DATA] [MEDICAL_DATA]" at bounding box center [358, 256] width 348 height 8
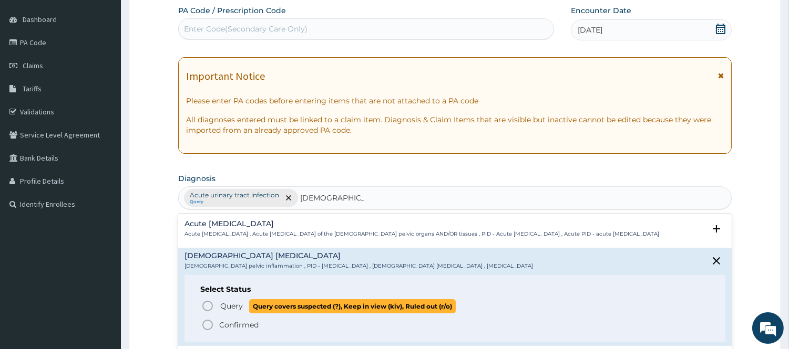
click at [206, 312] on icon "status option query" at bounding box center [207, 306] width 13 height 13
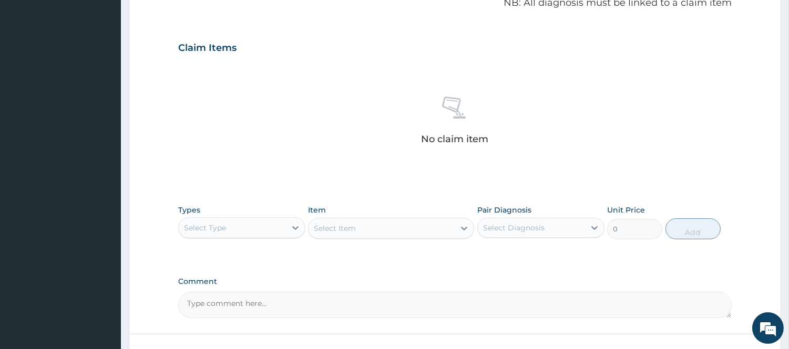
scroll to position [408, 0]
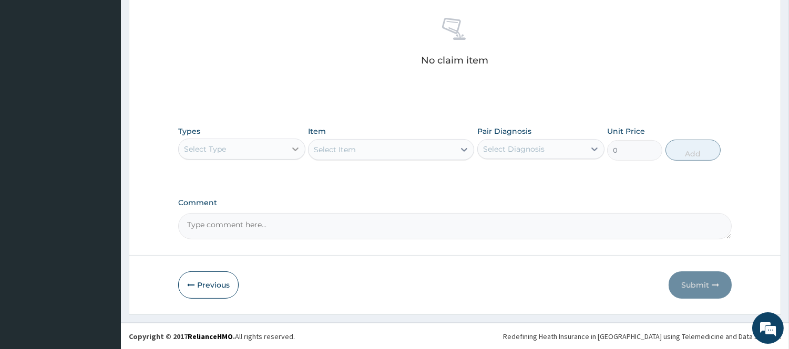
click at [289, 156] on div at bounding box center [295, 149] width 19 height 19
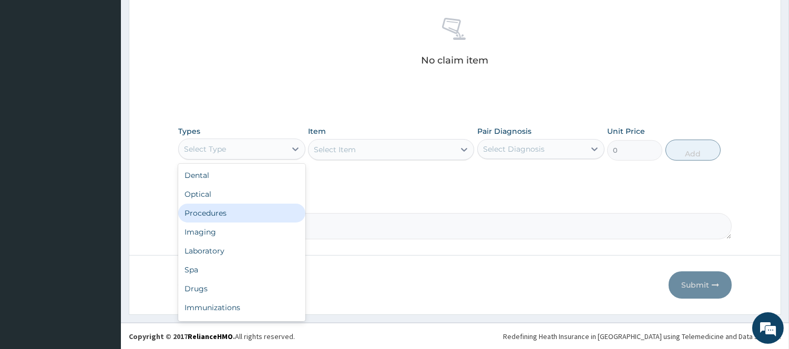
click at [239, 218] on div "Procedures" at bounding box center [241, 213] width 127 height 19
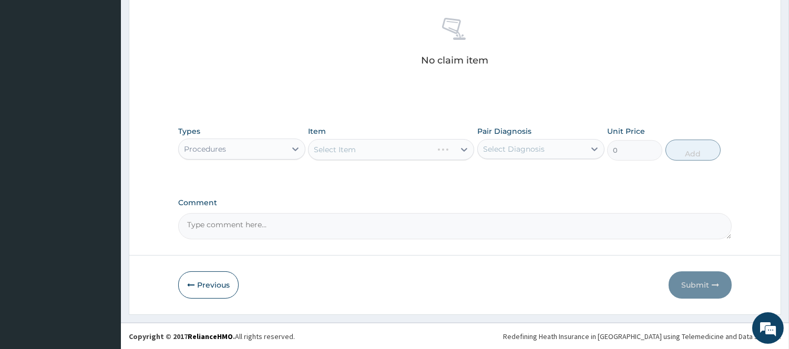
click at [568, 150] on div "Select Diagnosis" at bounding box center [531, 149] width 107 height 17
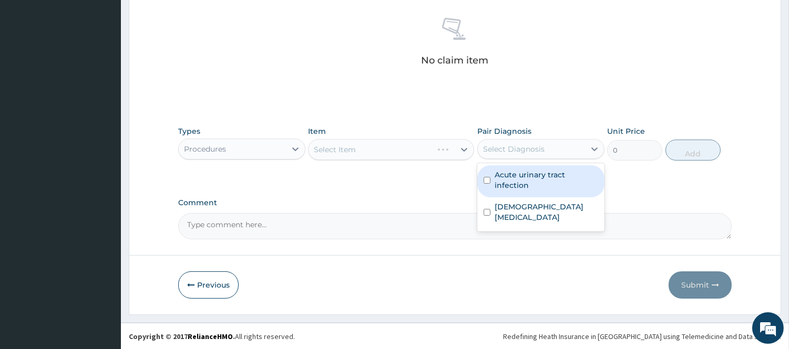
click at [537, 178] on label "Acute urinary tract infection" at bounding box center [546, 180] width 104 height 21
checkbox input "true"
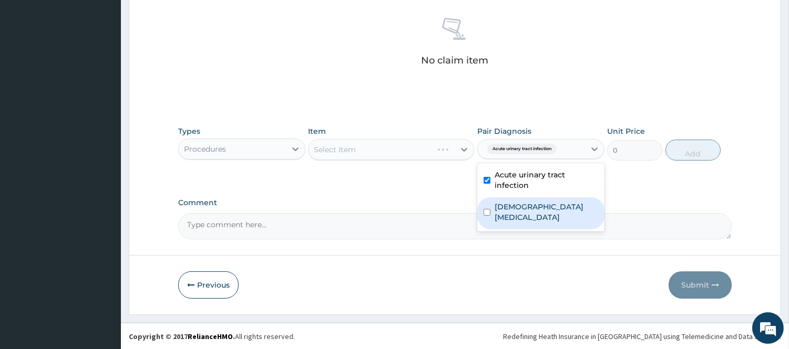
click at [518, 212] on label "Female pelvic inflammatory disease" at bounding box center [546, 212] width 104 height 21
checkbox input "true"
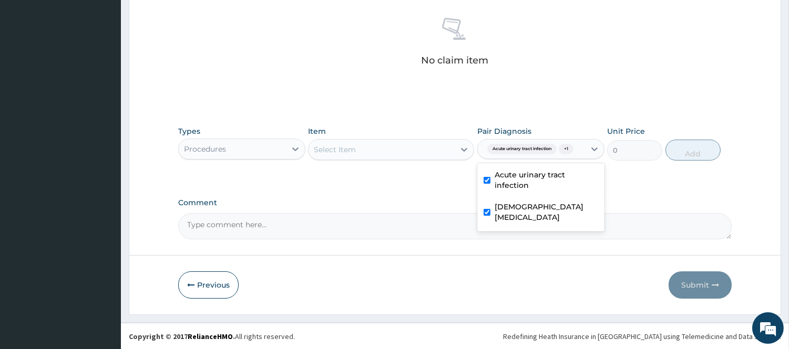
click at [452, 151] on div "Select Item" at bounding box center [381, 149] width 146 height 17
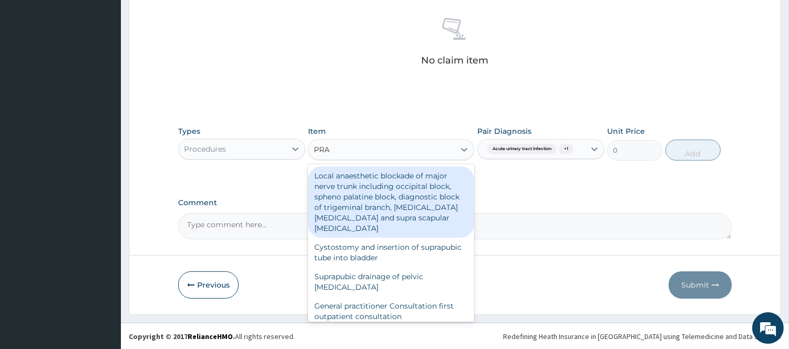
type input "PRAC"
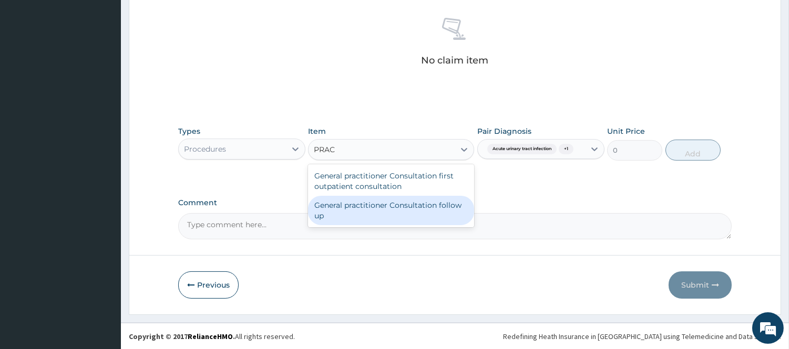
click at [407, 210] on div "General practitioner Consultation follow up" at bounding box center [391, 210] width 166 height 29
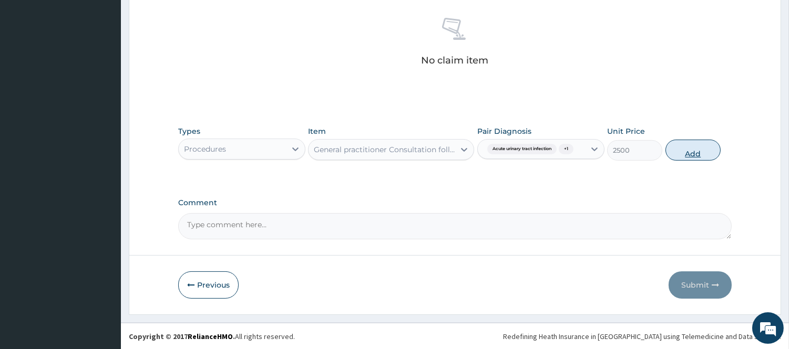
click at [681, 161] on button "Add" at bounding box center [692, 150] width 55 height 21
type input "0"
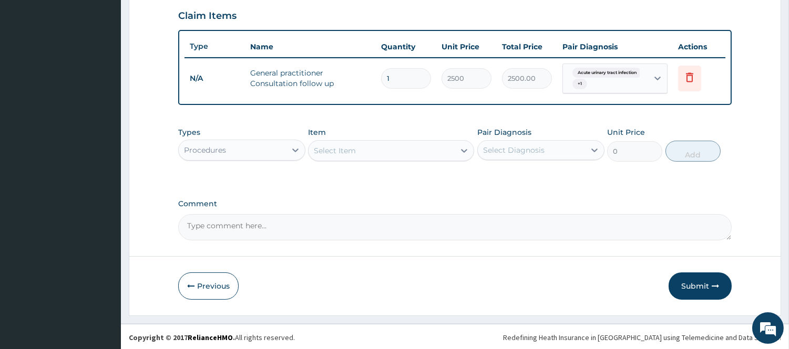
click at [279, 149] on div "Procedures" at bounding box center [232, 150] width 107 height 17
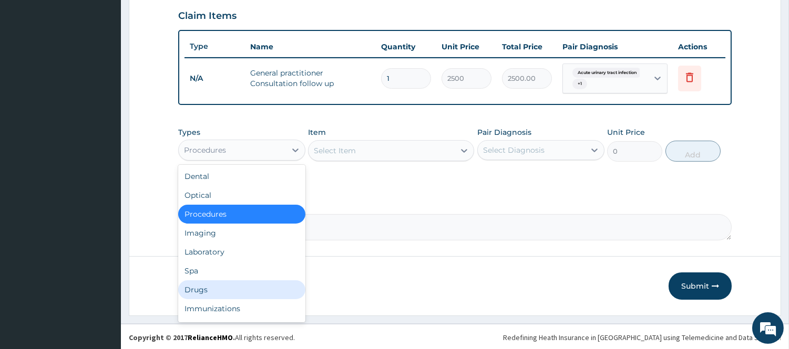
click at [208, 291] on div "Drugs" at bounding box center [241, 290] width 127 height 19
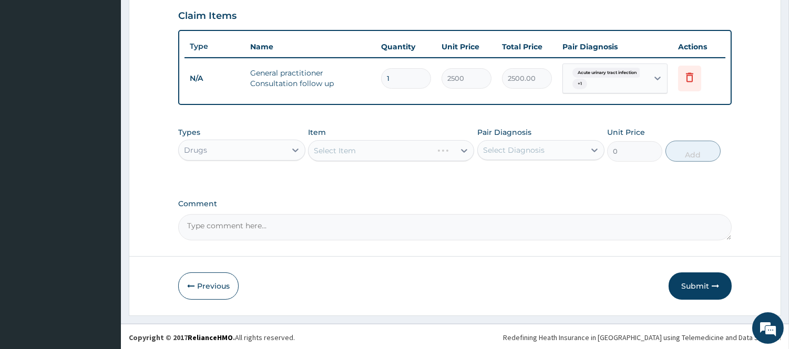
click at [529, 153] on div "Select Diagnosis" at bounding box center [513, 150] width 61 height 11
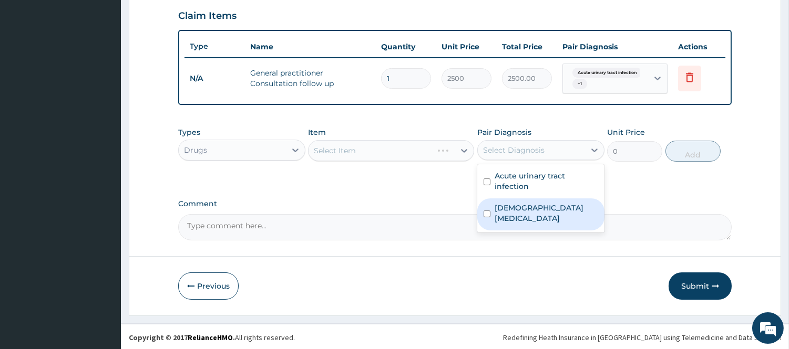
click at [512, 221] on label "Female pelvic inflammatory disease" at bounding box center [546, 213] width 104 height 21
checkbox input "true"
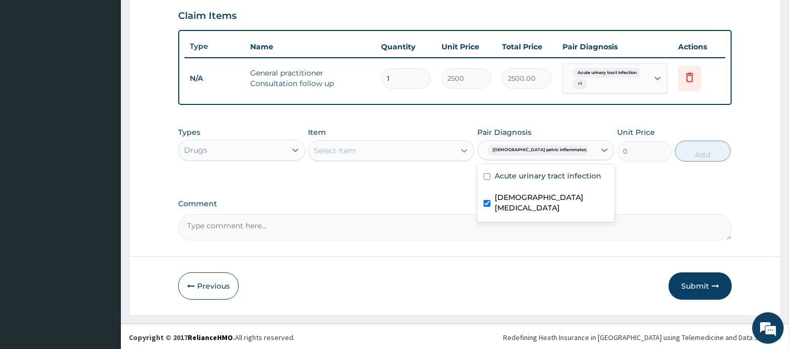
click at [455, 148] on div at bounding box center [463, 150] width 19 height 19
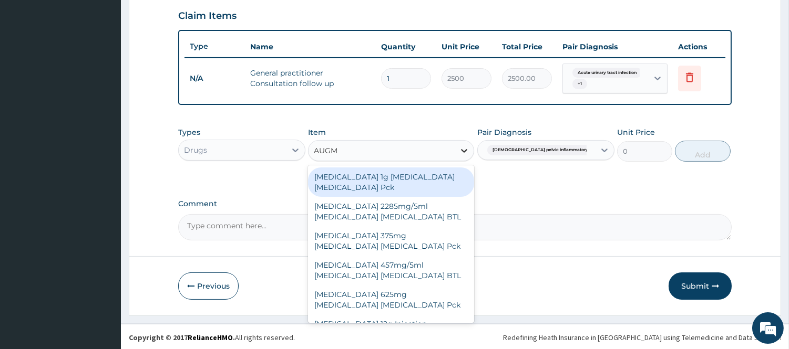
type input "AUGME"
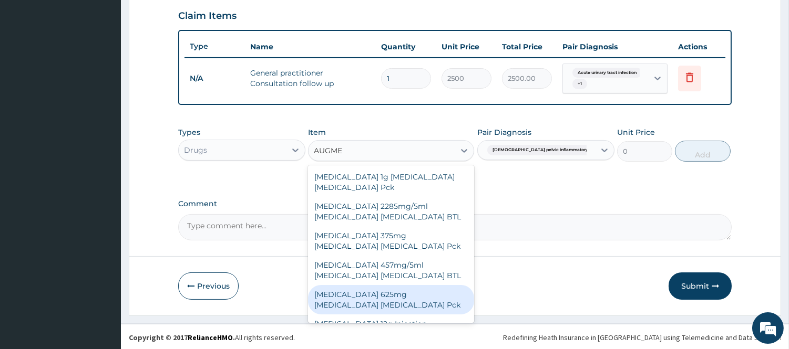
click at [380, 297] on div "[MEDICAL_DATA] 625mg [MEDICAL_DATA] [MEDICAL_DATA] Pck" at bounding box center [391, 299] width 166 height 29
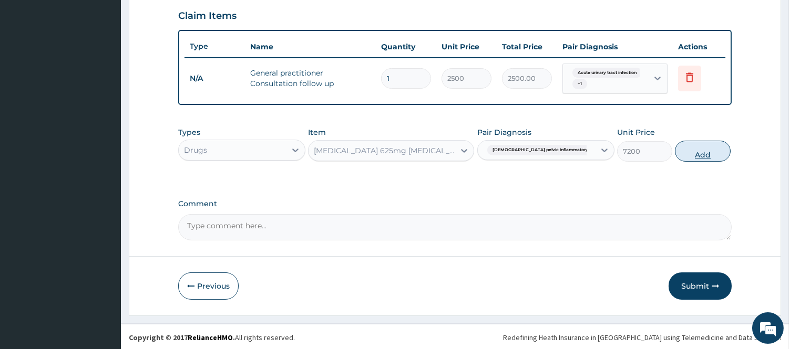
click at [692, 153] on button "Add" at bounding box center [702, 151] width 55 height 21
type input "0"
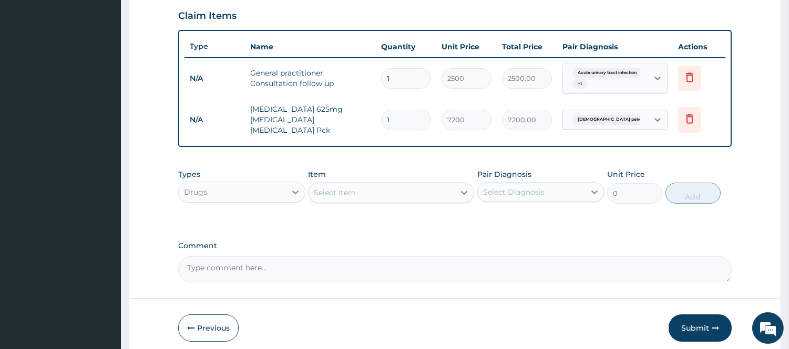
click at [406, 186] on div "Select Item" at bounding box center [381, 192] width 146 height 17
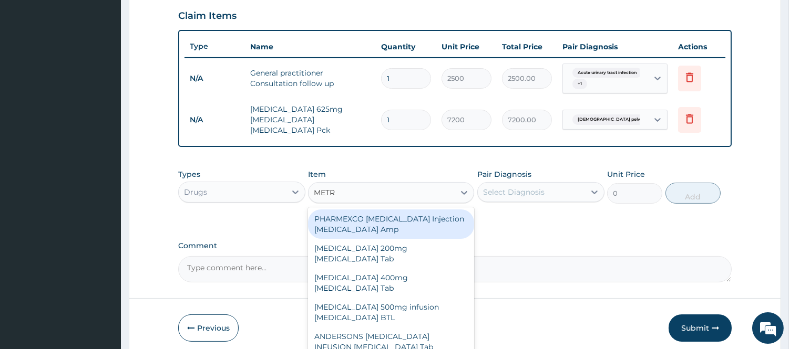
type input "METRO"
click at [423, 216] on div "[MEDICAL_DATA] 200mg [MEDICAL_DATA] Tab" at bounding box center [391, 224] width 166 height 29
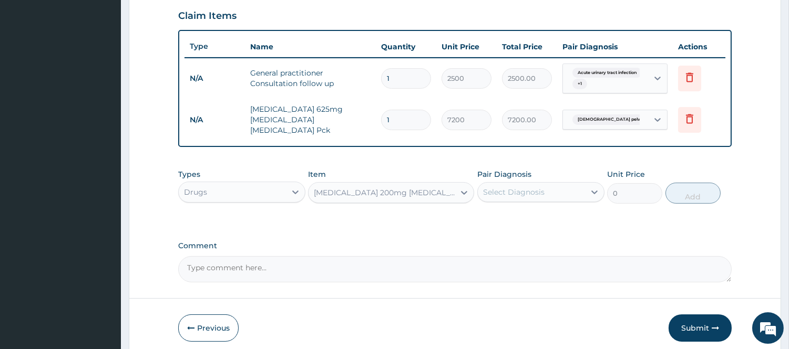
type input "12"
click at [555, 190] on div "Select Diagnosis" at bounding box center [531, 192] width 107 height 17
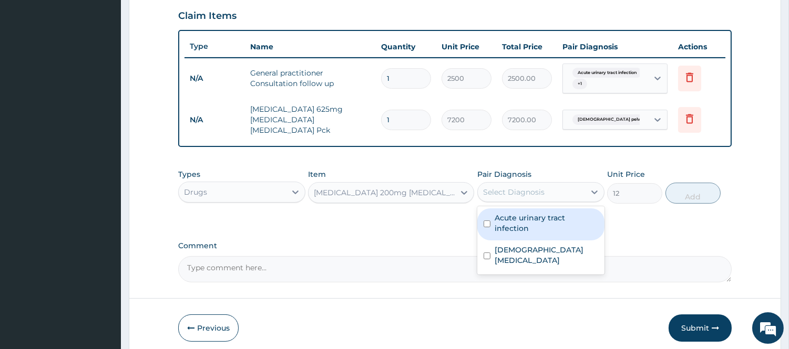
click at [535, 223] on label "Acute urinary tract infection" at bounding box center [546, 223] width 104 height 21
checkbox input "true"
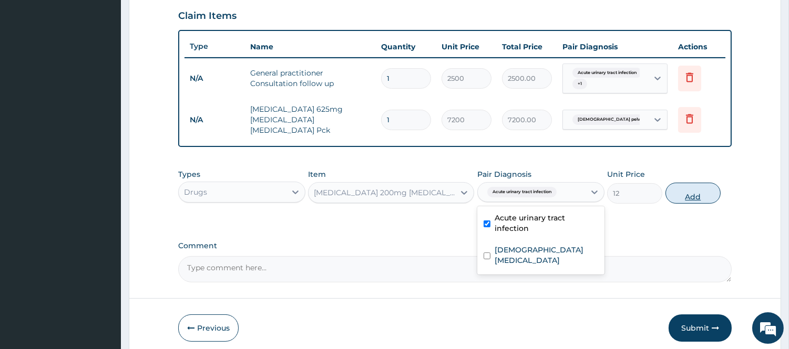
click at [700, 187] on button "Add" at bounding box center [692, 193] width 55 height 21
type input "0"
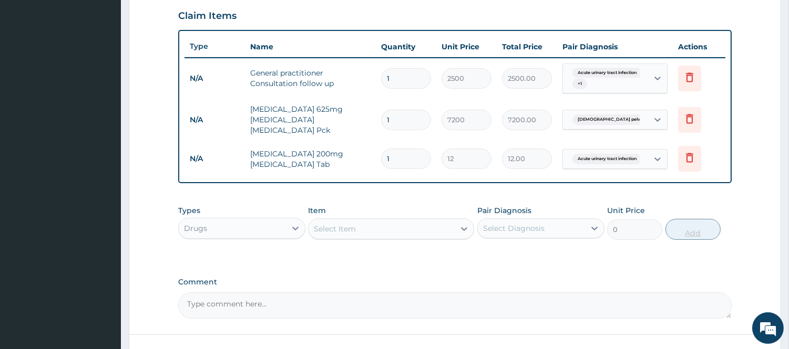
type input "0.00"
type input "3"
type input "36.00"
type input "30"
type input "360.00"
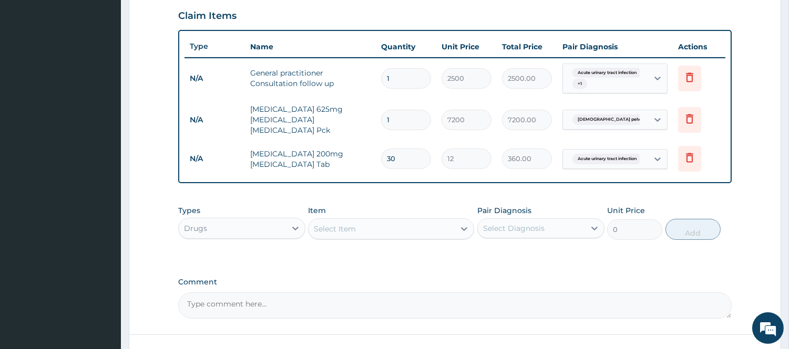
type input "30"
click at [448, 224] on div "Select Item" at bounding box center [381, 229] width 146 height 17
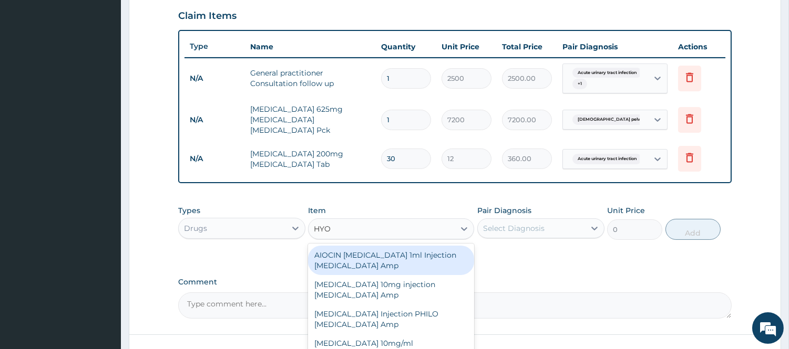
type input "HYOS"
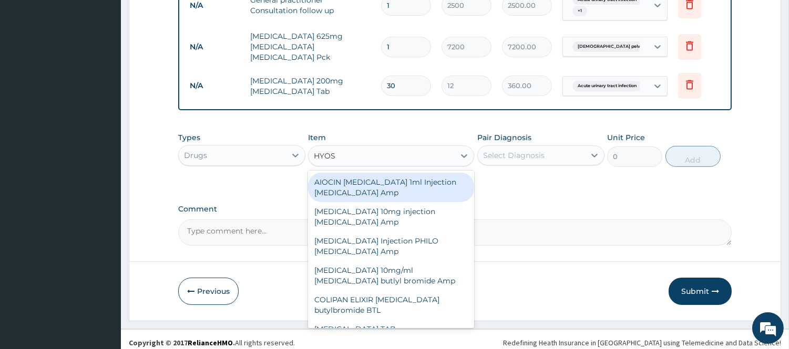
scroll to position [12, 0]
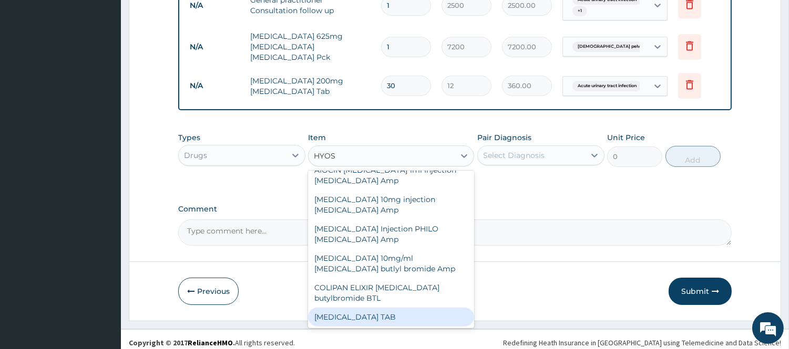
click at [385, 308] on div "[MEDICAL_DATA] TAB" at bounding box center [391, 317] width 166 height 19
type input "50"
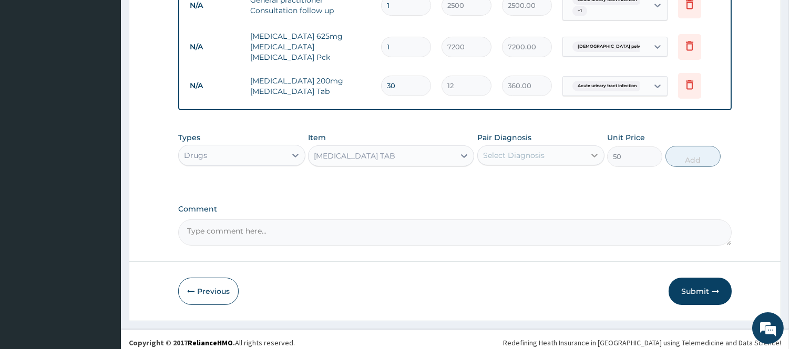
click at [589, 150] on icon at bounding box center [594, 155] width 11 height 11
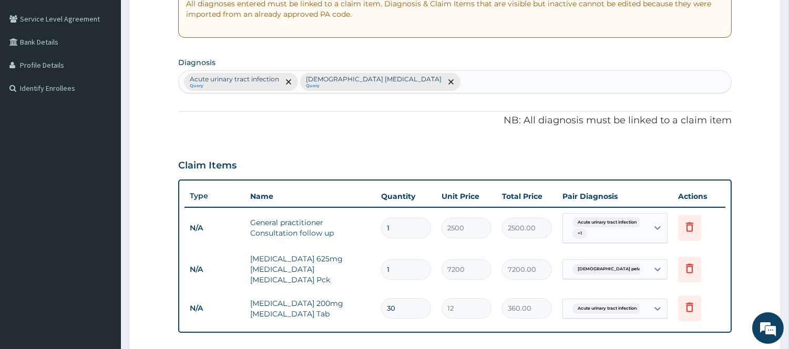
scroll to position [209, 0]
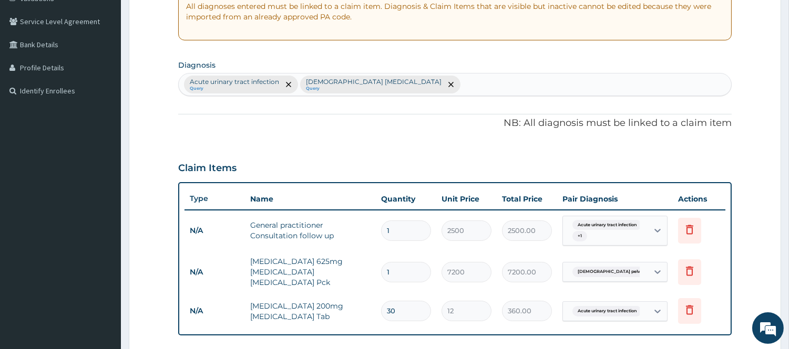
click at [596, 86] on div "Acute urinary tract infection Query Female pelvic inflammatory disease Query" at bounding box center [455, 85] width 552 height 22
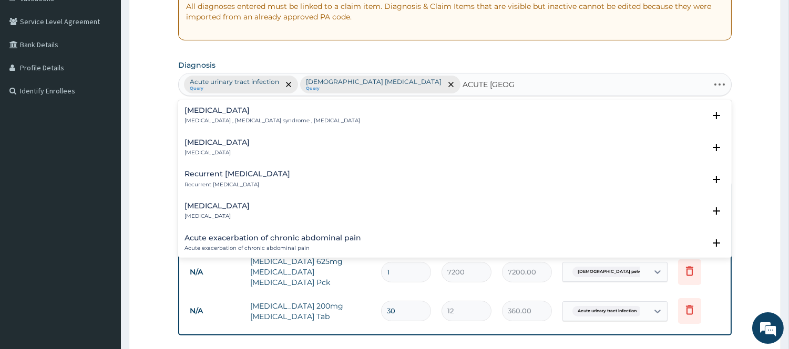
type input "ACUTE ABDO"
click at [216, 116] on div "Acute abdomen Acute abdomen , Acute abdominal pain syndrome , Surgical abdomen" at bounding box center [271, 116] width 175 height 18
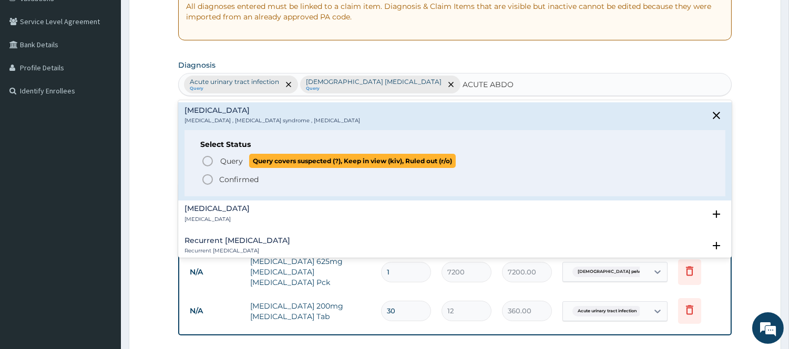
click at [205, 160] on icon "status option query" at bounding box center [207, 161] width 13 height 13
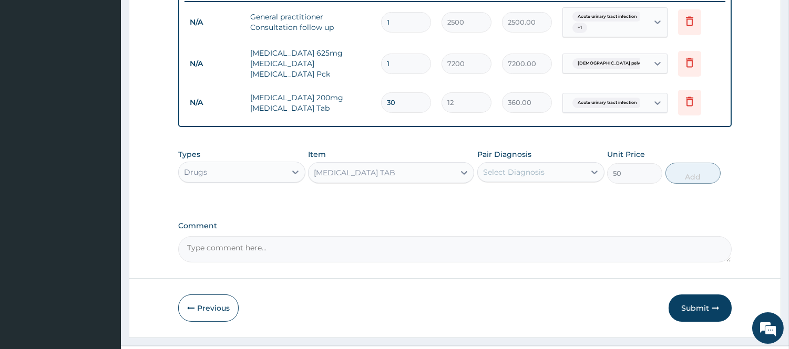
scroll to position [434, 0]
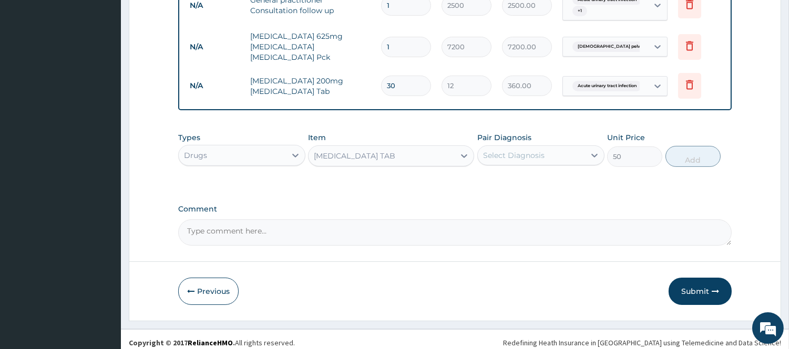
click at [580, 151] on div "Select Diagnosis" at bounding box center [531, 155] width 107 height 17
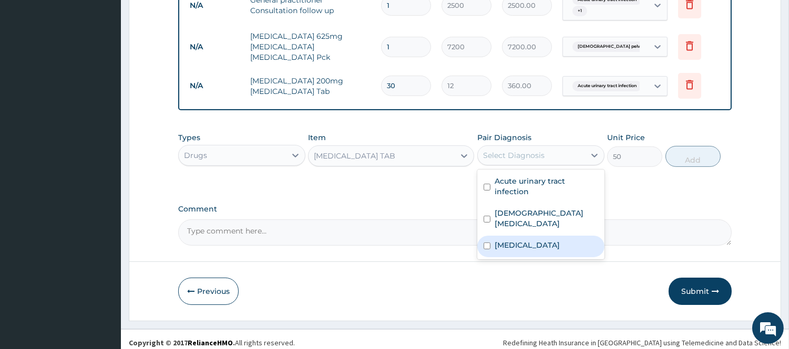
click at [526, 240] on label "Acute abdomen" at bounding box center [526, 245] width 65 height 11
checkbox input "true"
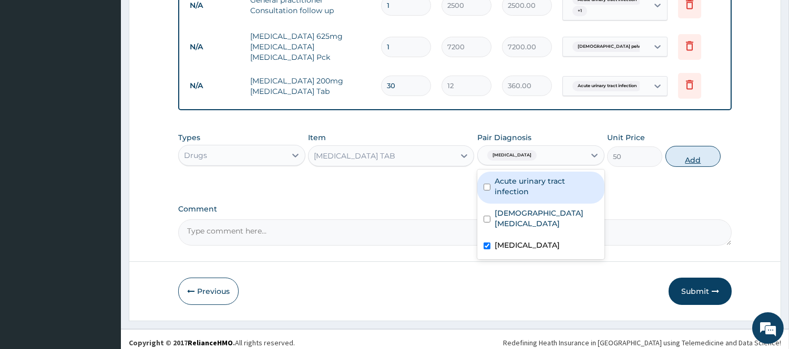
click at [700, 151] on button "Add" at bounding box center [692, 156] width 55 height 21
type input "0"
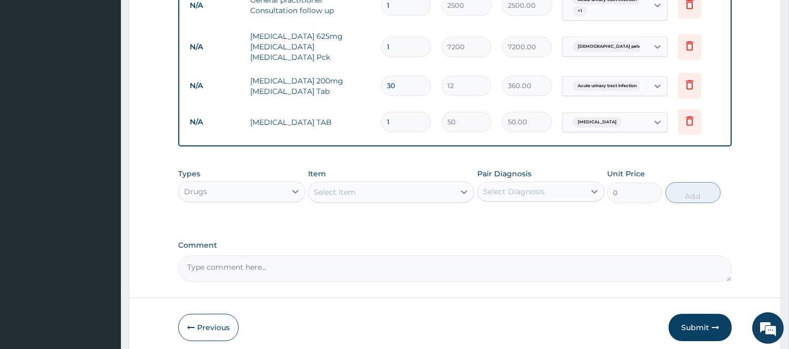
type input "0.00"
type input "6"
type input "300.00"
click at [688, 320] on button "Submit" at bounding box center [699, 327] width 63 height 27
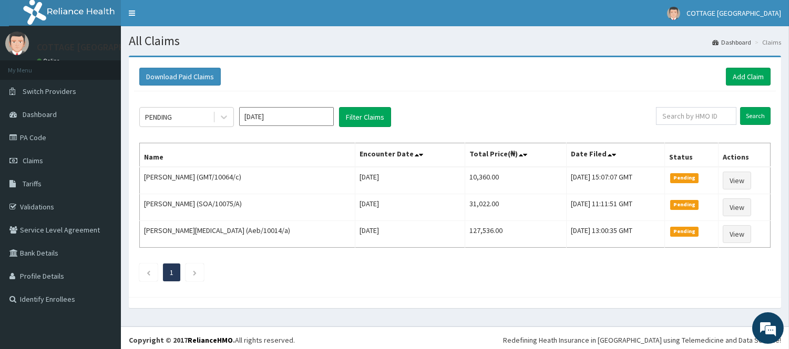
click at [744, 66] on div "Download Paid Claims Add Claim" at bounding box center [455, 77] width 642 height 29
click at [744, 74] on link "Add Claim" at bounding box center [748, 77] width 45 height 18
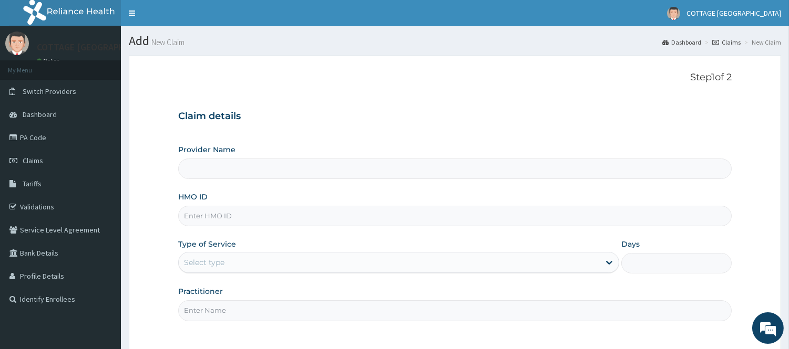
type input "COTTAGE [GEOGRAPHIC_DATA]"
click at [549, 216] on input "HMO ID" at bounding box center [454, 216] width 553 height 20
paste input "AKS/10001/E"
type input "AKS/10001/E"
click at [378, 272] on div "Select type" at bounding box center [398, 262] width 441 height 21
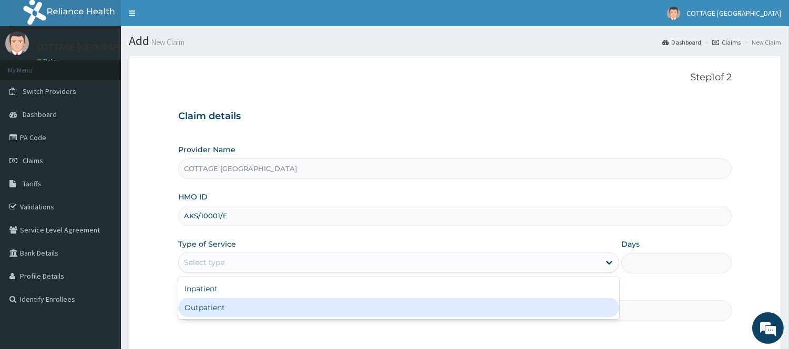
click at [339, 303] on div "Outpatient" at bounding box center [398, 307] width 441 height 19
type input "1"
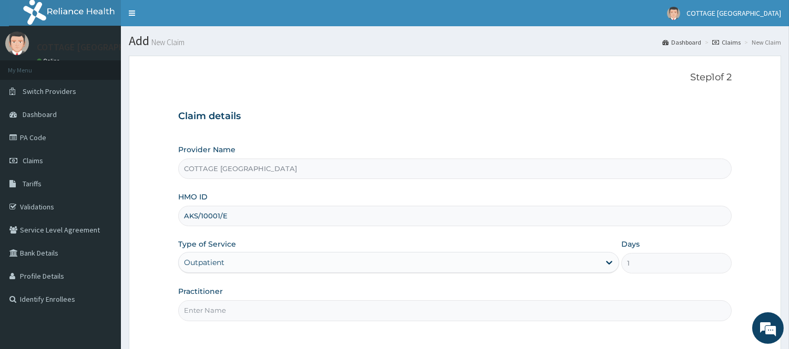
click at [333, 312] on input "Practitioner" at bounding box center [454, 311] width 553 height 20
type input "[PERSON_NAME]"
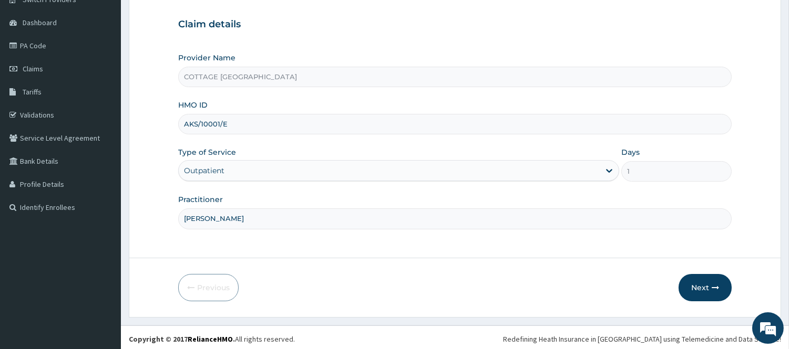
scroll to position [95, 0]
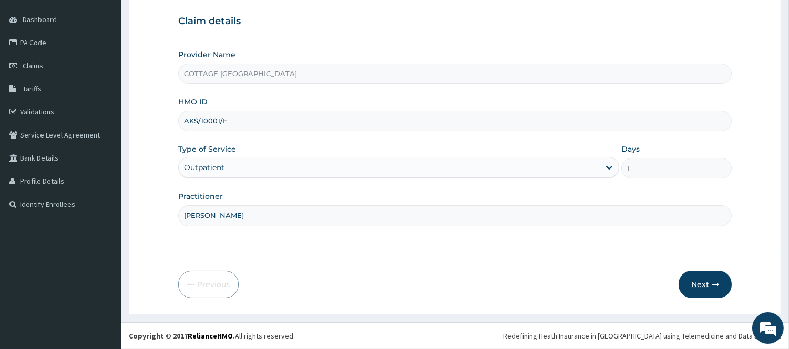
click at [691, 281] on button "Next" at bounding box center [704, 284] width 53 height 27
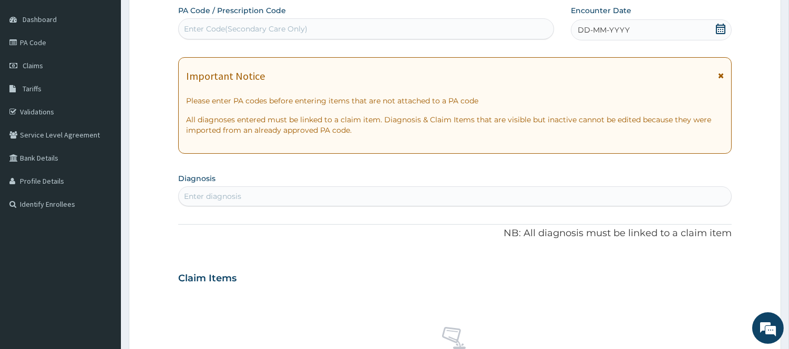
click at [723, 25] on icon at bounding box center [720, 29] width 11 height 11
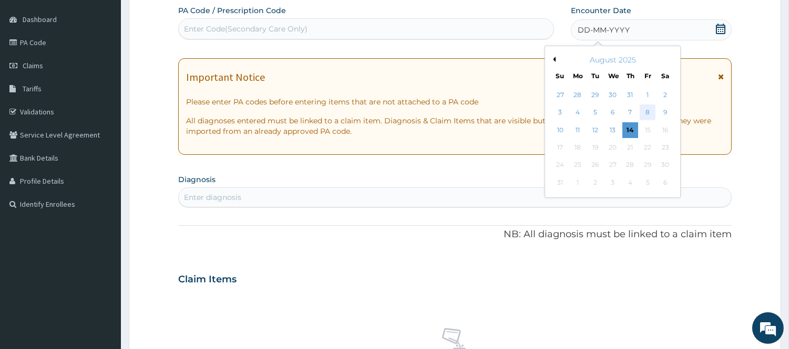
click at [645, 116] on div "8" at bounding box center [647, 113] width 16 height 16
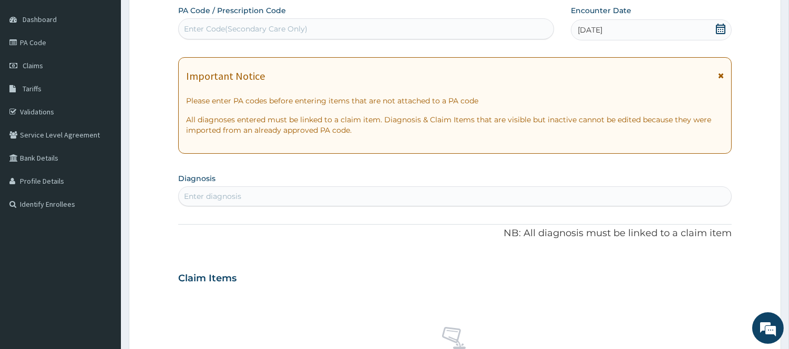
click at [438, 194] on div "Enter diagnosis" at bounding box center [455, 196] width 552 height 17
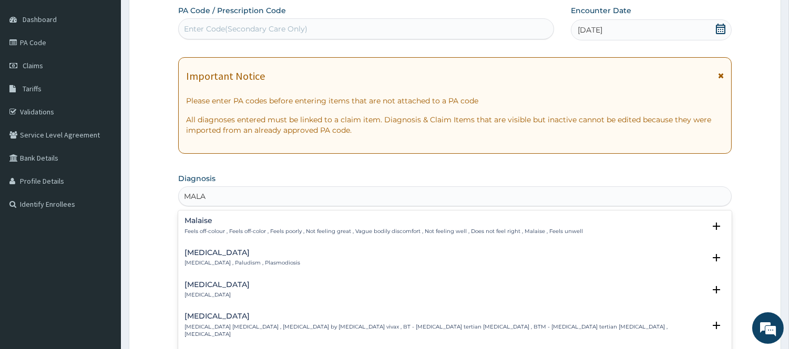
type input "MALAR"
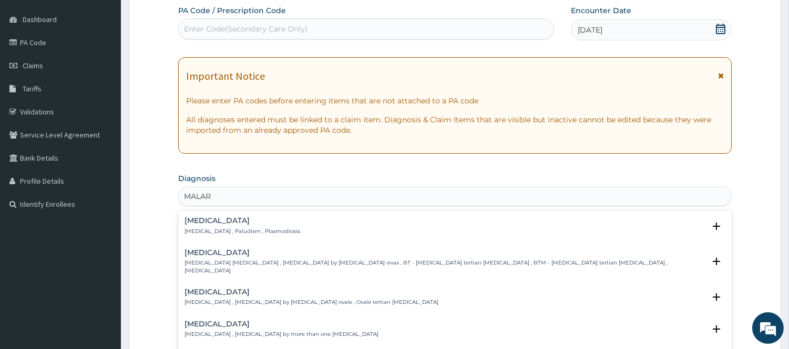
click at [199, 213] on div "[MEDICAL_DATA] [MEDICAL_DATA] , Paludism , Plasmodiosis Select Status Query Que…" at bounding box center [454, 229] width 553 height 32
click at [199, 223] on h4 "[MEDICAL_DATA]" at bounding box center [242, 221] width 116 height 8
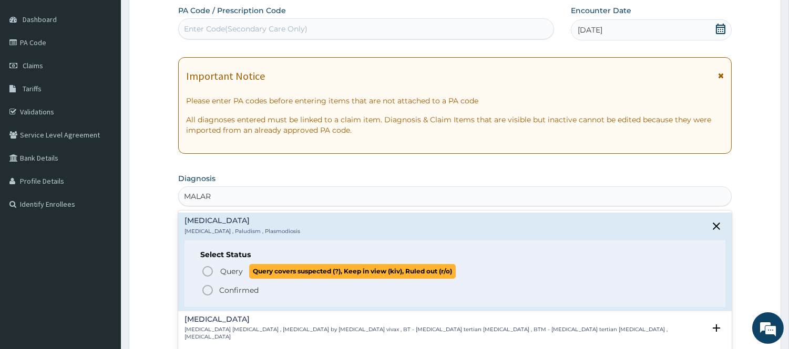
click at [206, 272] on icon "status option query" at bounding box center [207, 271] width 13 height 13
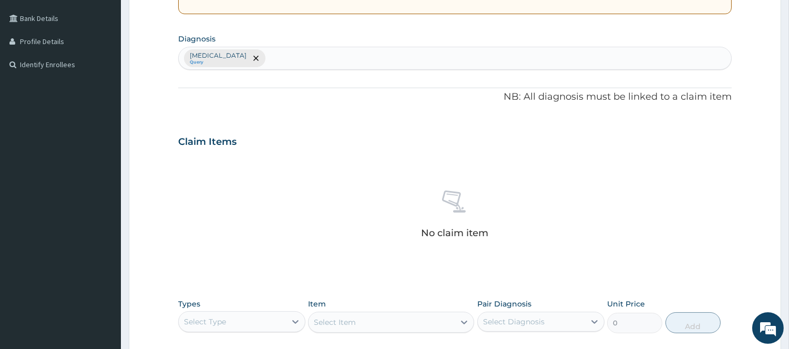
scroll to position [238, 0]
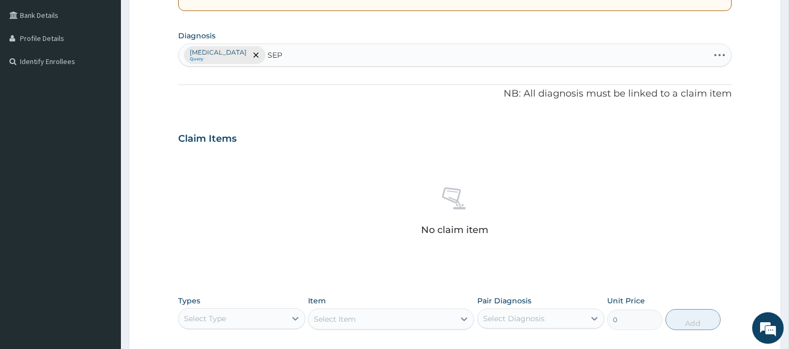
type input "SEPS"
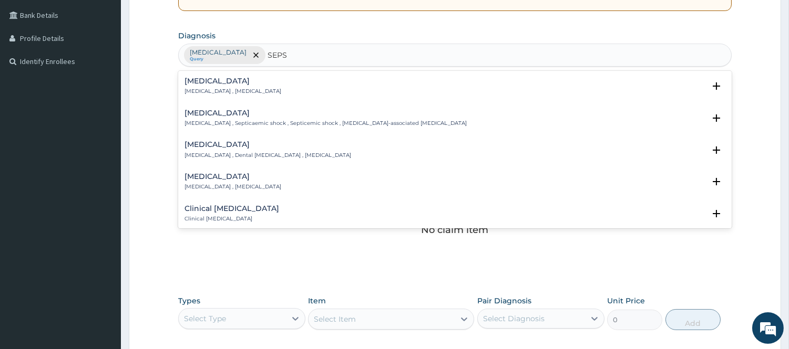
click at [190, 81] on h4 "[MEDICAL_DATA]" at bounding box center [232, 81] width 97 height 8
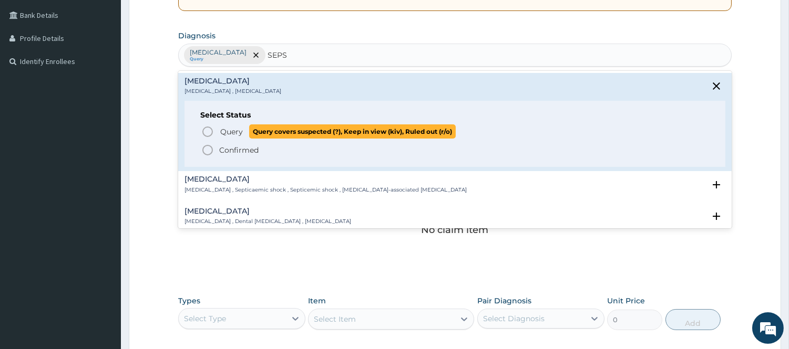
click at [207, 130] on icon "status option query" at bounding box center [207, 132] width 13 height 13
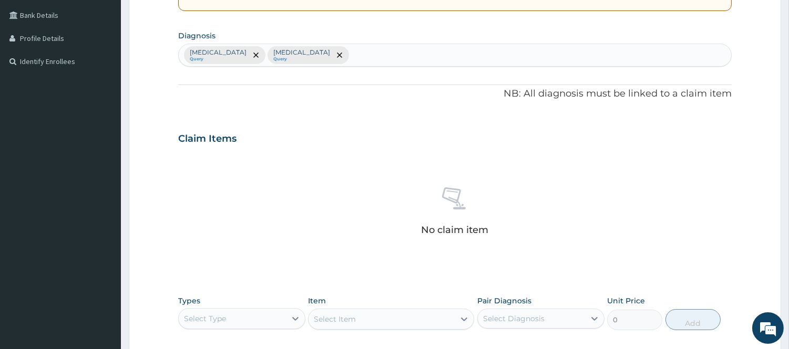
scroll to position [408, 0]
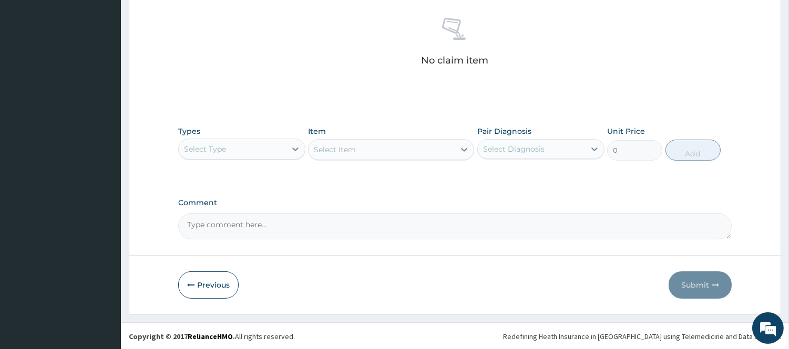
click at [279, 150] on div "Select Type" at bounding box center [232, 149] width 107 height 17
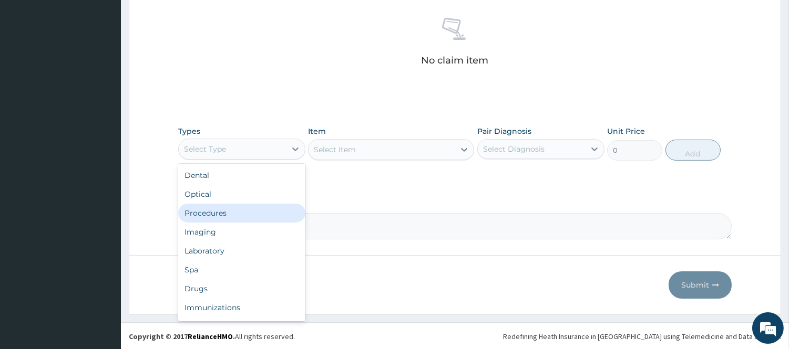
click at [236, 214] on div "Procedures" at bounding box center [241, 213] width 127 height 19
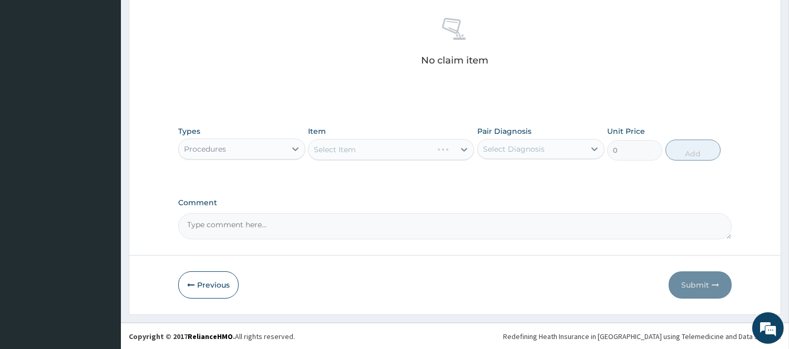
click at [526, 150] on div "Select Diagnosis" at bounding box center [513, 149] width 61 height 11
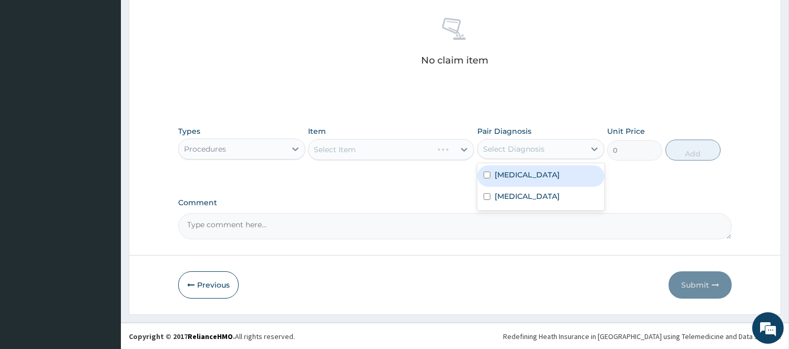
click at [518, 171] on label "[MEDICAL_DATA]" at bounding box center [526, 175] width 65 height 11
checkbox input "true"
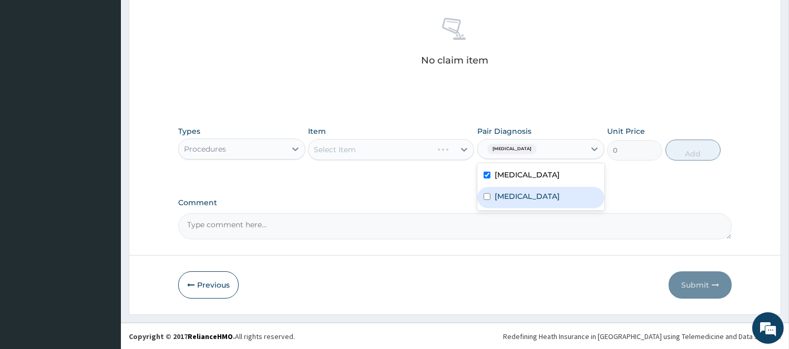
click at [516, 197] on label "Sepsis" at bounding box center [526, 196] width 65 height 11
checkbox input "true"
click at [445, 153] on div "Select Item" at bounding box center [381, 149] width 146 height 17
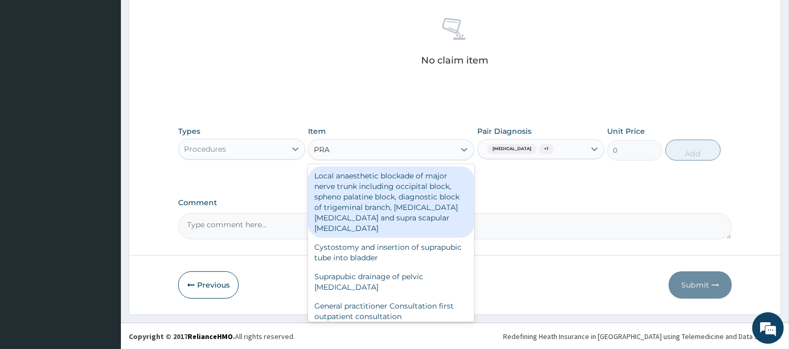
type input "PRAC"
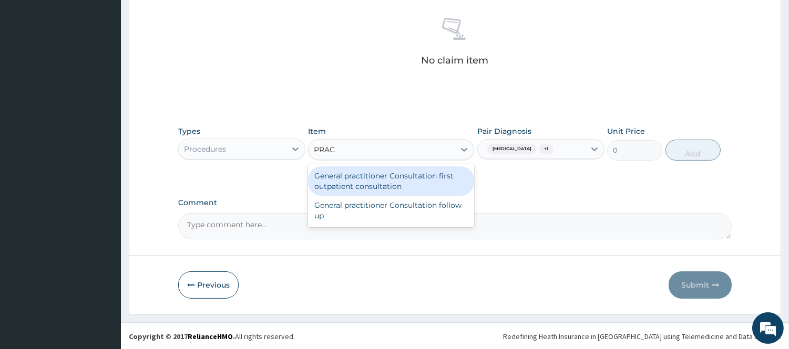
click at [364, 187] on div "General practitioner Consultation first outpatient consultation" at bounding box center [391, 181] width 166 height 29
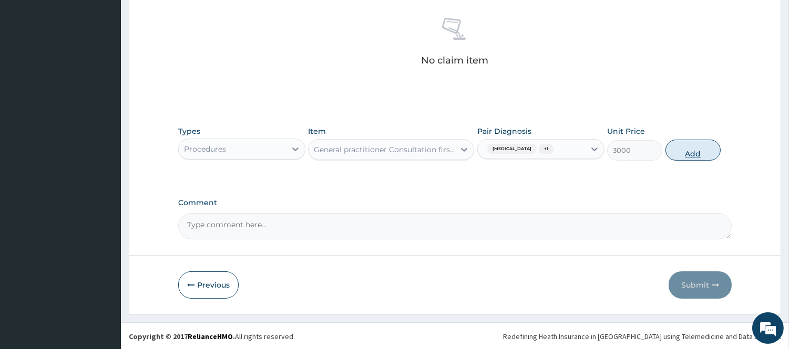
click at [701, 152] on button "Add" at bounding box center [692, 150] width 55 height 21
type input "0"
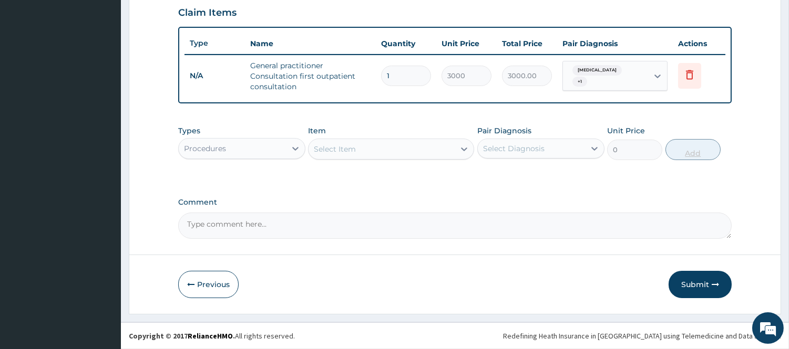
scroll to position [363, 0]
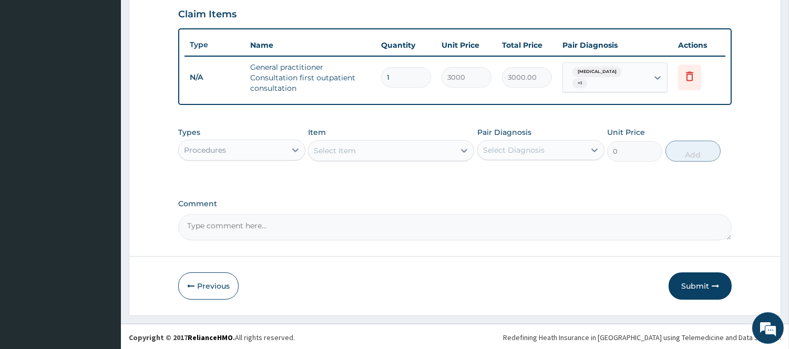
click at [283, 150] on div "Procedures" at bounding box center [232, 150] width 107 height 17
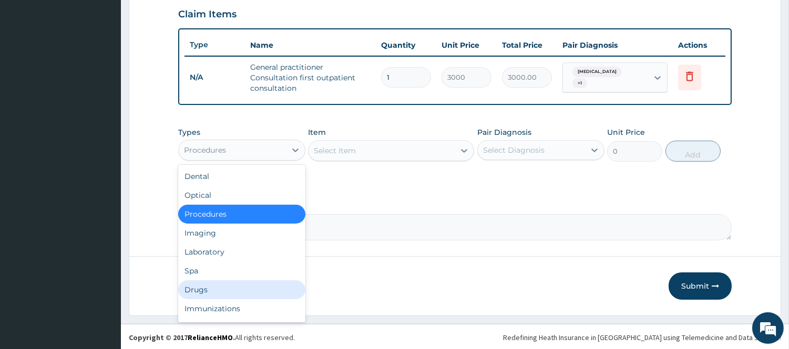
click at [212, 286] on div "Drugs" at bounding box center [241, 290] width 127 height 19
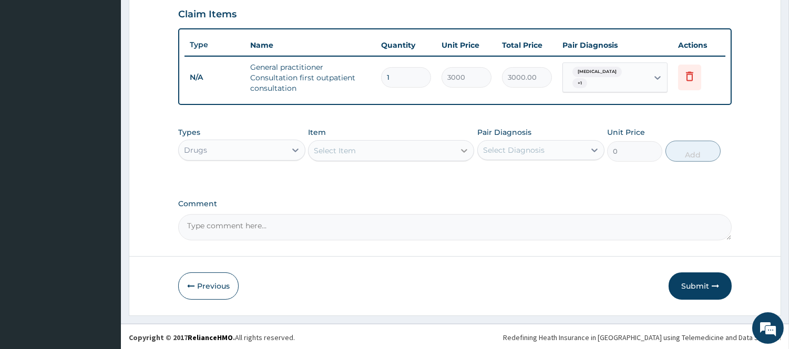
click at [465, 154] on div at bounding box center [463, 150] width 19 height 19
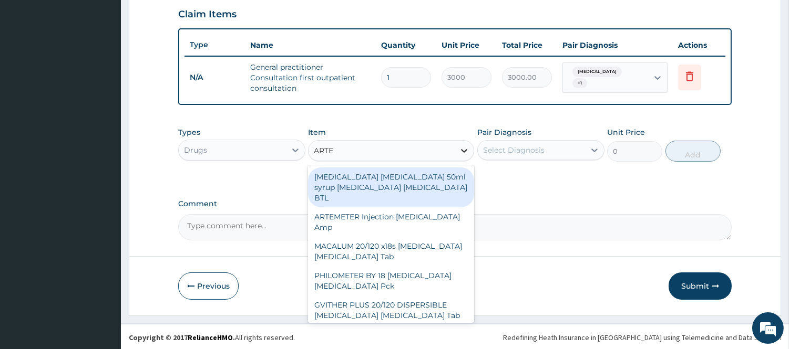
type input "ARTEM"
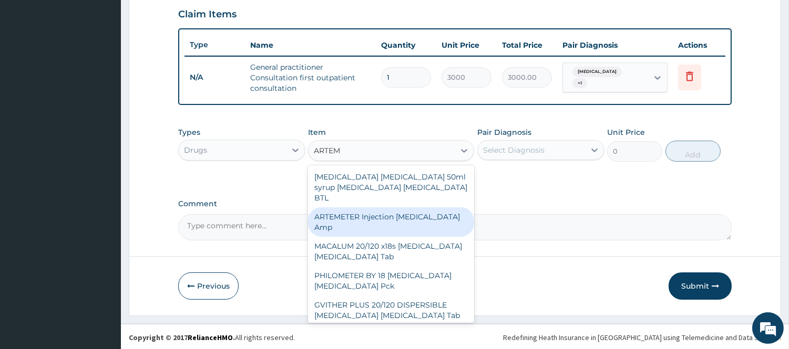
click at [397, 211] on div "ARTEMETER Injection Artemether Amp" at bounding box center [391, 222] width 166 height 29
type input "360"
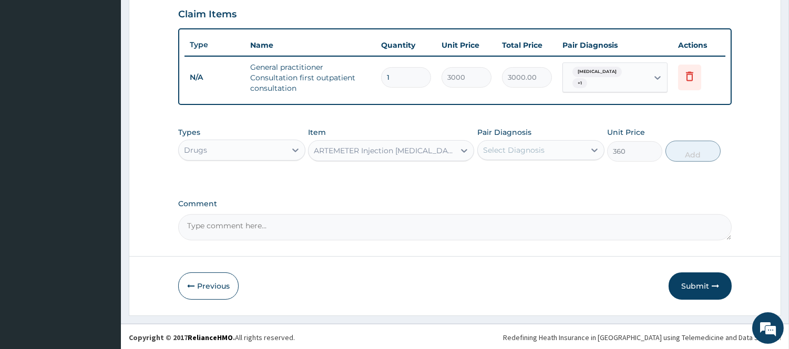
click at [575, 146] on div "Select Diagnosis" at bounding box center [531, 150] width 107 height 17
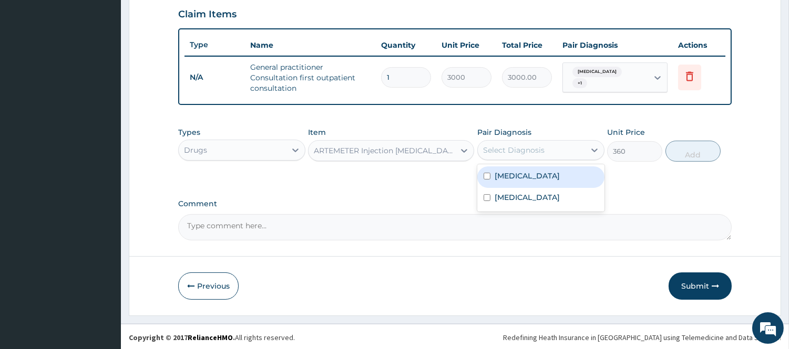
click at [539, 185] on div "Malaria" at bounding box center [540, 178] width 127 height 22
checkbox input "true"
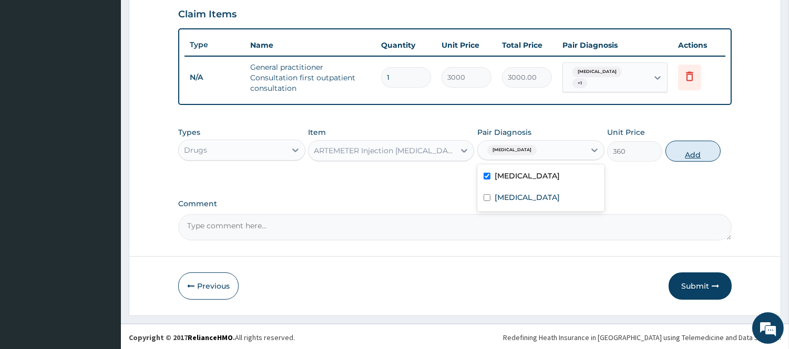
click at [700, 153] on button "Add" at bounding box center [692, 151] width 55 height 21
type input "0"
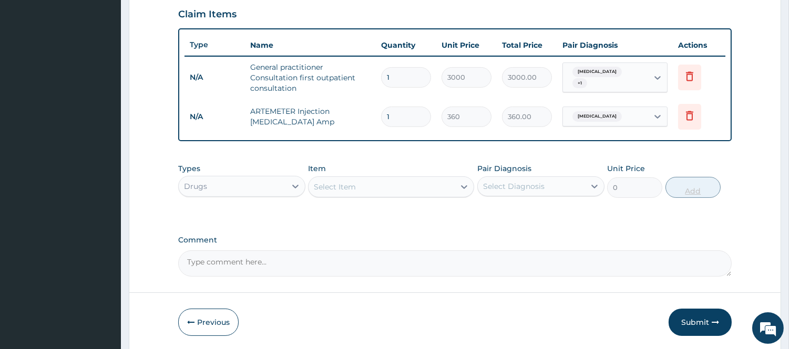
type input "0.00"
type input "3"
type input "1080.00"
type input "3"
click at [410, 188] on div "Select Item" at bounding box center [381, 187] width 146 height 17
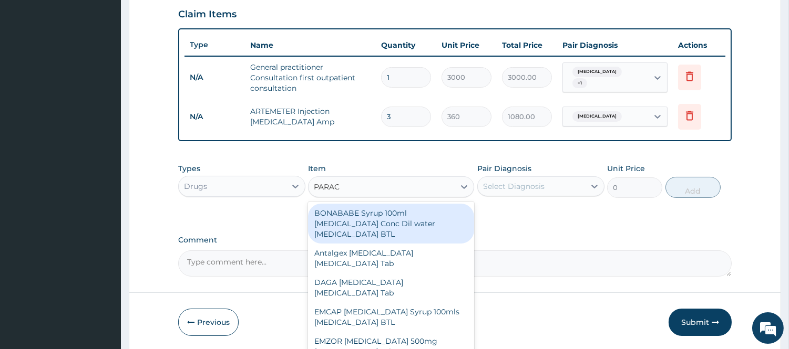
type input "PARACE"
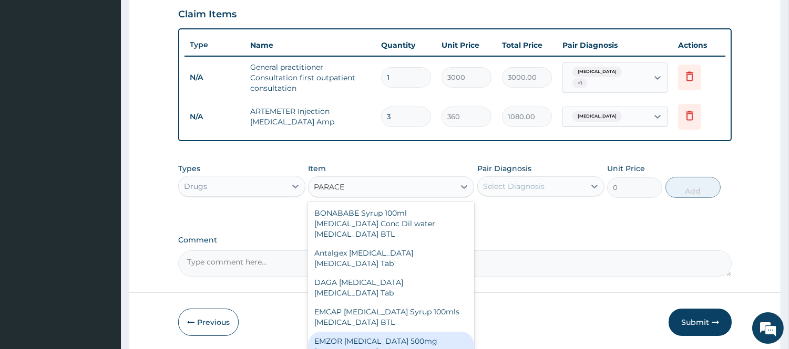
click at [401, 338] on div "EMZOR PARACETAMOL 500mg Acetaminophen Tab" at bounding box center [391, 346] width 166 height 29
type input "12"
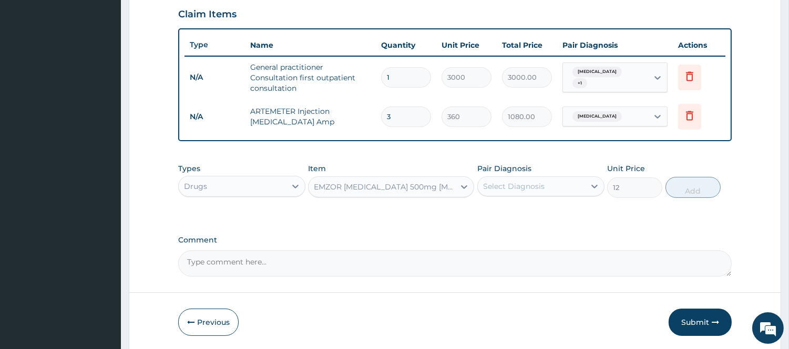
click at [565, 188] on div "Select Diagnosis" at bounding box center [531, 186] width 107 height 17
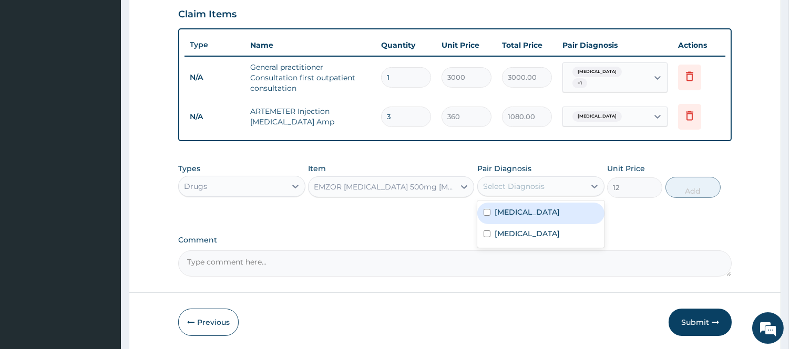
click at [533, 215] on div "Malaria" at bounding box center [540, 214] width 127 height 22
checkbox input "true"
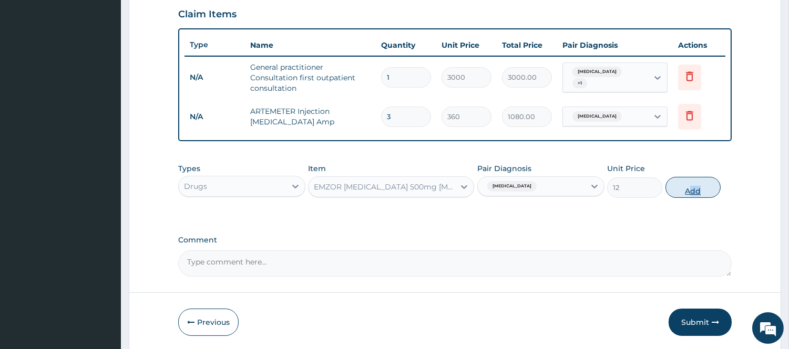
drag, startPoint x: 725, startPoint y: 185, endPoint x: 690, endPoint y: 185, distance: 35.2
click at [690, 185] on div "Types Drugs Item EMZOR PARACETAMOL 500mg Acetaminophen Tab Pair Diagnosis Malar…" at bounding box center [454, 180] width 553 height 45
click at [690, 185] on button "Add" at bounding box center [692, 187] width 55 height 21
type input "0"
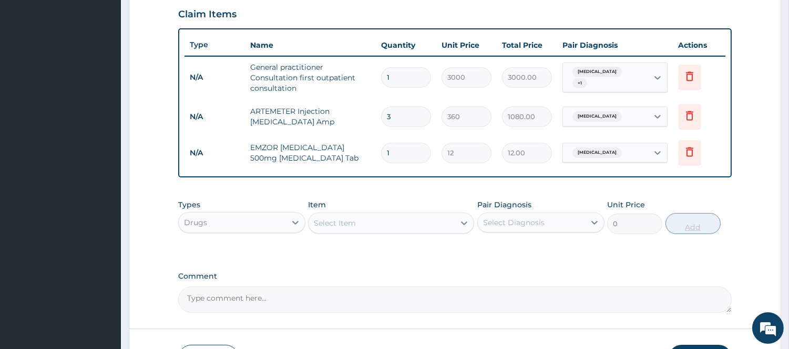
type input "0.00"
type input "6"
type input "72.00"
type input "6"
click at [266, 224] on div "Drugs" at bounding box center [232, 222] width 107 height 17
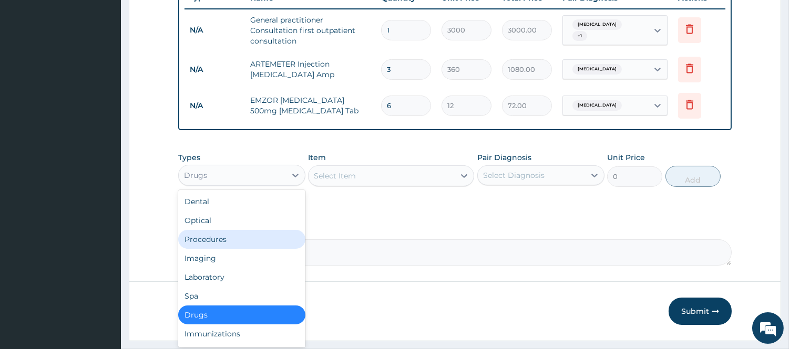
scroll to position [435, 0]
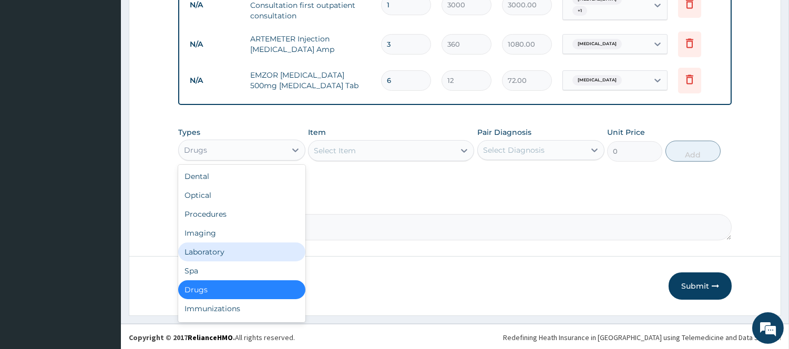
click at [218, 246] on div "Laboratory" at bounding box center [241, 252] width 127 height 19
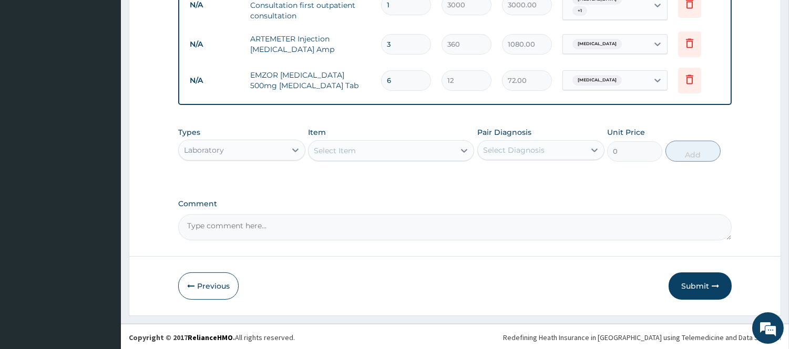
click at [452, 150] on div "Select Item" at bounding box center [381, 150] width 146 height 17
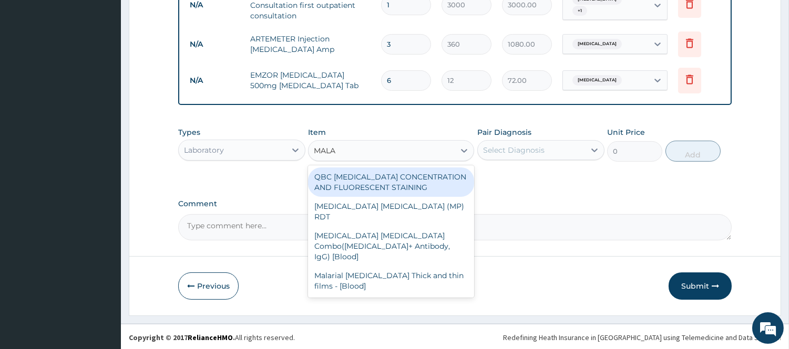
type input "MALAR"
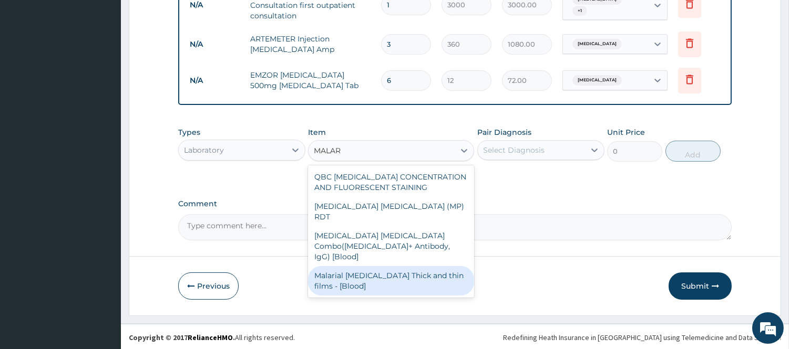
click at [412, 266] on div "Malarial Parasite Thick and thin films - [Blood]" at bounding box center [391, 280] width 166 height 29
type input "1500"
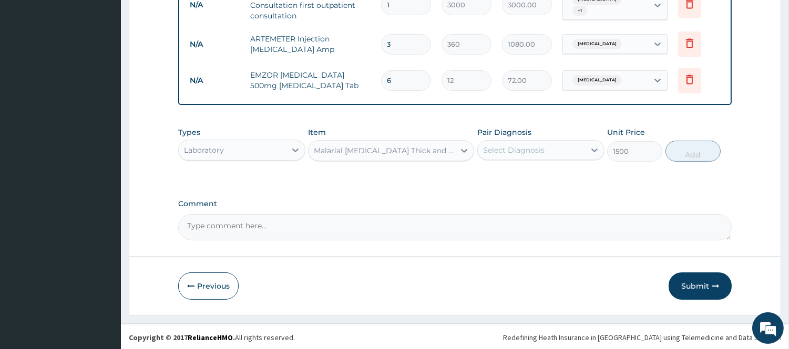
click at [582, 150] on div "Select Diagnosis" at bounding box center [531, 150] width 107 height 17
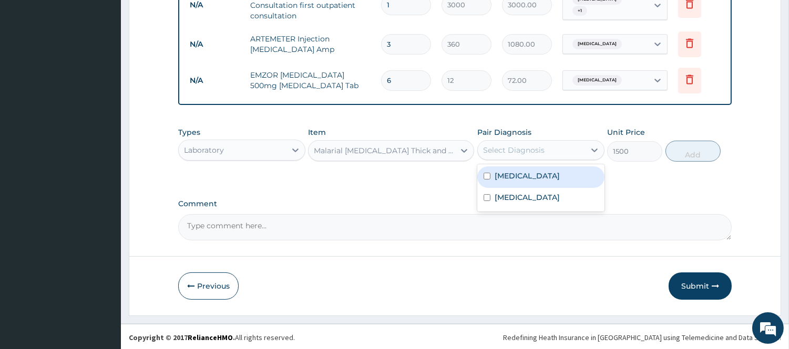
click at [552, 179] on div "Malaria" at bounding box center [540, 178] width 127 height 22
checkbox input "true"
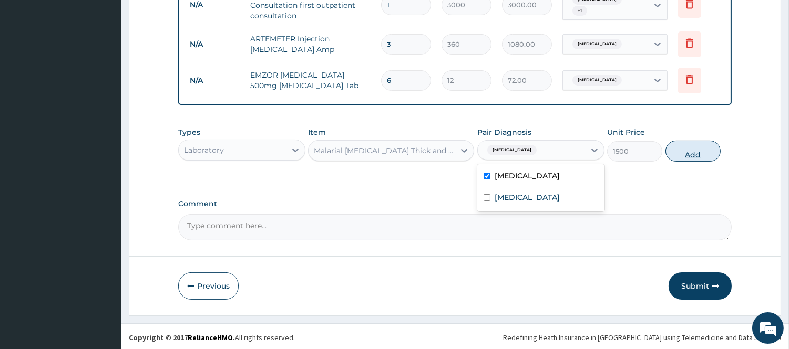
click at [688, 147] on button "Add" at bounding box center [692, 151] width 55 height 21
type input "0"
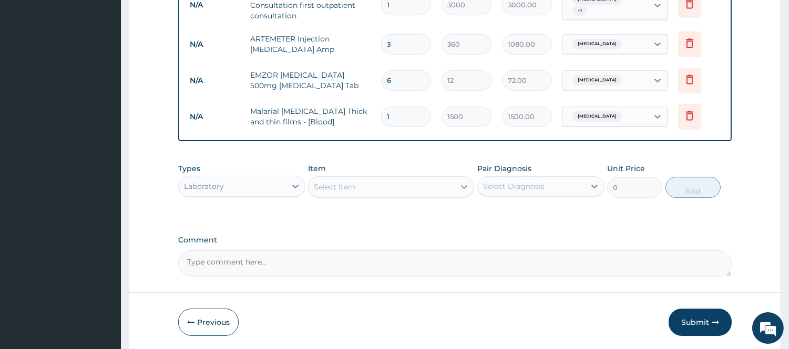
click at [455, 188] on div at bounding box center [463, 187] width 19 height 19
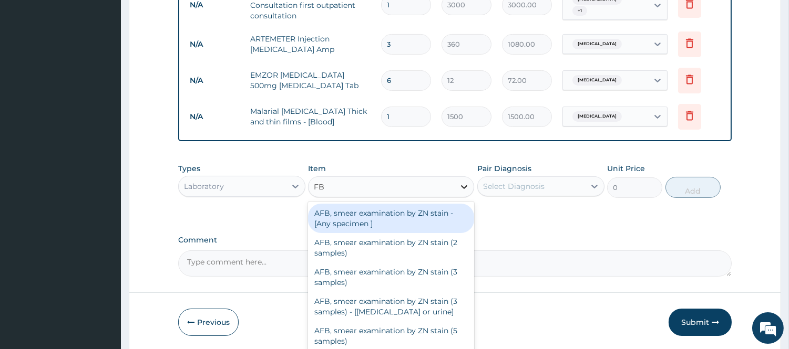
type input "FBC"
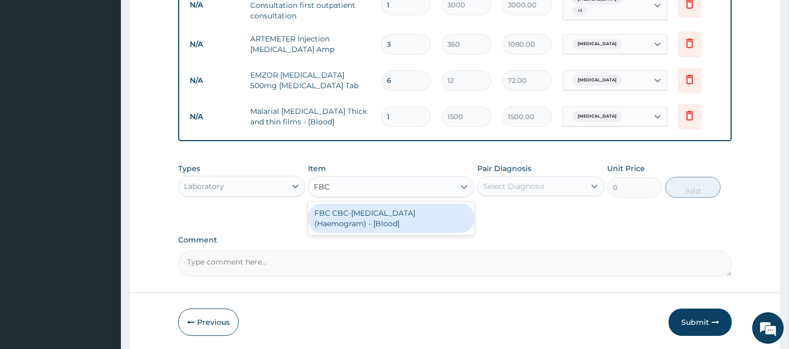
click at [436, 208] on div "FBC CBC-Complete Blood Count (Haemogram) - [Blood]" at bounding box center [391, 218] width 166 height 29
type input "3000"
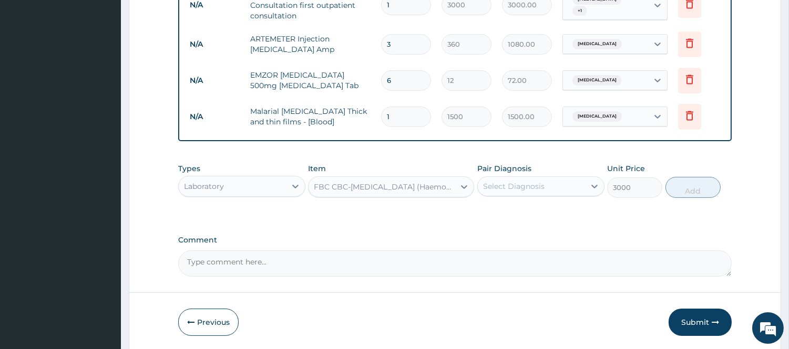
click at [553, 174] on div "Pair Diagnosis Select Diagnosis" at bounding box center [540, 180] width 127 height 35
click at [564, 185] on div "Select Diagnosis" at bounding box center [531, 186] width 107 height 17
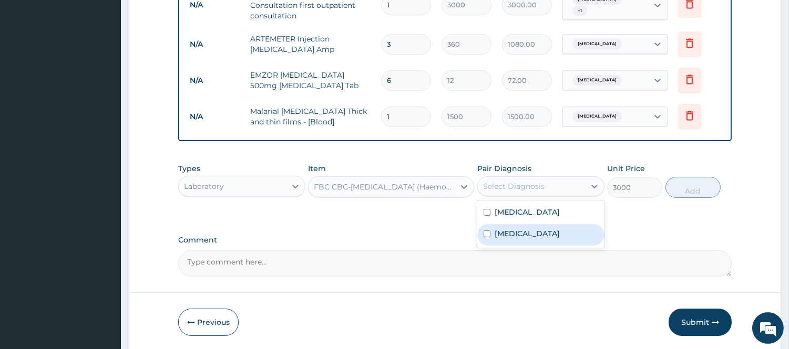
click at [521, 230] on div "Sepsis" at bounding box center [540, 235] width 127 height 22
checkbox input "true"
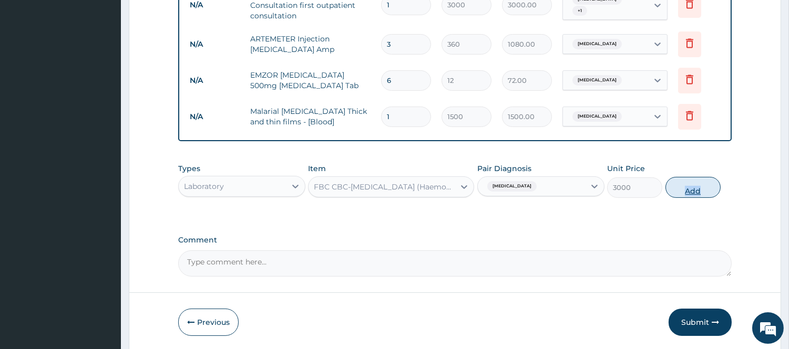
drag, startPoint x: 723, startPoint y: 180, endPoint x: 682, endPoint y: 186, distance: 41.9
click at [682, 186] on div "Types Laboratory Item FBC CBC-Complete Blood Count (Haemogram) - [Blood] Pair D…" at bounding box center [454, 180] width 553 height 45
click at [682, 186] on button "Add" at bounding box center [692, 187] width 55 height 21
type input "0"
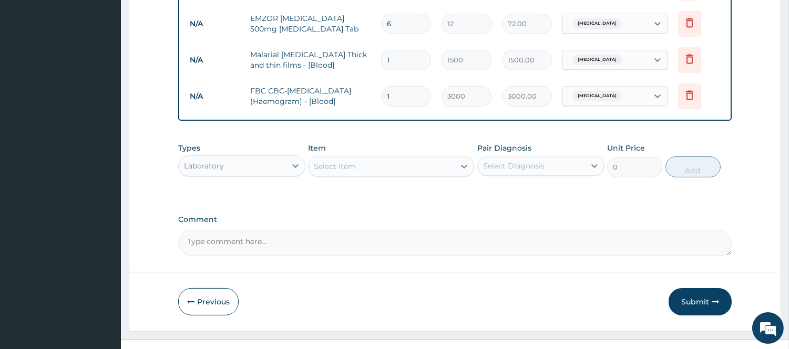
scroll to position [509, 0]
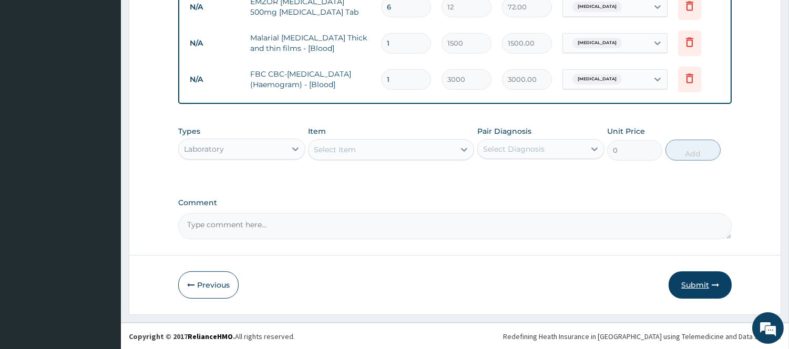
click at [699, 291] on button "Submit" at bounding box center [699, 285] width 63 height 27
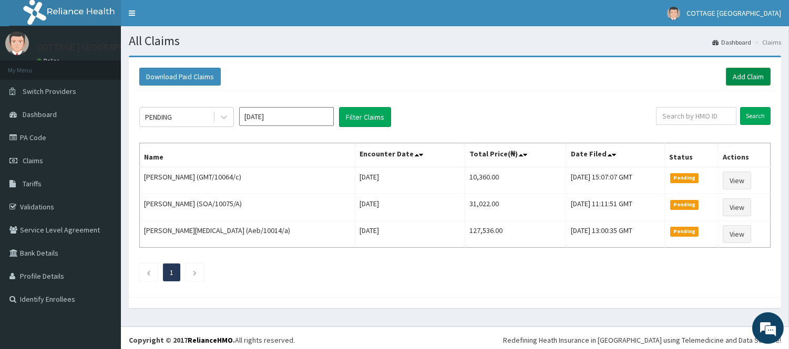
click at [750, 76] on link "Add Claim" at bounding box center [748, 77] width 45 height 18
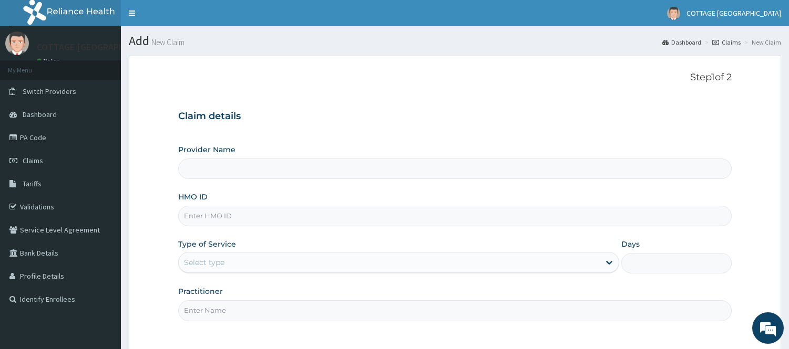
click at [324, 219] on input "HMO ID" at bounding box center [454, 216] width 553 height 20
paste input "Pln/10051/c"
type input "Pln/10051/c"
type input "COTTAGE [GEOGRAPHIC_DATA]"
type input "Pln/10051/c"
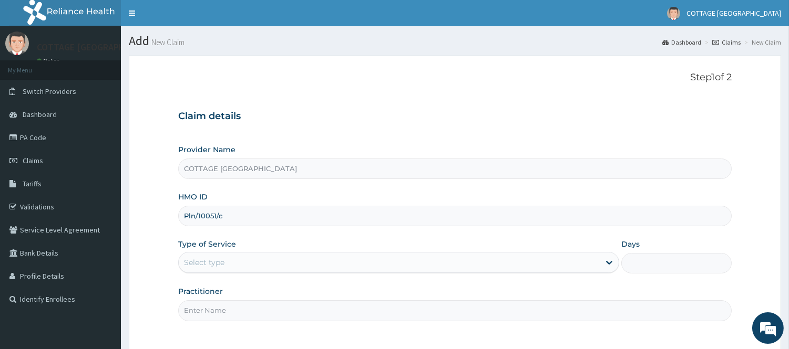
click at [371, 268] on div "Select type" at bounding box center [389, 262] width 421 height 17
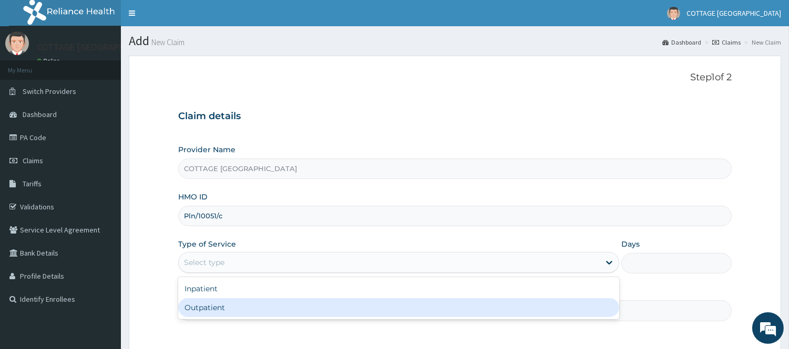
click at [320, 303] on div "Outpatient" at bounding box center [398, 307] width 441 height 19
type input "1"
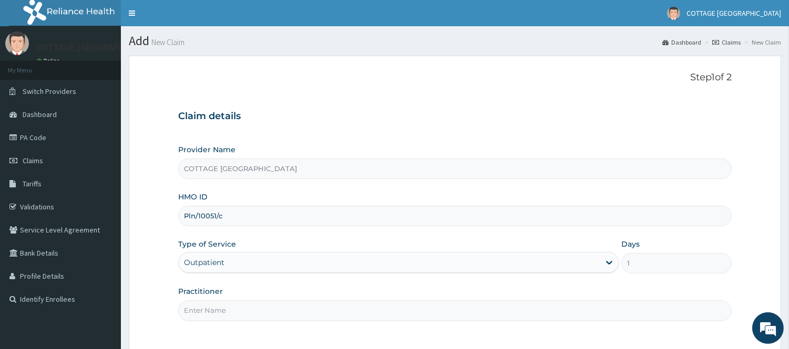
click at [320, 303] on input "Practitioner" at bounding box center [454, 311] width 553 height 20
type input "[PERSON_NAME]"
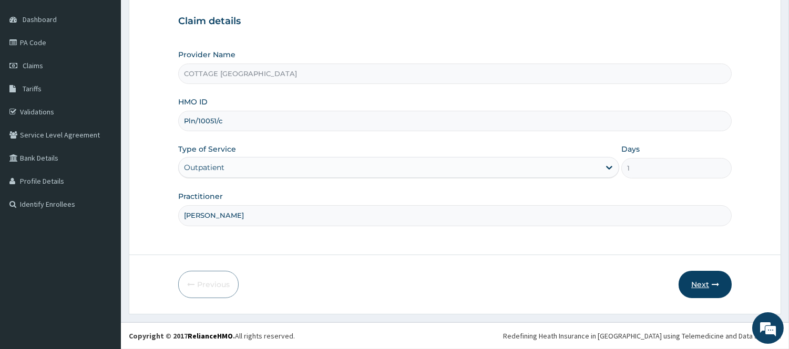
click at [710, 283] on button "Next" at bounding box center [704, 284] width 53 height 27
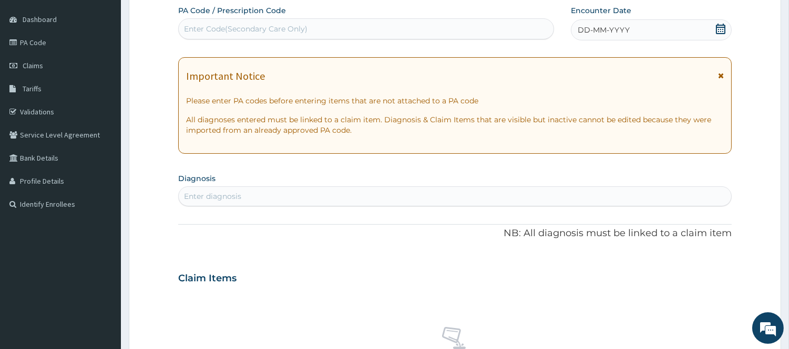
click at [607, 33] on span "DD-MM-YYYY" at bounding box center [603, 30] width 52 height 11
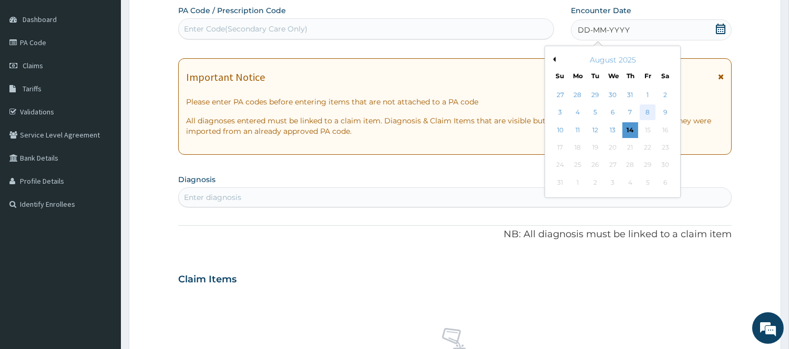
click at [650, 113] on div "8" at bounding box center [647, 113] width 16 height 16
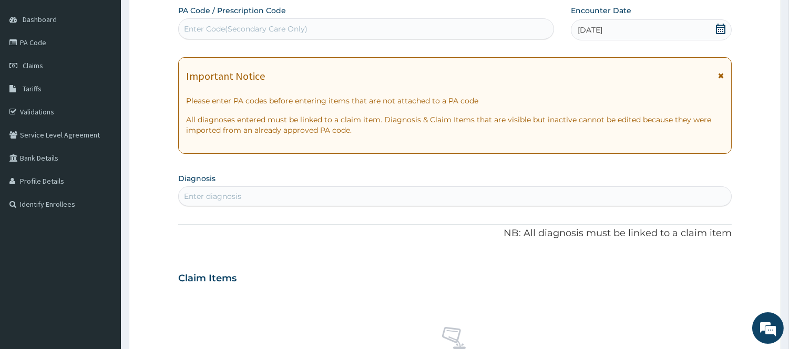
click at [400, 194] on div "Enter diagnosis" at bounding box center [455, 196] width 552 height 17
type input "MALAR"
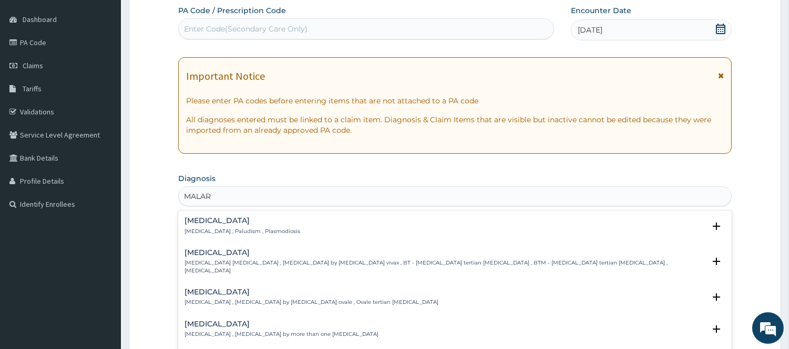
click at [198, 225] on div "Malaria Malaria , Paludism , Plasmodiosis" at bounding box center [242, 226] width 116 height 18
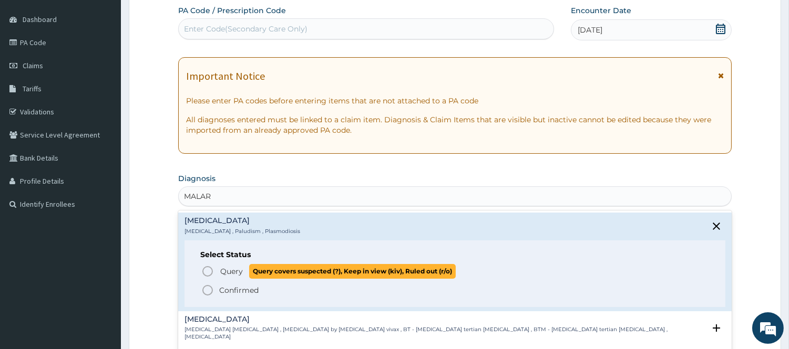
click at [205, 276] on circle "status option query" at bounding box center [207, 271] width 9 height 9
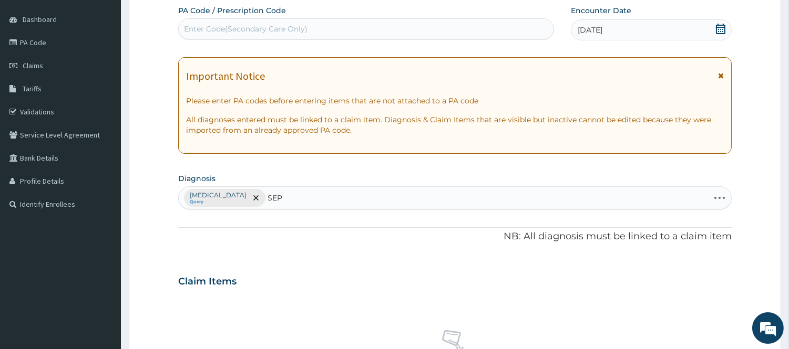
type input "SEPS"
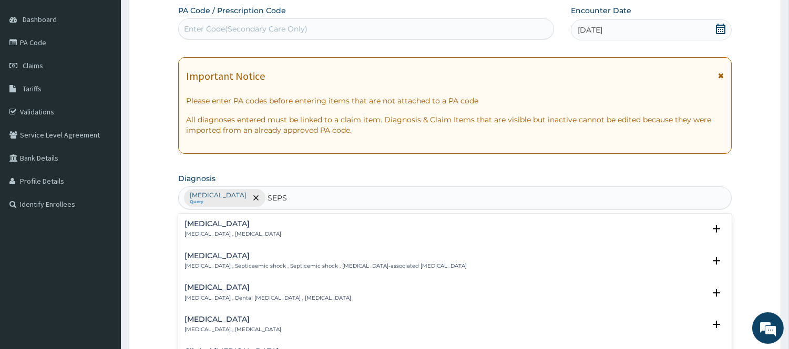
click at [202, 223] on h4 "Sepsis" at bounding box center [232, 224] width 97 height 8
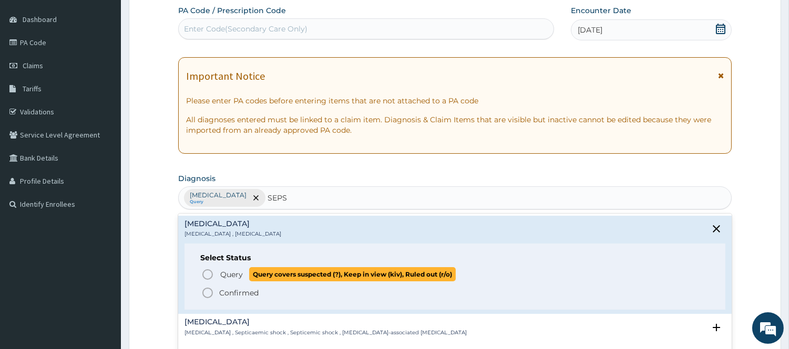
click at [209, 273] on icon "status option query" at bounding box center [207, 274] width 13 height 13
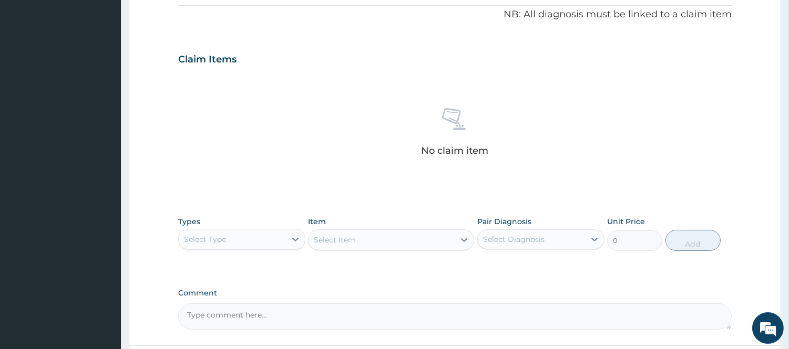
scroll to position [379, 0]
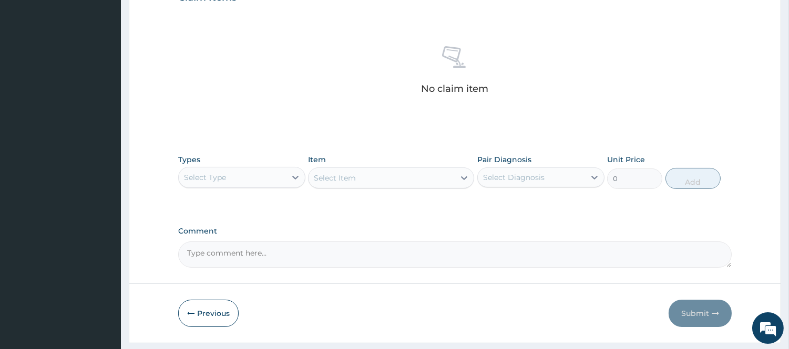
click at [272, 184] on div "Select Type" at bounding box center [232, 177] width 107 height 17
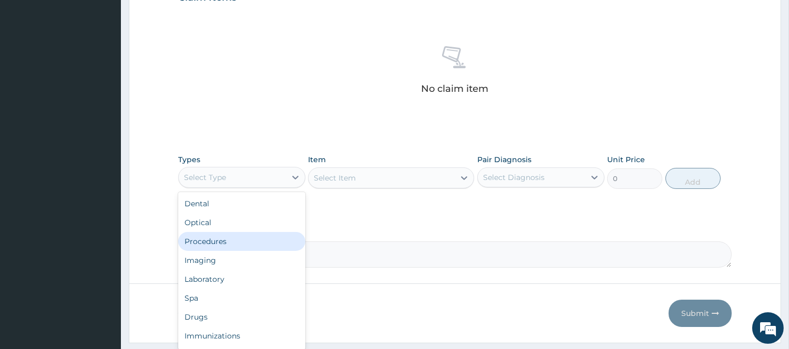
click at [237, 235] on div "Procedures" at bounding box center [241, 241] width 127 height 19
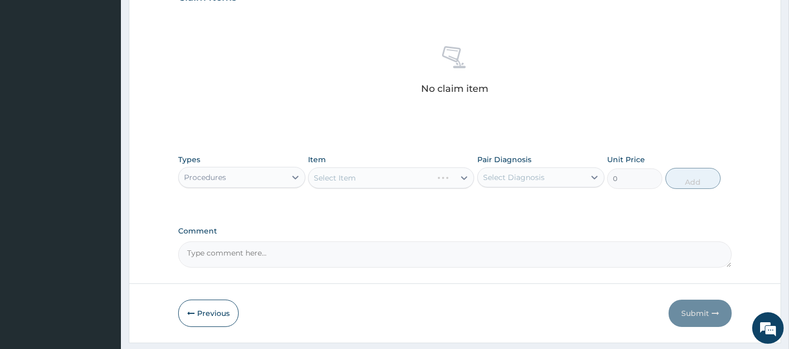
click at [540, 175] on div "Select Diagnosis" at bounding box center [513, 177] width 61 height 11
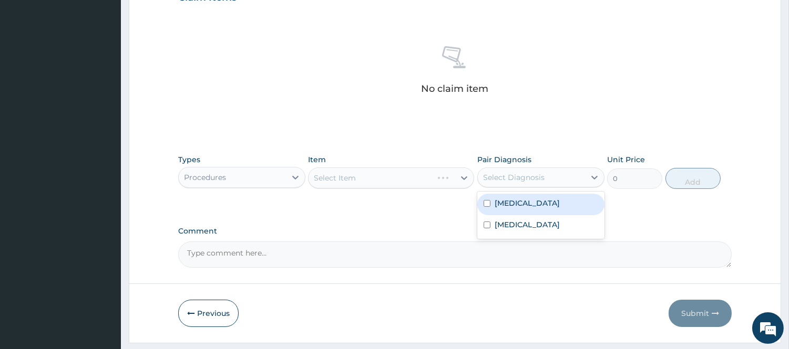
click at [519, 209] on div "[MEDICAL_DATA]" at bounding box center [540, 205] width 127 height 22
checkbox input "true"
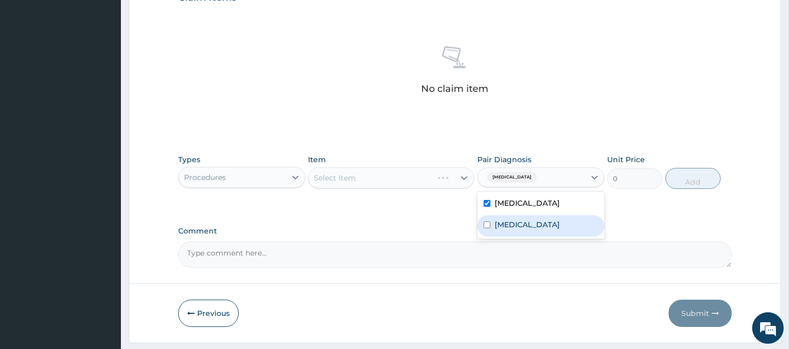
click at [502, 229] on label "Sepsis" at bounding box center [526, 225] width 65 height 11
checkbox input "true"
click at [419, 174] on div "Select Item" at bounding box center [391, 178] width 166 height 21
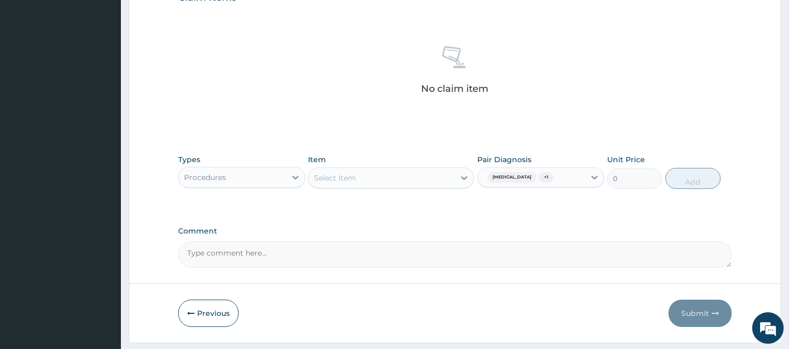
click at [457, 179] on div at bounding box center [463, 178] width 19 height 19
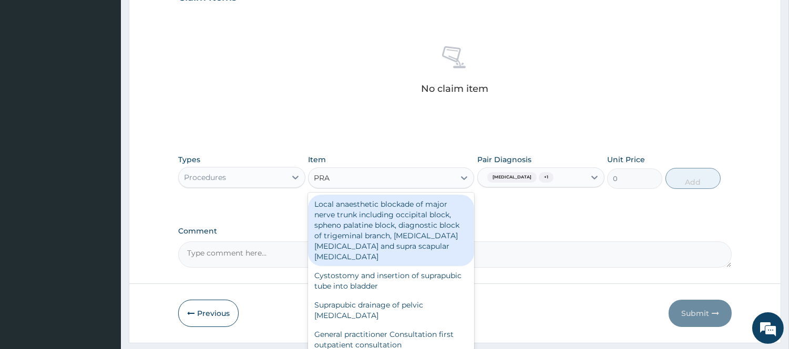
type input "PRAC"
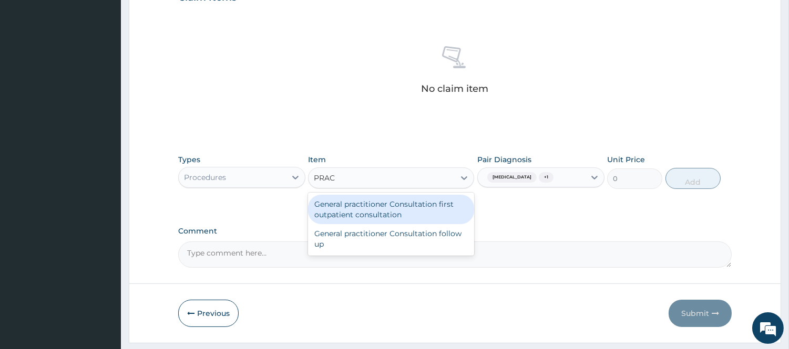
click at [430, 213] on div "General practitioner Consultation first outpatient consultation" at bounding box center [391, 209] width 166 height 29
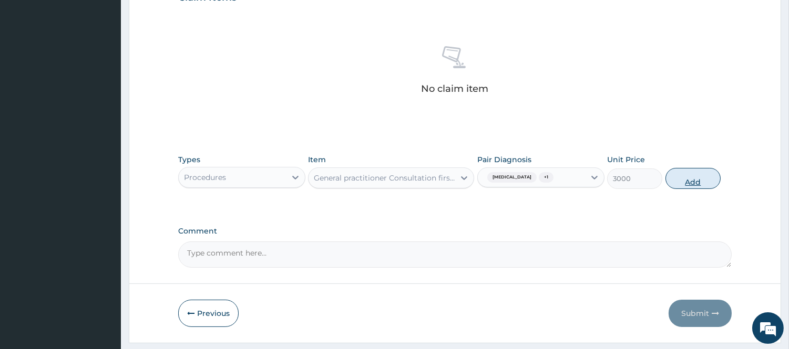
click at [695, 179] on button "Add" at bounding box center [692, 178] width 55 height 21
type input "0"
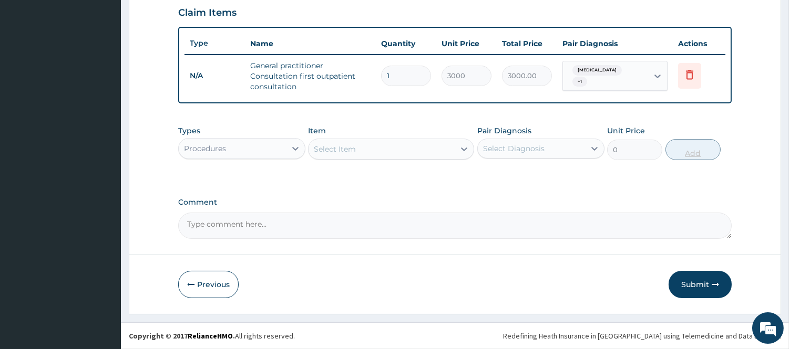
scroll to position [363, 0]
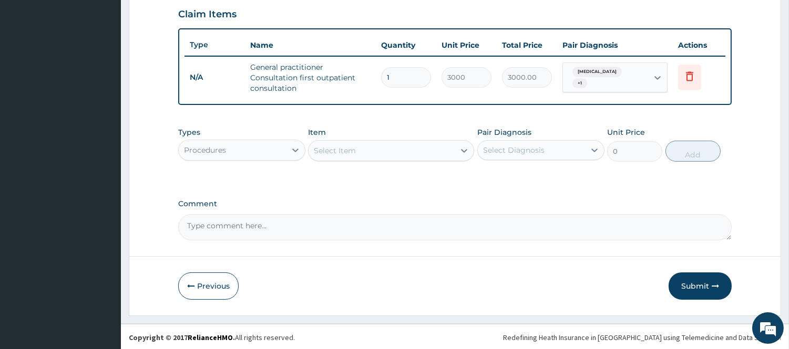
click at [263, 144] on div "Procedures" at bounding box center [232, 150] width 107 height 17
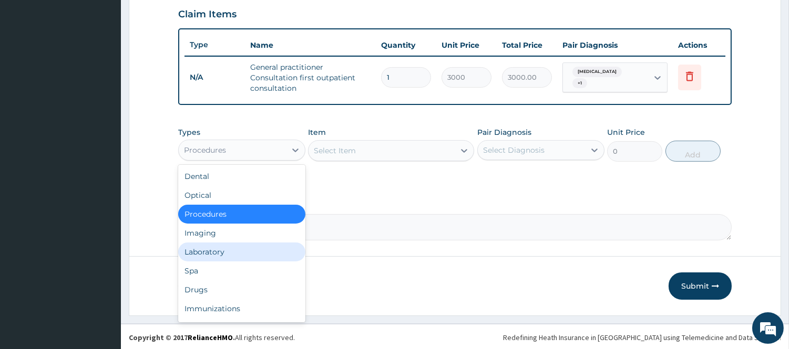
click at [211, 245] on div "Laboratory" at bounding box center [241, 252] width 127 height 19
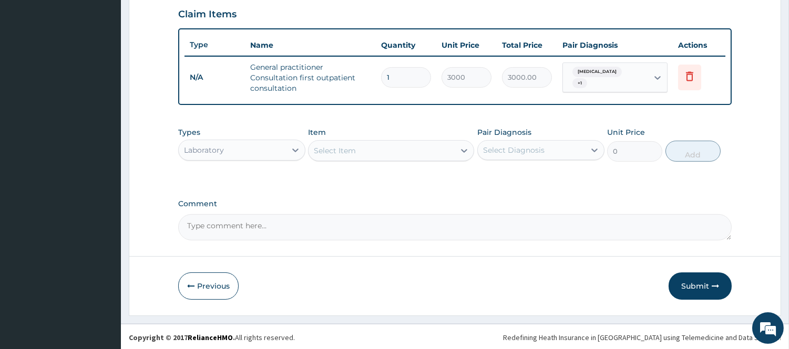
click at [448, 144] on div "Select Item" at bounding box center [381, 150] width 146 height 17
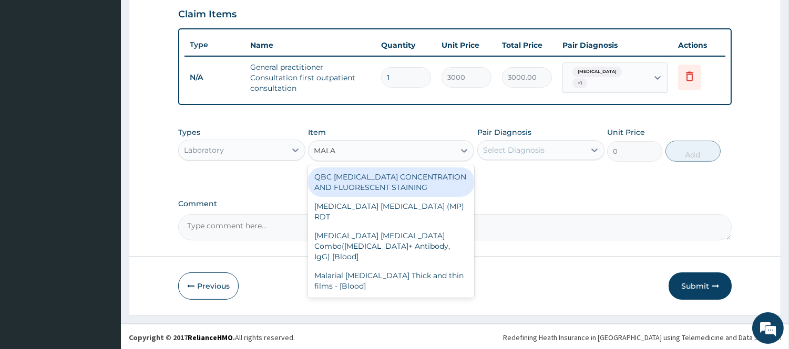
type input "MALAR"
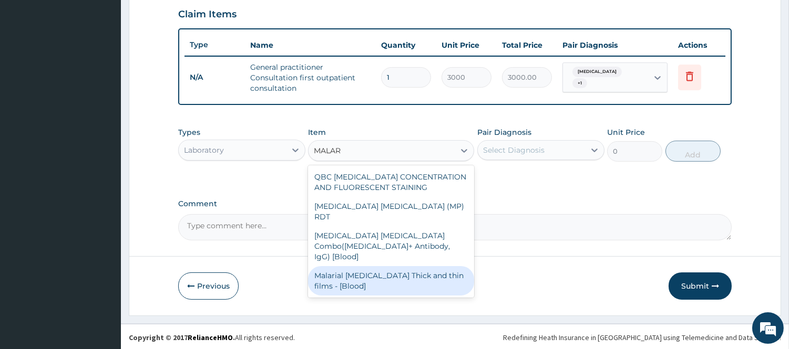
click at [369, 266] on div "Malarial Parasite Thick and thin films - [Blood]" at bounding box center [391, 280] width 166 height 29
type input "1500"
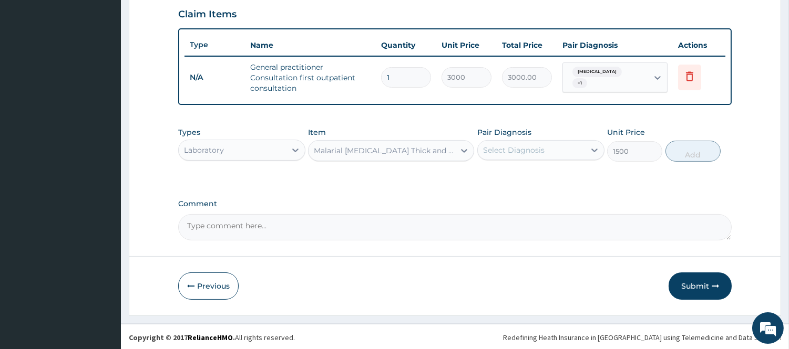
click at [576, 151] on div "Select Diagnosis" at bounding box center [531, 150] width 107 height 17
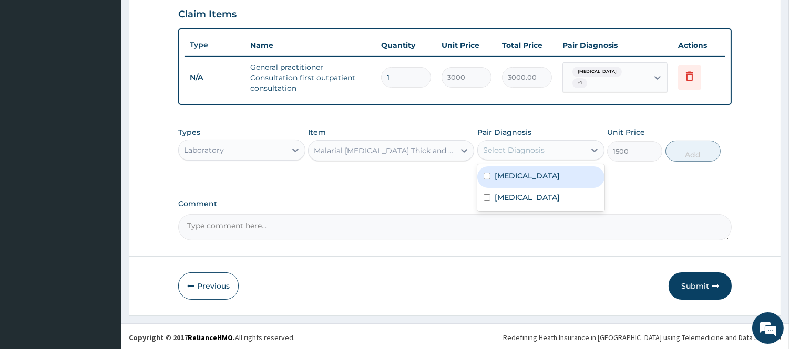
click at [547, 175] on div "[MEDICAL_DATA]" at bounding box center [540, 178] width 127 height 22
checkbox input "true"
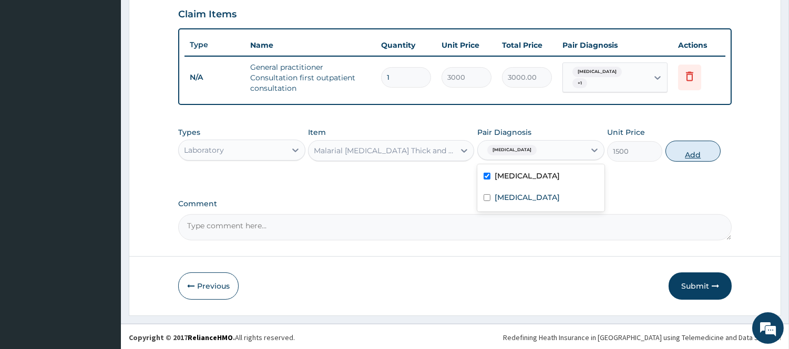
click at [695, 156] on button "Add" at bounding box center [692, 151] width 55 height 21
type input "0"
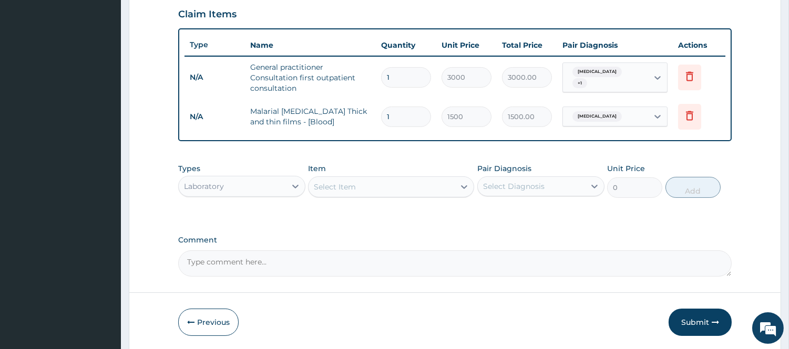
click at [418, 188] on div "Select Item" at bounding box center [381, 187] width 146 height 17
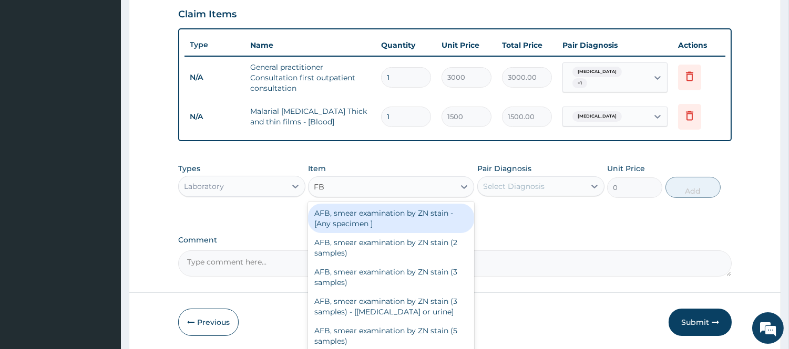
type input "FBC"
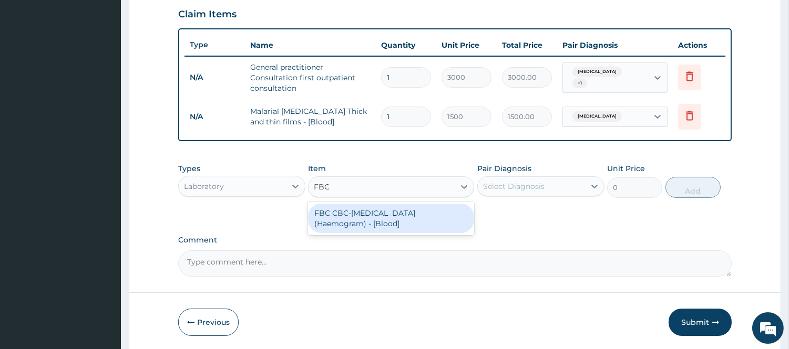
click at [403, 229] on div "FBC CBC-Complete Blood Count (Haemogram) - [Blood]" at bounding box center [391, 218] width 166 height 29
type input "3000"
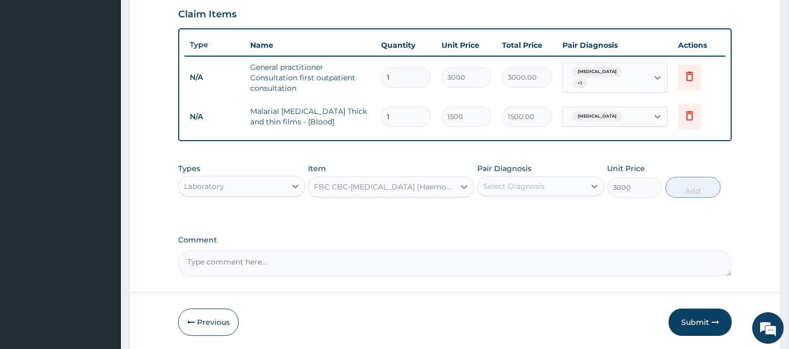
click at [531, 189] on div "Select Diagnosis" at bounding box center [513, 186] width 61 height 11
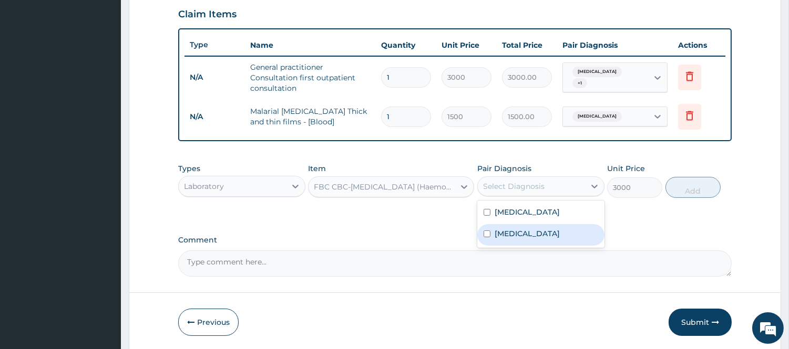
click at [513, 231] on label "Sepsis" at bounding box center [526, 234] width 65 height 11
checkbox input "true"
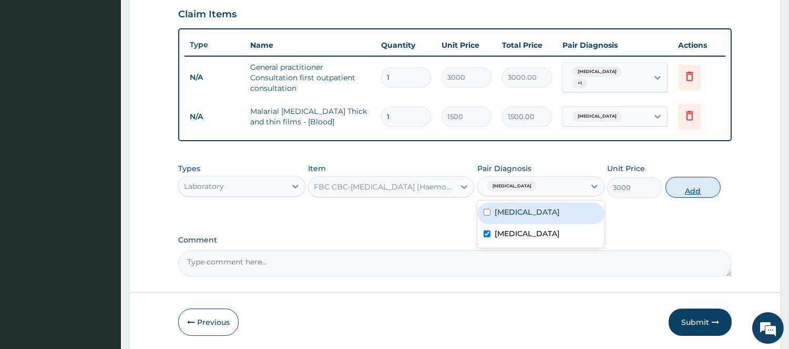
click at [686, 184] on button "Add" at bounding box center [692, 187] width 55 height 21
type input "0"
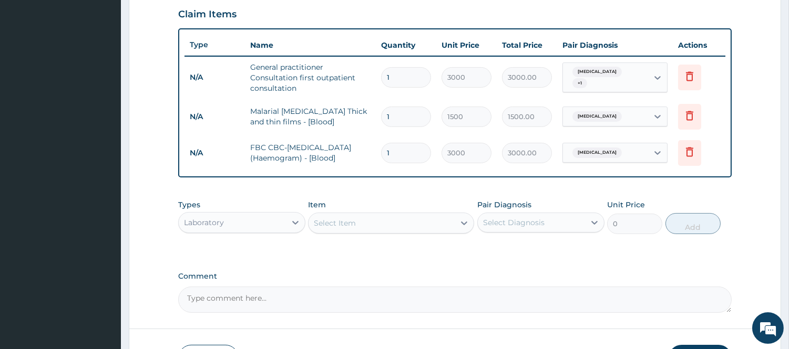
click at [261, 220] on div "Laboratory" at bounding box center [232, 222] width 107 height 17
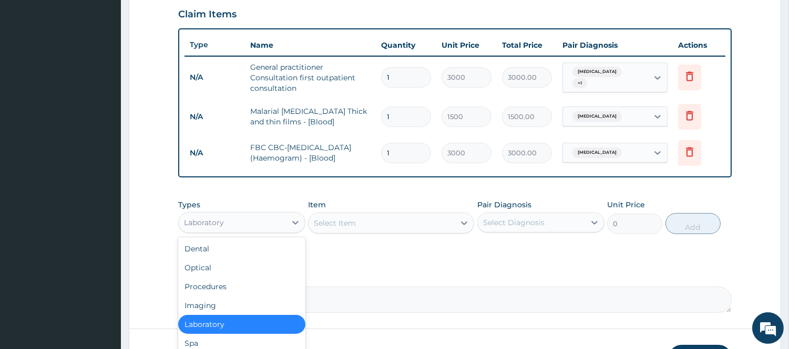
scroll to position [435, 0]
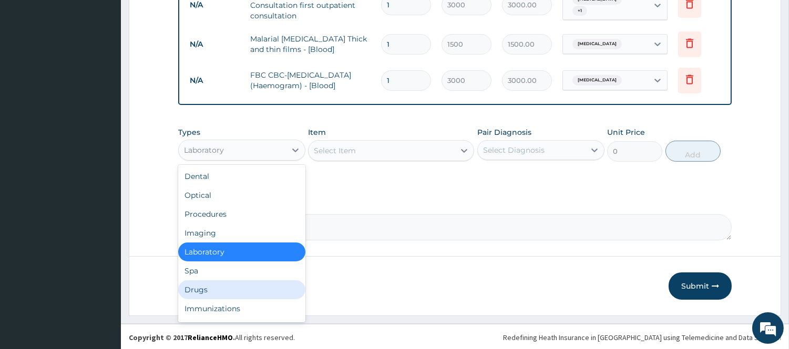
click at [205, 296] on div "Drugs" at bounding box center [241, 290] width 127 height 19
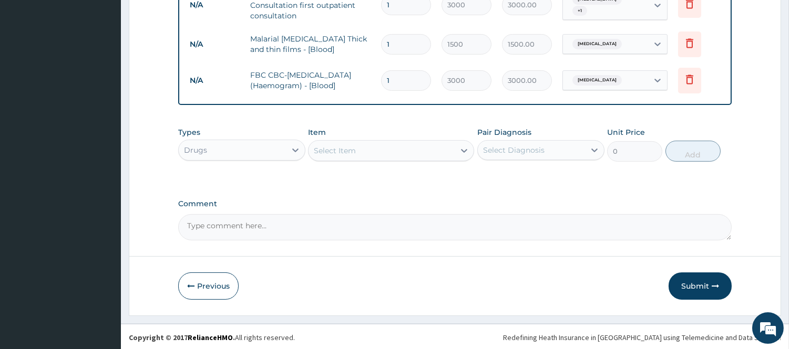
click at [443, 159] on div "Select Item" at bounding box center [391, 150] width 166 height 21
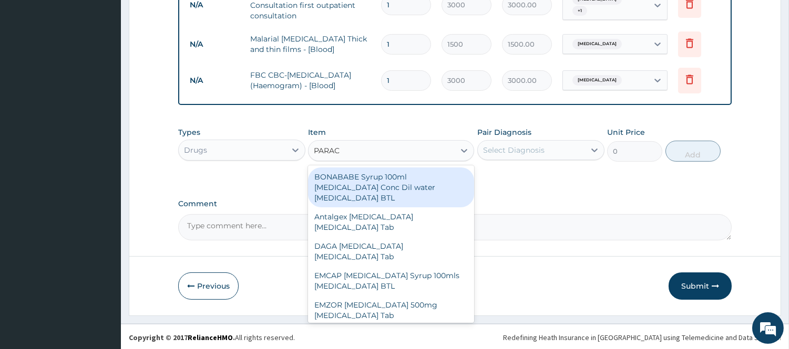
type input "PARACE"
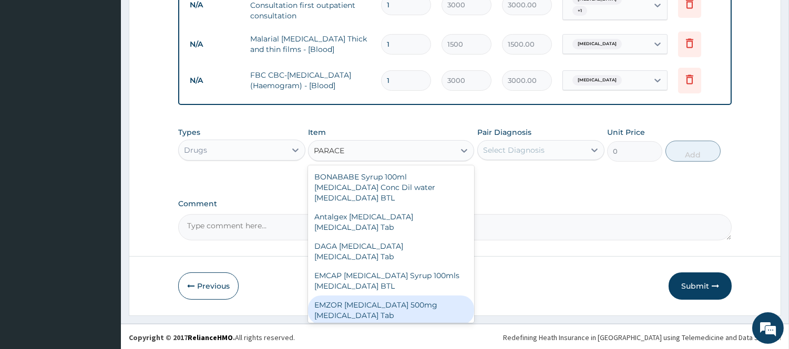
click at [370, 307] on div "EMZOR [MEDICAL_DATA] 500mg [MEDICAL_DATA] Tab" at bounding box center [391, 310] width 166 height 29
type input "12"
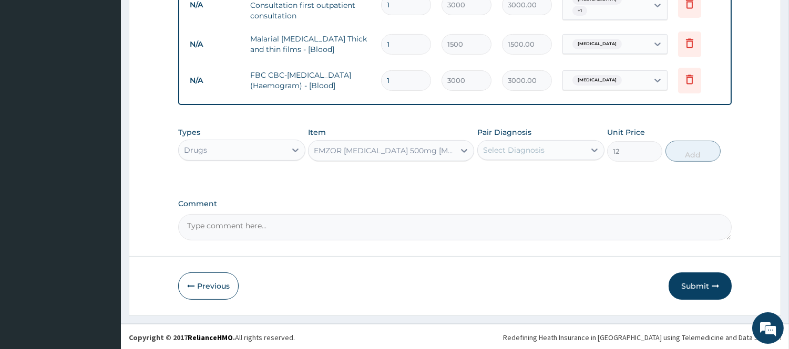
click at [564, 144] on div "Select Diagnosis" at bounding box center [531, 150] width 107 height 17
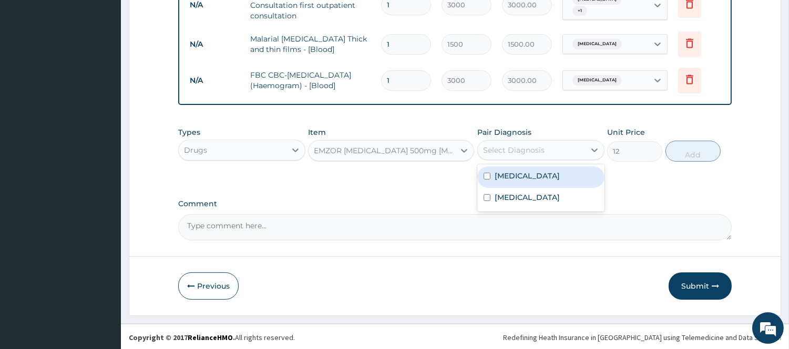
click at [530, 181] on div "[MEDICAL_DATA]" at bounding box center [540, 178] width 127 height 22
checkbox input "true"
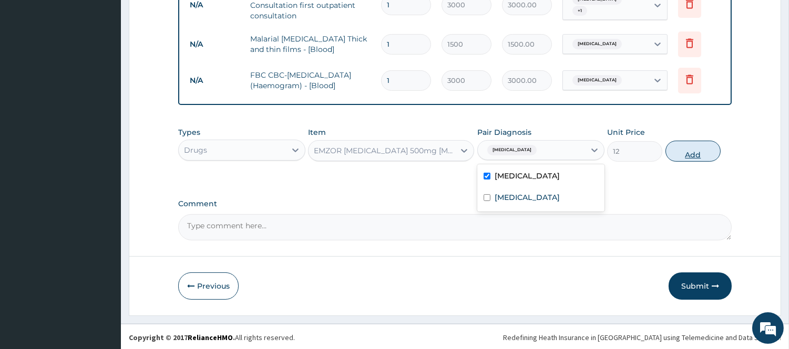
click at [686, 148] on button "Add" at bounding box center [692, 151] width 55 height 21
type input "0"
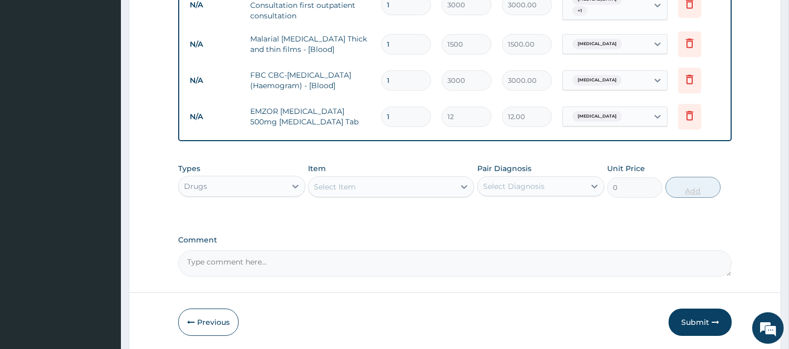
type input "0.00"
type input "6"
type input "72.00"
type input "6"
click at [407, 183] on div "Select Item" at bounding box center [381, 187] width 146 height 17
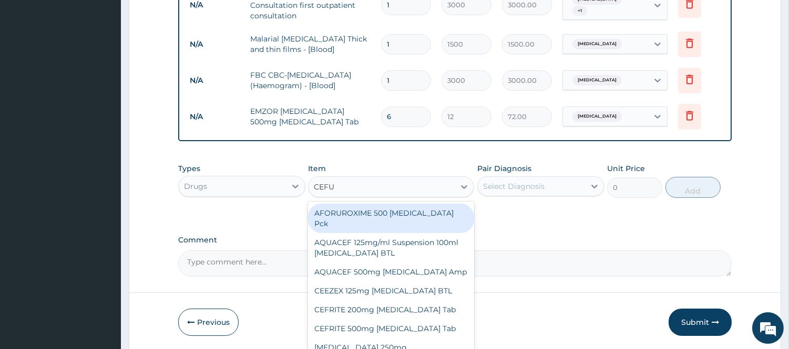
type input "CEFUR"
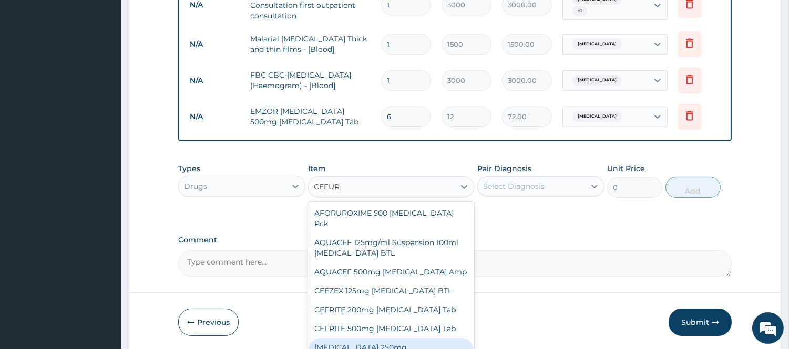
click at [410, 338] on div "[MEDICAL_DATA] 250mg [MEDICAL_DATA] Tab" at bounding box center [391, 352] width 166 height 29
type input "180"
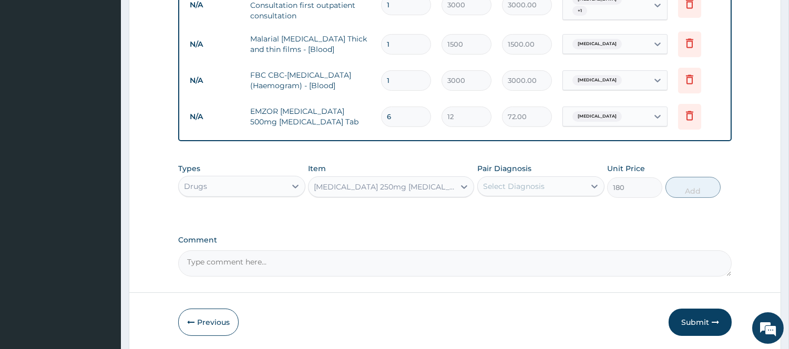
click at [553, 180] on div "Select Diagnosis" at bounding box center [531, 186] width 107 height 17
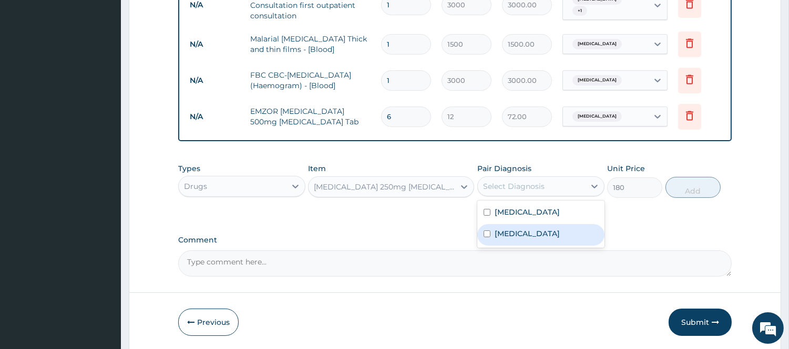
click at [535, 224] on div "Sepsis" at bounding box center [540, 235] width 127 height 22
checkbox input "true"
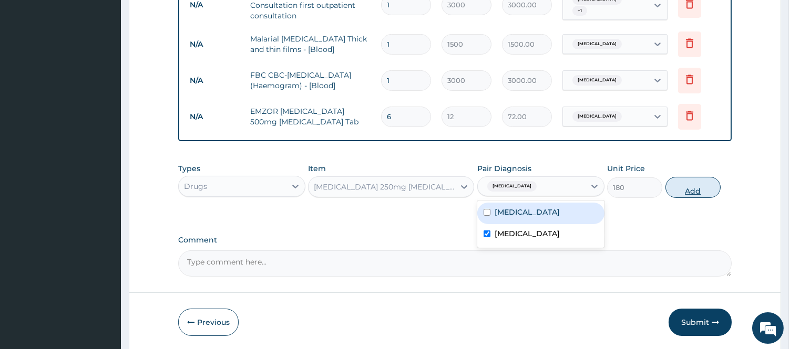
click at [697, 184] on button "Add" at bounding box center [692, 187] width 55 height 21
type input "0"
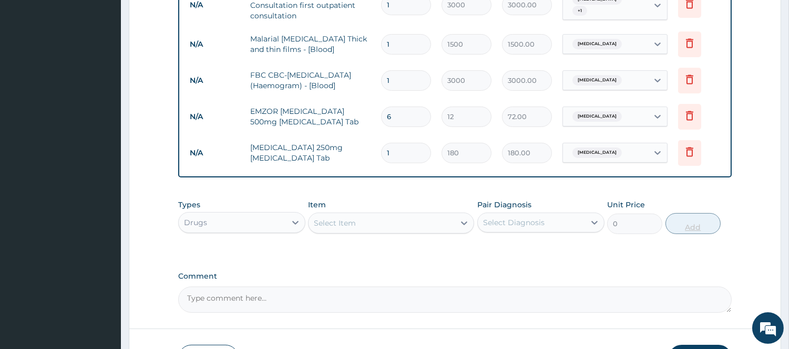
type input "0.00"
type input "5"
type input "900.00"
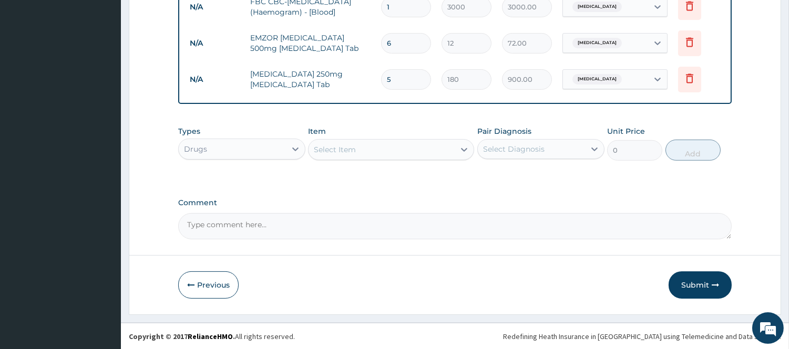
type input "5"
type input "0.00"
type input "1"
type input "180.00"
type input "10"
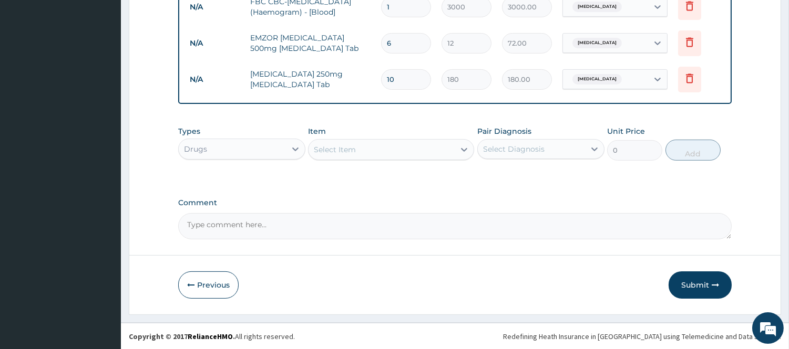
type input "1800.00"
click at [699, 276] on button "Submit" at bounding box center [699, 285] width 63 height 27
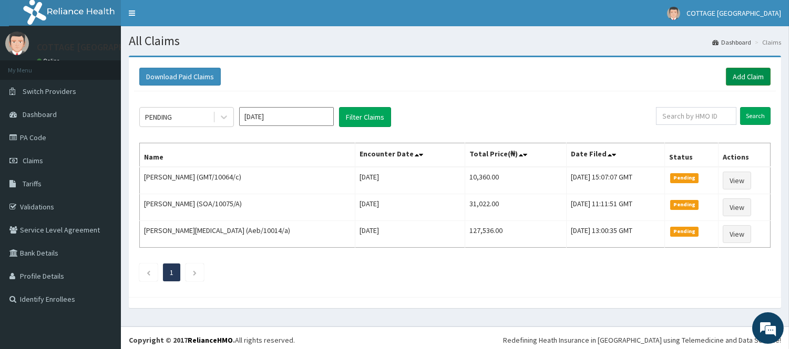
click at [753, 68] on link "Add Claim" at bounding box center [748, 77] width 45 height 18
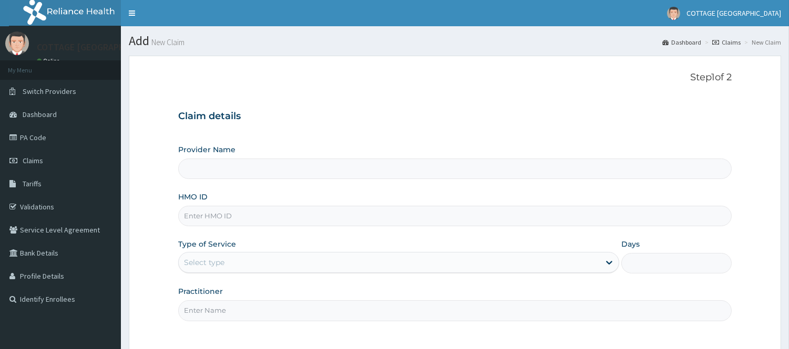
click at [242, 218] on input "HMO ID" at bounding box center [454, 216] width 553 height 20
paste input "Bon/10097/a"
type input "Bon/10097/a"
type input "COTTAGE [GEOGRAPHIC_DATA]"
type input "Bon/10097/a"
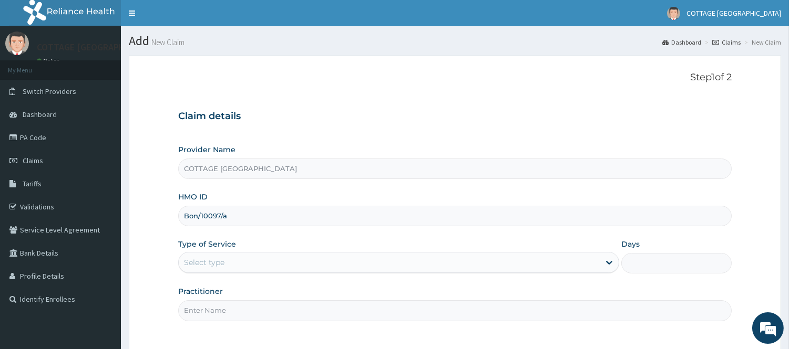
click at [198, 256] on div "Select type" at bounding box center [389, 262] width 421 height 17
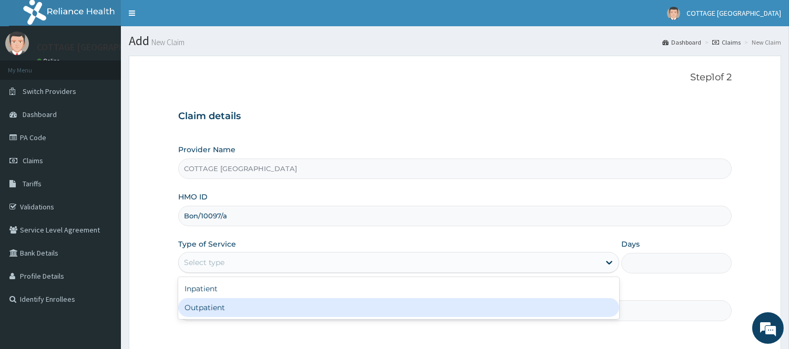
click at [219, 304] on div "Outpatient" at bounding box center [398, 307] width 441 height 19
type input "1"
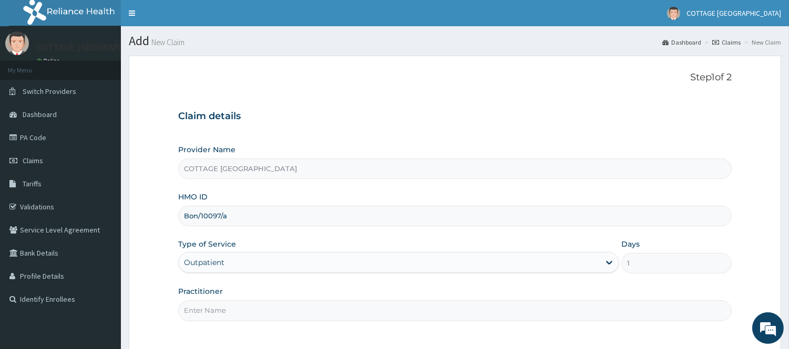
click at [258, 312] on input "Practitioner" at bounding box center [454, 311] width 553 height 20
type input "[PERSON_NAME]"
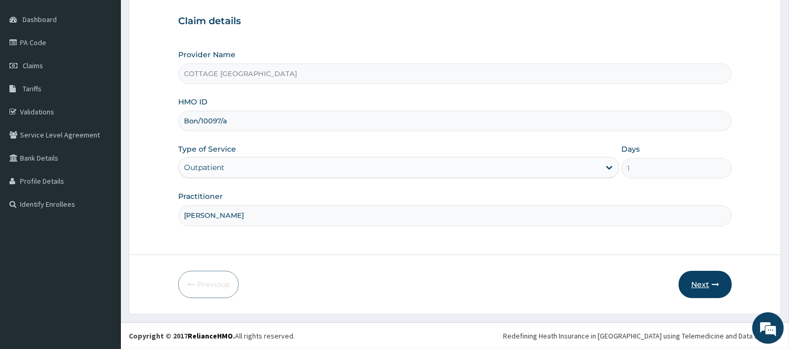
click at [684, 285] on button "Next" at bounding box center [704, 284] width 53 height 27
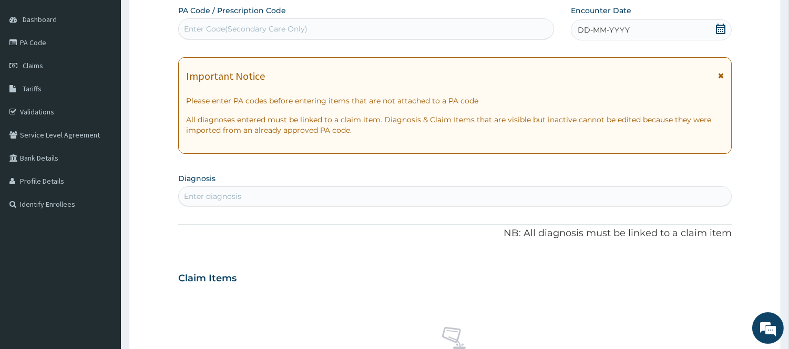
click at [678, 28] on div "DD-MM-YYYY" at bounding box center [651, 29] width 161 height 21
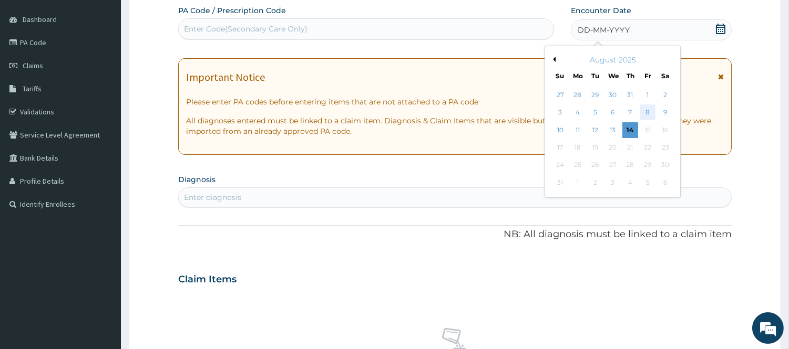
click at [649, 111] on div "8" at bounding box center [647, 113] width 16 height 16
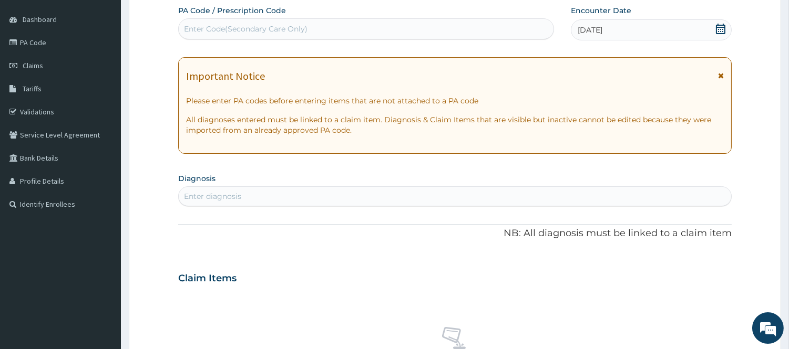
click at [483, 201] on div "Enter diagnosis" at bounding box center [455, 196] width 552 height 17
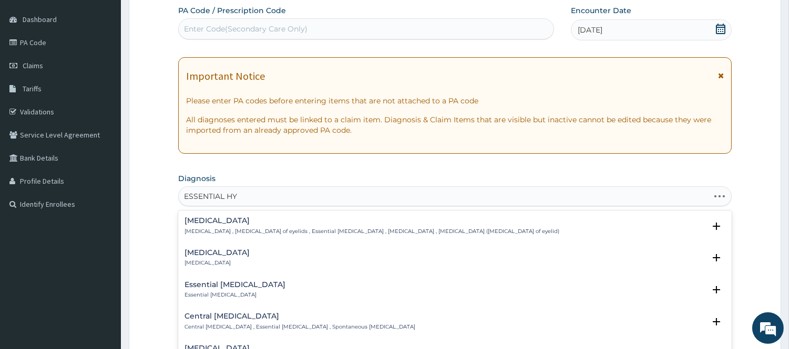
type input "ESSENTIAL HYP"
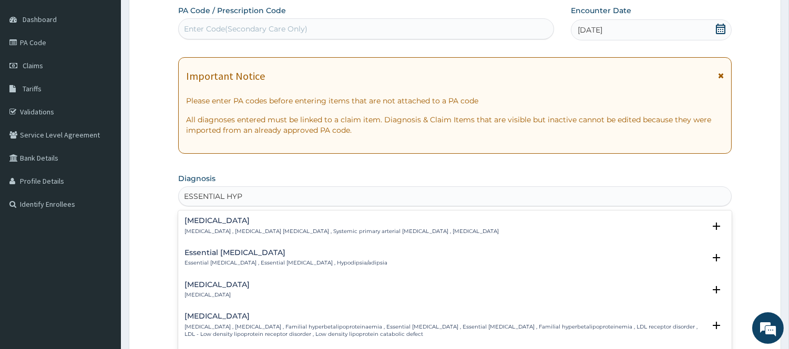
click at [221, 224] on h4 "[MEDICAL_DATA]" at bounding box center [341, 221] width 314 height 8
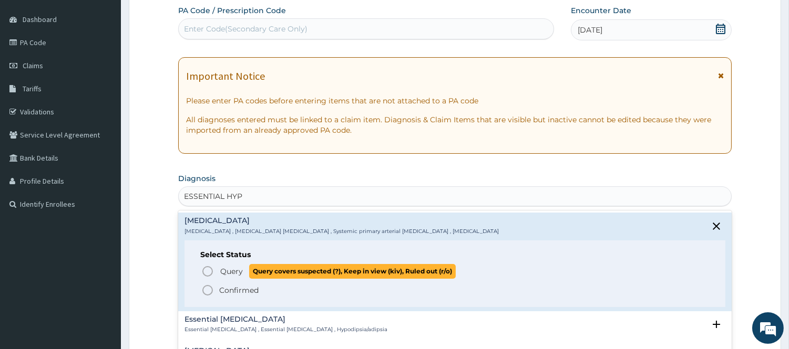
click at [206, 270] on icon "status option query" at bounding box center [207, 271] width 13 height 13
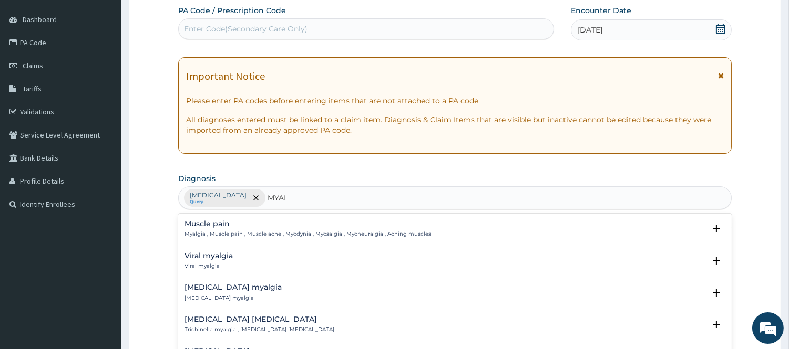
type input "MYALG"
click at [201, 227] on h4 "Muscle pain" at bounding box center [307, 224] width 246 height 8
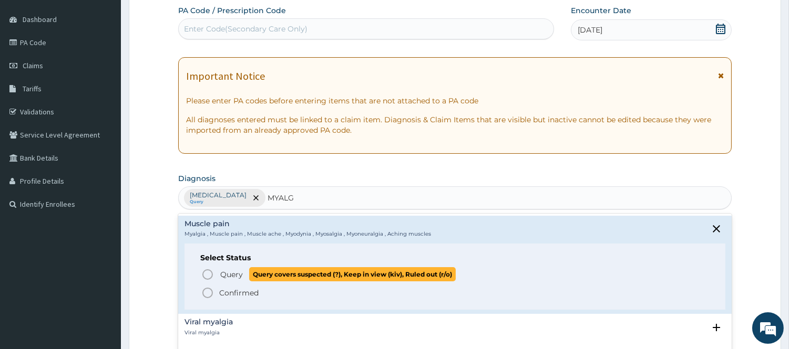
click at [206, 277] on icon "status option query" at bounding box center [207, 274] width 13 height 13
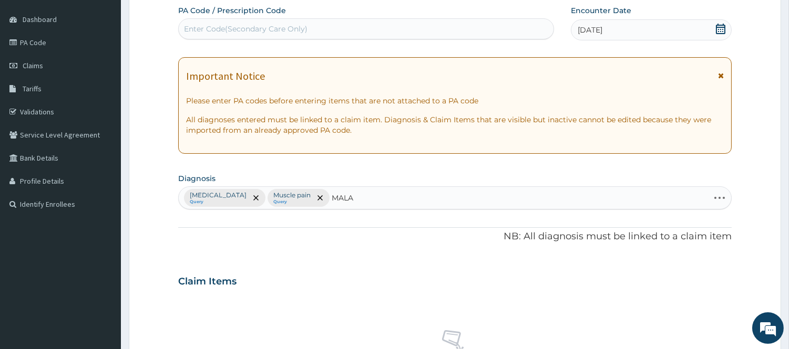
type input "MALAR"
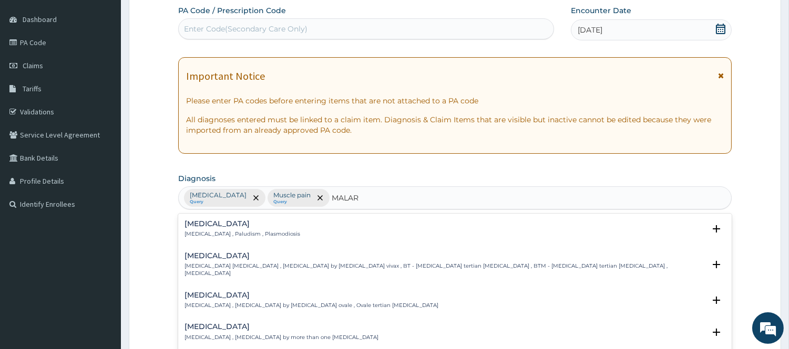
click at [204, 223] on h4 "[MEDICAL_DATA]" at bounding box center [242, 224] width 116 height 8
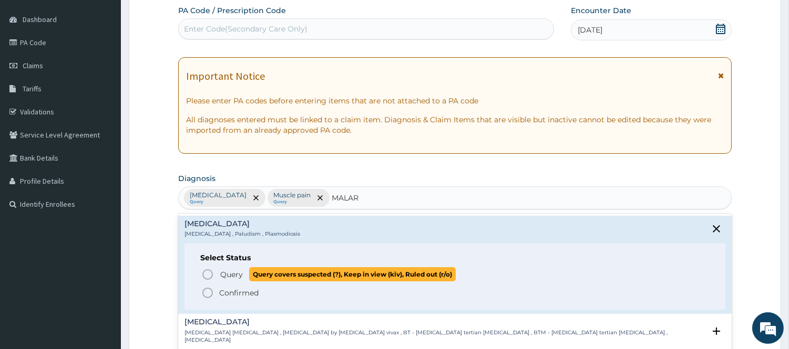
click at [206, 276] on icon "status option query" at bounding box center [207, 274] width 13 height 13
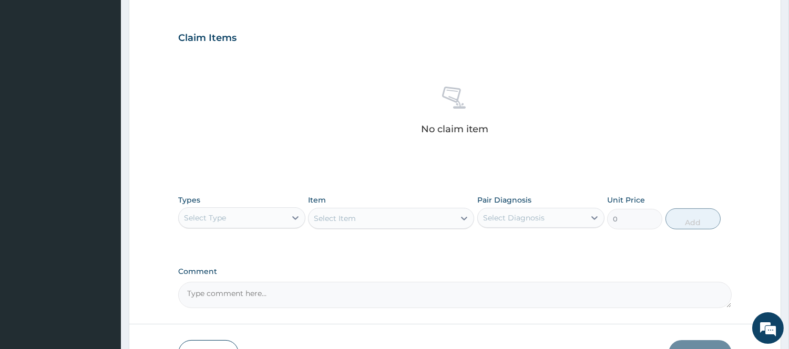
scroll to position [366, 0]
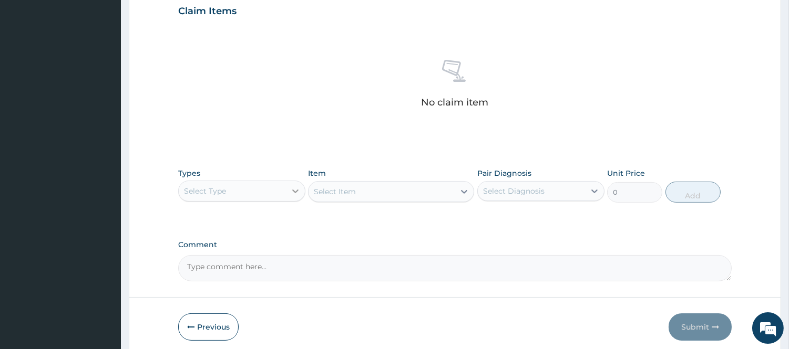
click at [286, 190] on div at bounding box center [295, 191] width 19 height 19
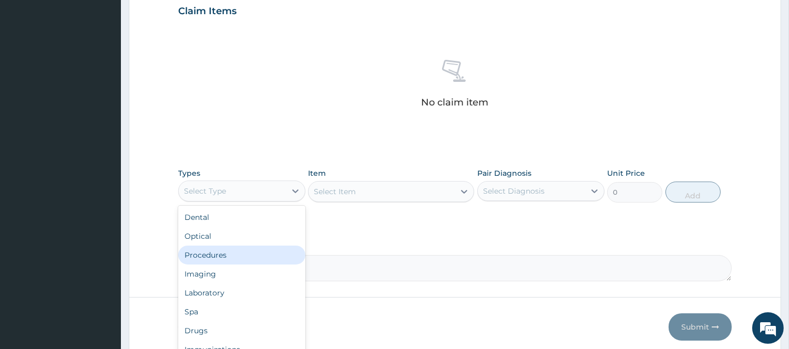
click at [227, 252] on div "Procedures" at bounding box center [241, 255] width 127 height 19
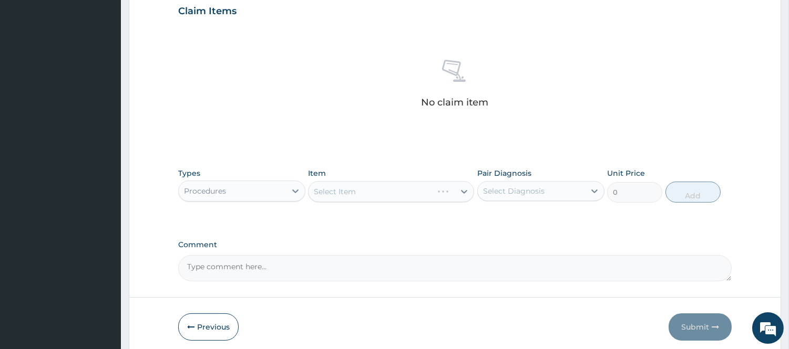
click at [539, 187] on div "Select Diagnosis" at bounding box center [513, 191] width 61 height 11
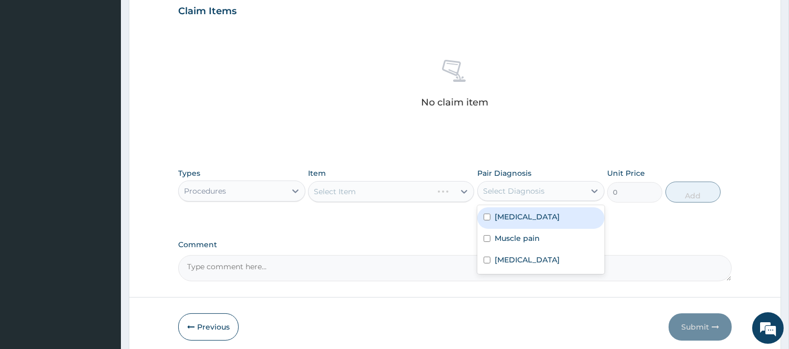
click at [519, 216] on label "[MEDICAL_DATA]" at bounding box center [526, 217] width 65 height 11
checkbox input "true"
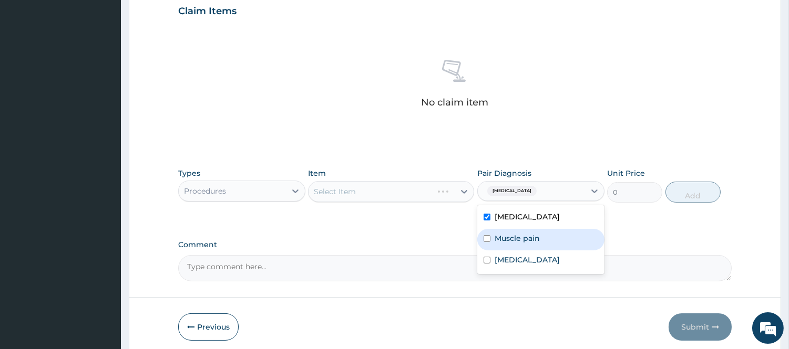
click at [511, 234] on label "Muscle pain" at bounding box center [516, 238] width 45 height 11
checkbox input "true"
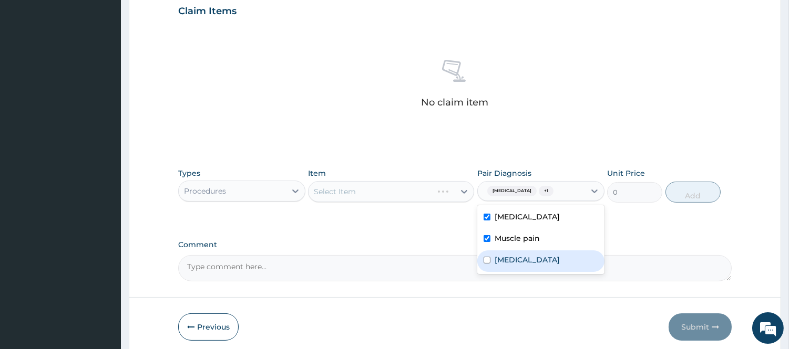
click at [501, 254] on div "[MEDICAL_DATA]" at bounding box center [540, 262] width 127 height 22
checkbox input "true"
click at [461, 191] on icon at bounding box center [464, 192] width 11 height 11
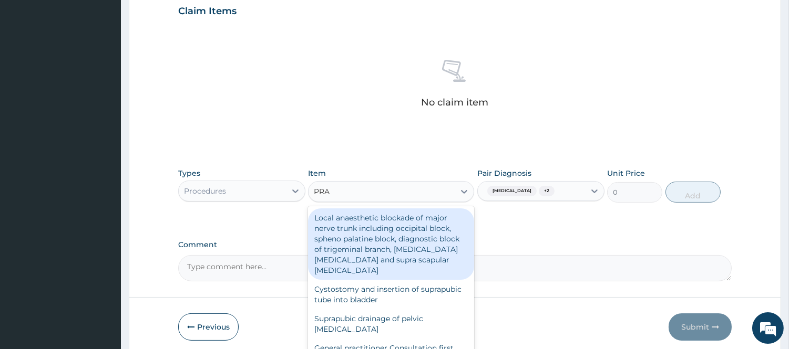
type input "PRAC"
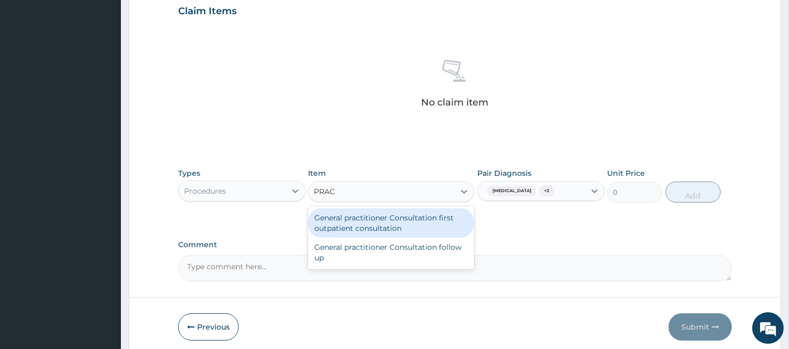
click at [443, 213] on div "General practitioner Consultation first outpatient consultation" at bounding box center [391, 223] width 166 height 29
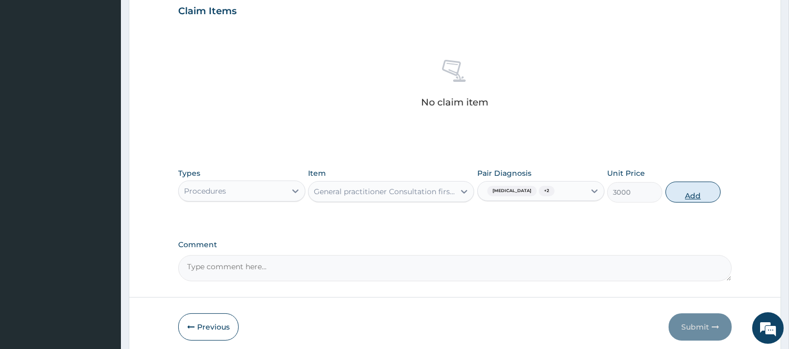
click at [682, 185] on button "Add" at bounding box center [692, 192] width 55 height 21
type input "0"
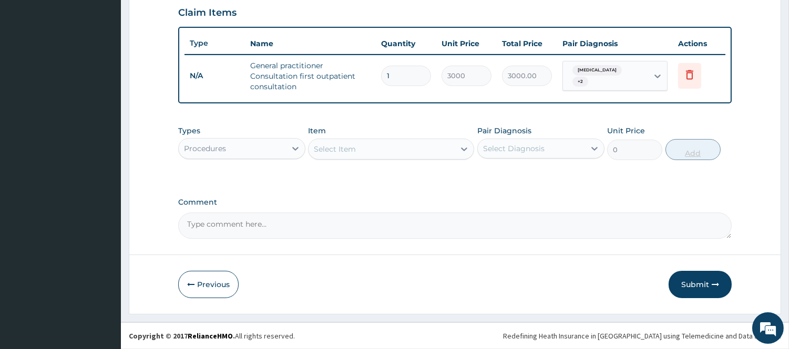
scroll to position [363, 0]
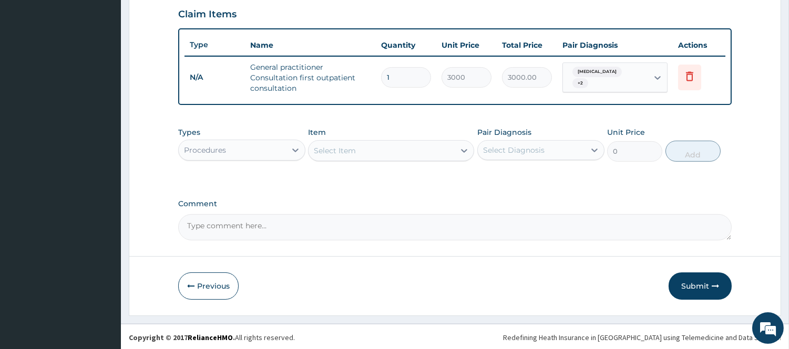
click at [251, 143] on div "Procedures" at bounding box center [232, 150] width 107 height 17
click at [265, 150] on div "Procedures" at bounding box center [232, 150] width 107 height 17
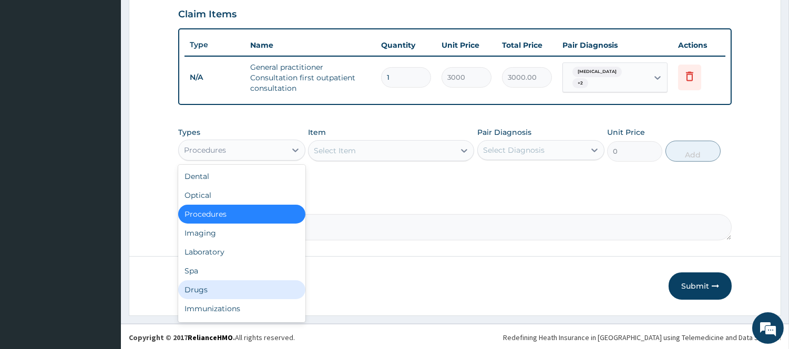
click at [197, 287] on div "Drugs" at bounding box center [241, 290] width 127 height 19
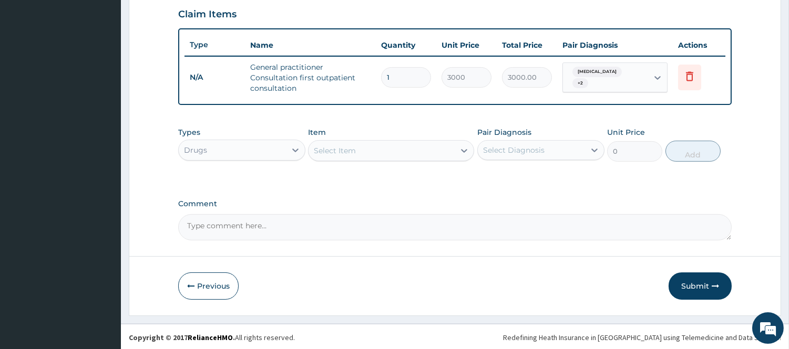
click at [460, 148] on icon at bounding box center [464, 151] width 11 height 11
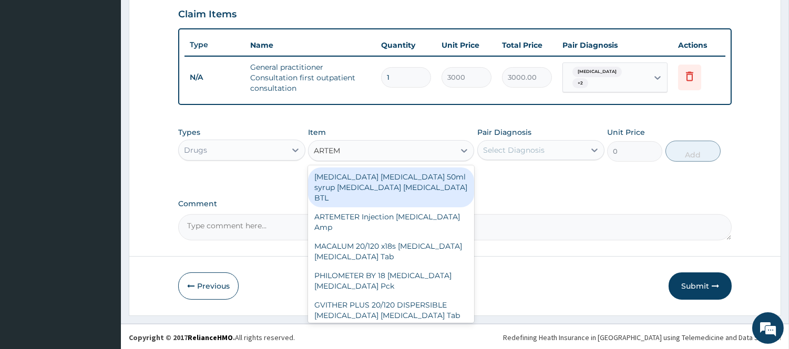
type input "ARTEME"
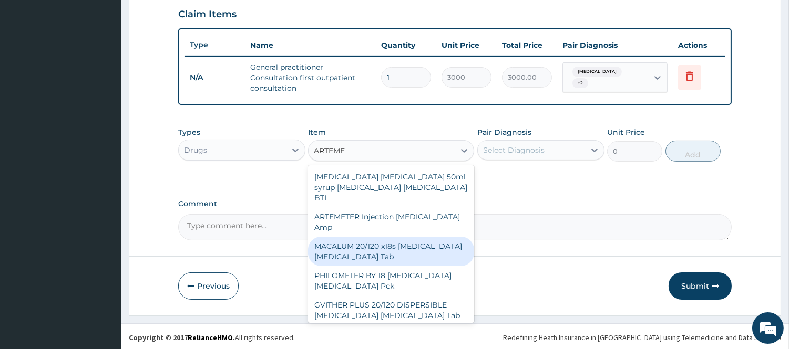
click at [427, 240] on div "MACALUM 20/120 x18s [MEDICAL_DATA] [MEDICAL_DATA] Tab" at bounding box center [391, 251] width 166 height 29
type input "348"
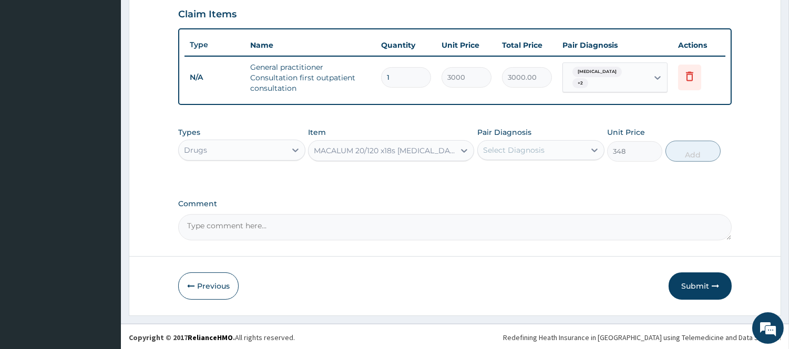
click at [571, 142] on div "Select Diagnosis" at bounding box center [531, 150] width 107 height 17
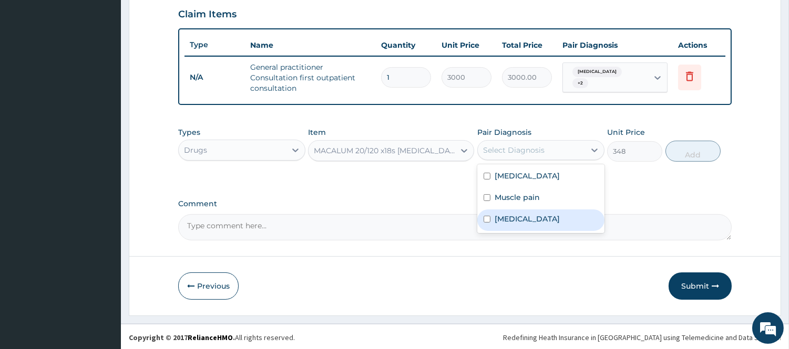
click at [519, 218] on label "[MEDICAL_DATA]" at bounding box center [526, 219] width 65 height 11
checkbox input "true"
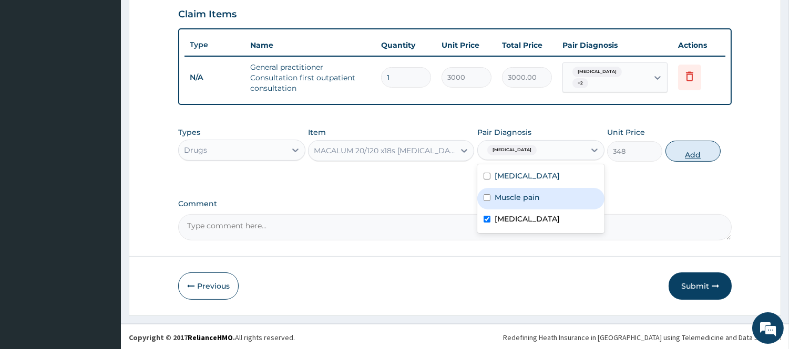
click at [684, 158] on button "Add" at bounding box center [692, 151] width 55 height 21
type input "0"
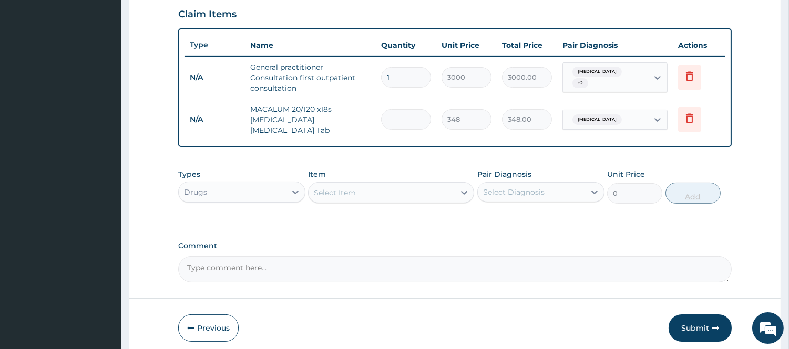
type input "0.00"
type input "2"
type input "696.00"
type input "24"
type input "8352.00"
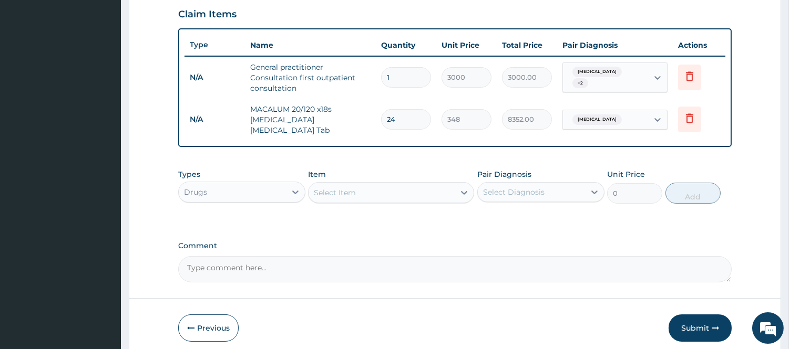
type input "24"
click at [395, 184] on div "Select Item" at bounding box center [381, 192] width 146 height 17
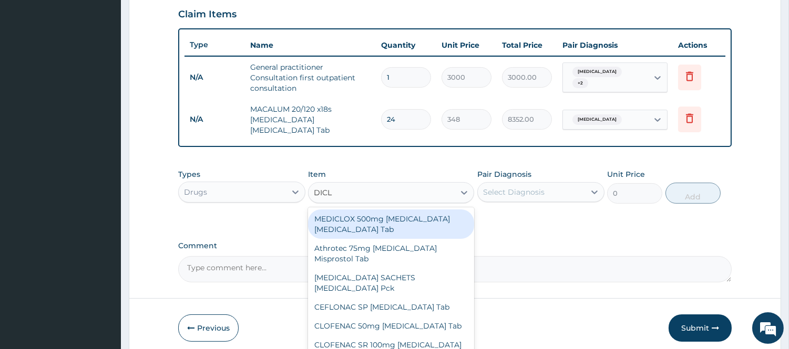
type input "DICLO"
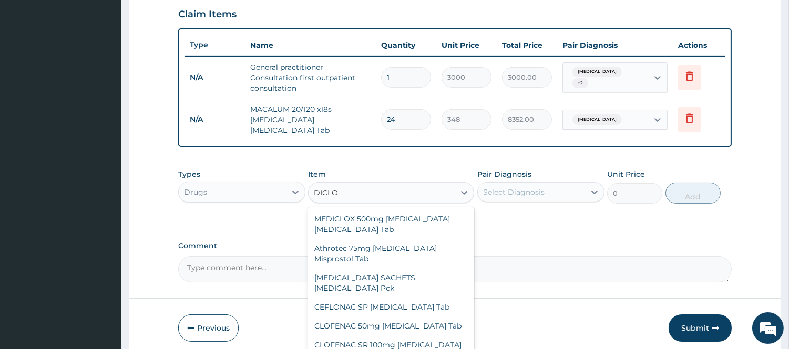
type input "96"
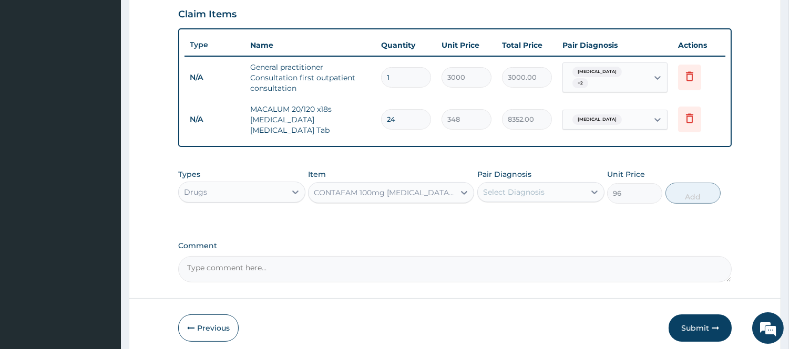
click at [578, 184] on div "Select Diagnosis" at bounding box center [531, 192] width 107 height 17
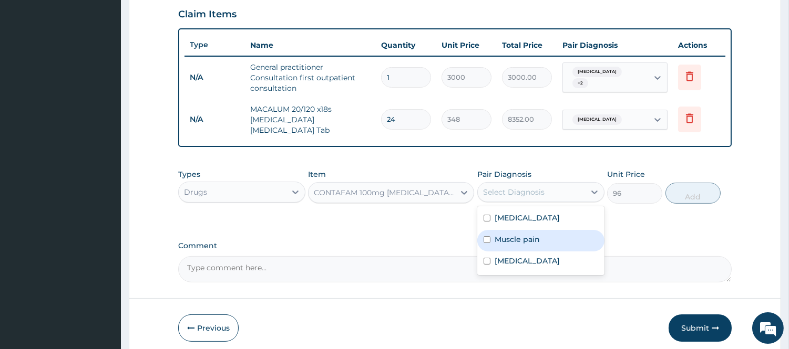
click at [536, 234] on label "Muscle pain" at bounding box center [516, 239] width 45 height 11
checkbox input "true"
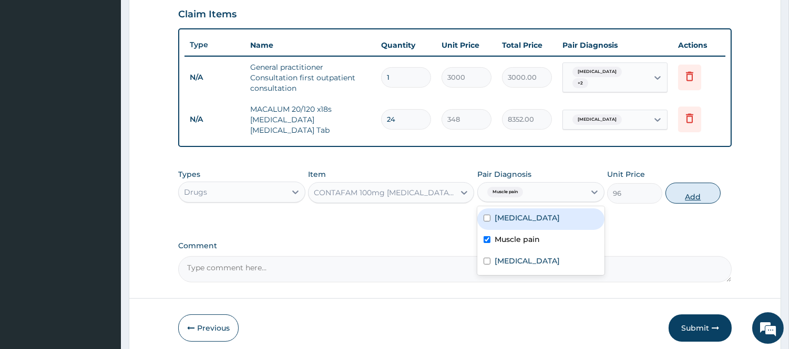
click at [697, 190] on button "Add" at bounding box center [692, 193] width 55 height 21
type input "0"
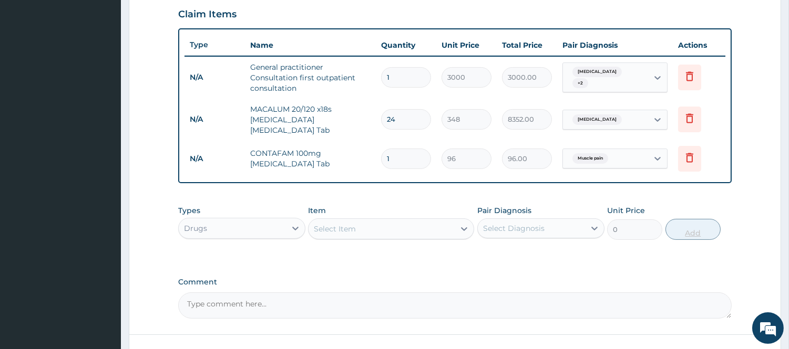
type input "10"
type input "960.00"
type input "10"
click at [411, 223] on div "Select Item" at bounding box center [381, 229] width 146 height 17
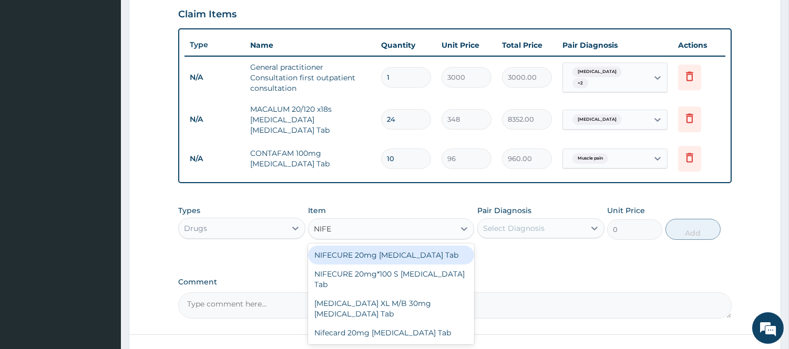
type input "NIFED"
click at [439, 248] on div "NIFECURE 20mg [MEDICAL_DATA] Tab" at bounding box center [391, 255] width 166 height 19
type input "396"
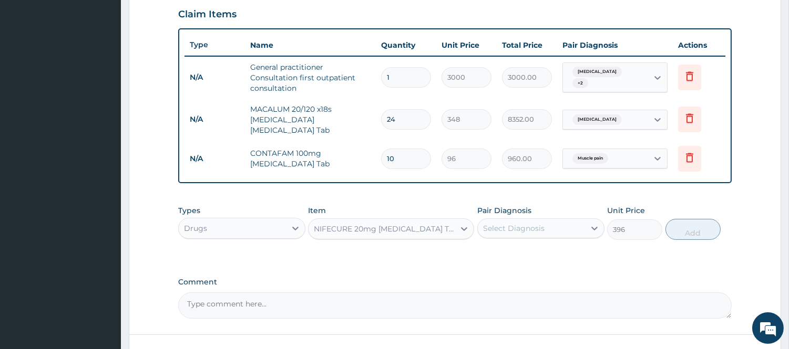
click at [536, 223] on div "Select Diagnosis" at bounding box center [513, 228] width 61 height 11
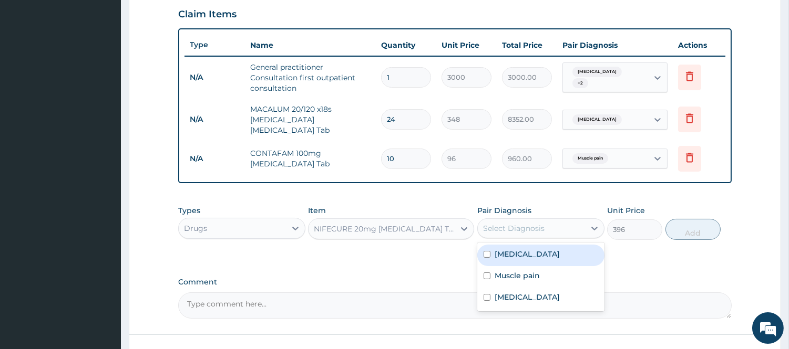
click at [526, 251] on label "[MEDICAL_DATA]" at bounding box center [526, 254] width 65 height 11
checkbox input "true"
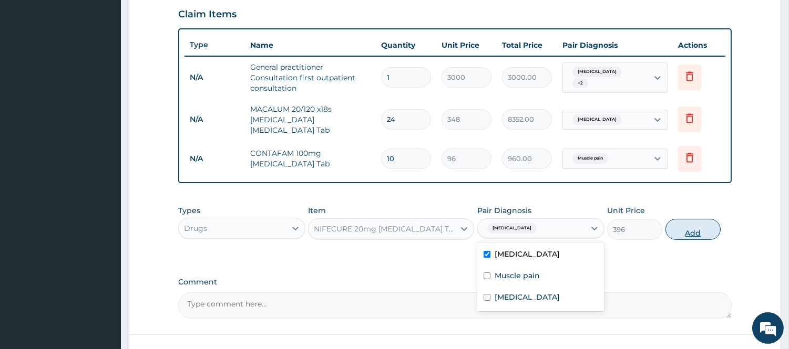
click at [694, 221] on button "Add" at bounding box center [692, 229] width 55 height 21
type input "0"
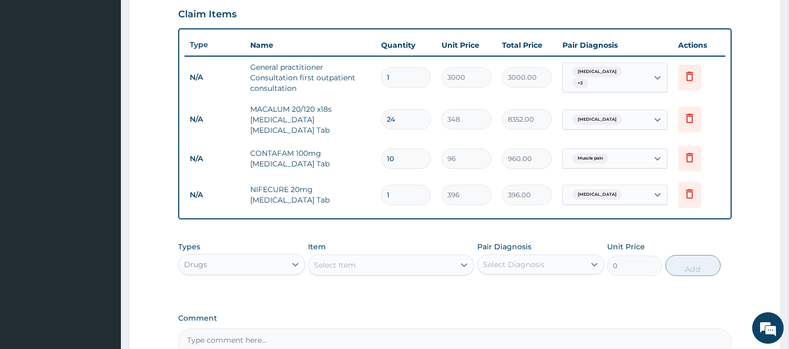
scroll to position [472, 0]
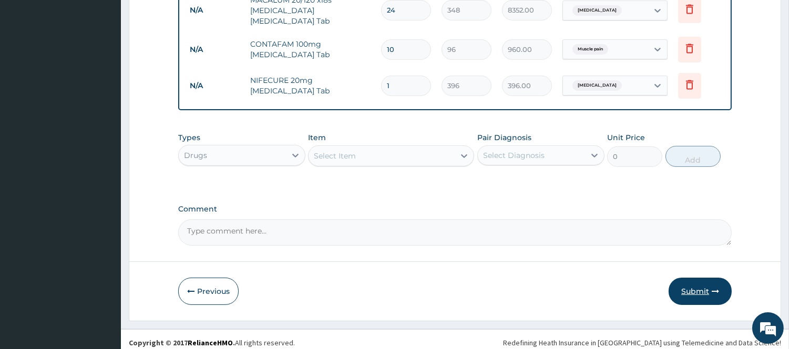
click at [699, 286] on button "Submit" at bounding box center [699, 291] width 63 height 27
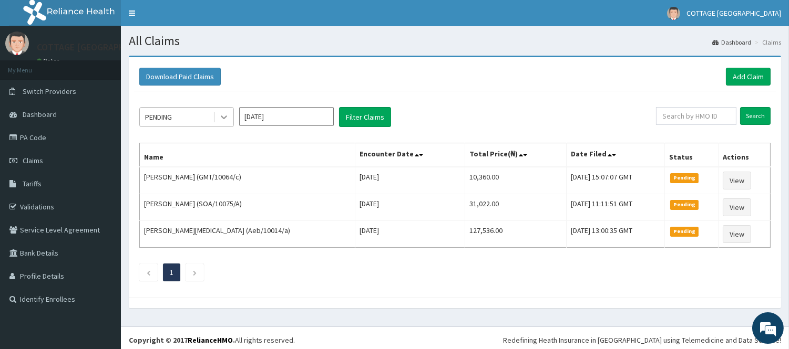
click at [219, 114] on icon at bounding box center [224, 117] width 11 height 11
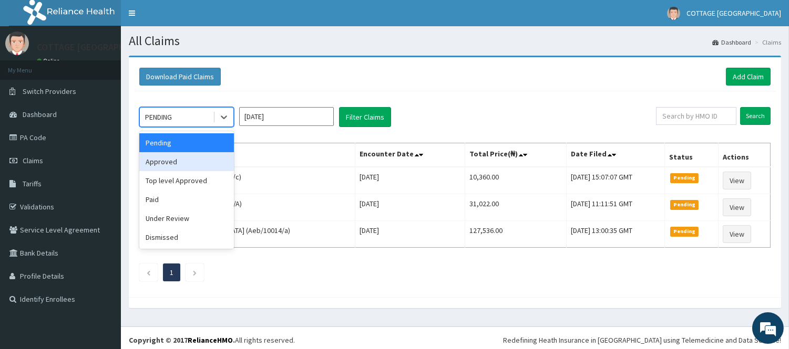
click at [190, 154] on div "Approved" at bounding box center [186, 161] width 95 height 19
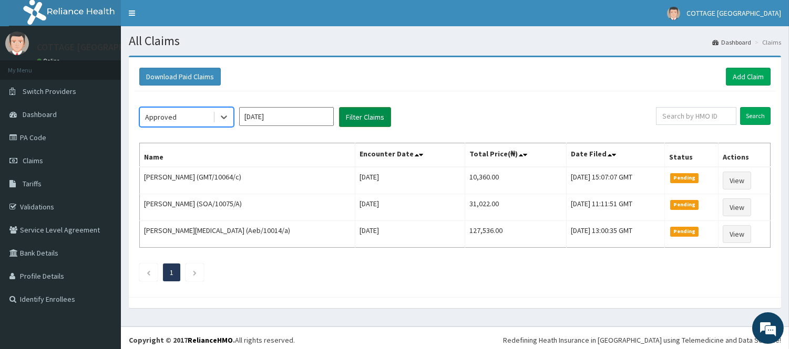
click at [384, 110] on button "Filter Claims" at bounding box center [365, 117] width 52 height 20
